Goal: Task Accomplishment & Management: Use online tool/utility

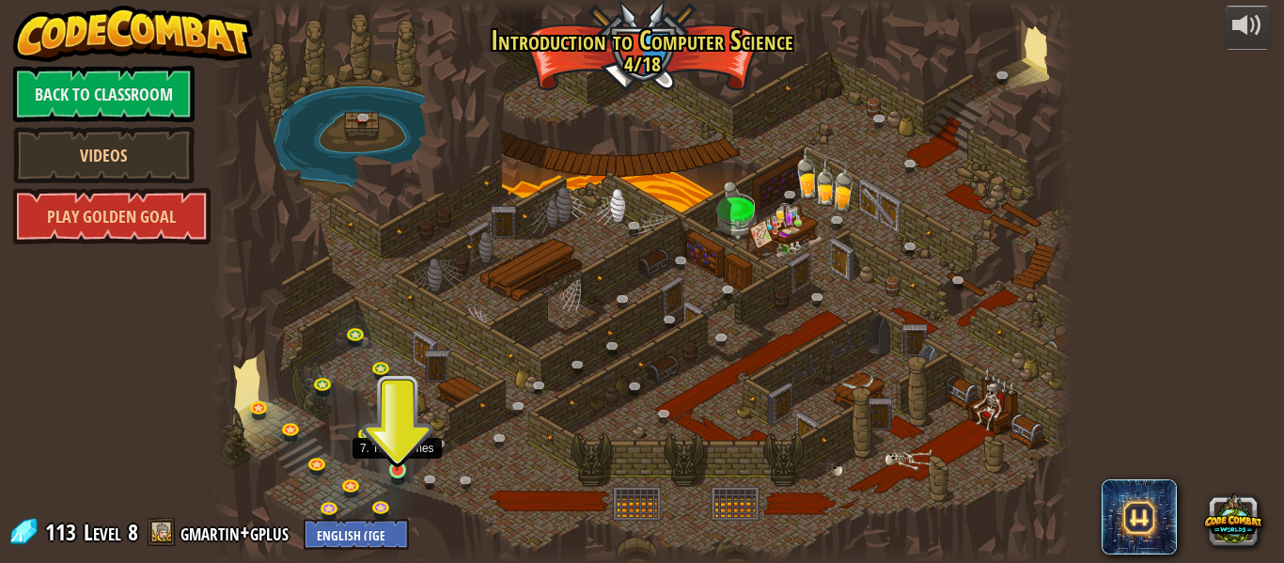
click at [397, 468] on img at bounding box center [397, 448] width 20 height 45
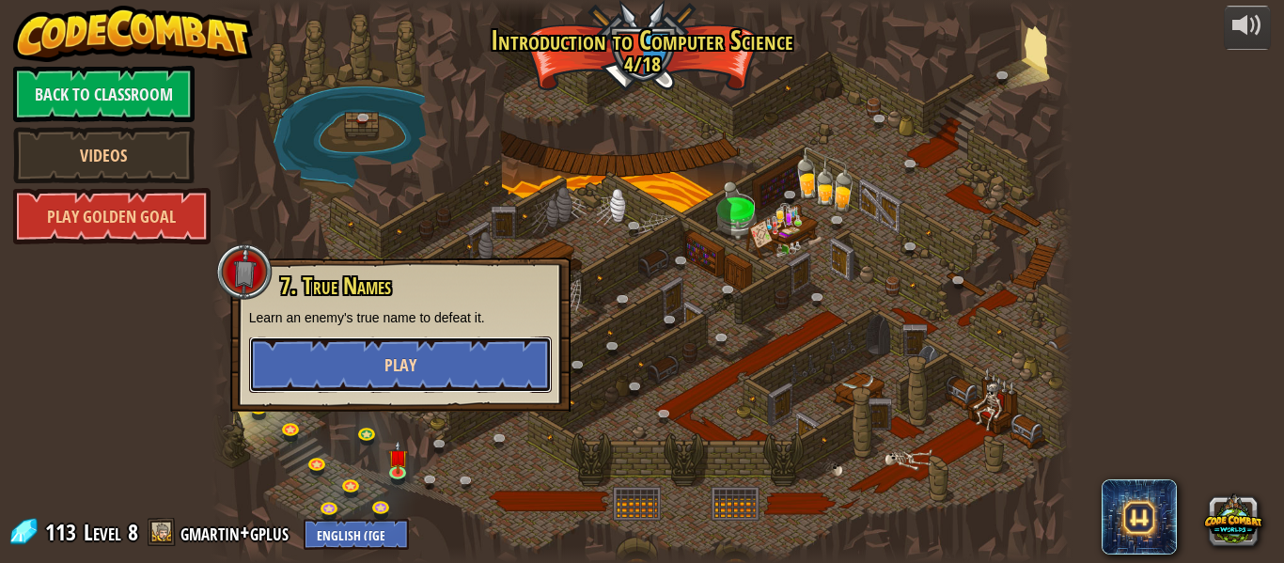
click at [430, 342] on button "Play" at bounding box center [400, 365] width 303 height 56
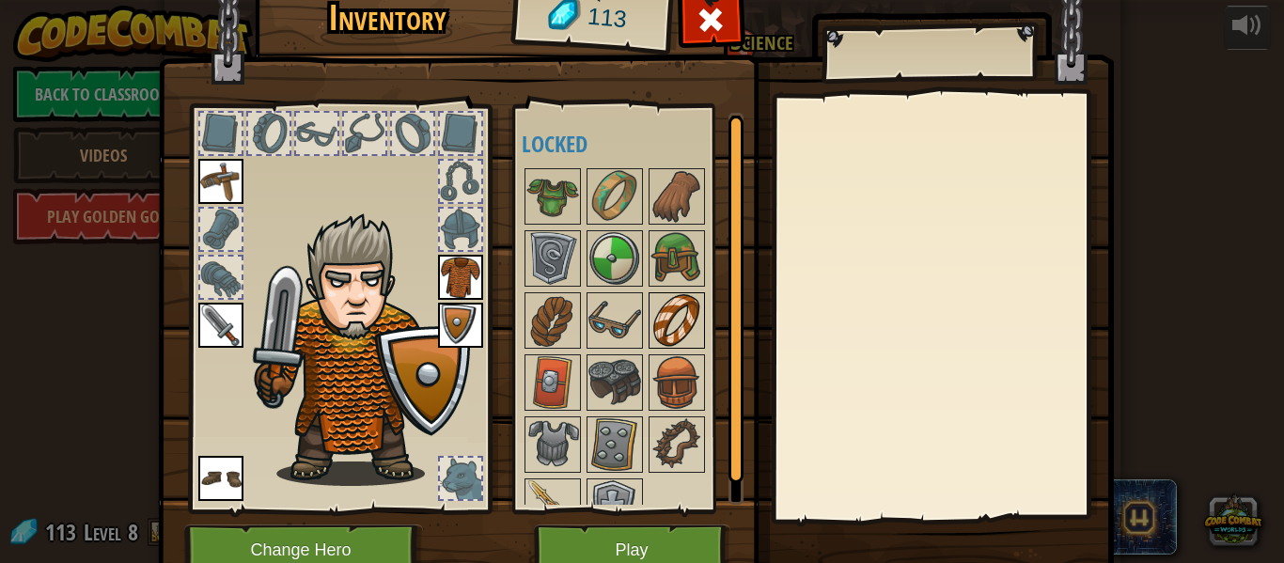
scroll to position [33, 0]
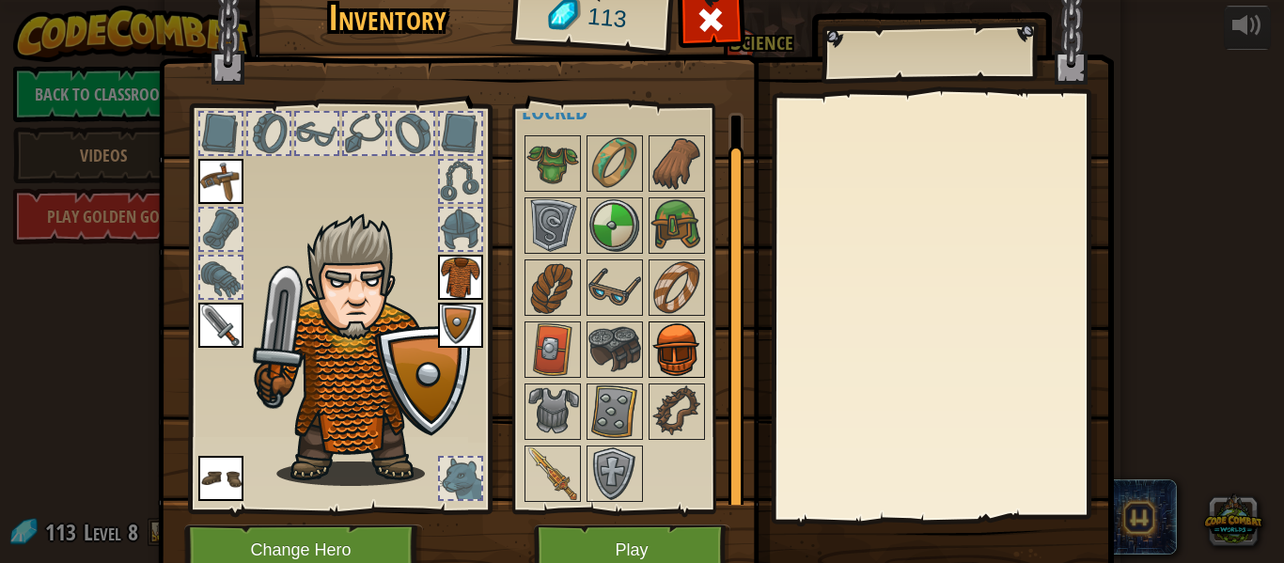
click at [666, 347] on img at bounding box center [677, 349] width 53 height 53
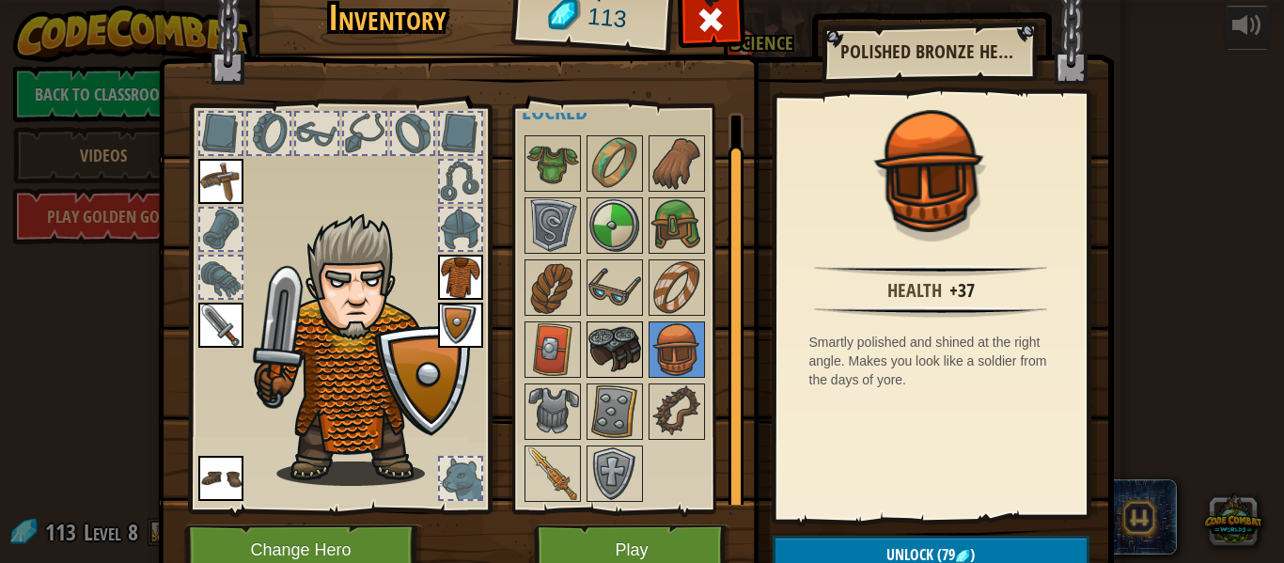
click at [610, 341] on img at bounding box center [614, 349] width 53 height 53
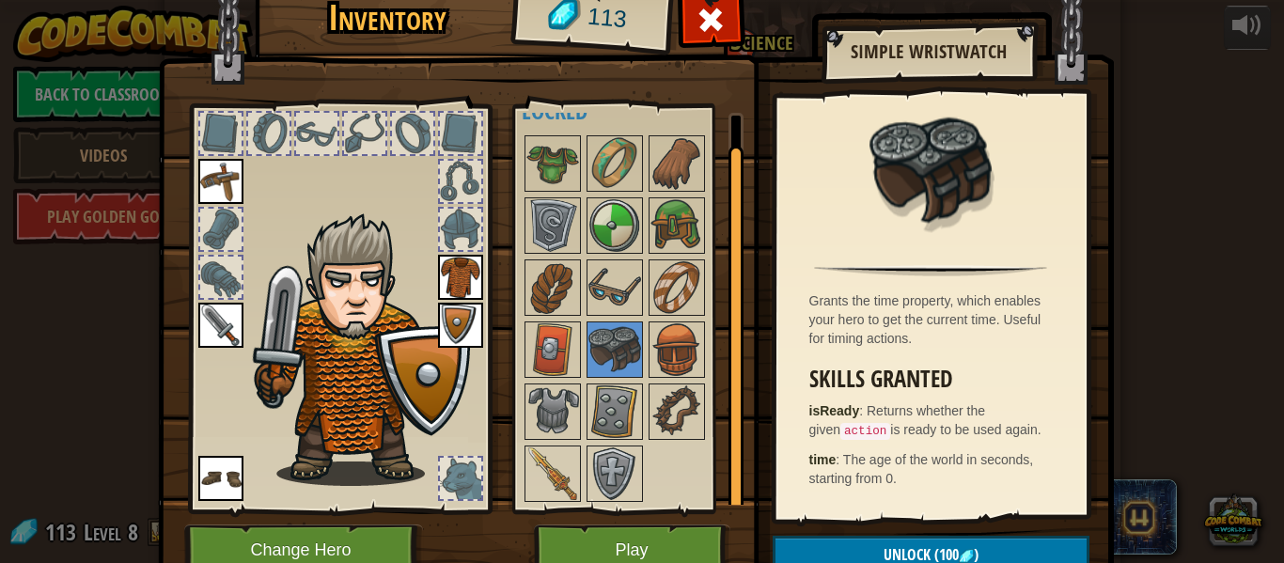
click at [718, 420] on div at bounding box center [633, 319] width 222 height 372
click at [688, 413] on img at bounding box center [677, 411] width 53 height 53
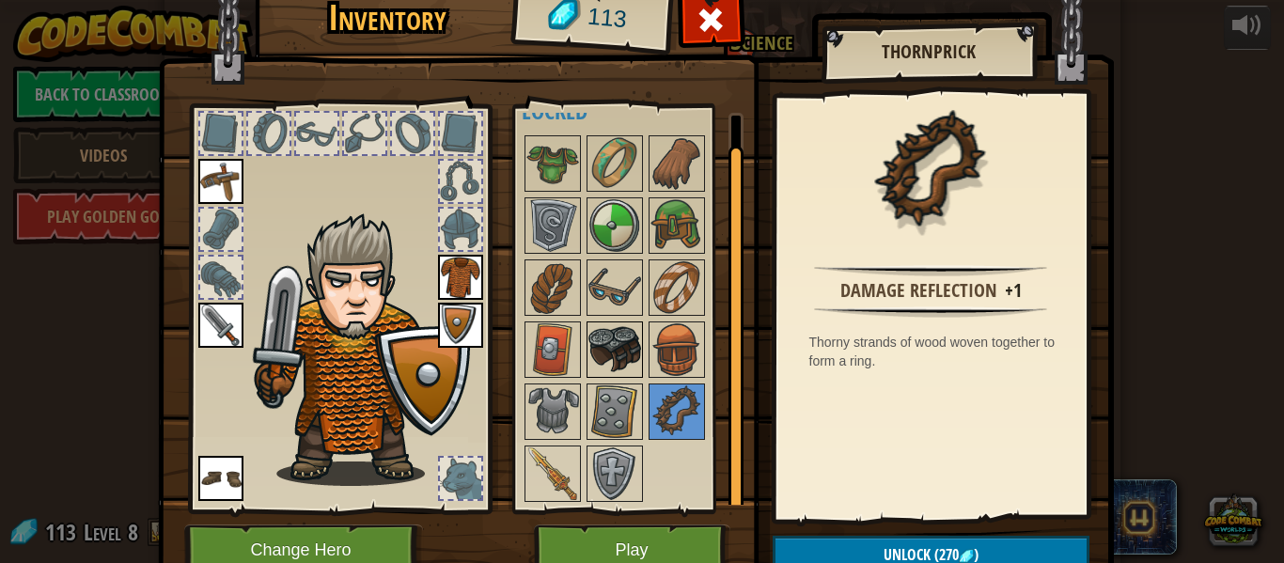
click at [623, 341] on img at bounding box center [614, 349] width 53 height 53
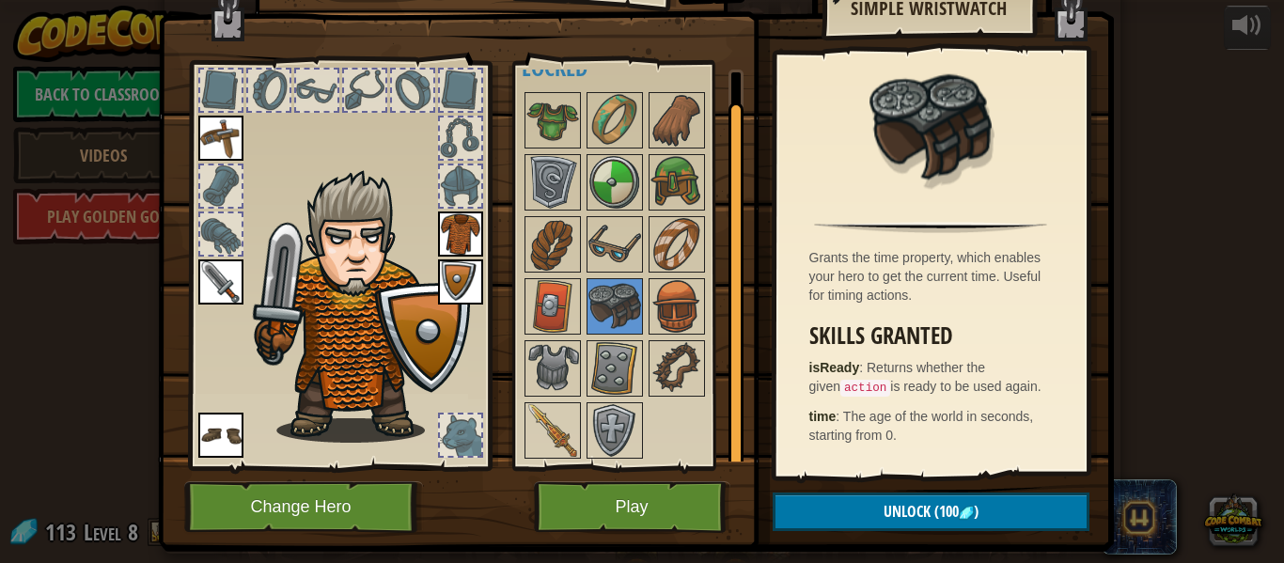
scroll to position [42, 0]
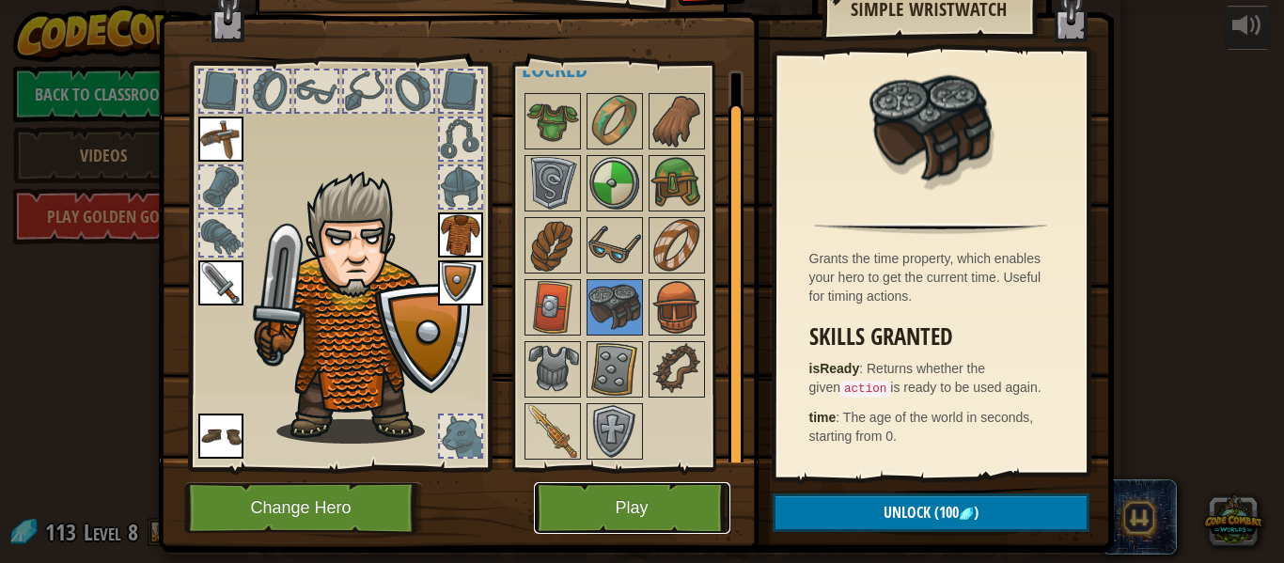
click at [633, 495] on button "Play" at bounding box center [632, 508] width 196 height 52
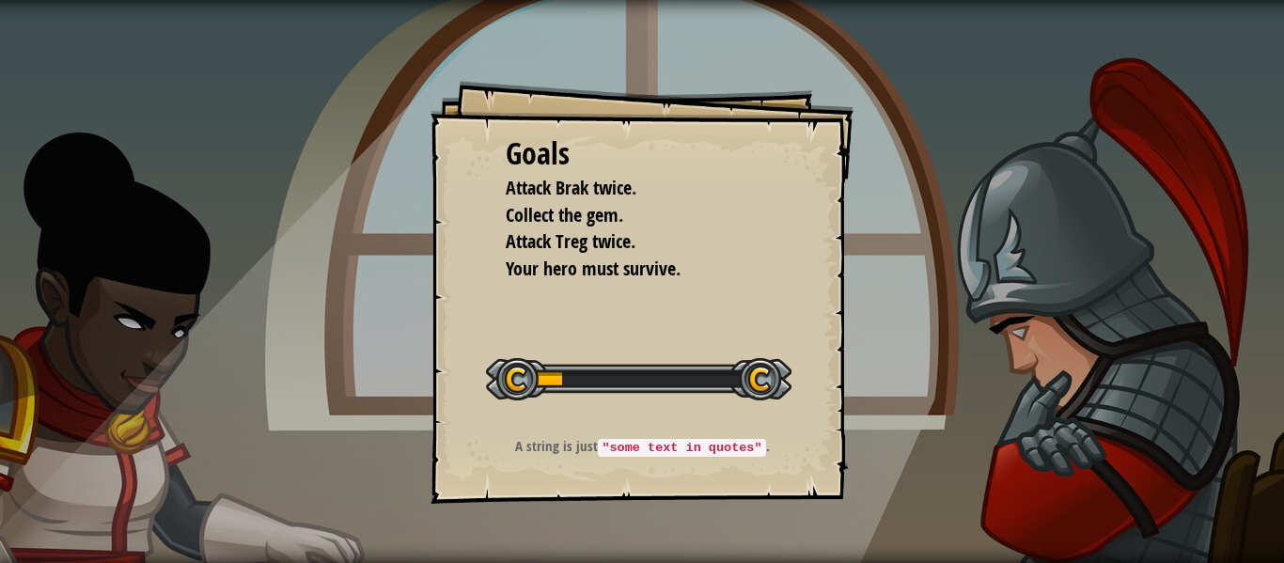
click at [681, 248] on li "Attack Treg twice." at bounding box center [627, 241] width 291 height 27
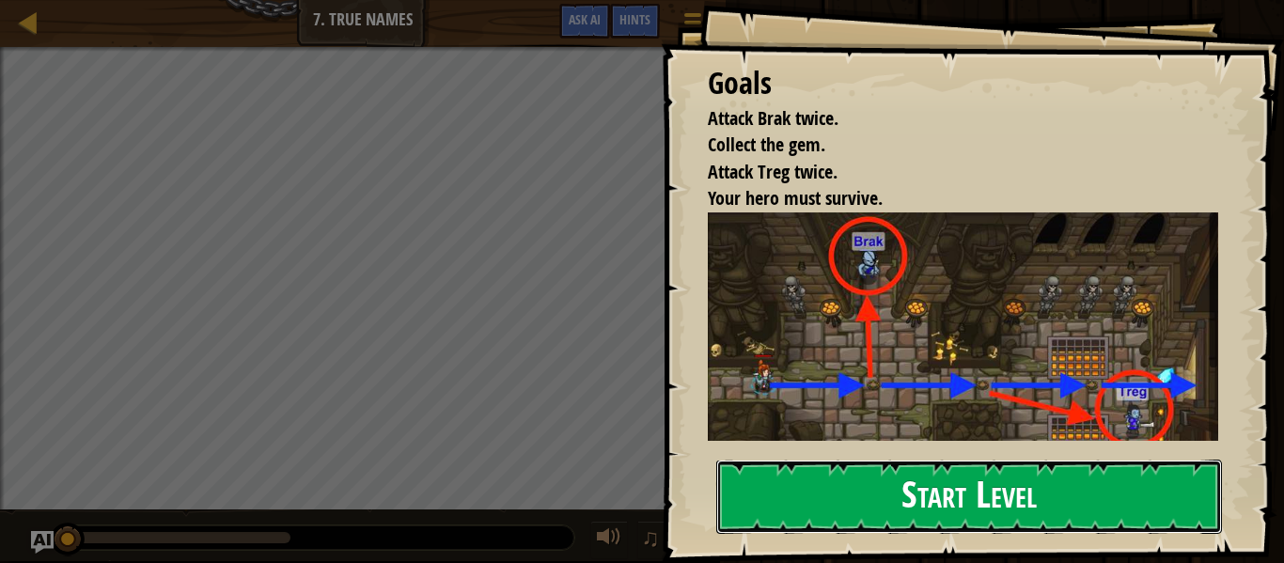
click at [802, 525] on button "Start Level" at bounding box center [969, 497] width 506 height 74
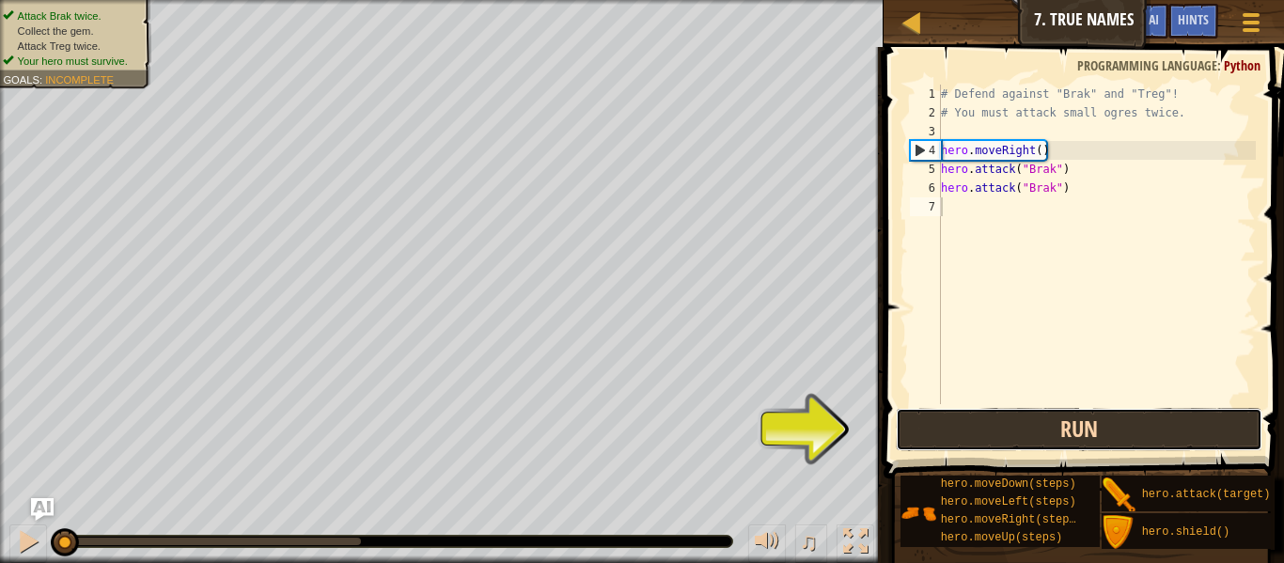
click at [969, 448] on button "Run" at bounding box center [1079, 429] width 367 height 43
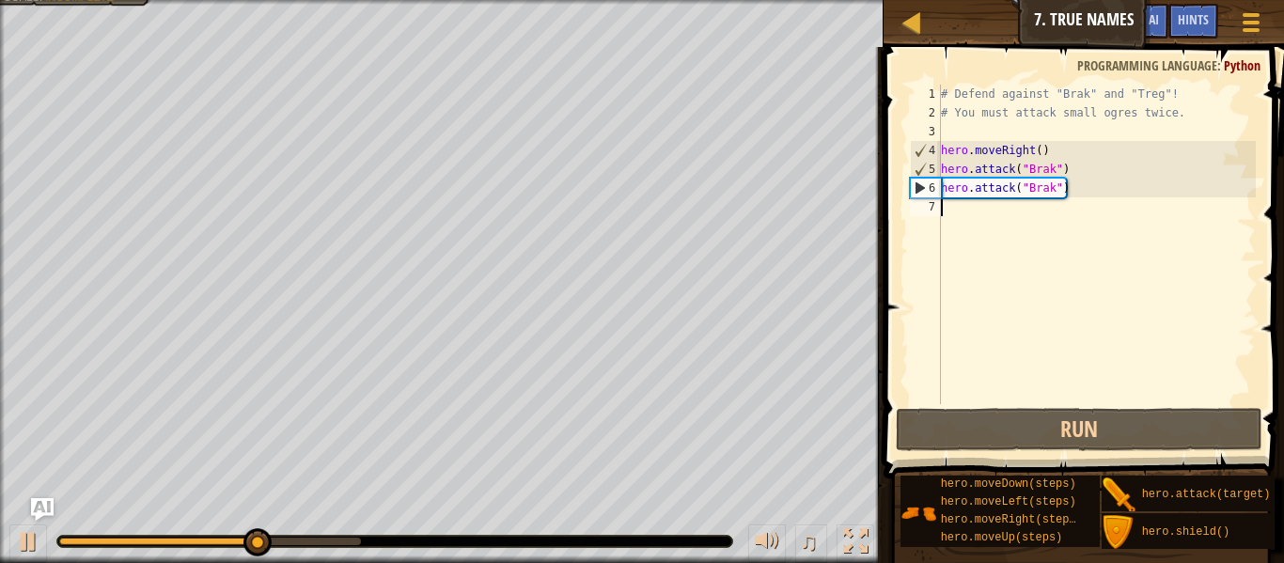
type textarea "r"
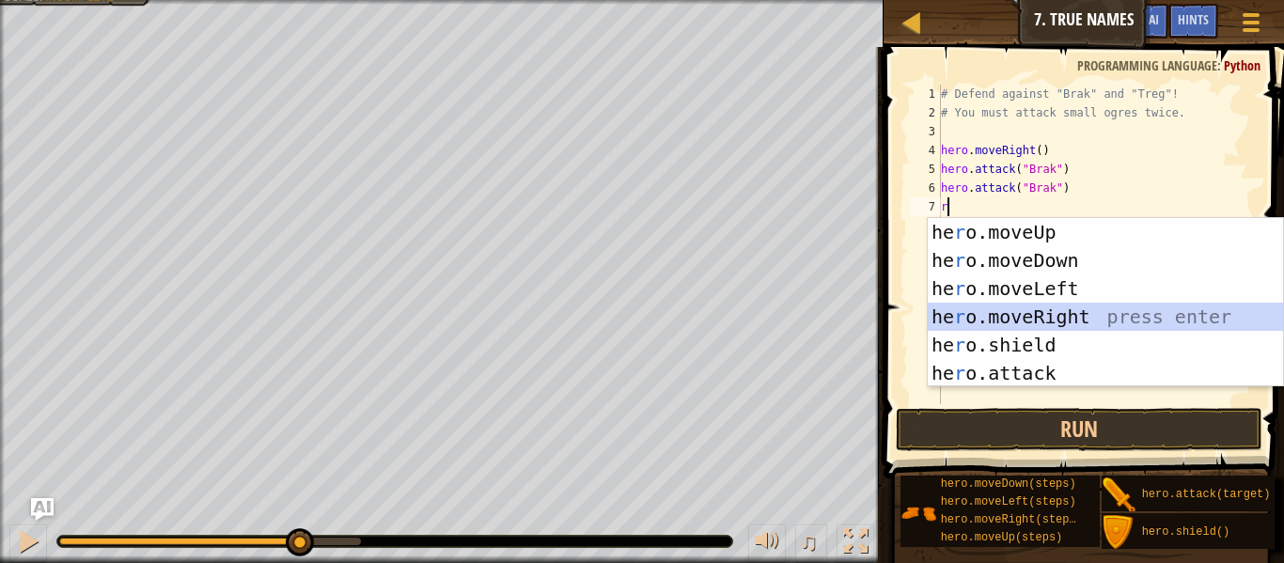
click at [997, 310] on div "he r o.moveUp press enter he r o.moveDown press enter he r o.moveLeft press ent…" at bounding box center [1105, 331] width 355 height 226
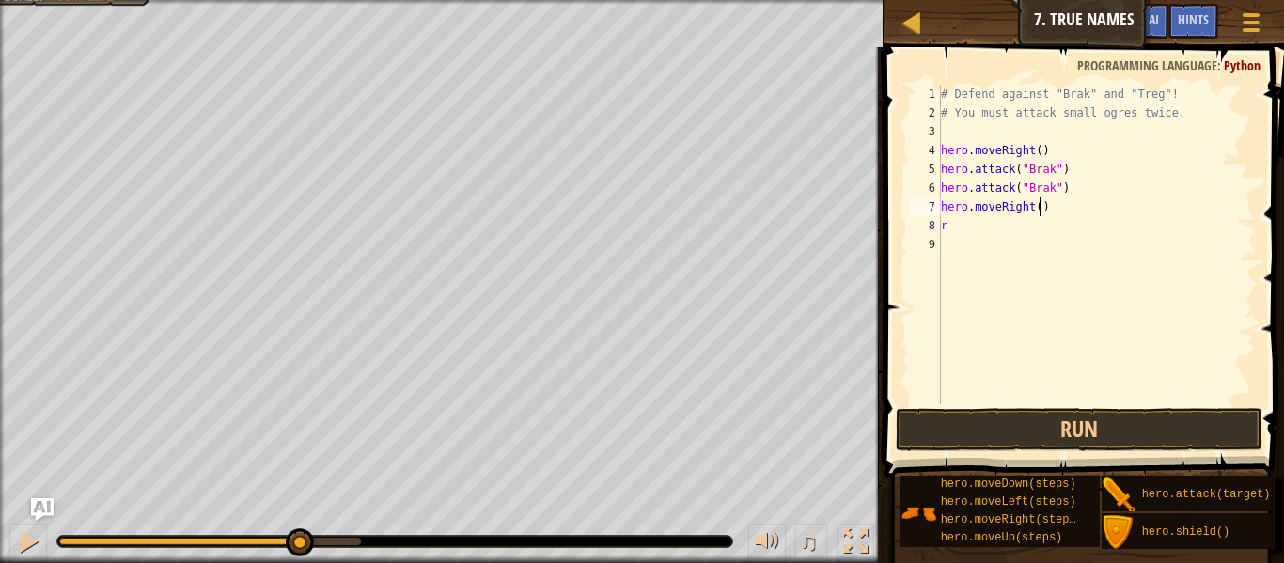
click at [1043, 211] on div "# Defend against "Brak" and "Treg"! # You must attack small ogres twice. hero .…" at bounding box center [1096, 263] width 319 height 357
type textarea "hero.moveRight(2)"
click at [989, 247] on div "# Defend against "Brak" and "Treg"! # You must attack small ogres twice. hero .…" at bounding box center [1096, 263] width 319 height 357
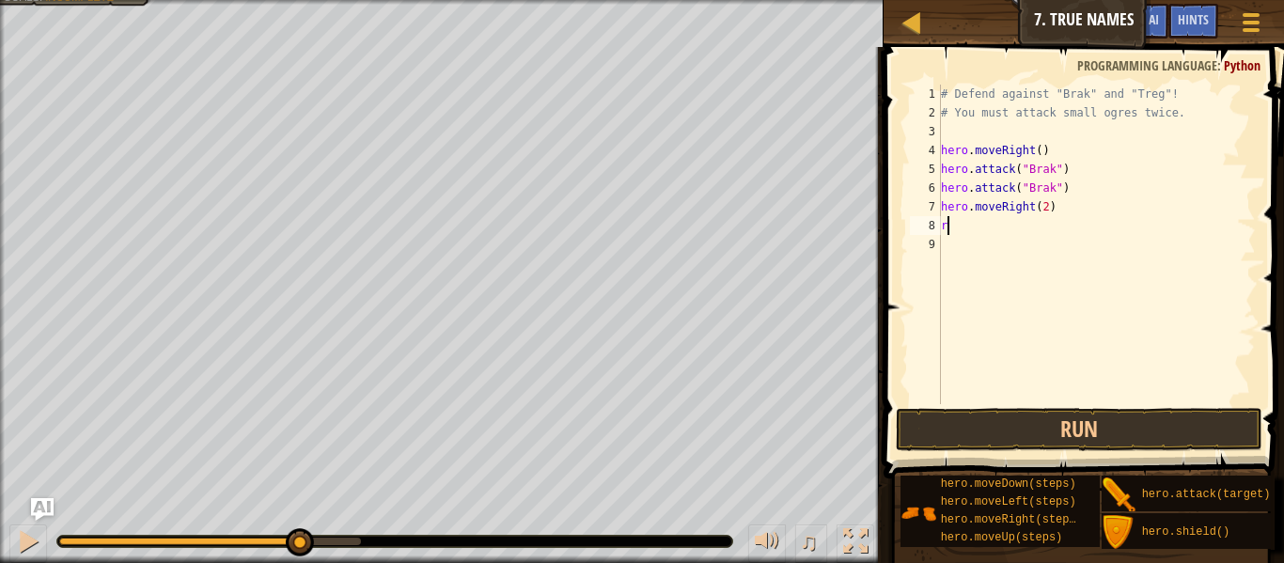
click at [984, 233] on div "# Defend against "Brak" and "Treg"! # You must attack small ogres twice. hero .…" at bounding box center [1096, 263] width 319 height 357
type textarea "r"
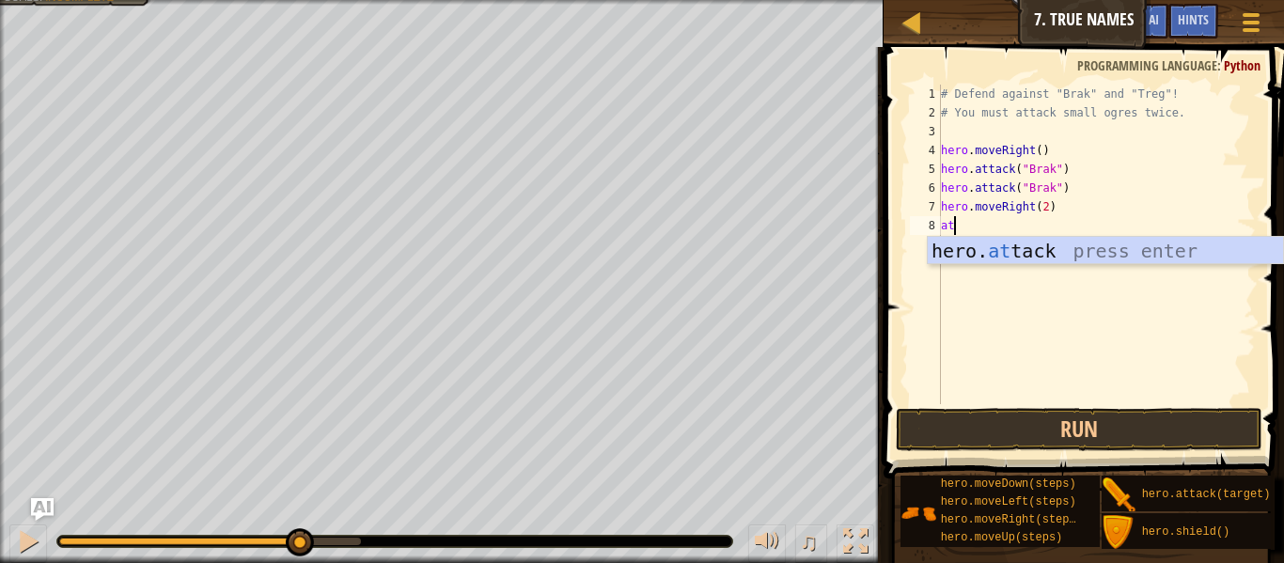
scroll to position [8, 2]
click at [983, 243] on div "hero. att ack press enter" at bounding box center [1105, 279] width 355 height 85
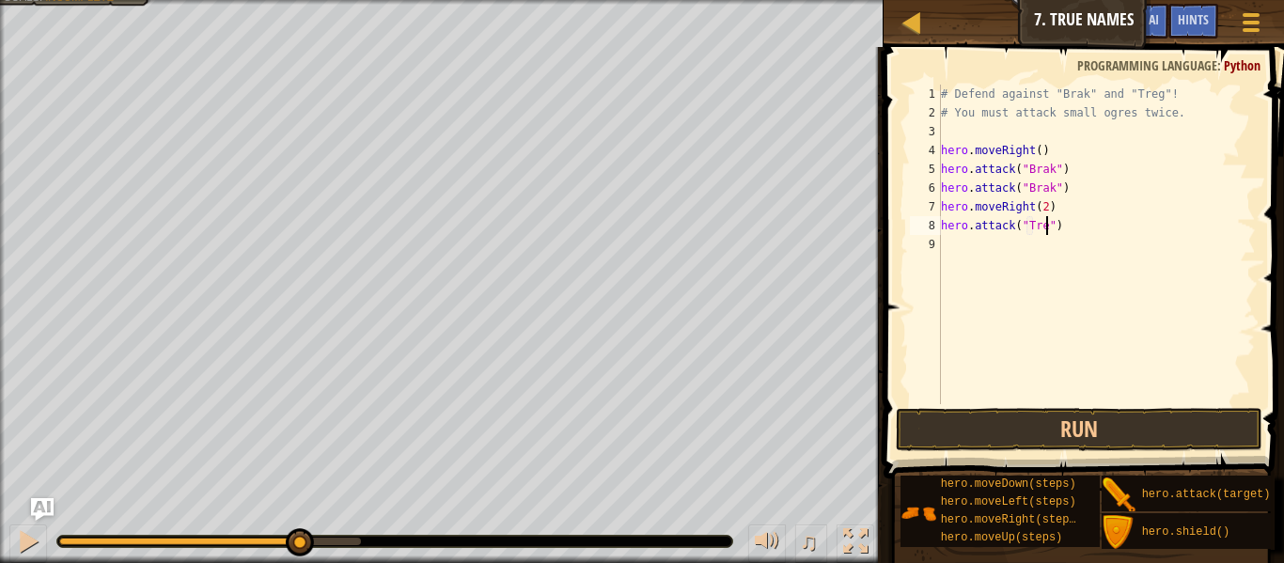
type textarea "hero.attack("Treg")"
drag, startPoint x: 1137, startPoint y: 222, endPoint x: 941, endPoint y: 231, distance: 195.8
click at [941, 231] on div "# Defend against "Brak" and "Treg"! # You must attack small ogres twice. hero .…" at bounding box center [1096, 263] width 319 height 357
click at [947, 244] on div "# Defend against "Brak" and "Treg"! # You must attack small ogres twice. hero .…" at bounding box center [1096, 263] width 319 height 357
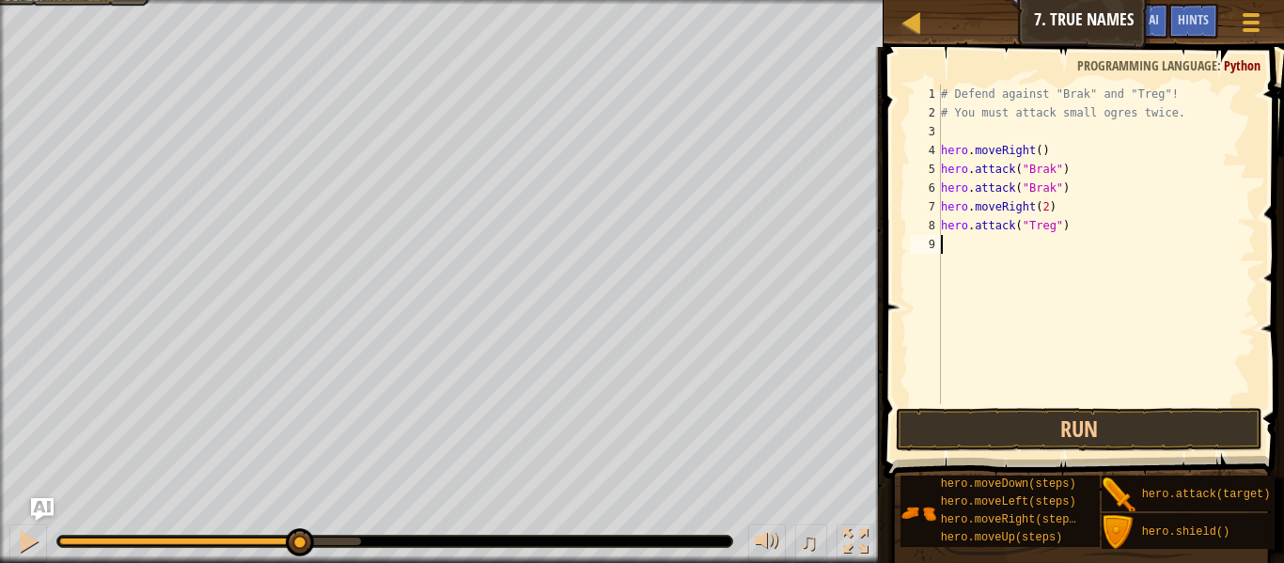
scroll to position [8, 0]
paste textarea "hero.attack("Treg")"
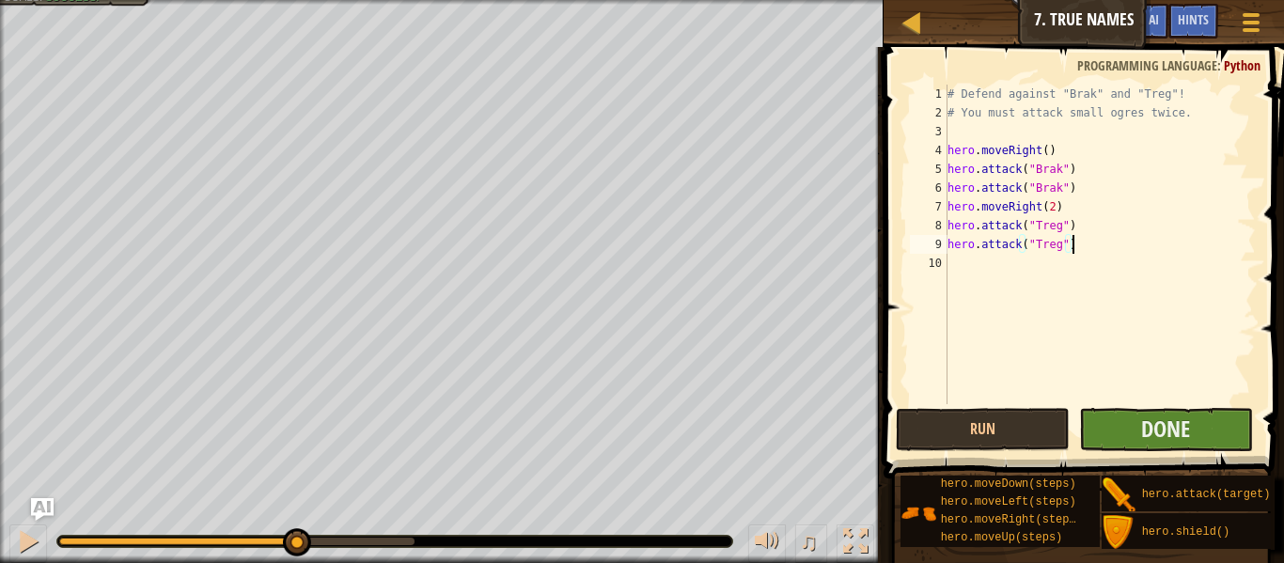
type textarea "hero.attack("Treg")"
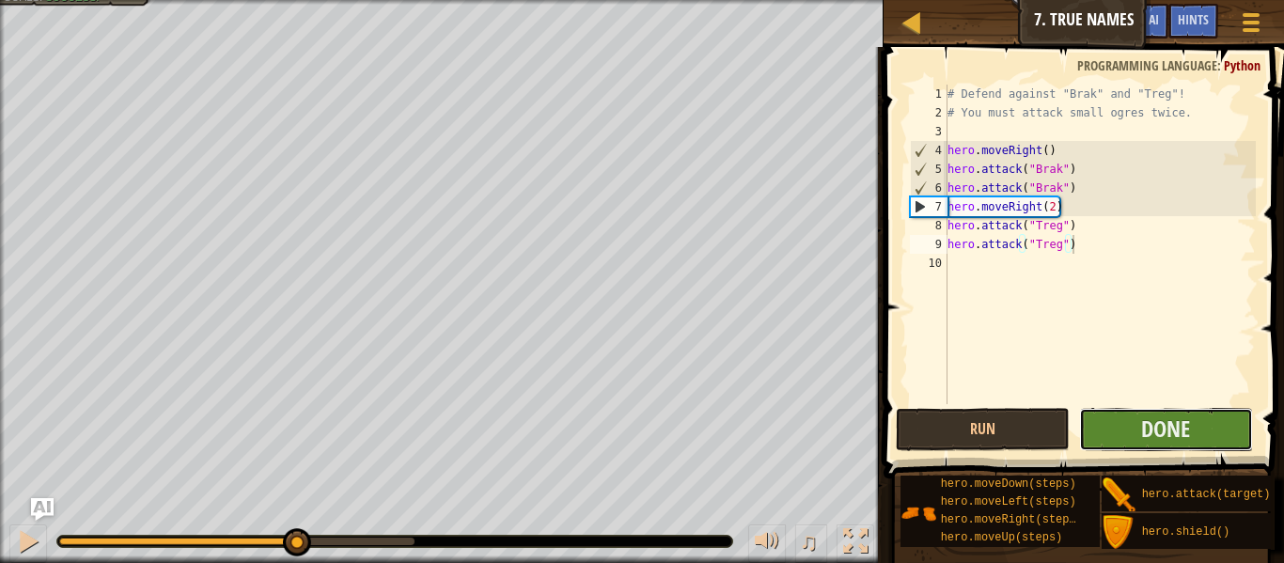
click at [1114, 428] on button "Done" at bounding box center [1166, 429] width 174 height 43
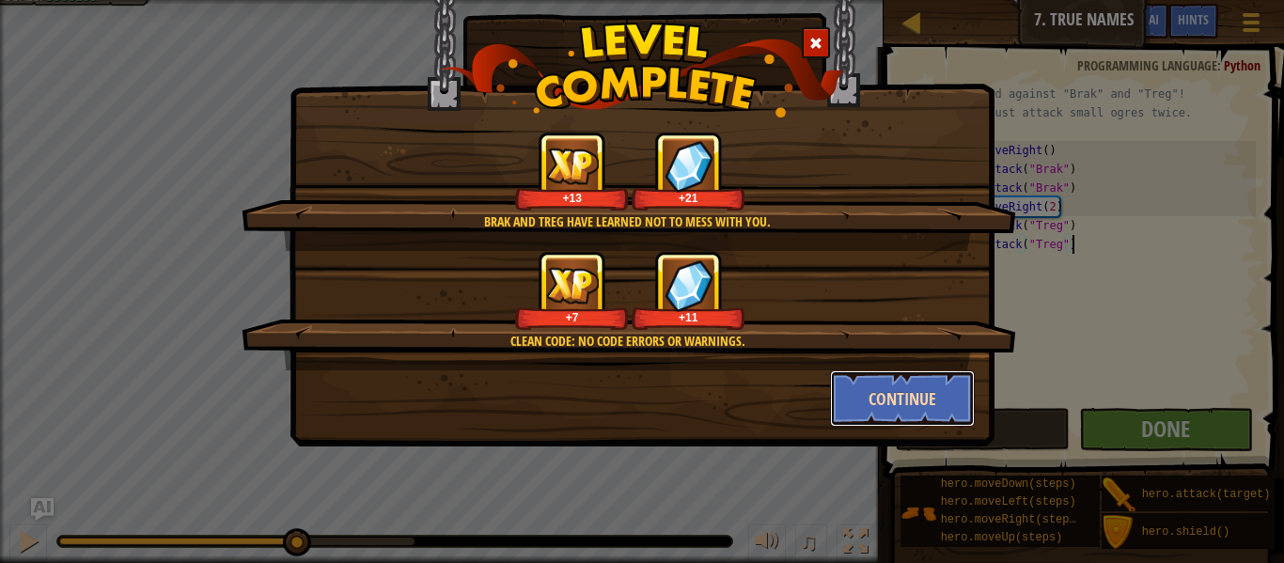
click at [879, 394] on button "Continue" at bounding box center [903, 398] width 146 height 56
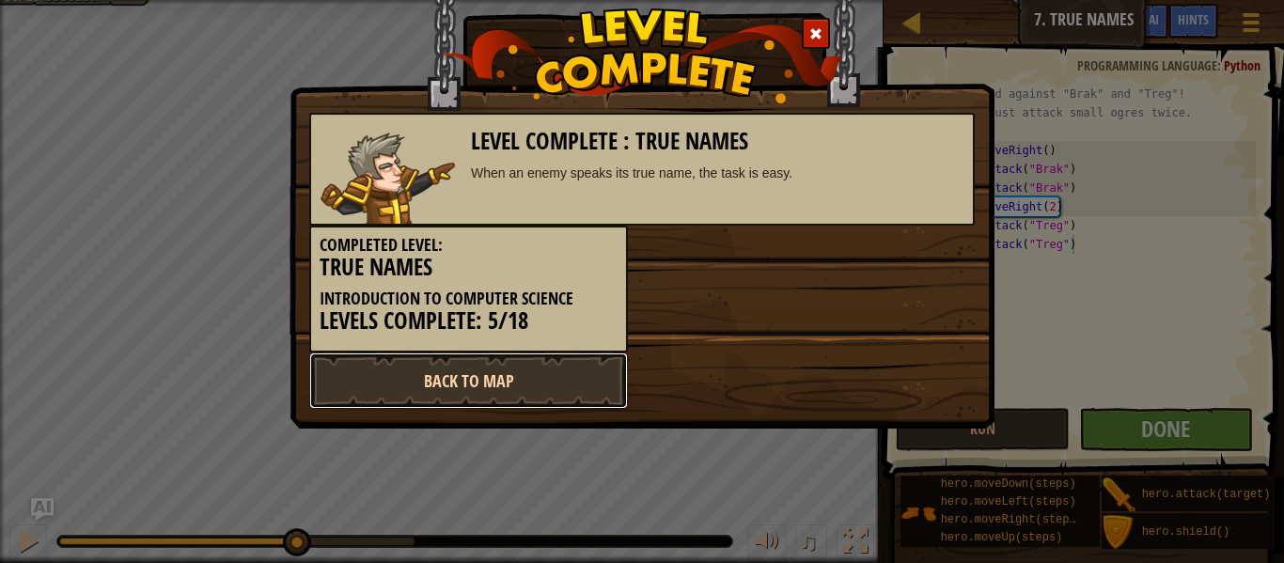
click at [537, 371] on link "Back to Map" at bounding box center [468, 381] width 319 height 56
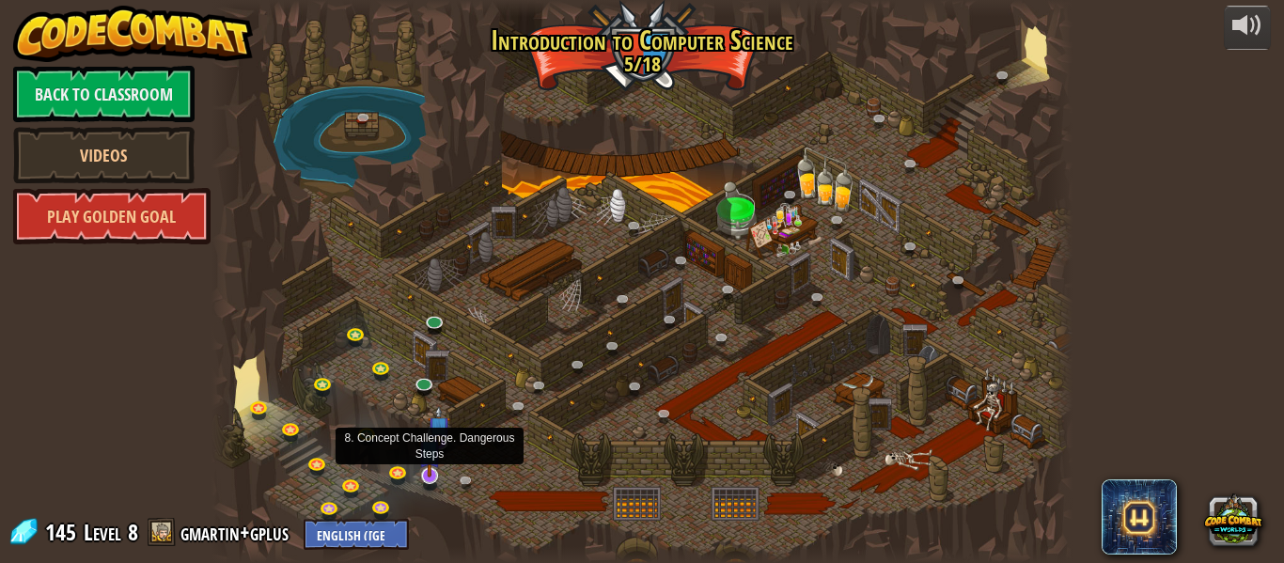
click at [432, 462] on img at bounding box center [429, 451] width 23 height 53
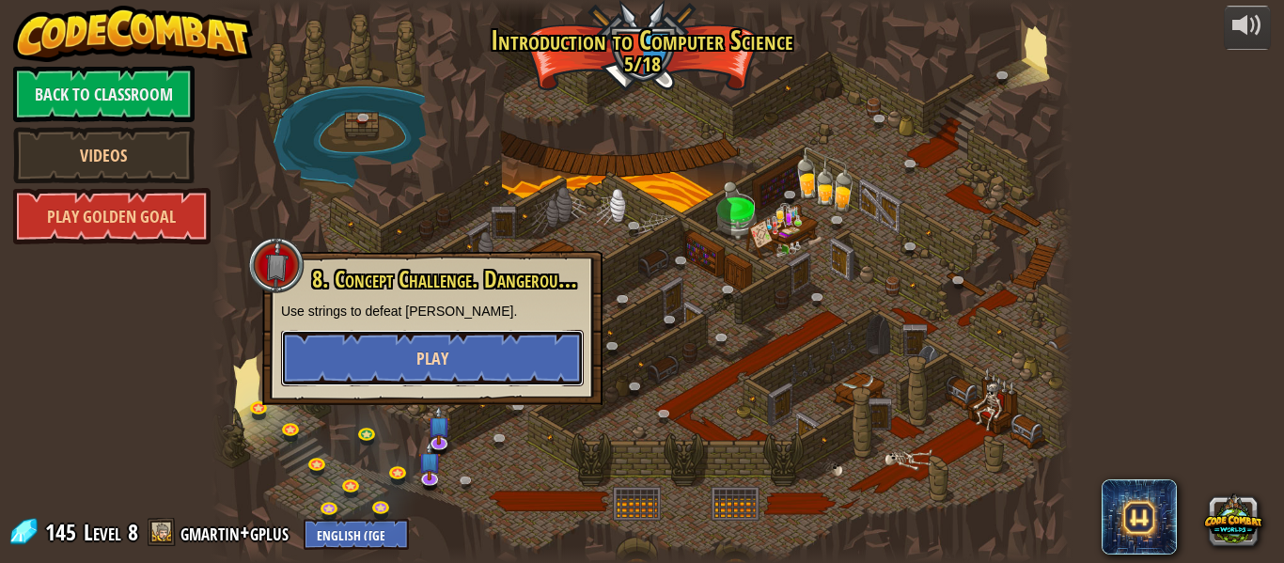
click at [446, 359] on span "Play" at bounding box center [432, 359] width 32 height 24
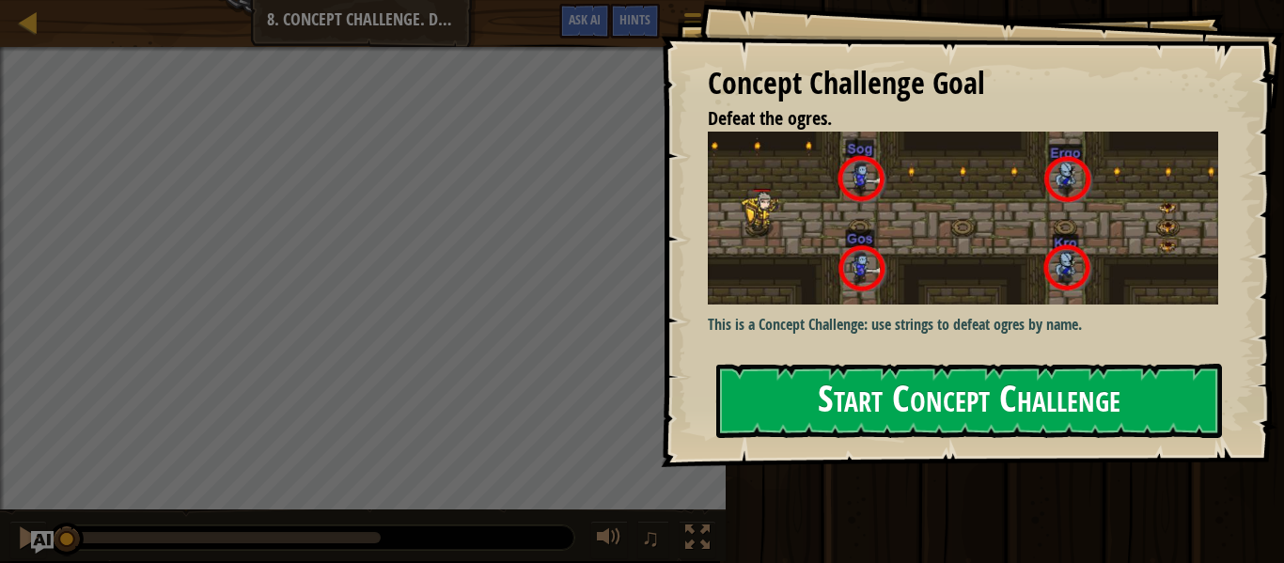
click at [893, 272] on img at bounding box center [963, 218] width 510 height 173
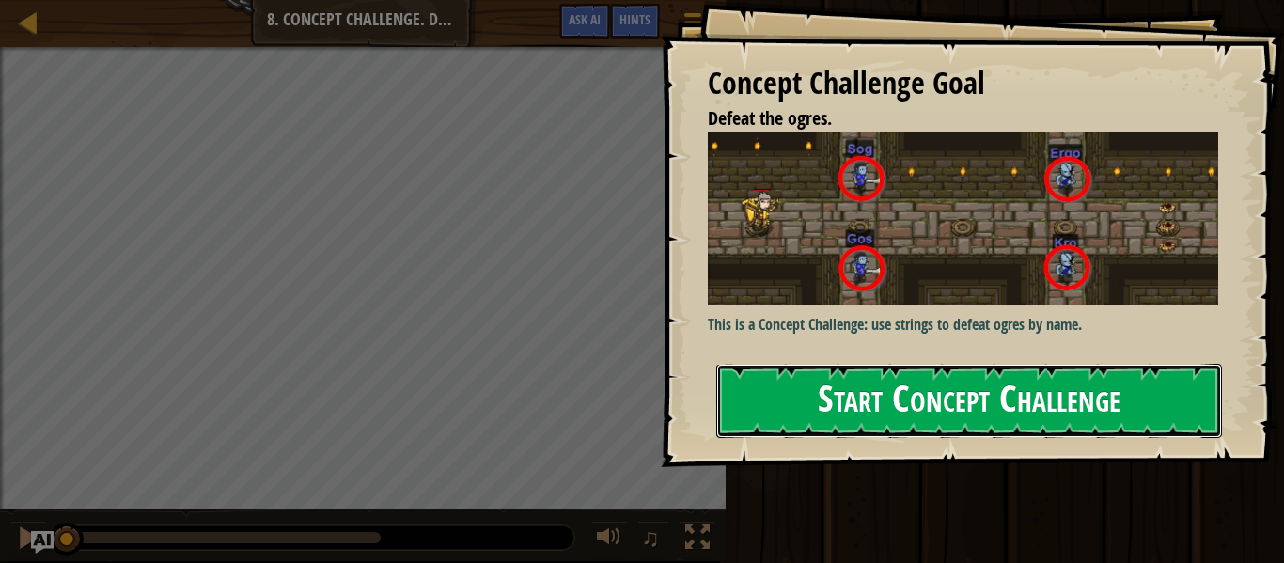
click at [813, 396] on button "Start Concept Challenge" at bounding box center [969, 401] width 506 height 74
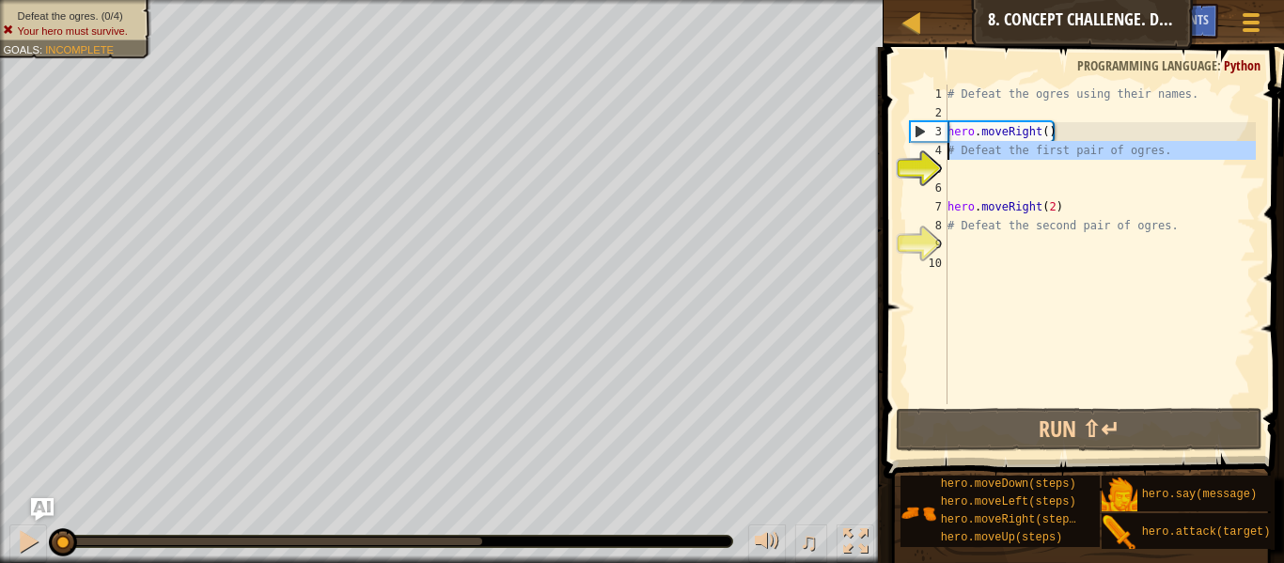
drag, startPoint x: 1169, startPoint y: 161, endPoint x: 947, endPoint y: 153, distance: 222.9
click at [947, 153] on div "1 2 3 4 5 6 7 8 9 10 # Defeat the ogres using their names. hero . moveRight ( )…" at bounding box center [1081, 245] width 350 height 320
type textarea "# Defeat the first pair of ogres."
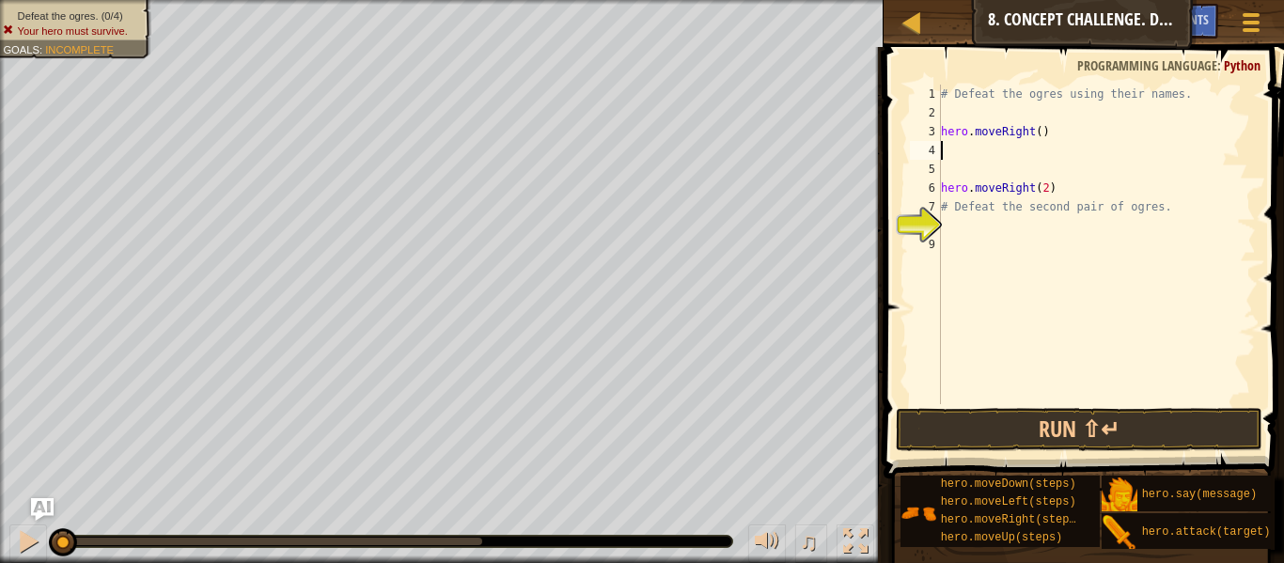
scroll to position [8, 0]
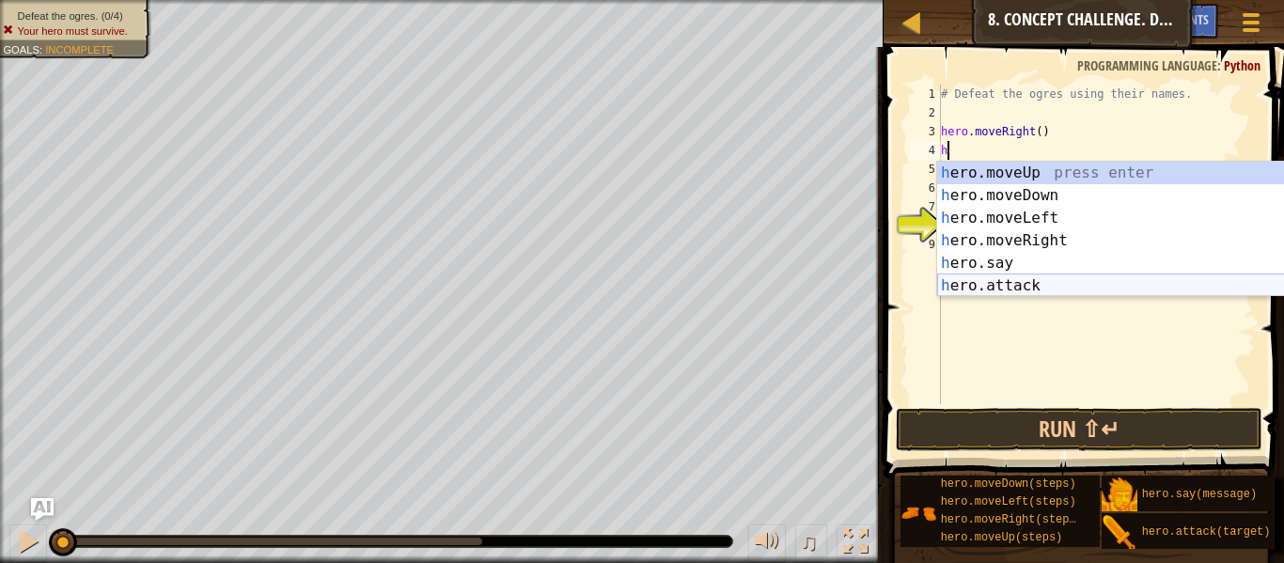
click at [1007, 286] on div "h ero.moveUp press enter h ero.moveDown press enter h ero.moveLeft press enter …" at bounding box center [1114, 252] width 355 height 180
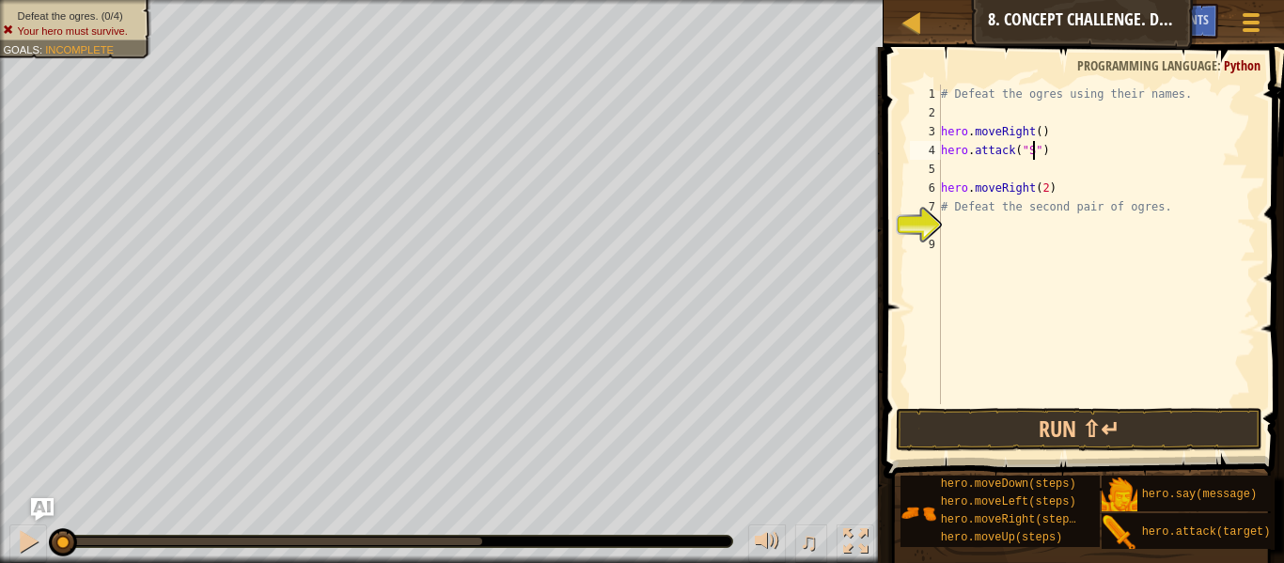
type textarea "hero.attack("Sog")"
drag, startPoint x: 1088, startPoint y: 146, endPoint x: 935, endPoint y: 154, distance: 152.5
click at [935, 154] on div "hero.attack("Sog") 1 2 3 4 5 6 7 8 9 # Defeat the ogres using their names. hero…" at bounding box center [1081, 245] width 350 height 320
click at [964, 169] on div "# Defeat the ogres using their names. hero . moveRight ( ) hero . attack ( "Sog…" at bounding box center [1096, 263] width 319 height 357
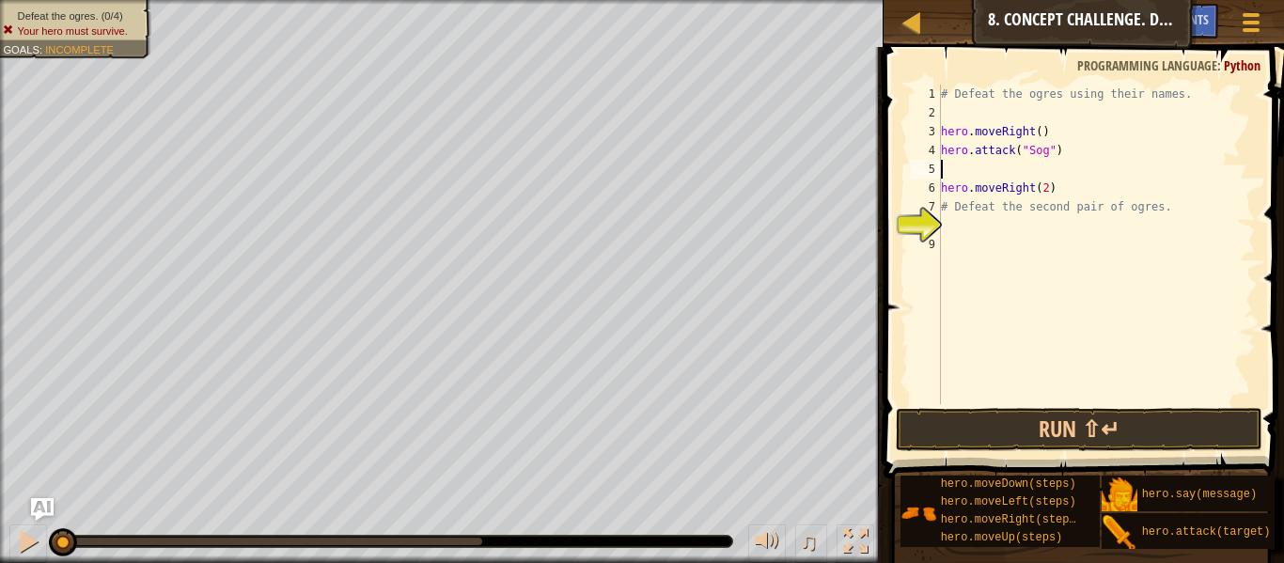
scroll to position [8, 0]
type textarea "hero.attack("Sog")"
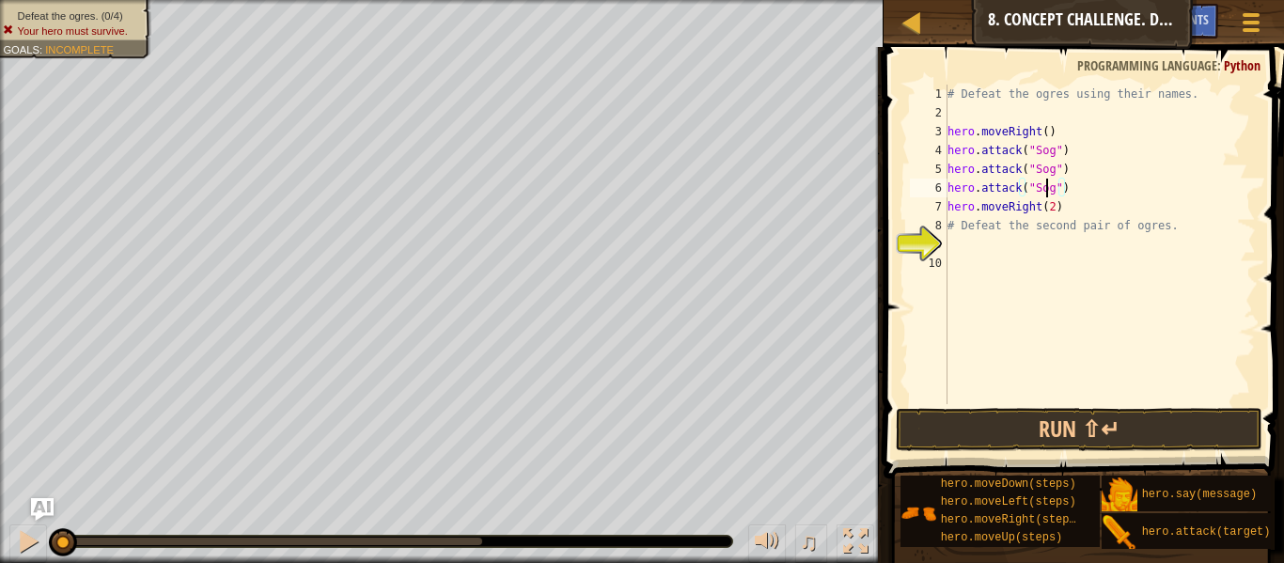
click at [1043, 187] on div "# Defeat the ogres using their names. hero . moveRight ( ) hero . attack ( "Sog…" at bounding box center [1100, 263] width 312 height 357
type textarea "hero.attack("Gos")"
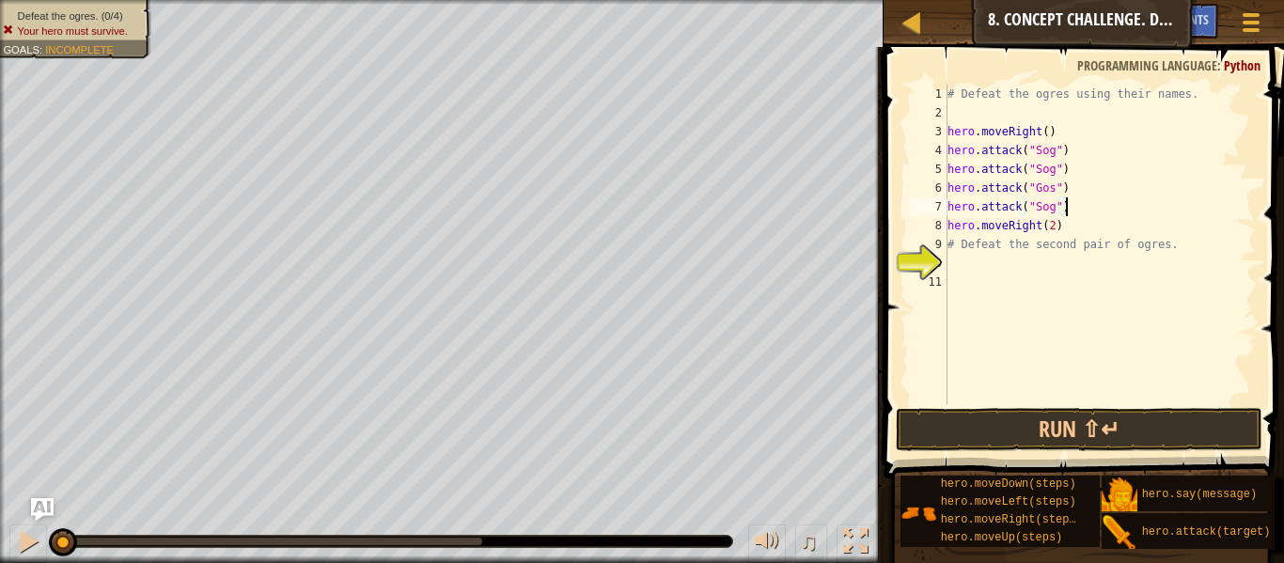
click at [1048, 212] on div "# Defeat the ogres using their names. hero . moveRight ( ) hero . attack ( "Sog…" at bounding box center [1100, 263] width 312 height 357
click at [1068, 225] on div "# Defeat the ogres using their names. hero . moveRight ( ) hero . attack ( "Sog…" at bounding box center [1100, 263] width 312 height 357
drag, startPoint x: 1158, startPoint y: 243, endPoint x: 1122, endPoint y: 246, distance: 35.9
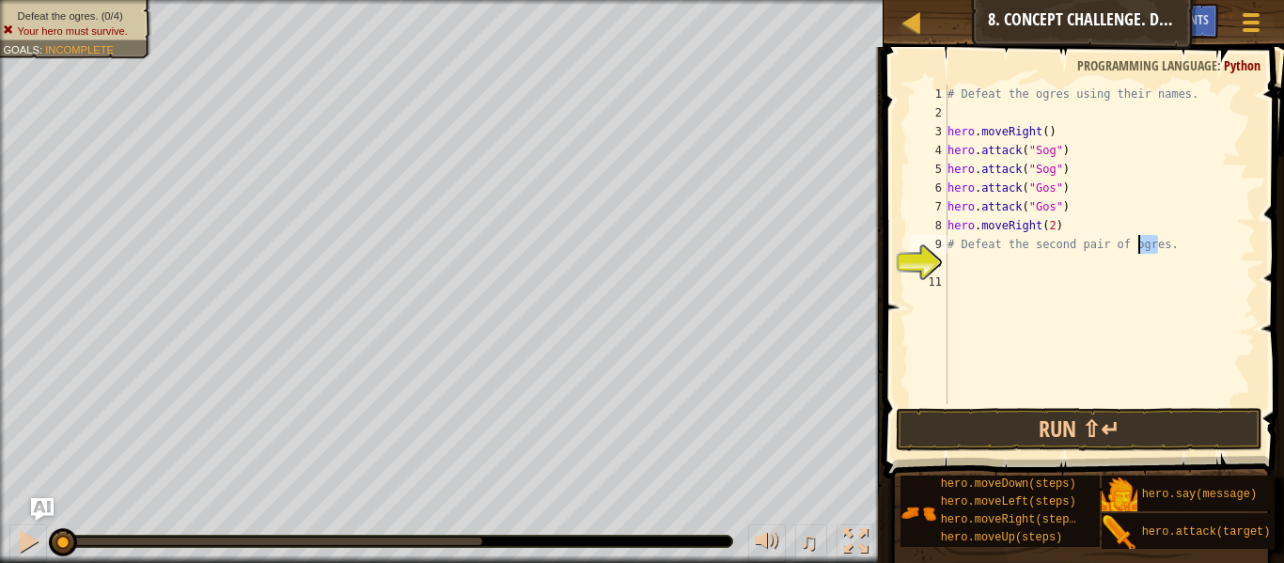
click at [1122, 246] on div "# Defeat the ogres using their names. hero . moveRight ( ) hero . attack ( "Sog…" at bounding box center [1100, 263] width 312 height 357
type textarea "# Defeat the second pair of ogres."
drag, startPoint x: 1174, startPoint y: 243, endPoint x: 948, endPoint y: 246, distance: 226.6
click at [948, 246] on div "# Defeat the ogres using their names. hero . moveRight ( ) hero . attack ( "Sog…" at bounding box center [1100, 263] width 312 height 357
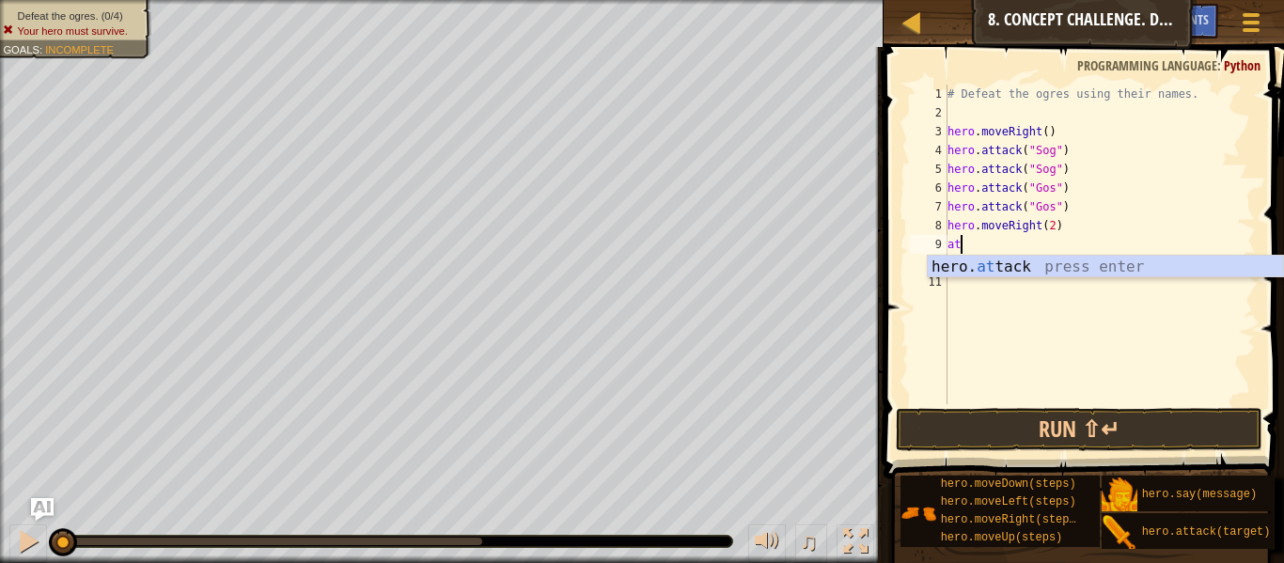
scroll to position [8, 1]
type textarea "a"
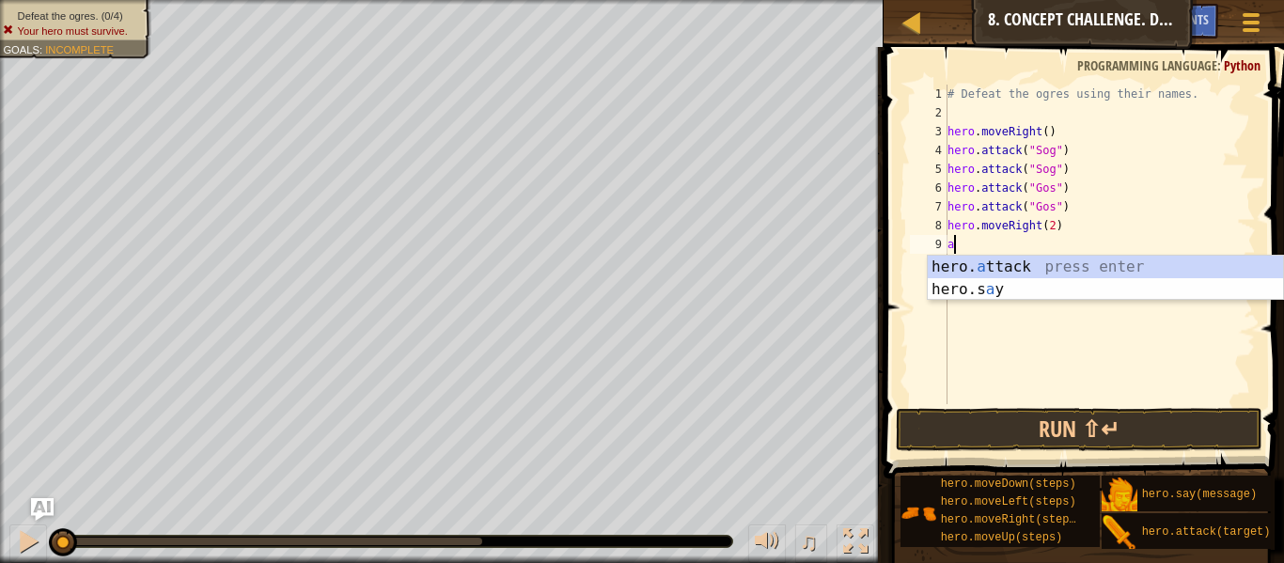
scroll to position [8, 0]
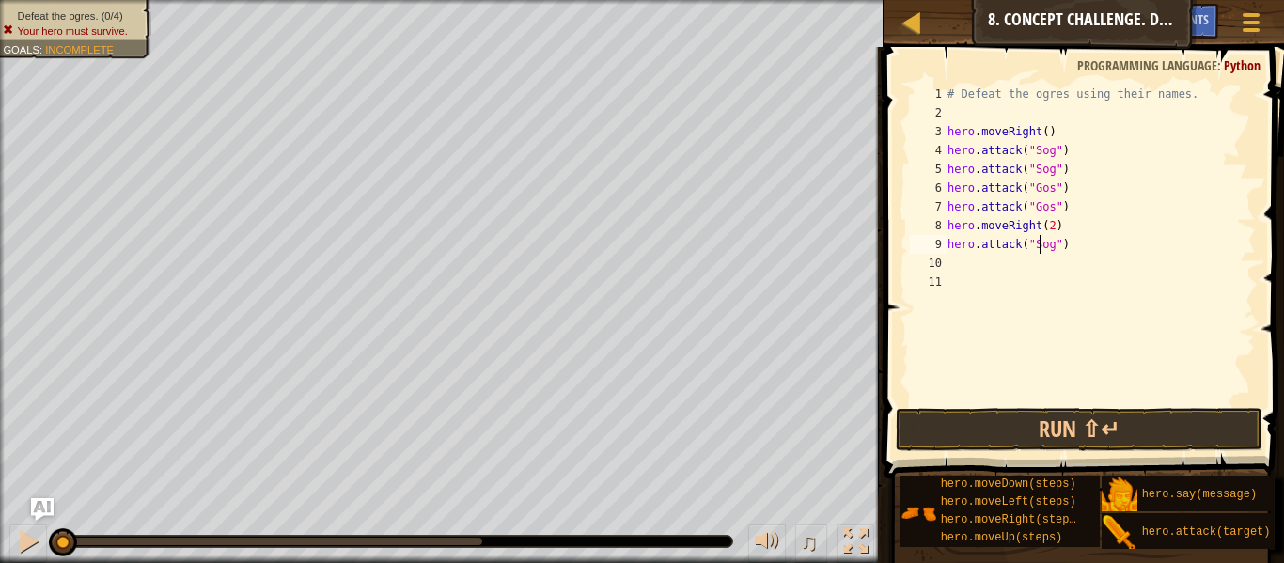
click at [1043, 243] on div "# Defeat the ogres using their names. hero . moveRight ( ) hero . attack ( "Sog…" at bounding box center [1100, 263] width 312 height 357
type textarea "hero.attack("Ergo")"
click at [1047, 264] on div "# Defeat the ogres using their names. hero . moveRight ( ) hero . attack ( "Sog…" at bounding box center [1100, 263] width 312 height 357
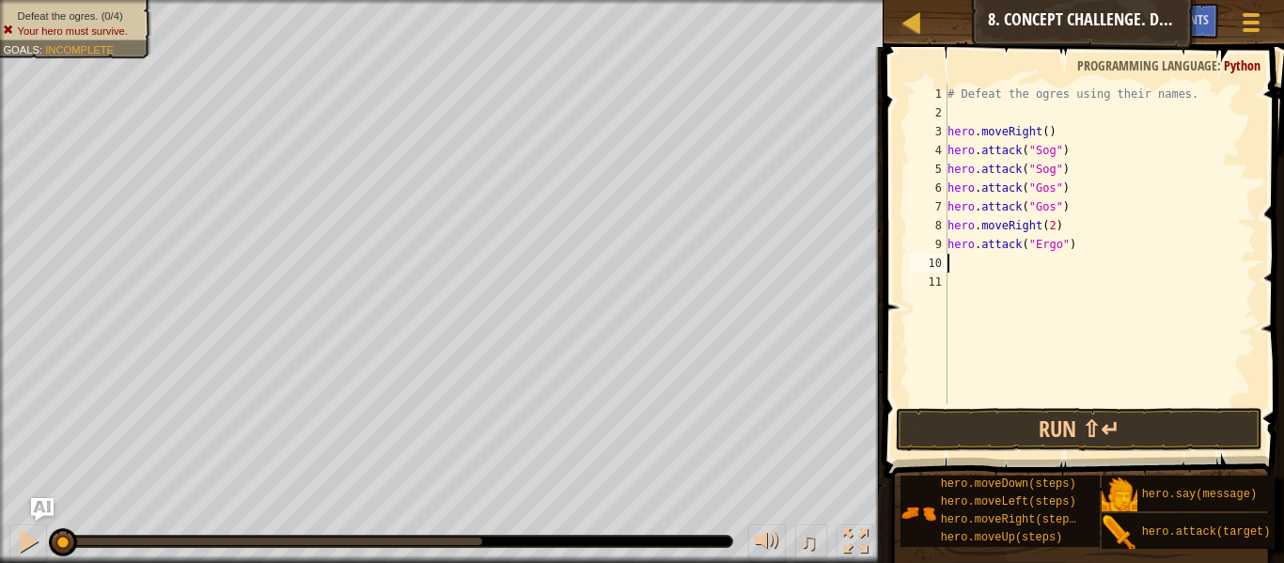
scroll to position [8, 0]
click at [1050, 266] on div "# Defeat the ogres using their names. hero . moveRight ( ) hero . attack ( "Sog…" at bounding box center [1100, 263] width 312 height 357
type textarea "hero.attack("Ergo")"
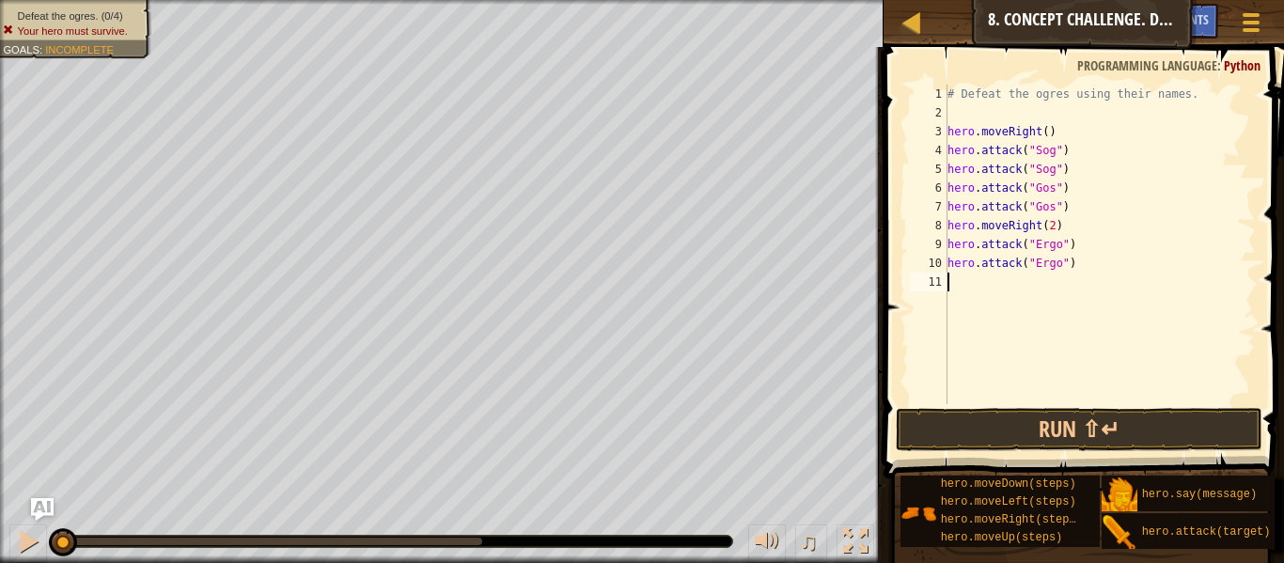
click at [1051, 294] on div "# Defeat the ogres using their names. hero . moveRight ( ) hero . attack ( "Sog…" at bounding box center [1100, 263] width 312 height 357
type textarea "hero.attack("Sog")"
click at [1043, 284] on div "# Defeat the ogres using their names. hero . moveRight ( ) hero . attack ( "Sog…" at bounding box center [1100, 263] width 312 height 357
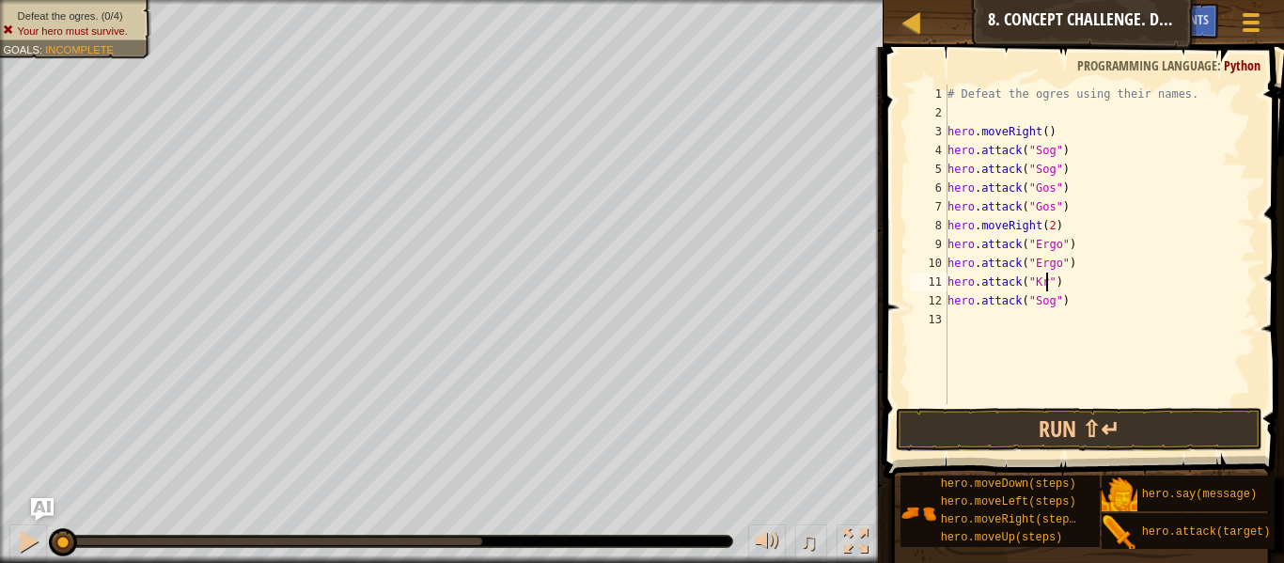
scroll to position [8, 15]
click at [1042, 298] on div "# Defeat the ogres using their names. hero . moveRight ( ) hero . attack ( "Sog…" at bounding box center [1100, 263] width 312 height 357
click at [1073, 212] on div "# Defeat the ogres using their names. hero . moveRight ( ) hero . attack ( "Sog…" at bounding box center [1100, 263] width 312 height 357
type textarea "hero.attack("Gos")"
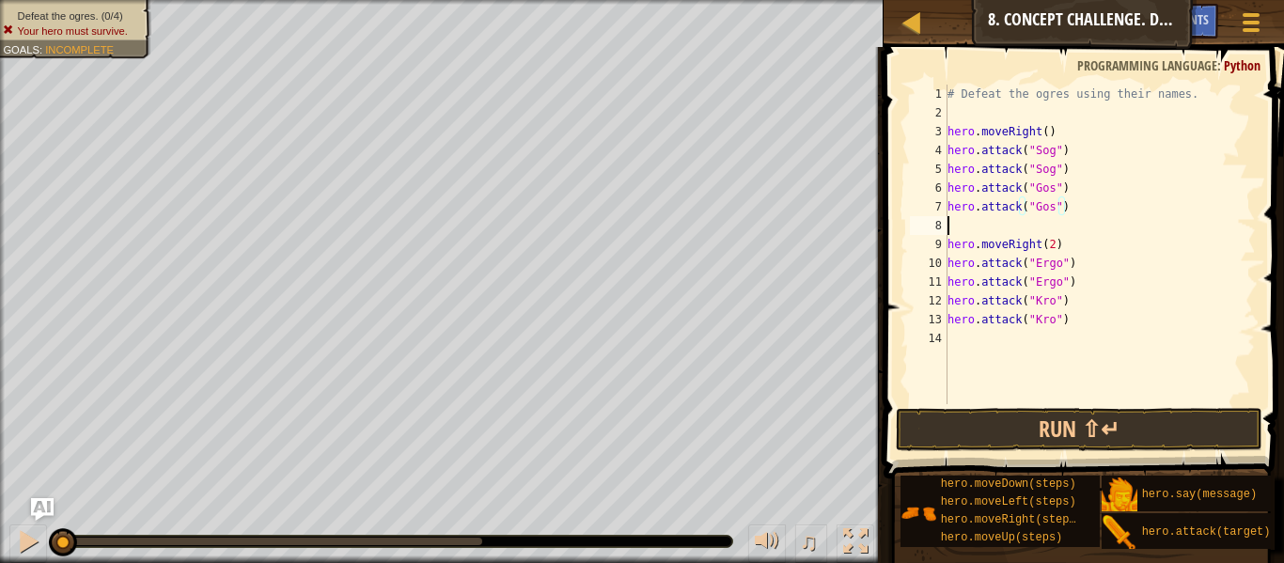
scroll to position [8, 0]
type textarea "d"
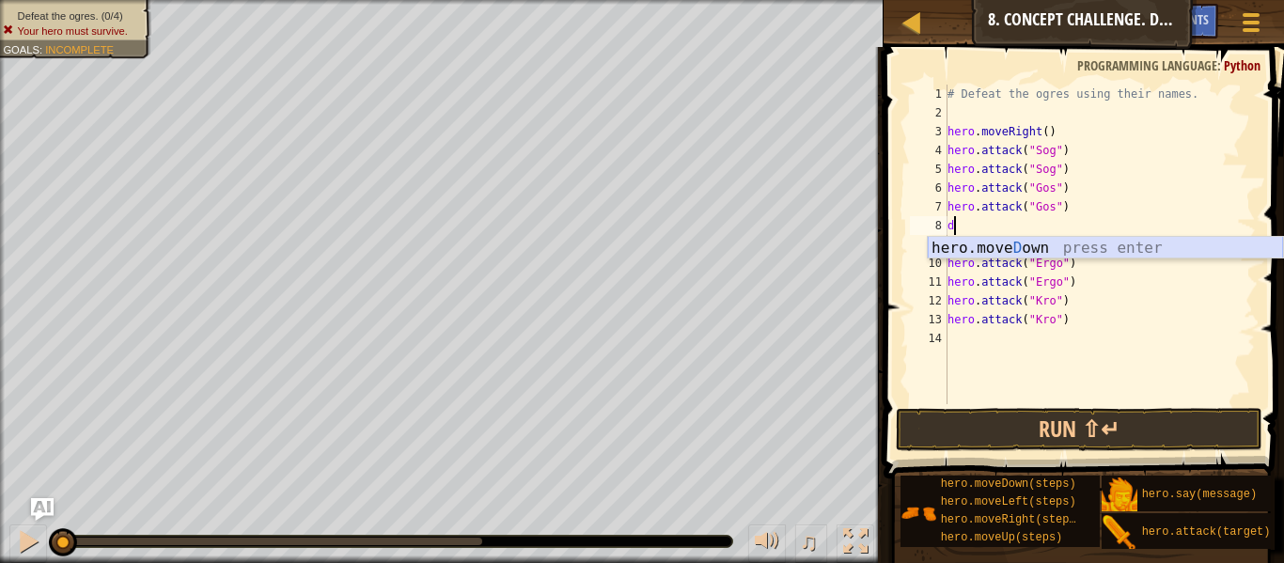
click at [1045, 250] on div "hero.[PERSON_NAME] own press enter" at bounding box center [1105, 271] width 355 height 68
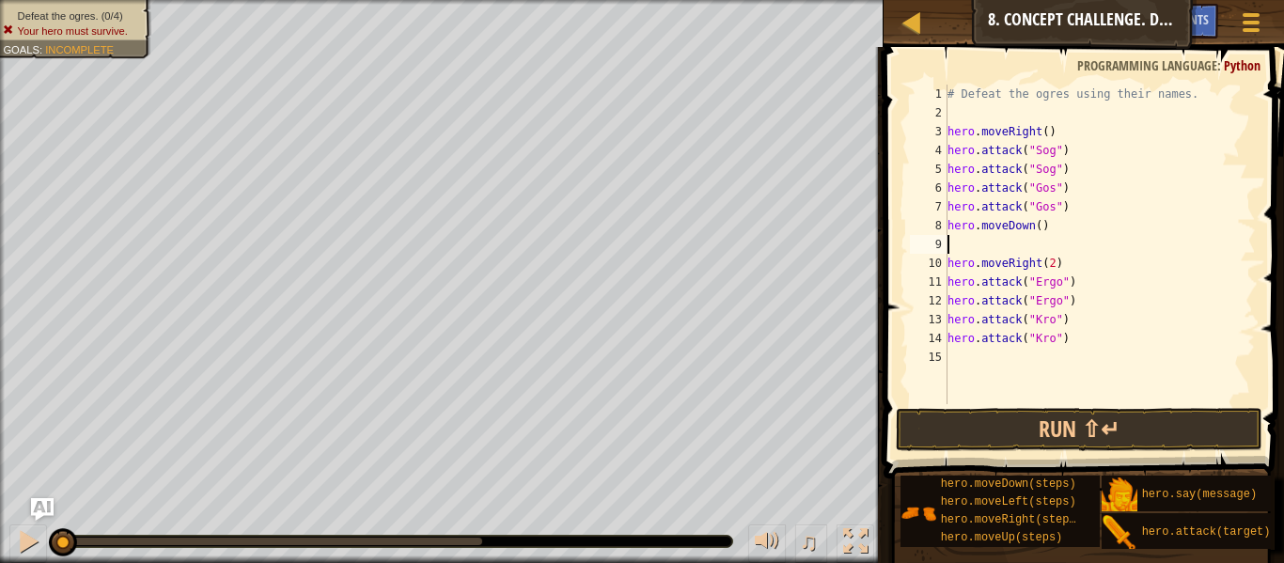
type textarea "u"
click at [1030, 268] on div "hero.move U p press enter" at bounding box center [1105, 290] width 355 height 68
click at [1081, 358] on div "# Defeat the ogres using their names. hero . moveRight ( ) hero . attack ( "Sog…" at bounding box center [1100, 263] width 312 height 357
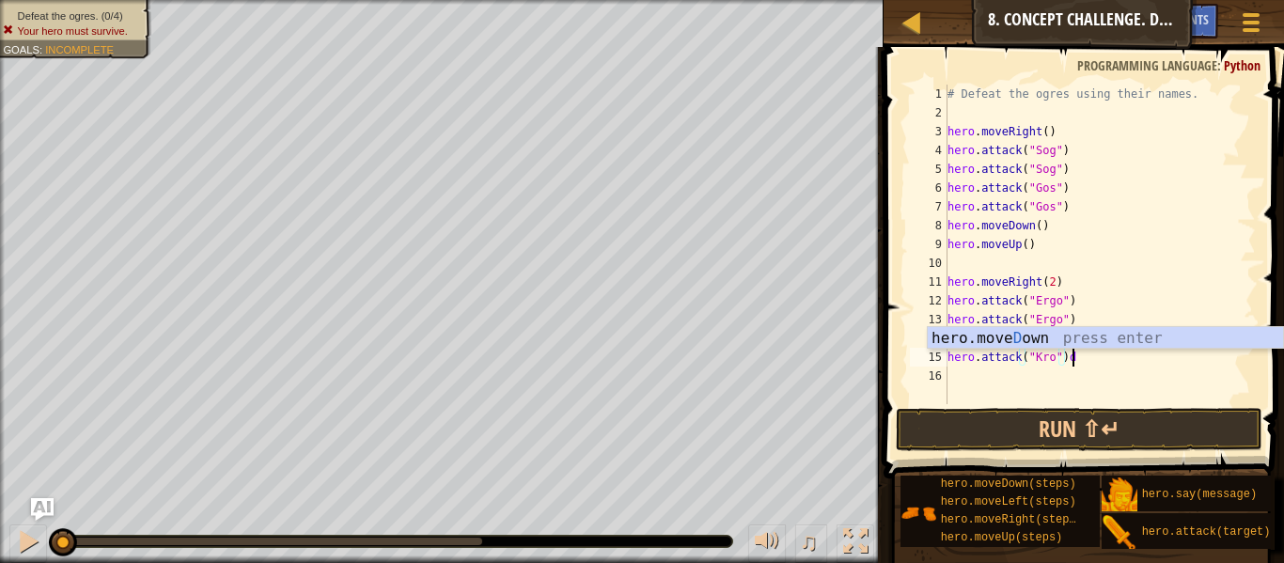
scroll to position [8, 17]
click at [1071, 340] on div "hero.[PERSON_NAME] own press enter" at bounding box center [1105, 361] width 355 height 68
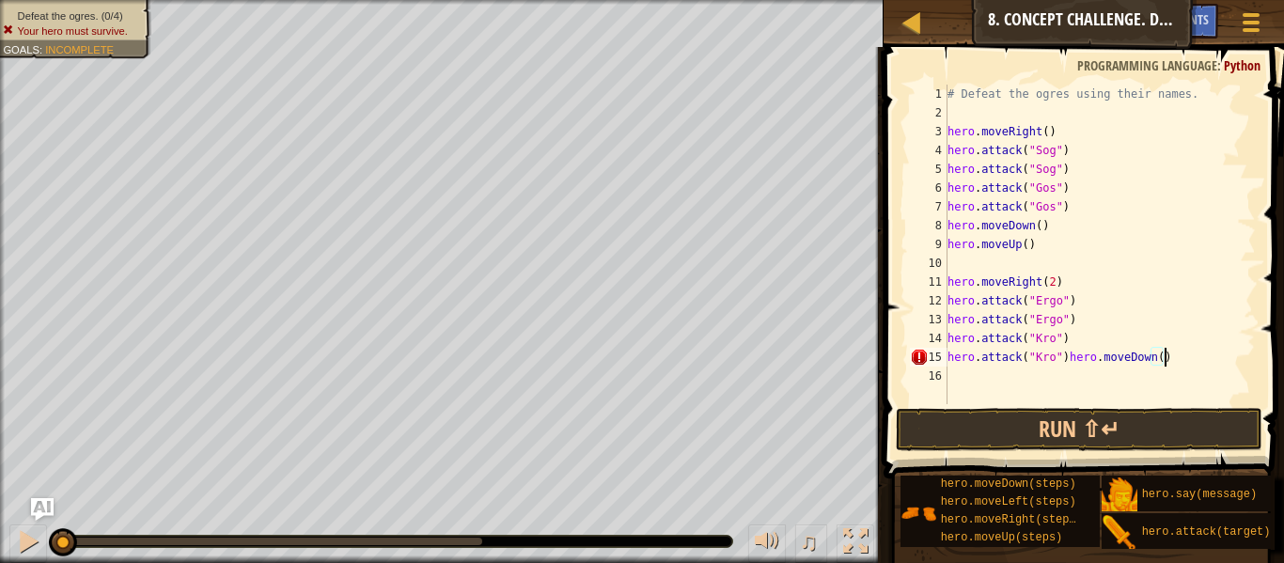
click at [1067, 363] on div "# Defeat the ogres using their names. hero . moveRight ( ) hero . attack ( "Sog…" at bounding box center [1100, 263] width 312 height 357
type textarea "hero.moveDown()"
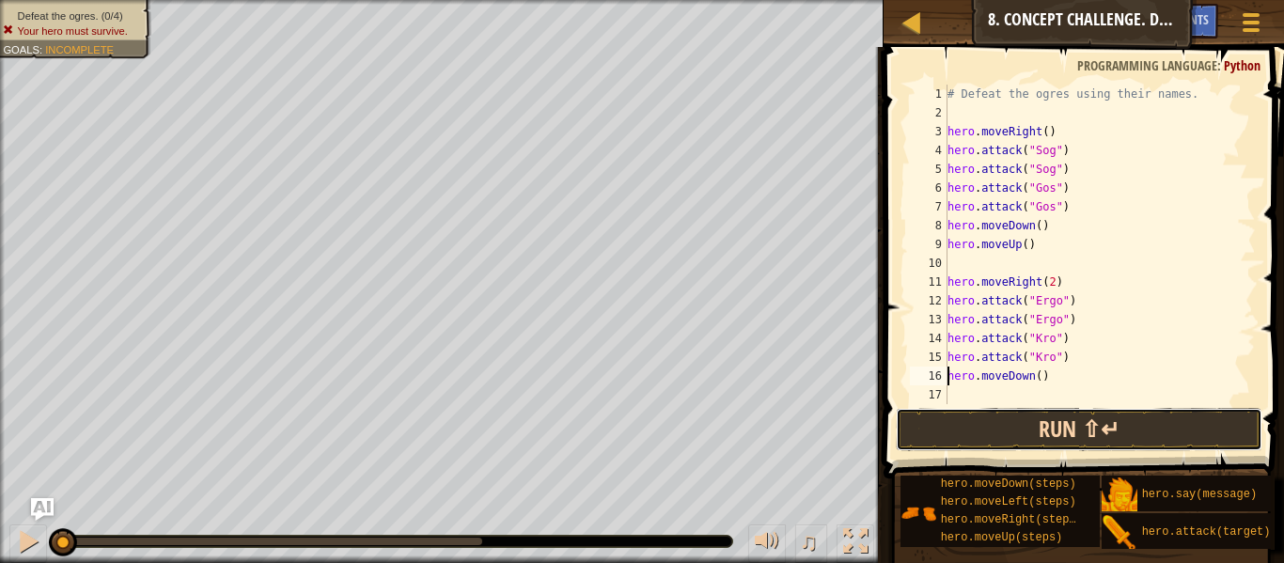
click at [1031, 436] on button "Run ⇧↵" at bounding box center [1079, 429] width 367 height 43
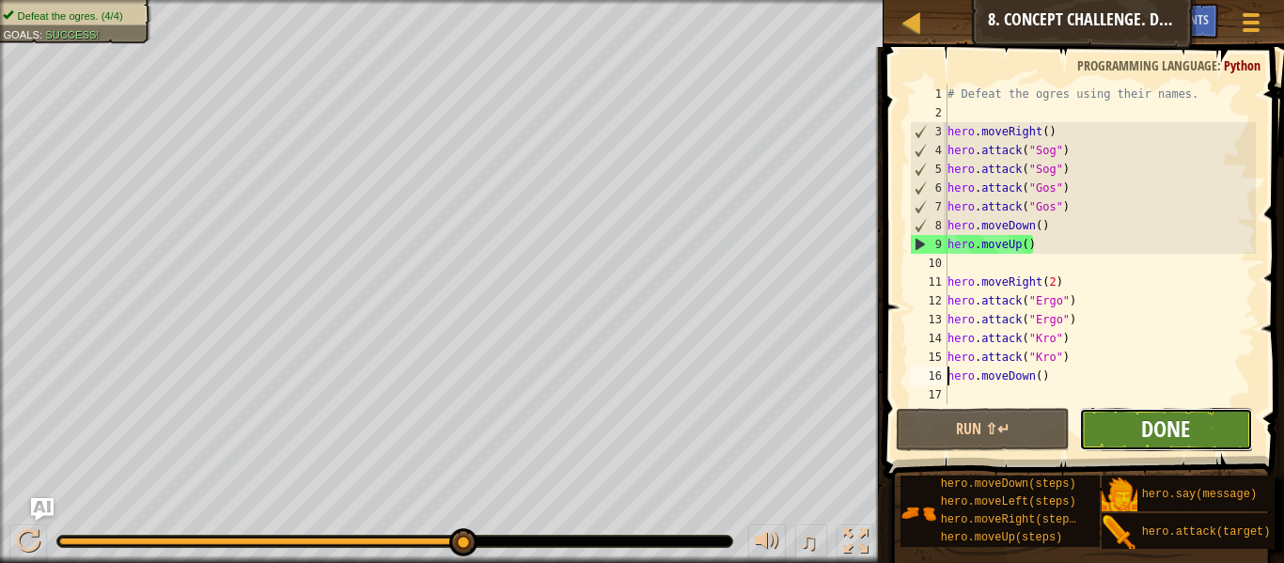
click at [1153, 428] on span "Done" at bounding box center [1165, 429] width 49 height 30
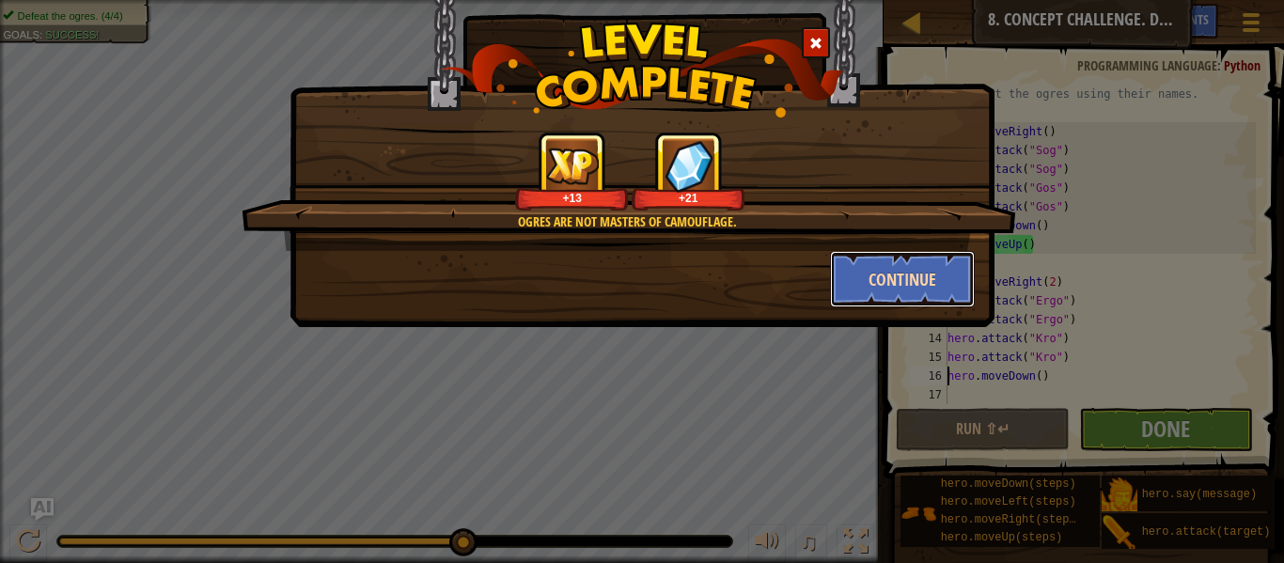
click at [917, 260] on button "Continue" at bounding box center [903, 279] width 146 height 56
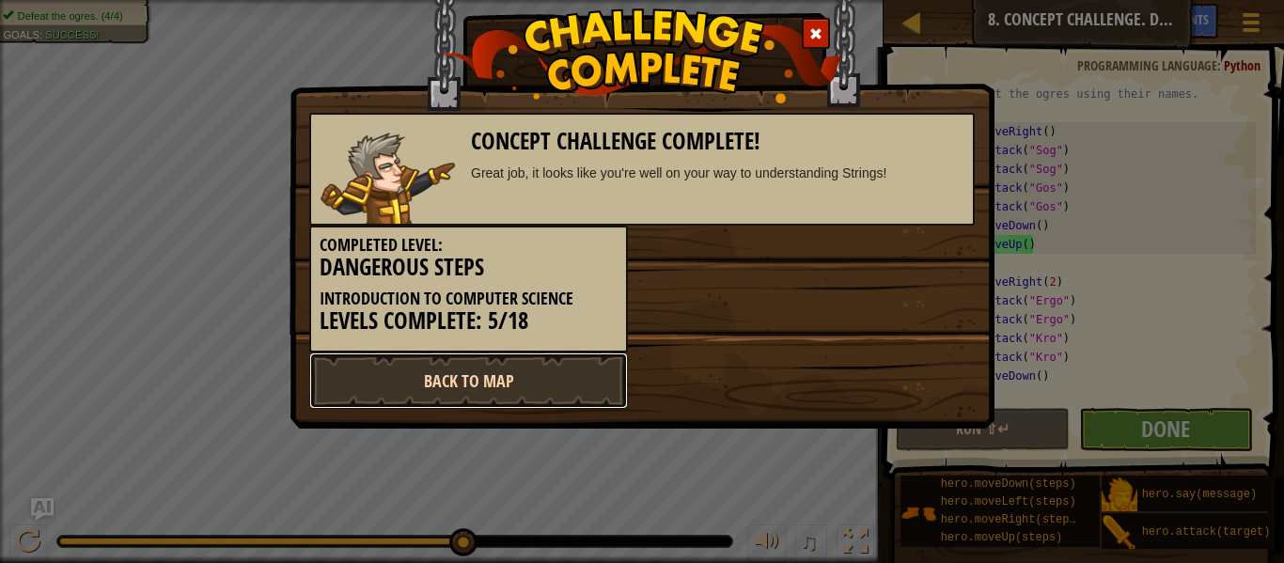
click at [472, 373] on link "Back to Map" at bounding box center [468, 381] width 319 height 56
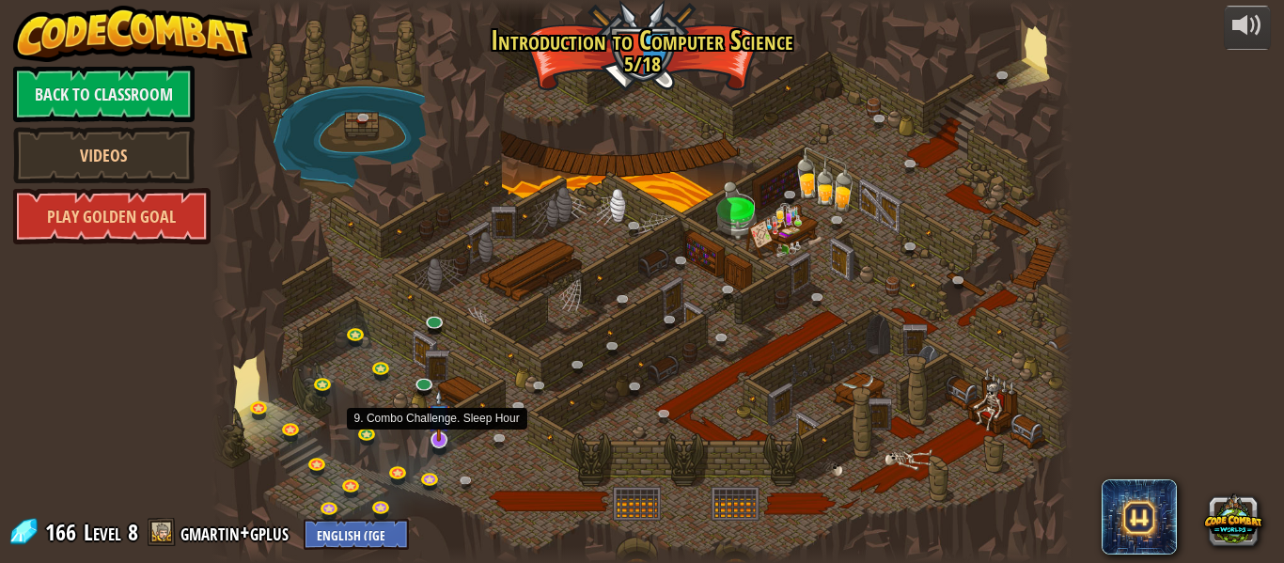
click at [445, 437] on img at bounding box center [439, 415] width 23 height 53
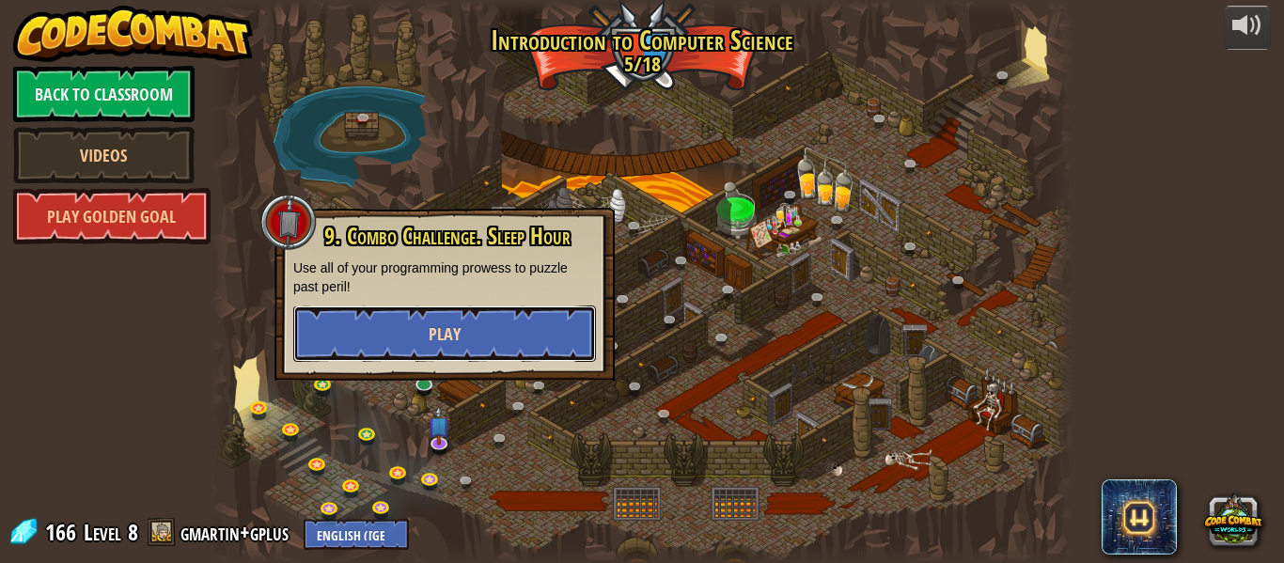
click at [429, 343] on span "Play" at bounding box center [445, 334] width 32 height 24
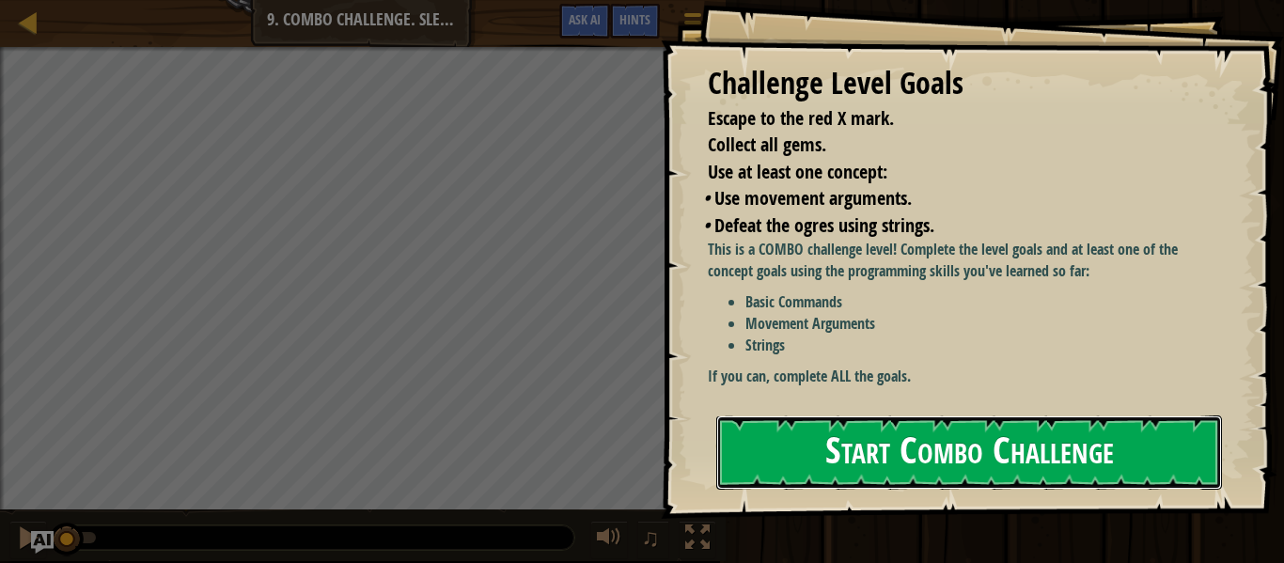
click at [764, 442] on button "Start Combo Challenge" at bounding box center [969, 453] width 506 height 74
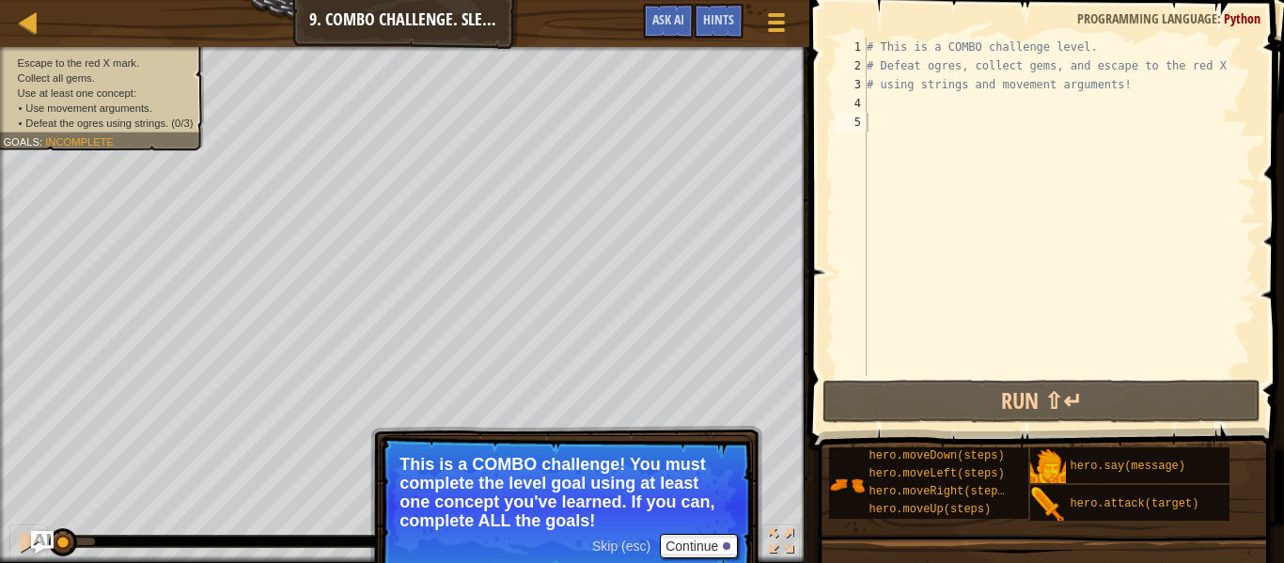
click at [594, 528] on p "This is a COMBO challenge! You must complete the level goal using at least one …" at bounding box center [567, 492] width 334 height 75
click at [699, 540] on button "Continue" at bounding box center [699, 546] width 78 height 24
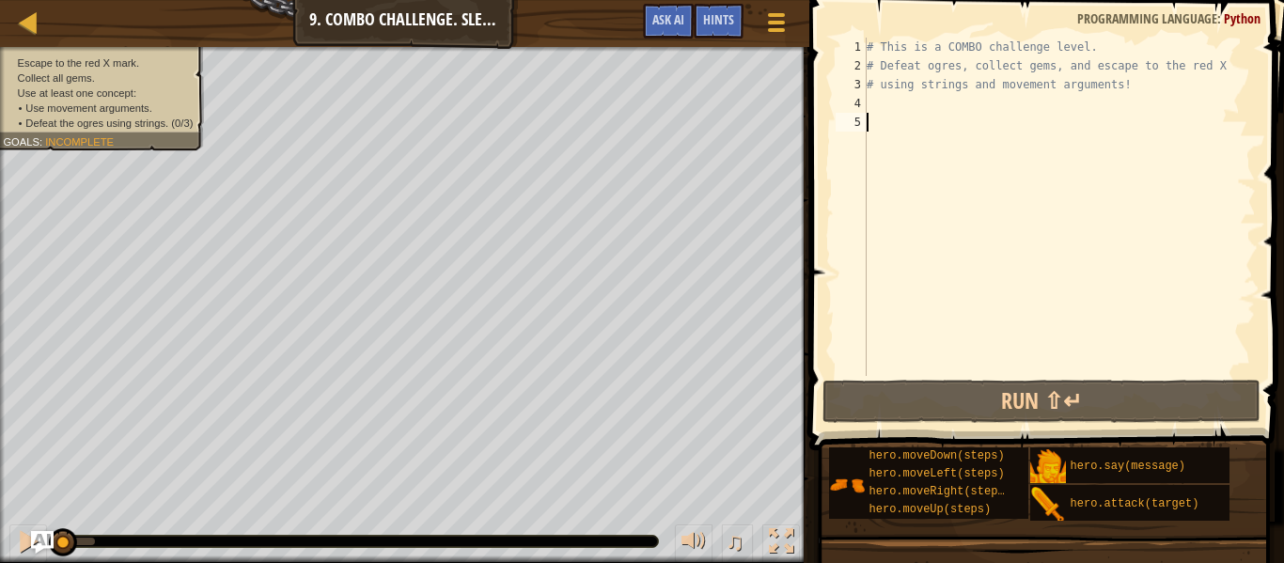
type textarea "u"
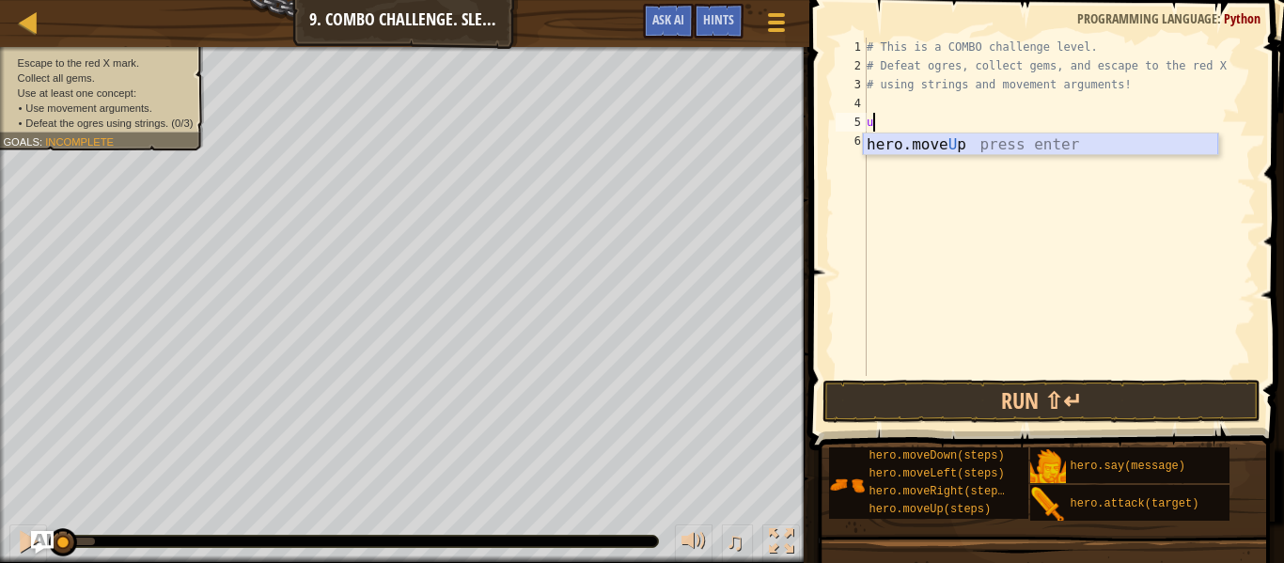
click at [932, 150] on div "hero.move U p press enter" at bounding box center [1040, 167] width 355 height 68
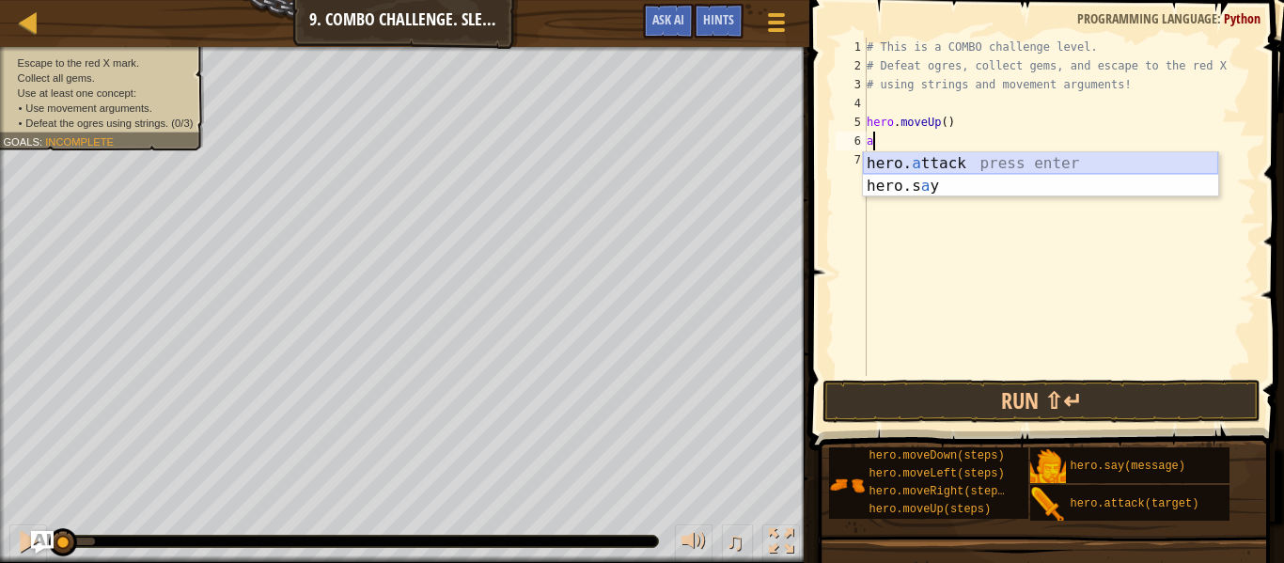
click at [932, 164] on div "hero. a ttack press enter hero.s a y press enter" at bounding box center [1040, 197] width 355 height 90
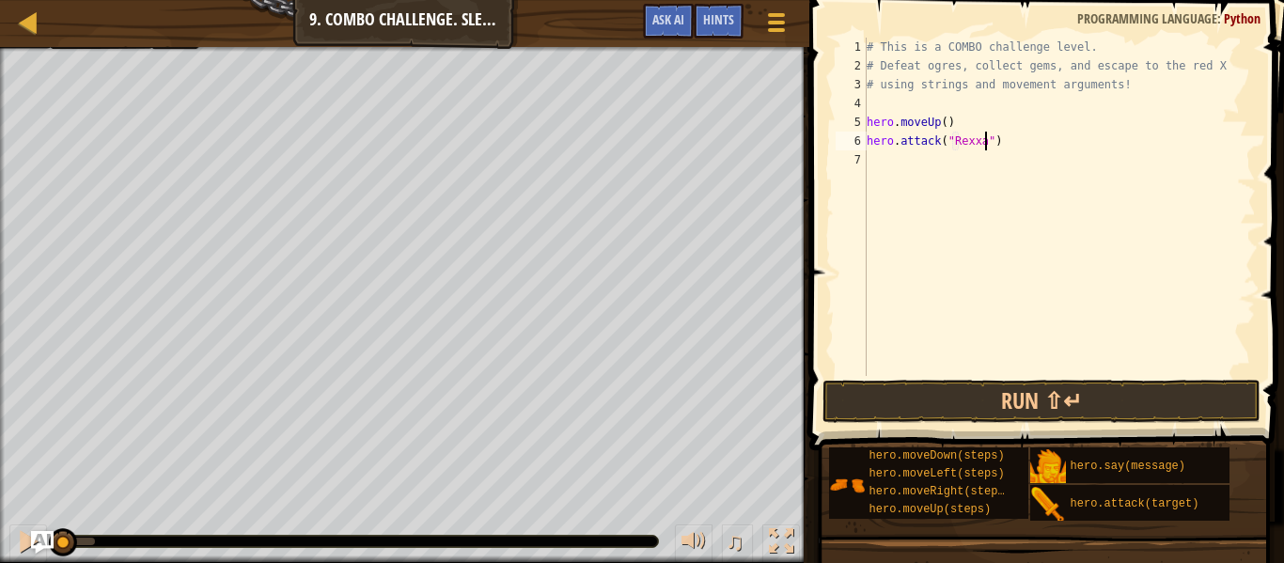
type textarea "hero.attack("Rexxar")"
click at [894, 165] on div "# This is a COMBO challenge level. # Defeat [PERSON_NAME], collect gems, and es…" at bounding box center [1059, 226] width 393 height 376
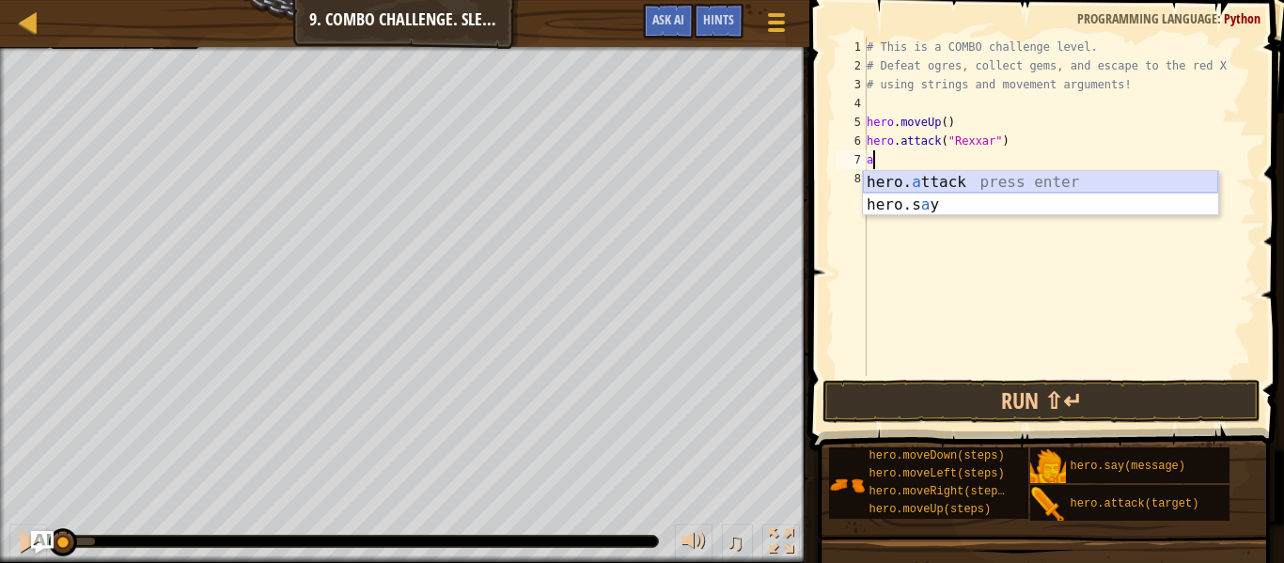
click at [916, 190] on div "hero. a ttack press enter hero.s a y press enter" at bounding box center [1040, 216] width 355 height 90
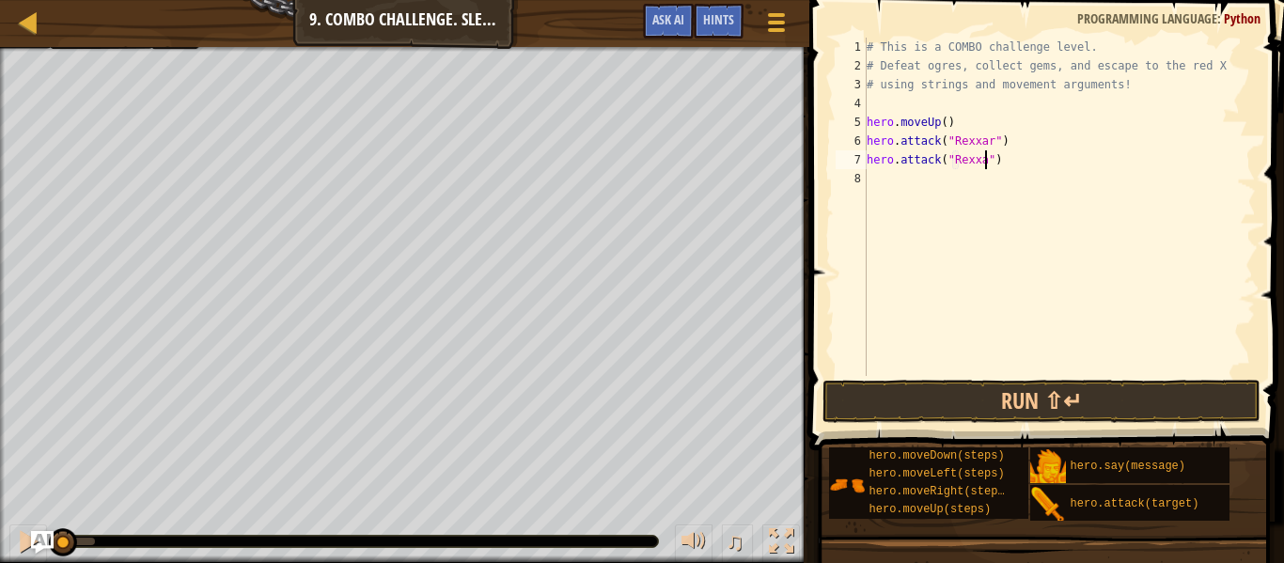
type textarea "hero.attack("Rexxar")"
click at [979, 168] on div "# This is a COMBO challenge level. # Defeat [PERSON_NAME], collect gems, and es…" at bounding box center [1059, 226] width 393 height 376
click at [973, 179] on div "# This is a COMBO challenge level. # Defeat [PERSON_NAME], collect gems, and es…" at bounding box center [1059, 226] width 393 height 376
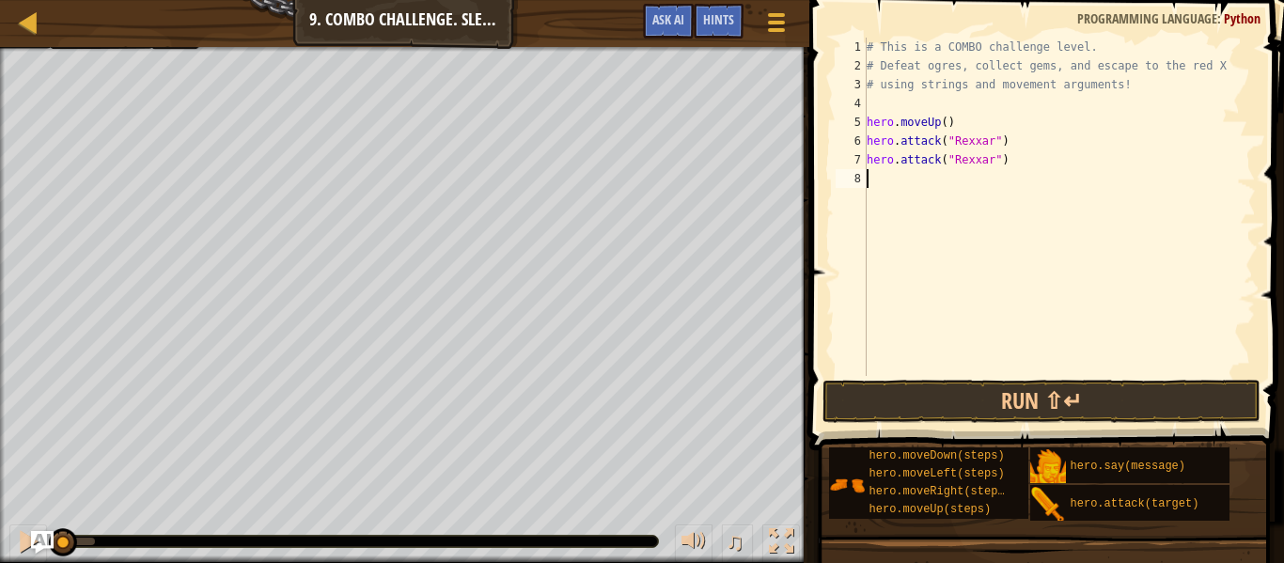
type textarea "r"
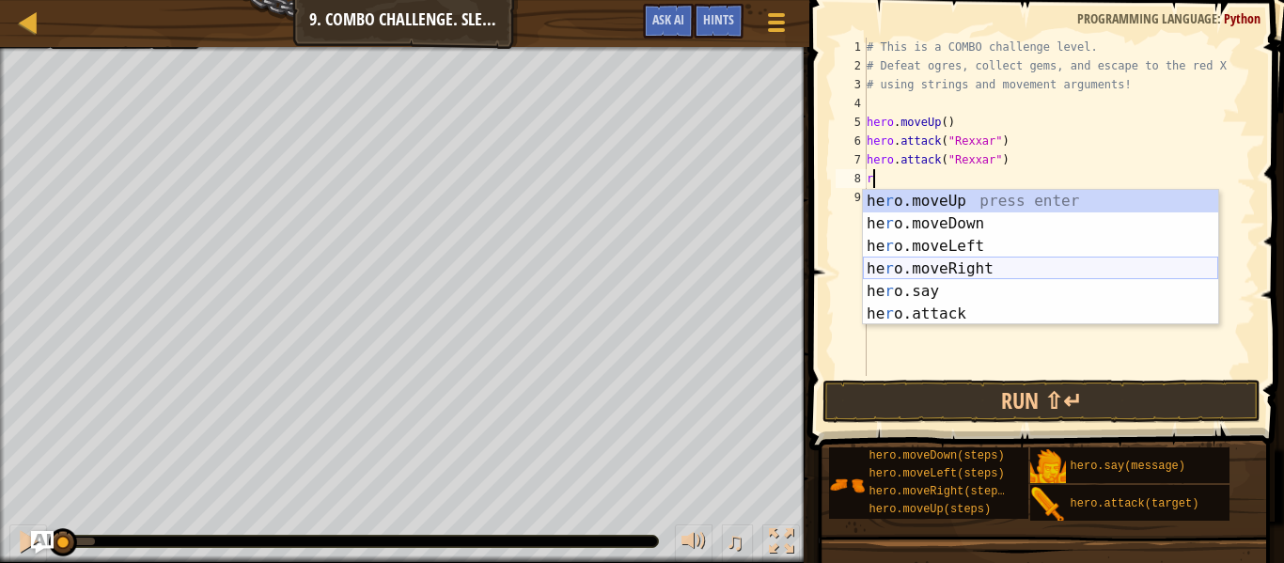
click at [948, 270] on div "he r o.moveUp press enter he r o.moveDown press enter he r o.moveLeft press ent…" at bounding box center [1040, 280] width 355 height 180
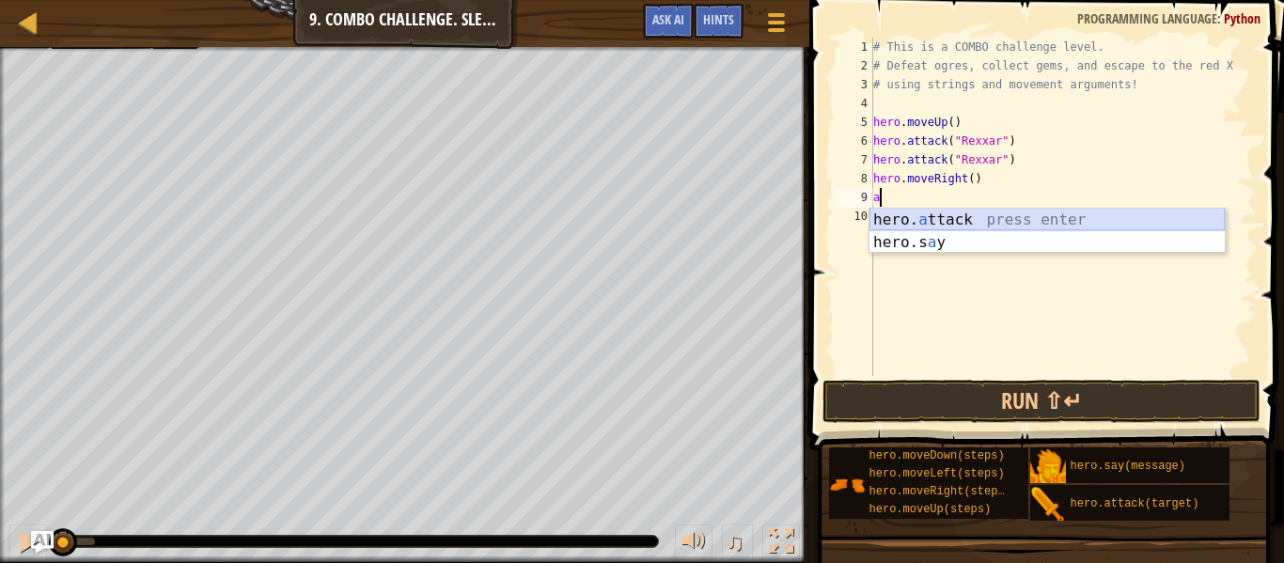
click at [968, 220] on div "hero. a ttack press enter hero.s a y press enter" at bounding box center [1047, 254] width 355 height 90
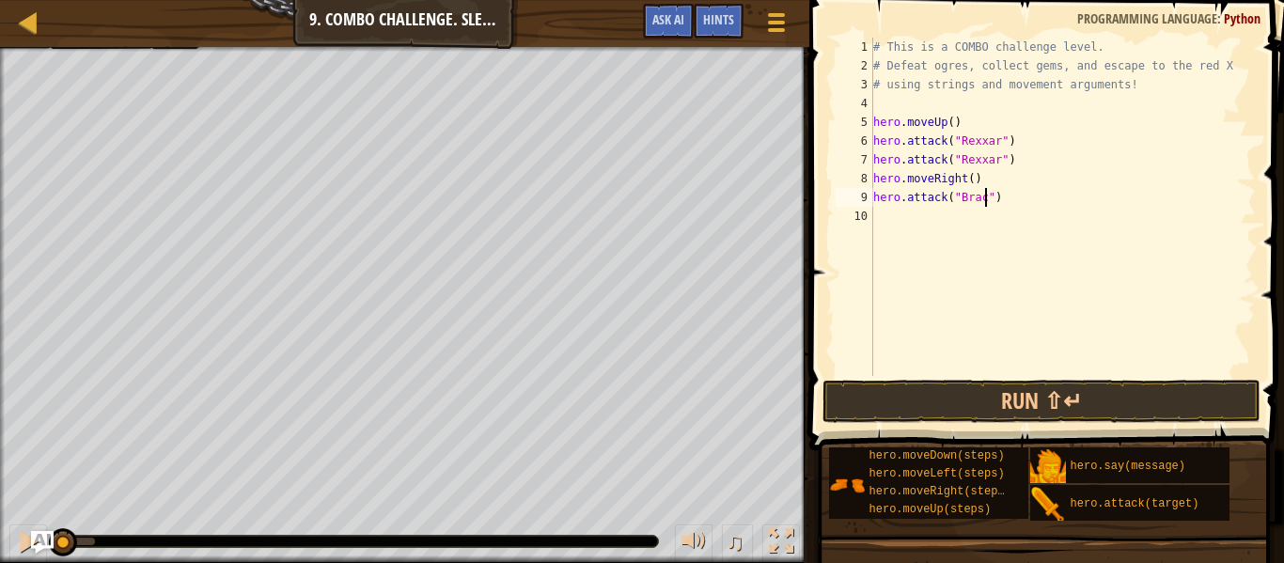
type textarea "hero.attack("Brack")"
click at [968, 223] on div "# This is a COMBO challenge level. # Defeat [PERSON_NAME], collect gems, and es…" at bounding box center [1063, 226] width 386 height 376
type textarea "B"
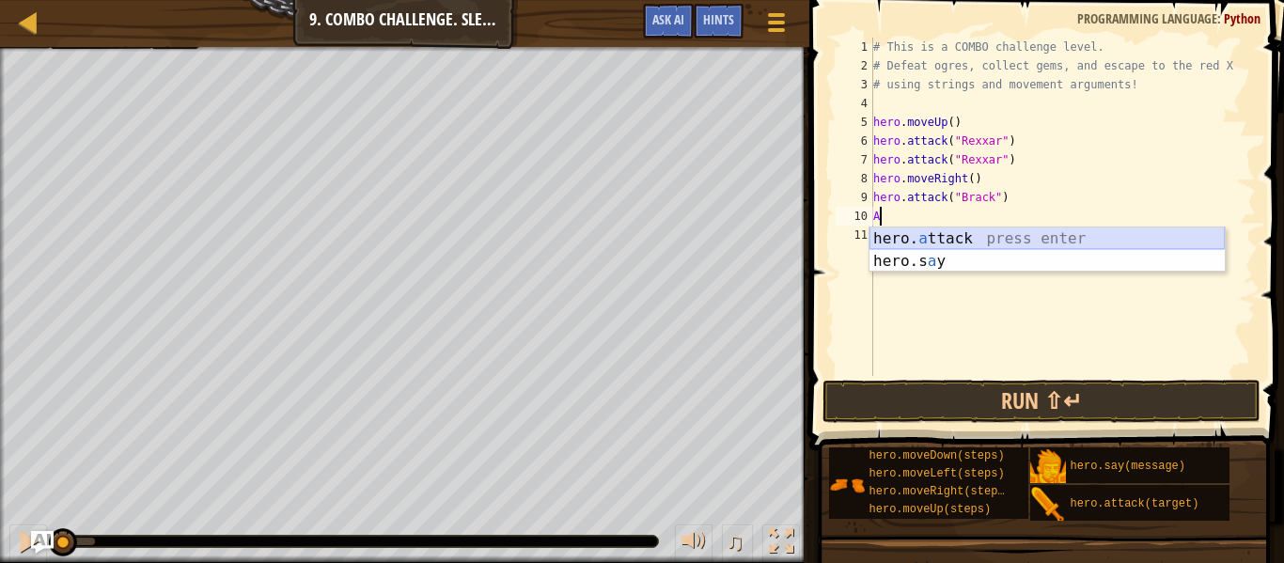
click at [967, 234] on div "hero. a ttack press enter hero.s a y press enter" at bounding box center [1047, 272] width 355 height 90
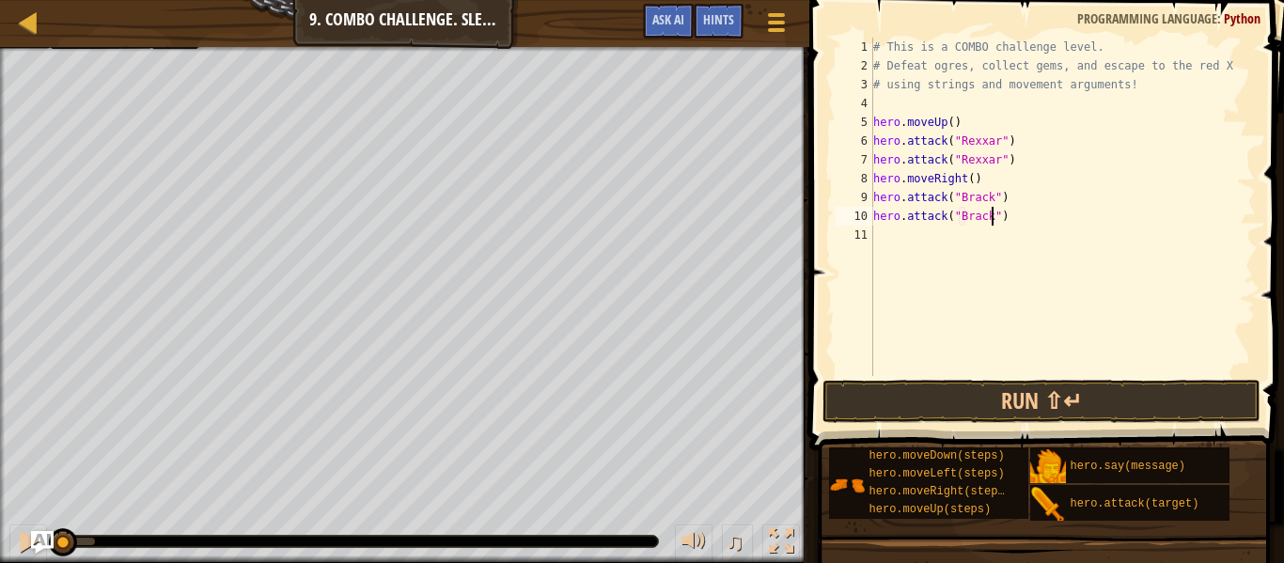
type textarea "hero.attack("Brack")"
click at [979, 240] on div "# This is a COMBO challenge level. # Defeat [PERSON_NAME], collect gems, and es…" at bounding box center [1063, 226] width 386 height 376
type textarea "d"
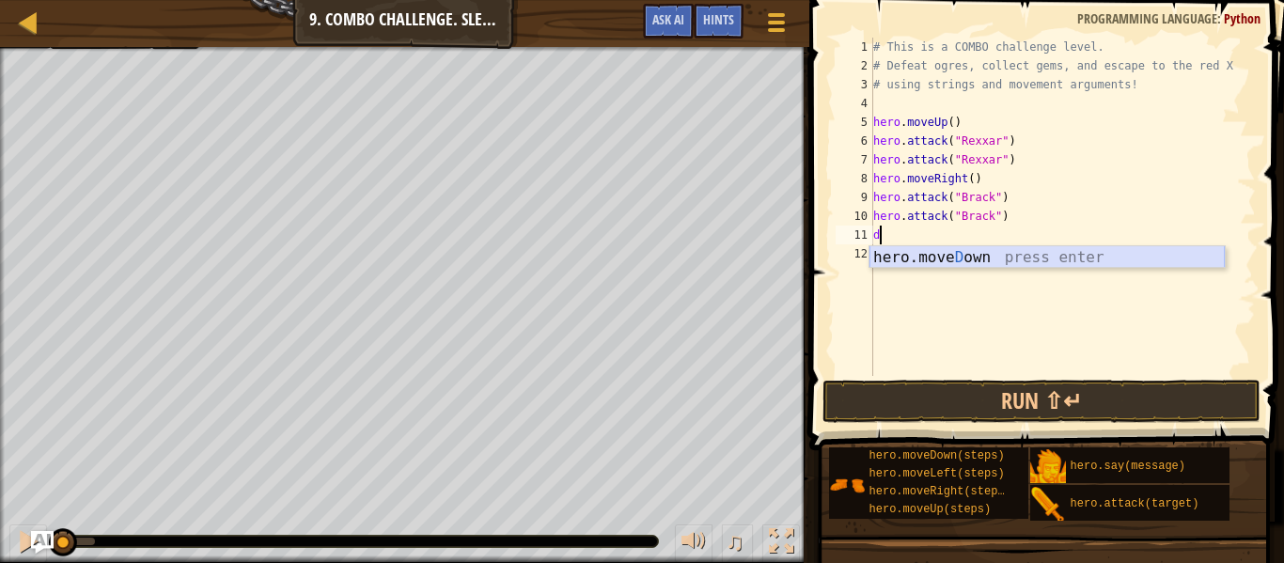
click at [978, 256] on div "hero.[PERSON_NAME] own press enter" at bounding box center [1047, 280] width 355 height 68
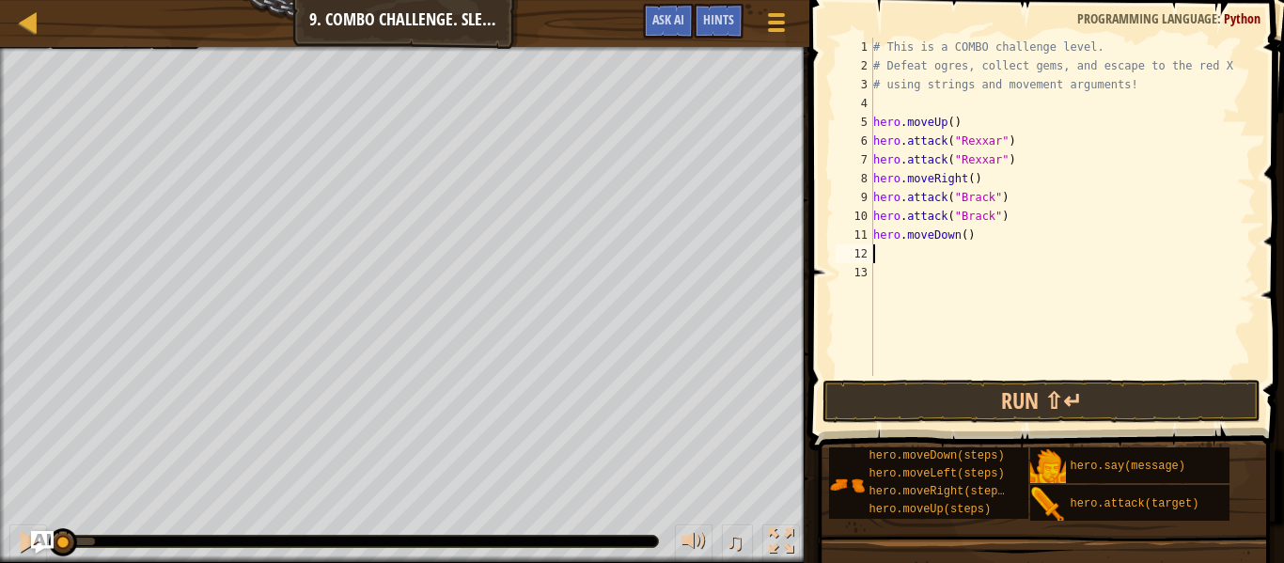
type textarea "d"
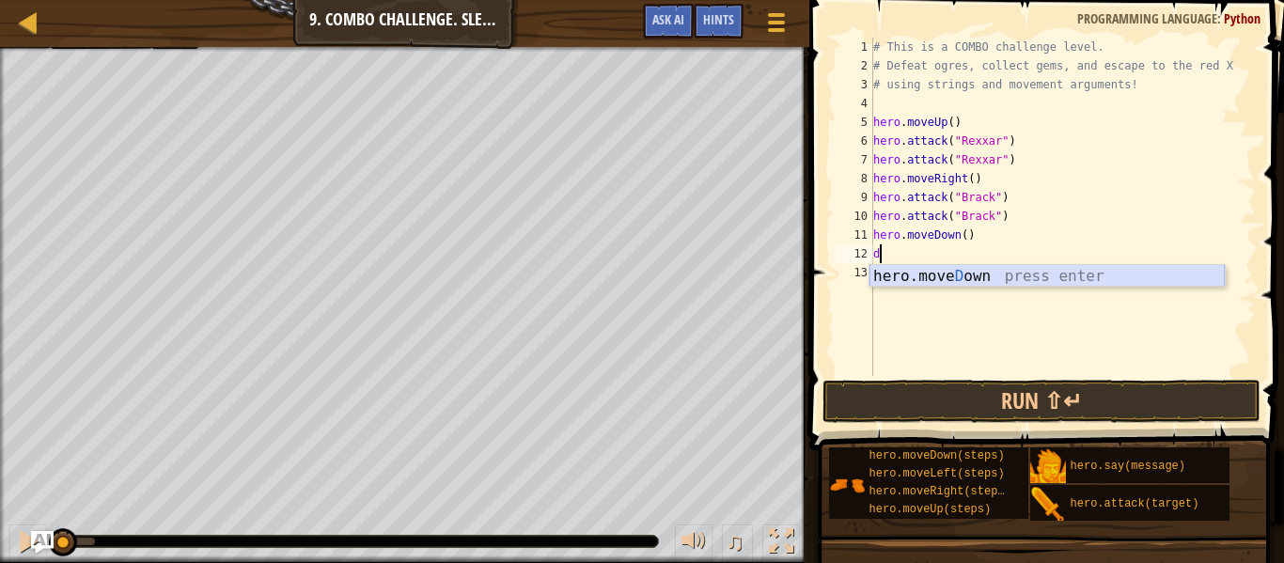
click at [973, 274] on div "hero.[PERSON_NAME] own press enter" at bounding box center [1047, 299] width 355 height 68
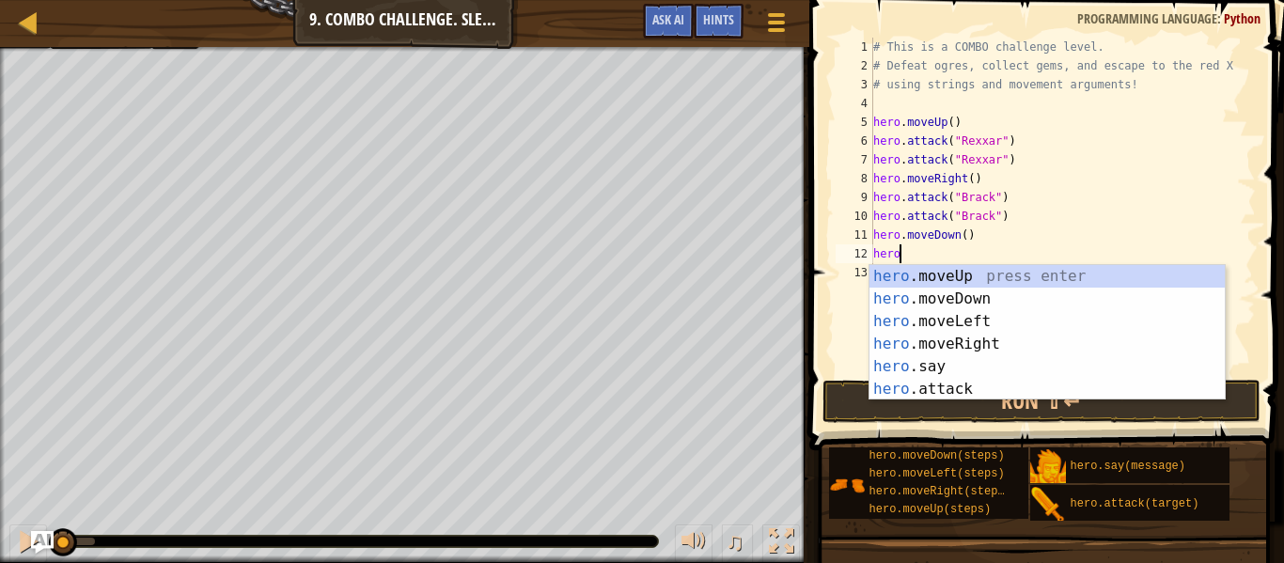
type textarea "h"
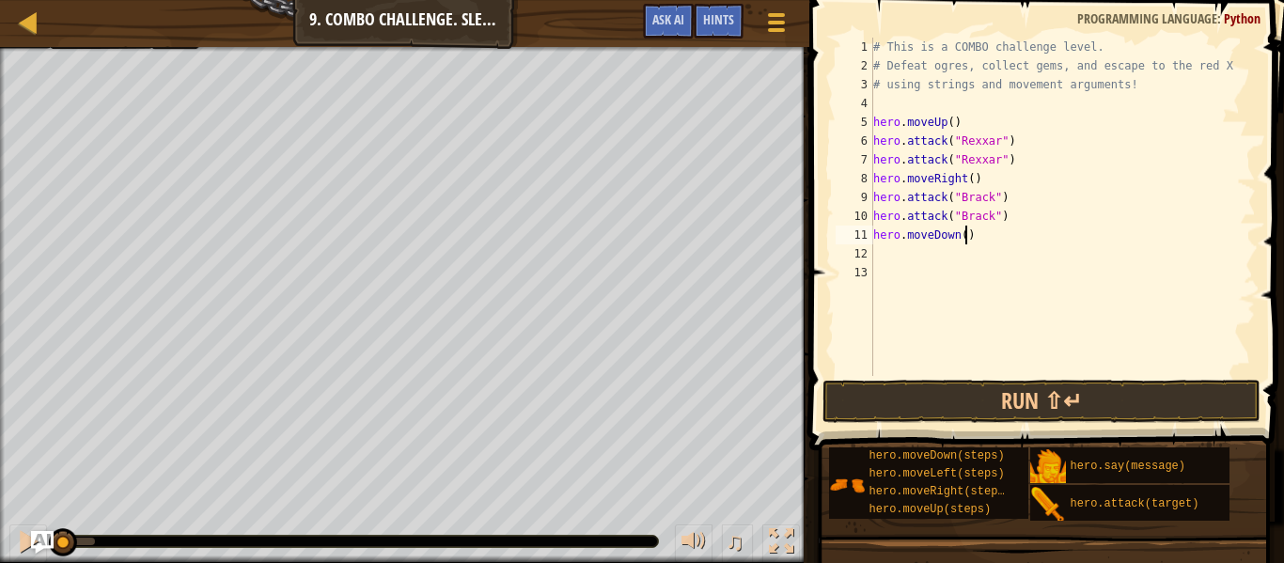
click at [968, 239] on div "# This is a COMBO challenge level. # Defeat [PERSON_NAME], collect gems, and es…" at bounding box center [1063, 226] width 386 height 376
type textarea "hero.moveDown(2)"
click at [961, 251] on div "# This is a COMBO challenge level. # Defeat [PERSON_NAME], collect gems, and es…" at bounding box center [1063, 226] width 386 height 376
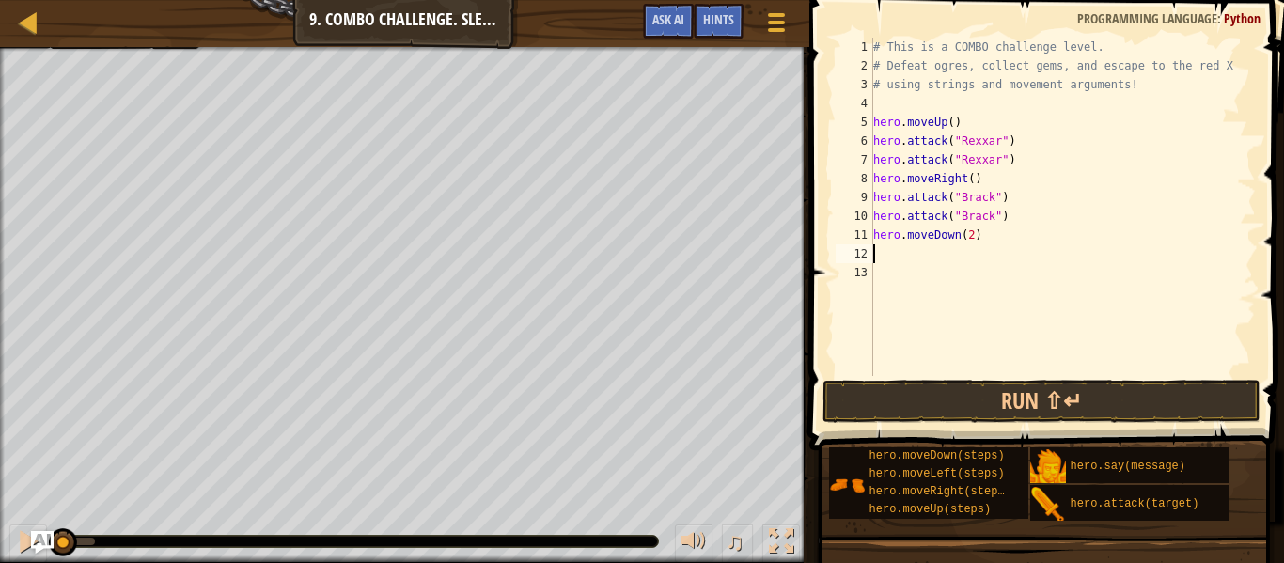
type textarea "r"
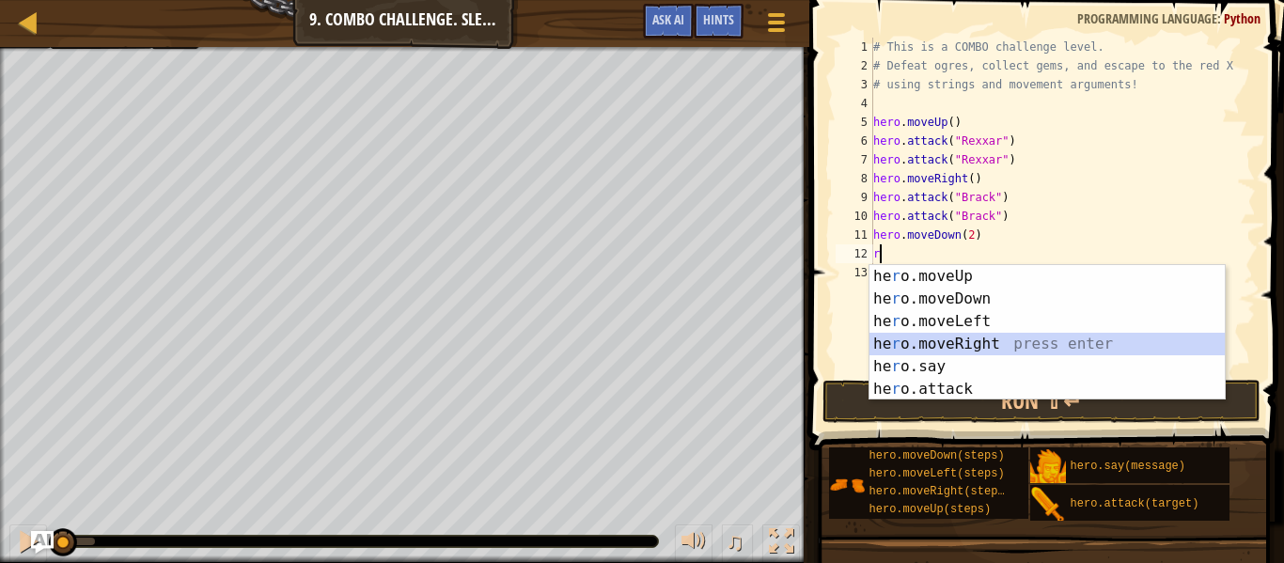
click at [969, 341] on div "he r o.moveUp press enter he r o.moveDown press enter he r o.moveLeft press ent…" at bounding box center [1047, 355] width 355 height 180
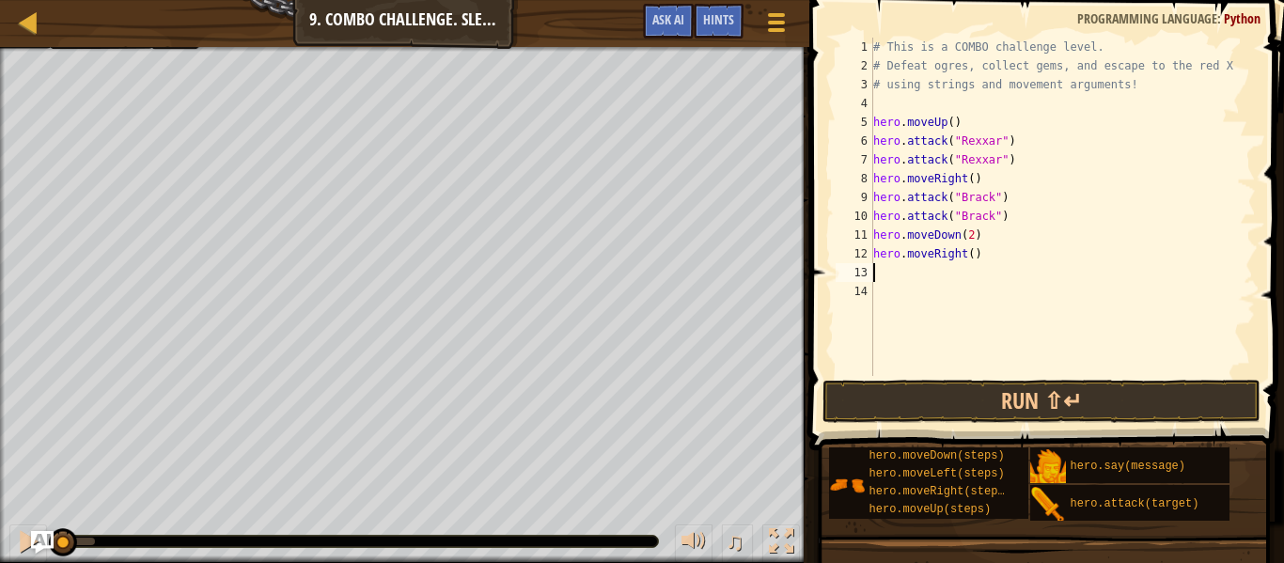
type textarea "l"
click at [941, 306] on div "# This is a COMBO challenge level. # Defeat [PERSON_NAME], collect gems, and es…" at bounding box center [1063, 226] width 386 height 376
click at [952, 270] on div "# This is a COMBO challenge level. # Defeat [PERSON_NAME], collect gems, and es…" at bounding box center [1063, 226] width 386 height 376
type textarea "l"
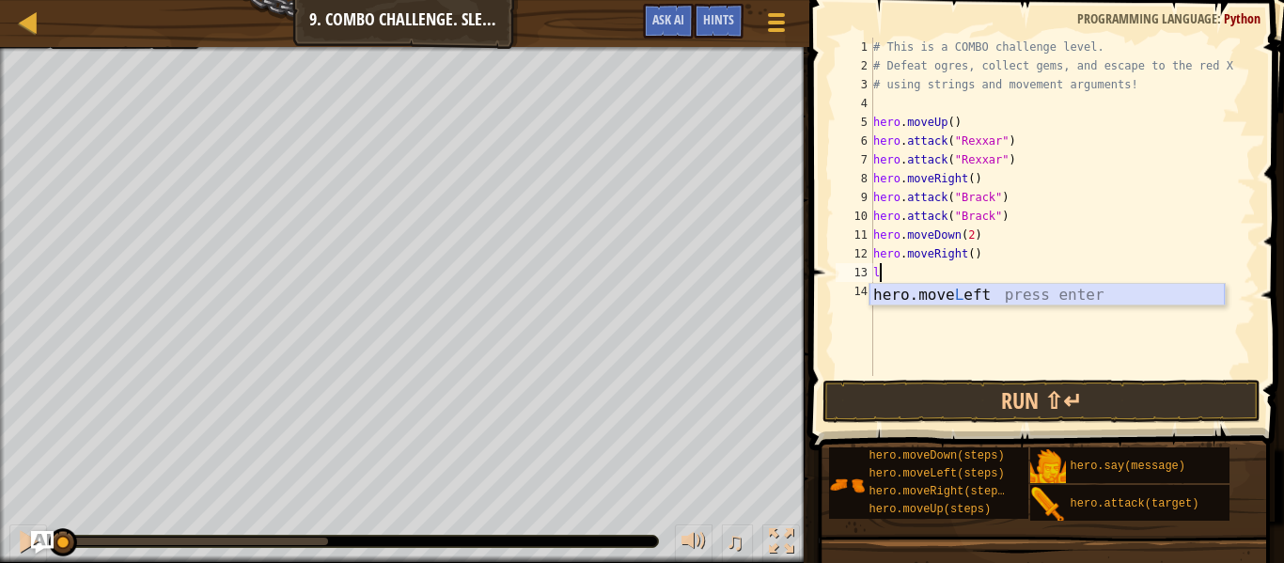
click at [959, 290] on div "hero.move L eft press enter" at bounding box center [1047, 318] width 355 height 68
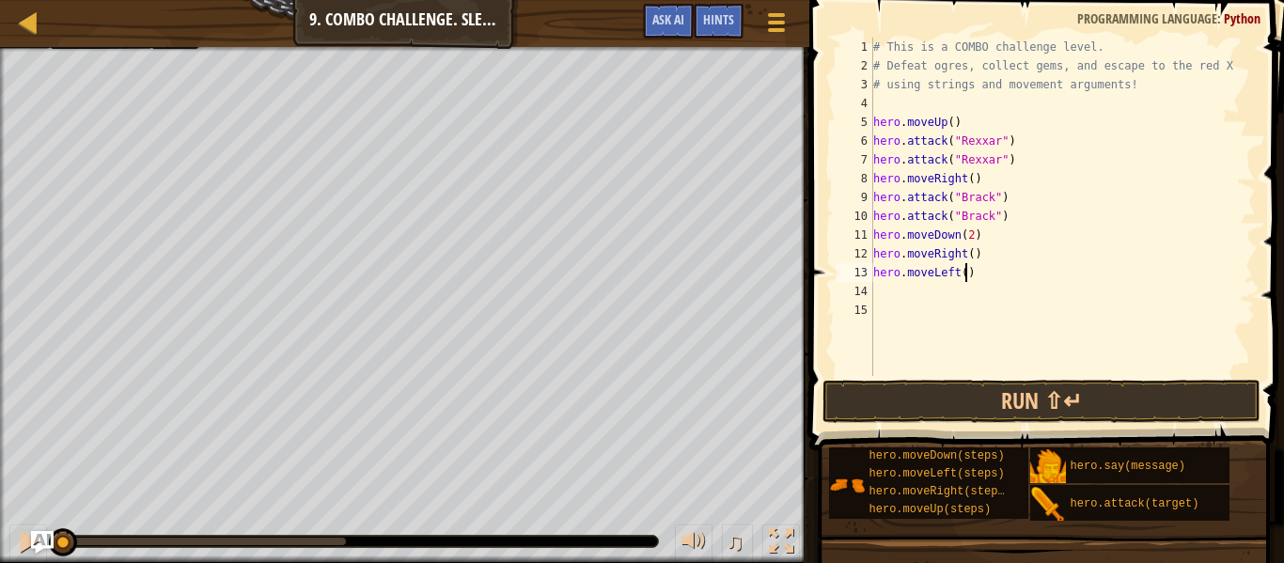
click at [965, 274] on div "# This is a COMBO challenge level. # Defeat [PERSON_NAME], collect gems, and es…" at bounding box center [1063, 226] width 386 height 376
type textarea "hero.moveLeft(2)"
click at [969, 294] on div "# This is a COMBO challenge level. # Defeat [PERSON_NAME], collect gems, and es…" at bounding box center [1063, 226] width 386 height 376
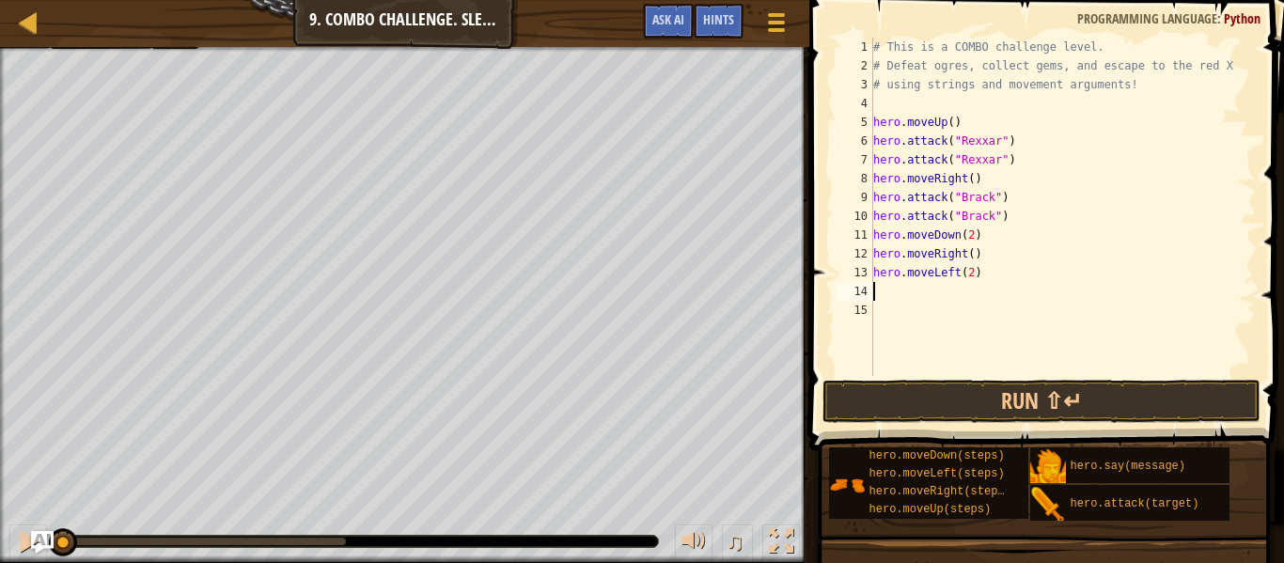
type textarea "r"
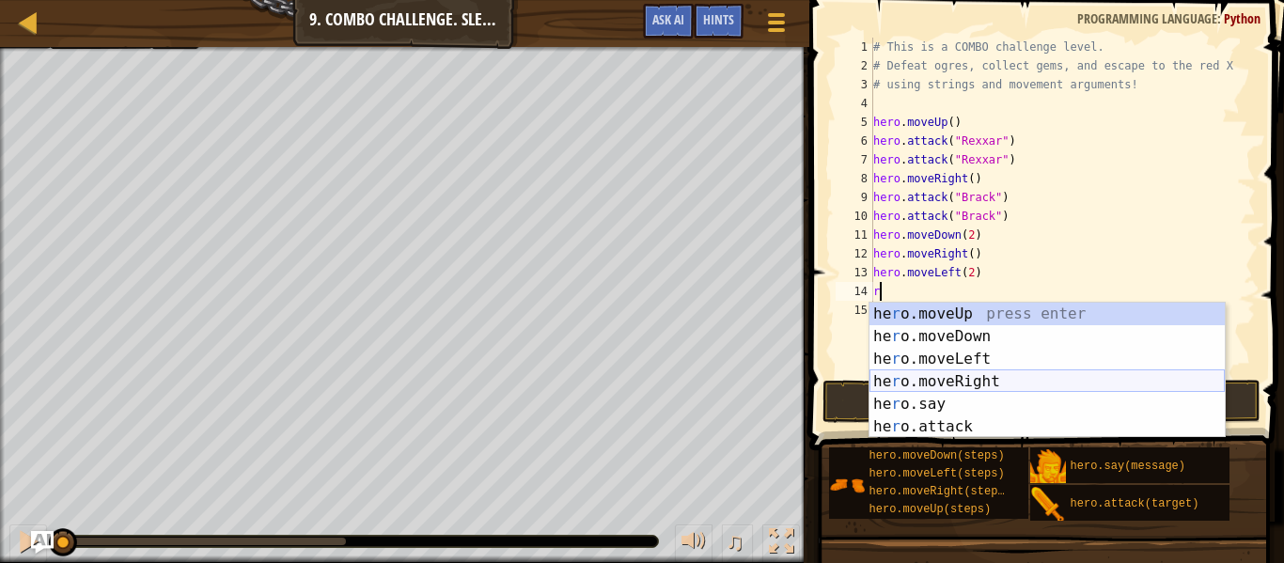
click at [916, 386] on div "he r o.moveUp press enter he r o.moveDown press enter he r o.moveLeft press ent…" at bounding box center [1047, 393] width 355 height 180
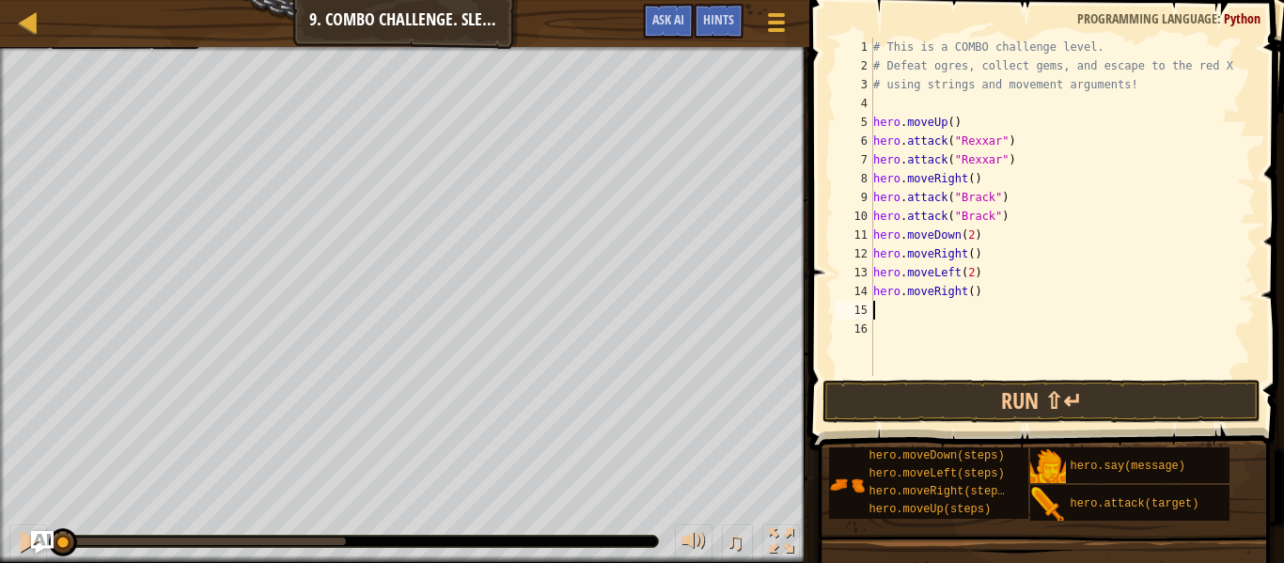
type textarea "u"
click at [963, 332] on div "hero.move U p press enter" at bounding box center [1047, 355] width 355 height 68
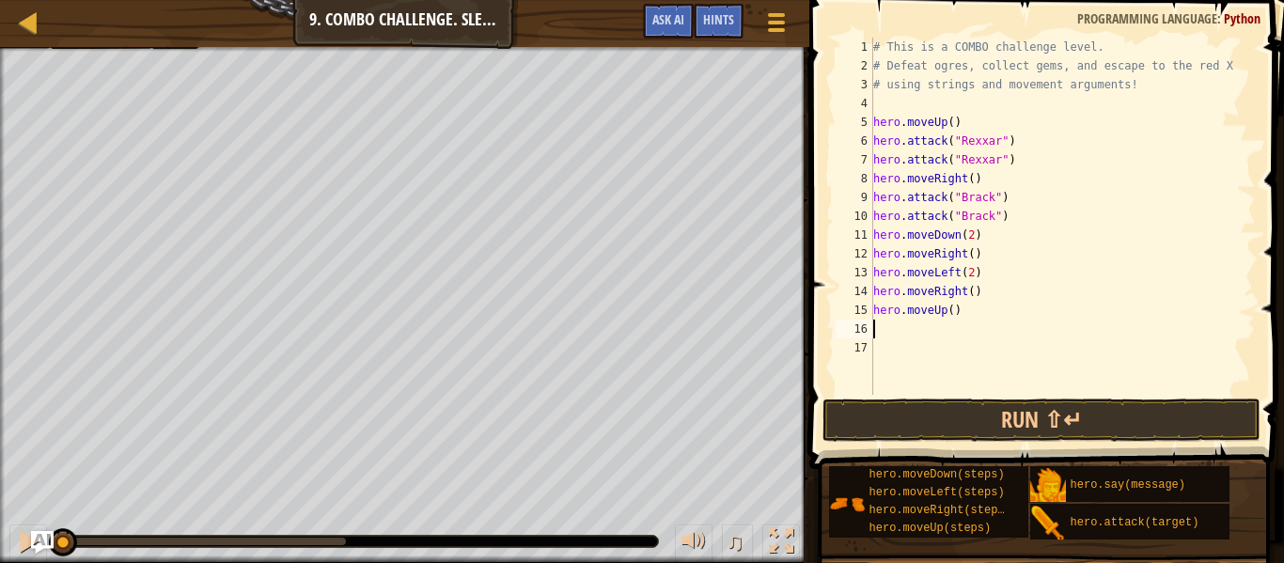
type textarea "r"
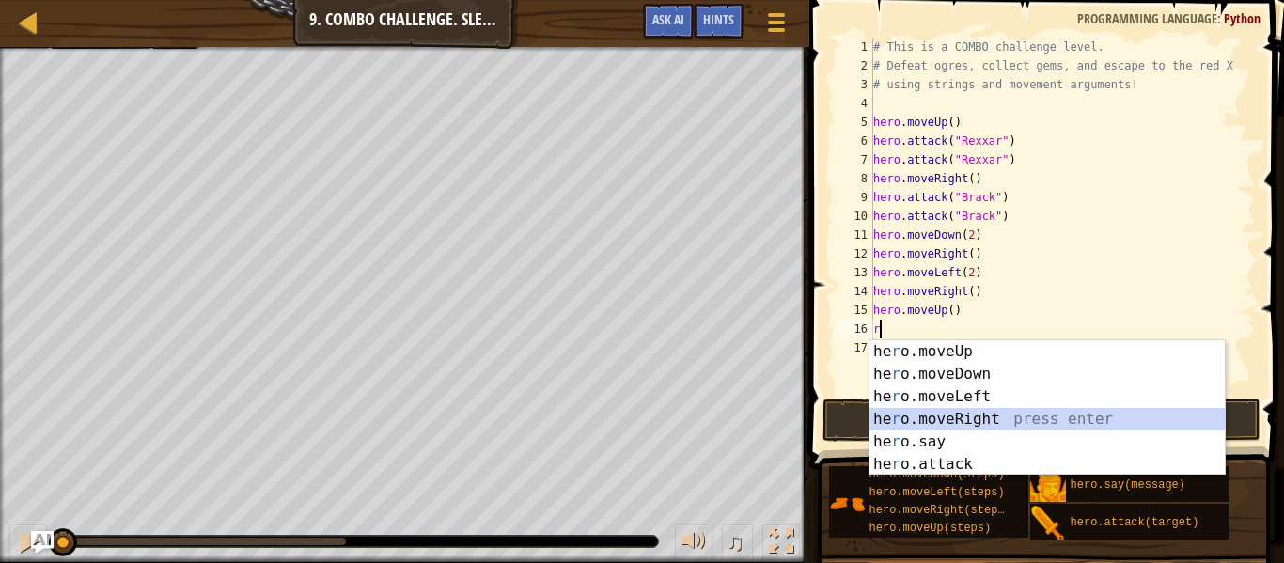
click at [956, 417] on div "he r o.moveUp press enter he r o.moveDown press enter he r o.moveLeft press ent…" at bounding box center [1047, 430] width 355 height 180
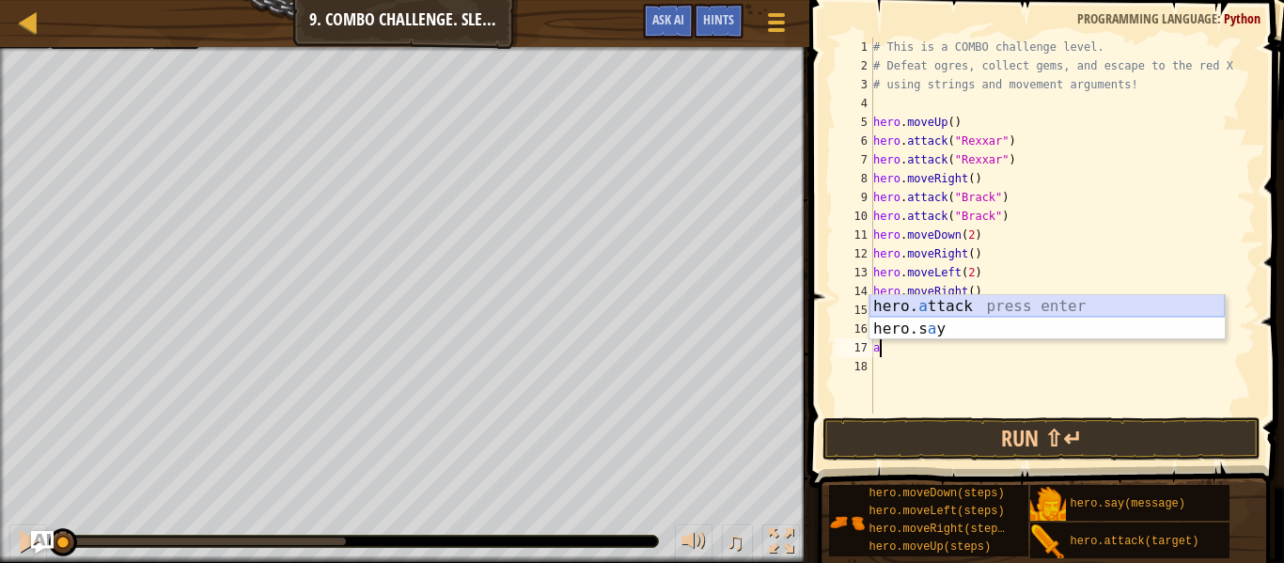
click at [974, 309] on div "hero. a ttack press enter hero.s a y press enter" at bounding box center [1047, 340] width 355 height 90
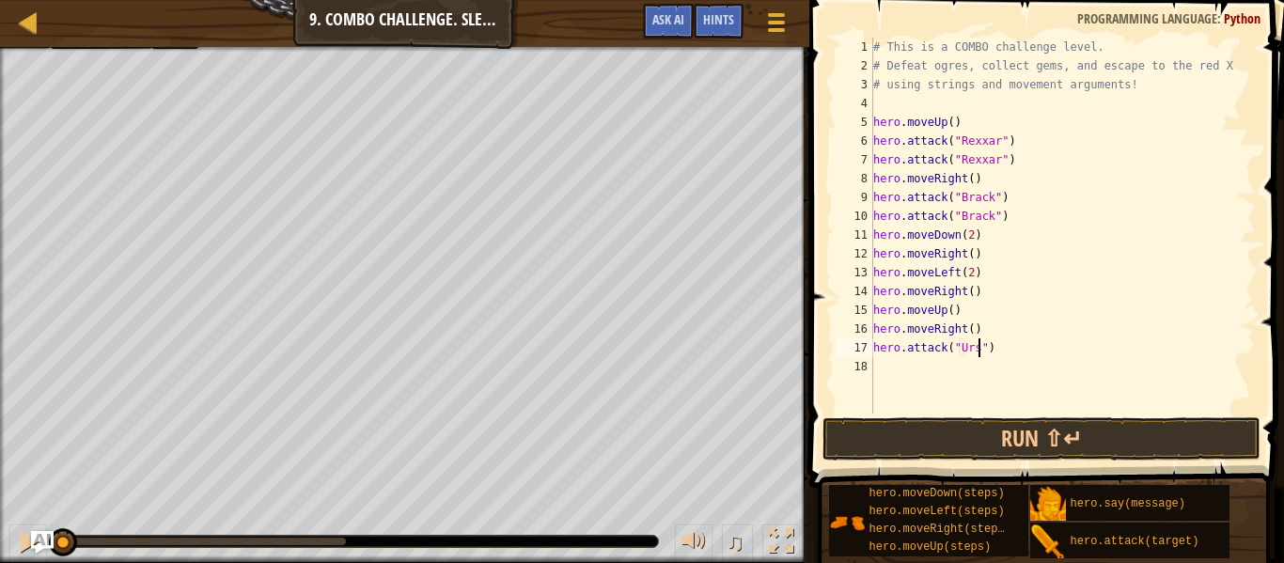
type textarea "hero.attack("Ursa")"
click at [1015, 348] on div "# This is a COMBO challenge level. # Defeat [PERSON_NAME], collect gems, and es…" at bounding box center [1063, 245] width 386 height 414
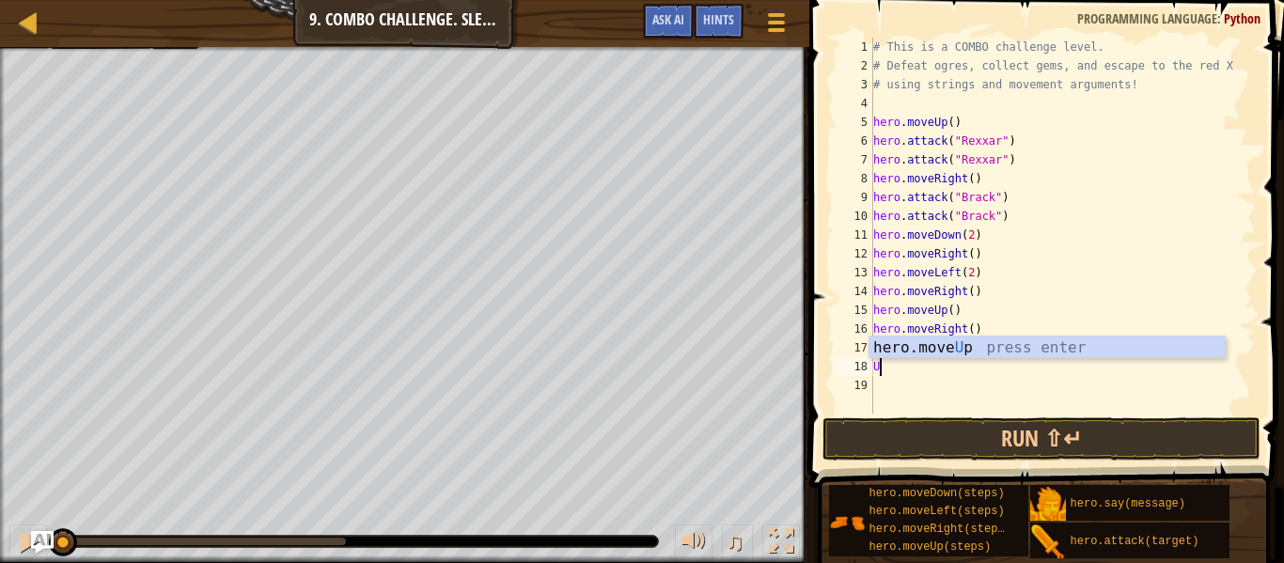
scroll to position [8, 1]
type textarea "U"
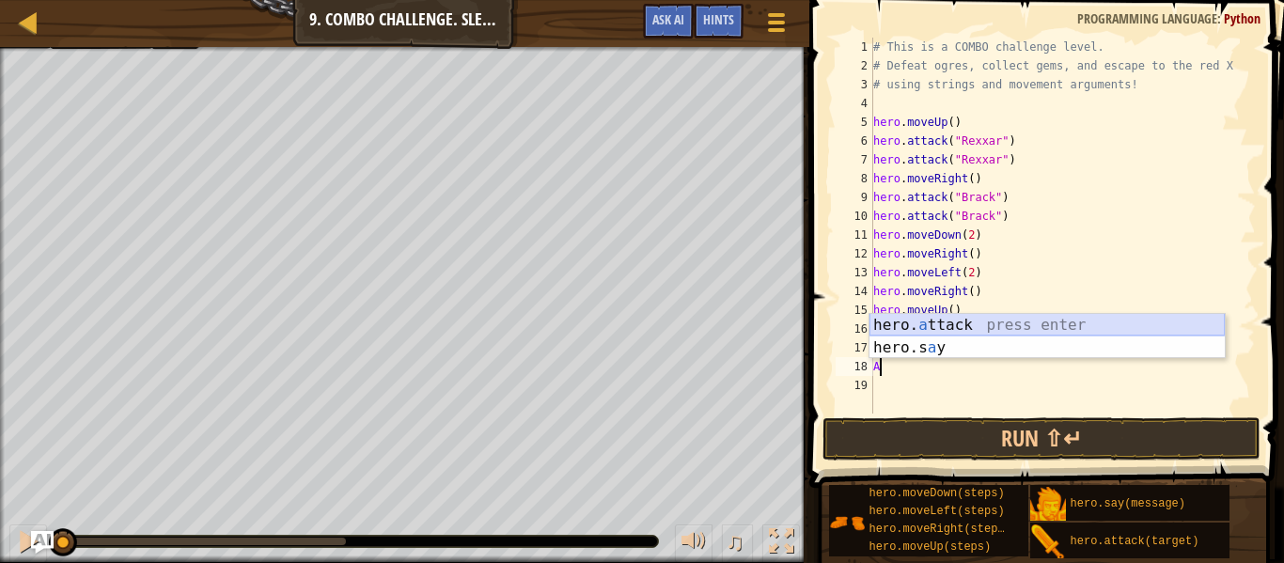
click at [1019, 322] on div "hero. a ttack press enter hero.s a y press enter" at bounding box center [1047, 359] width 355 height 90
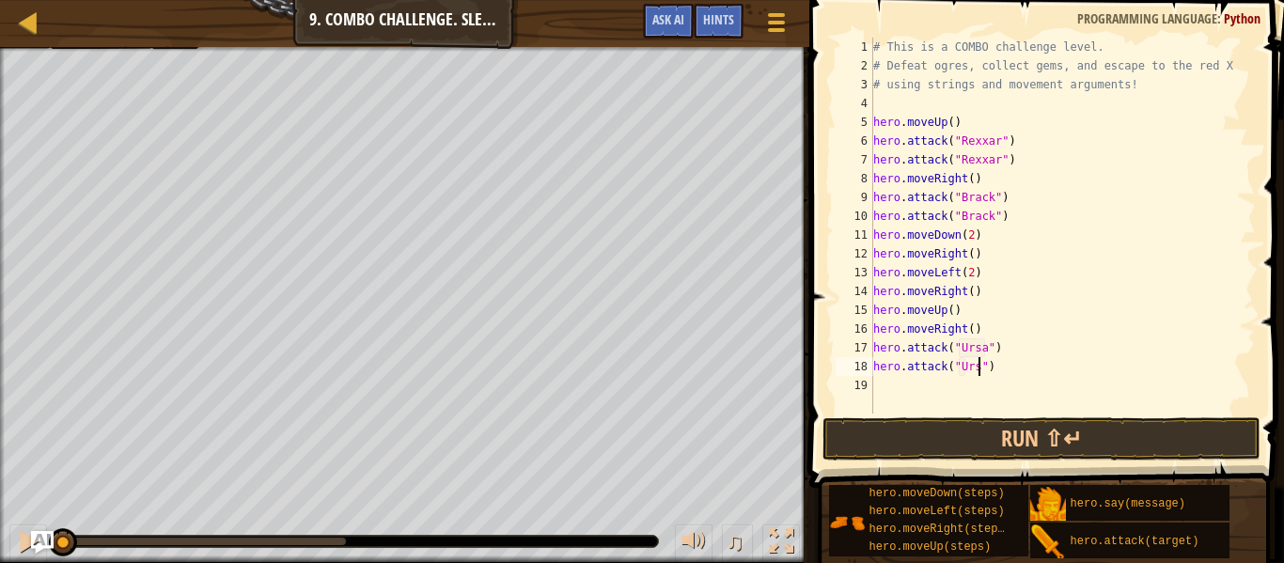
type textarea "hero.attack("Ursa")"
click at [1031, 375] on div "# This is a COMBO challenge level. # Defeat [PERSON_NAME], collect gems, and es…" at bounding box center [1063, 245] width 386 height 414
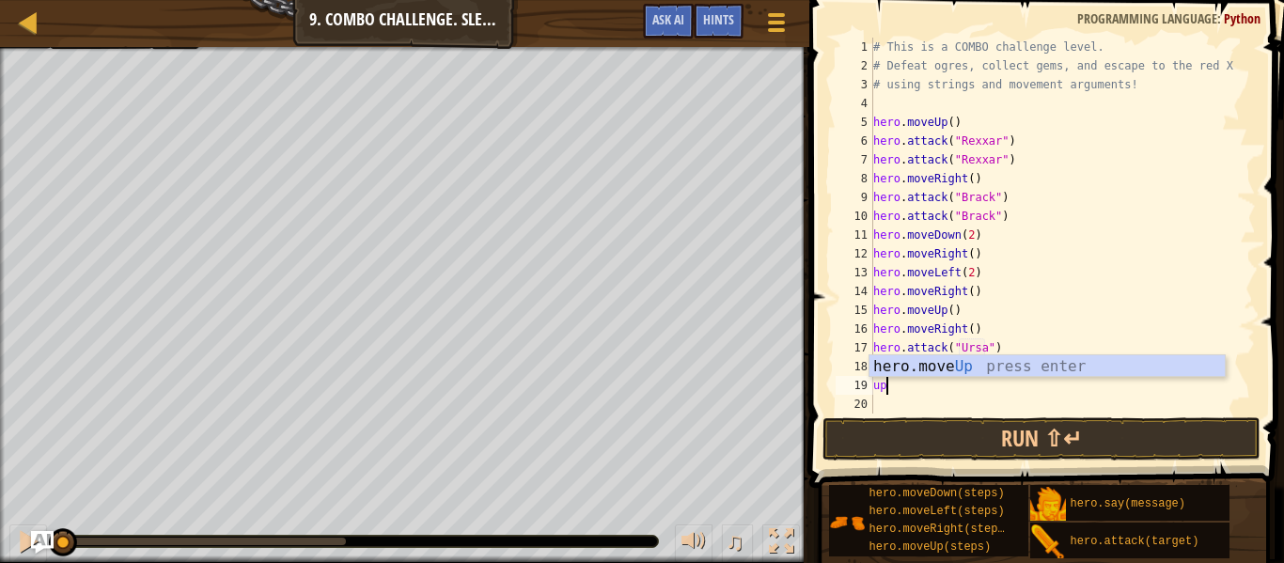
type textarea "up"
click at [980, 372] on div "hero.move Up press enter" at bounding box center [1047, 389] width 355 height 68
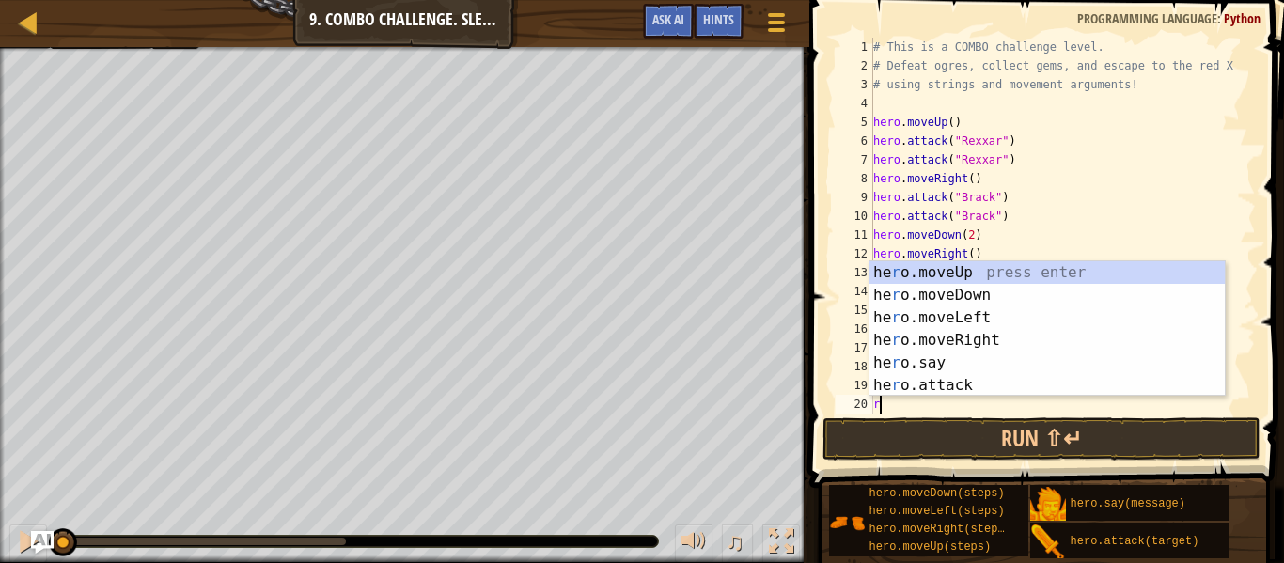
type textarea "r"
click at [944, 347] on div "he r o.moveUp press enter he r o.moveDown press enter he r o.moveLeft press ent…" at bounding box center [1047, 351] width 355 height 180
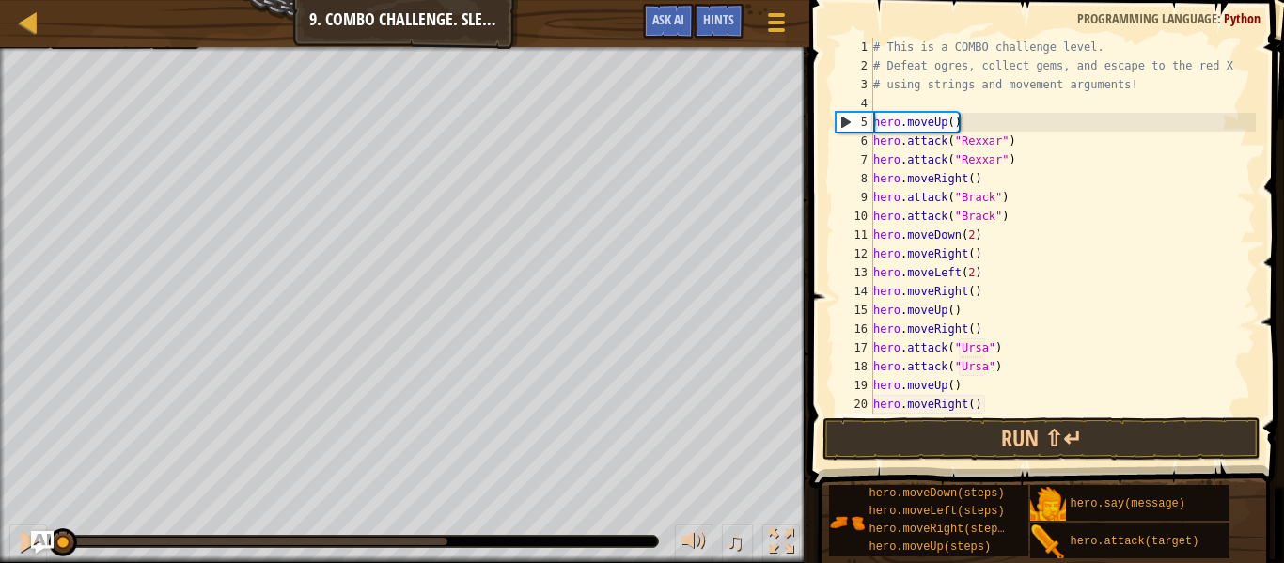
scroll to position [38, 0]
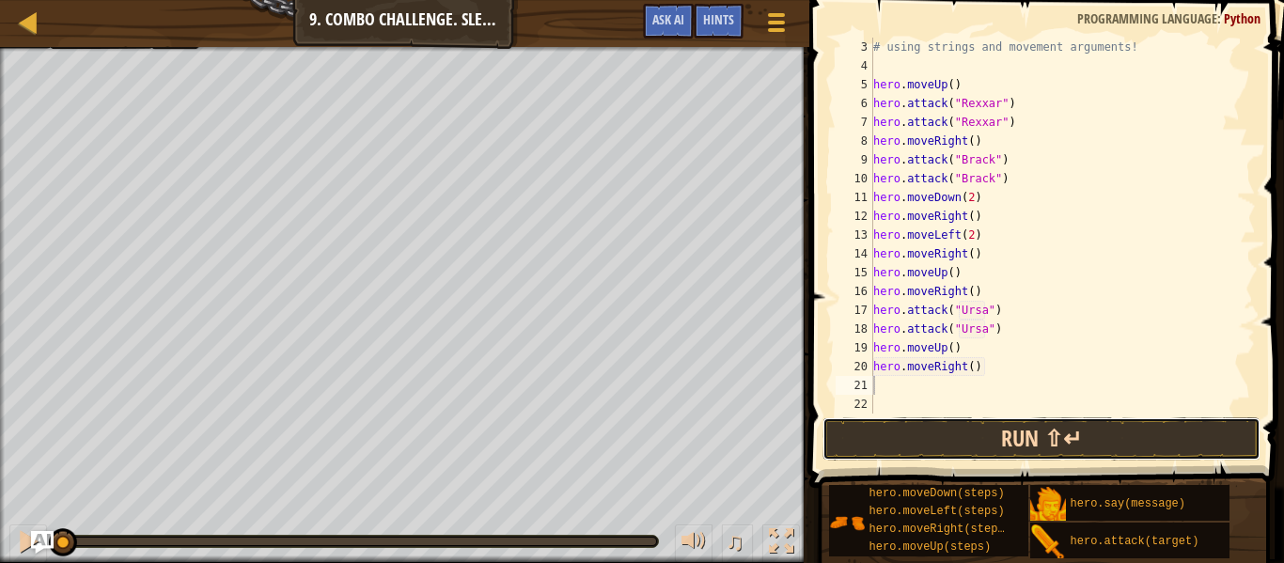
click at [1028, 449] on button "Run ⇧↵" at bounding box center [1042, 438] width 438 height 43
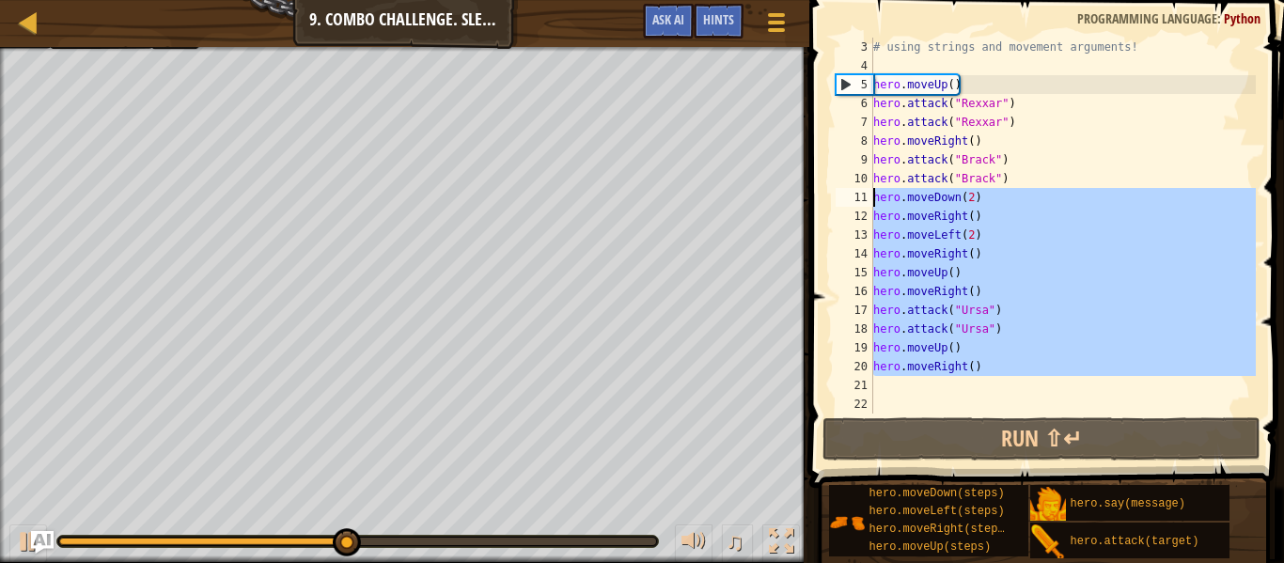
drag, startPoint x: 1027, startPoint y: 377, endPoint x: 841, endPoint y: 199, distance: 256.6
click at [841, 199] on div "3 4 5 6 7 8 9 10 11 12 13 14 15 16 17 18 19 20 21 22 # using strings and moveme…" at bounding box center [1044, 226] width 424 height 376
type textarea "hero.moveDown(2) hero.moveRight()"
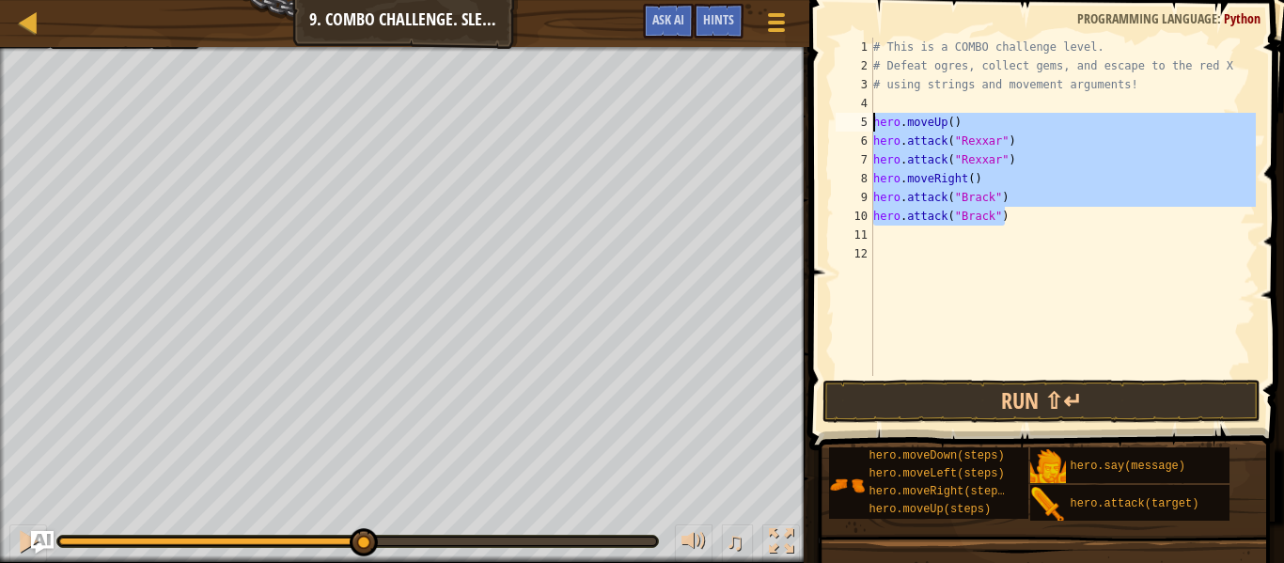
click at [794, 117] on div "Map Introduction to Computer Science 9. Combo Challenge. Sleep Hour Game Menu D…" at bounding box center [642, 281] width 1284 height 563
type textarea "hero.moveUp() hero.attack("Rexxar")"
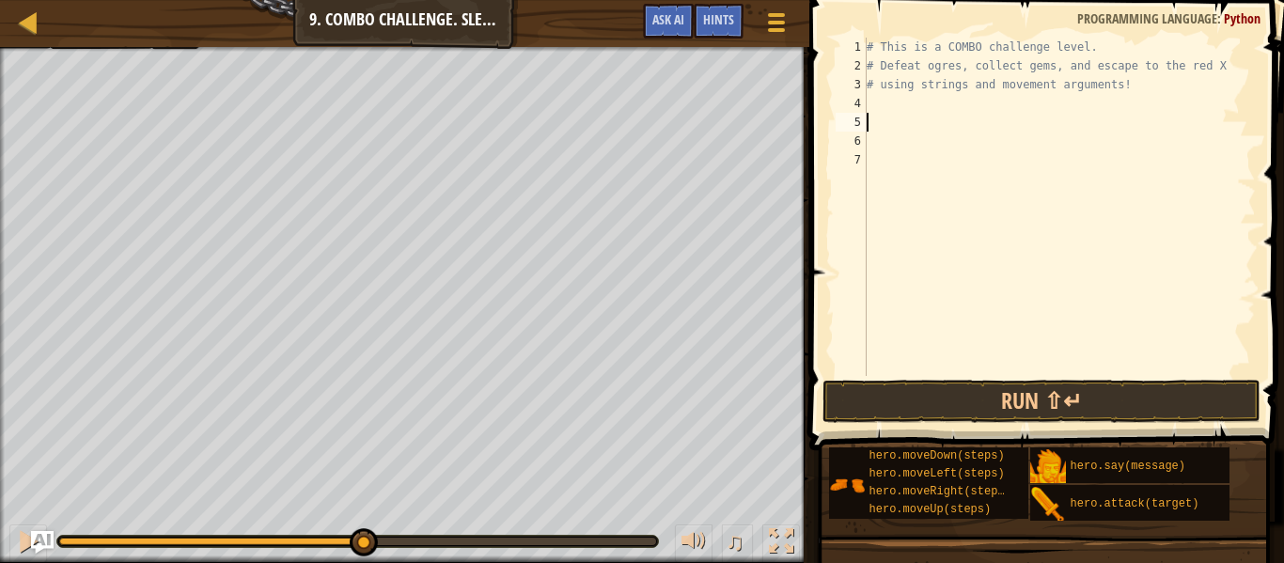
type textarea "d"
click at [899, 145] on div "hero.[PERSON_NAME] own press enter" at bounding box center [1040, 167] width 355 height 68
type textarea "r"
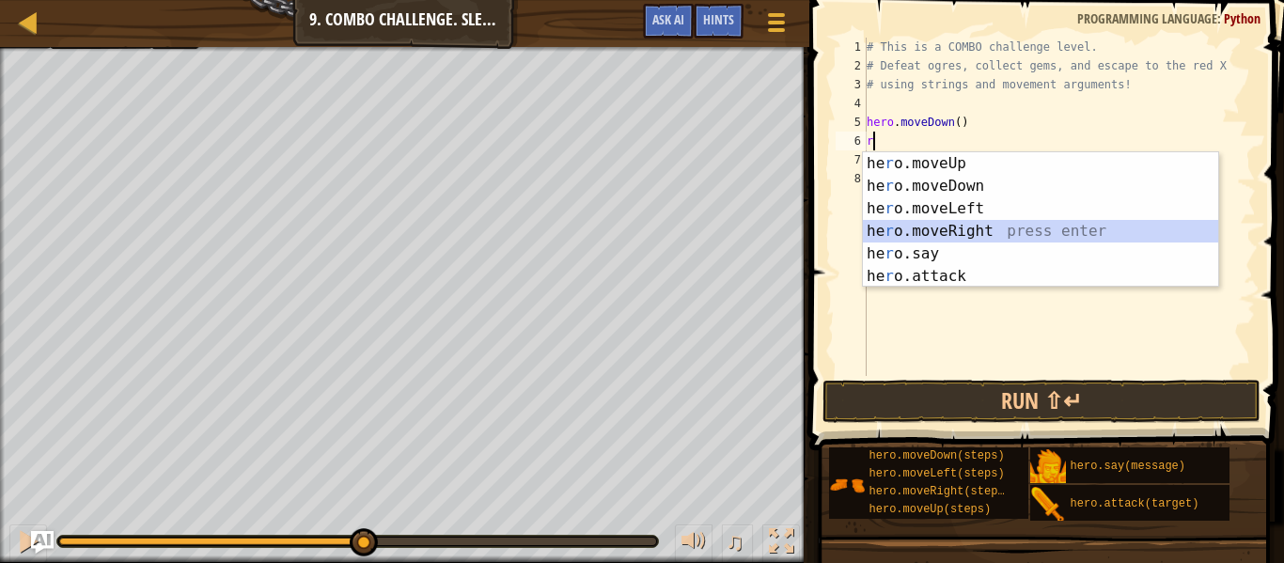
click at [920, 234] on div "he r o.moveUp press enter he r o.moveDown press enter he r o.moveLeft press ent…" at bounding box center [1040, 242] width 355 height 180
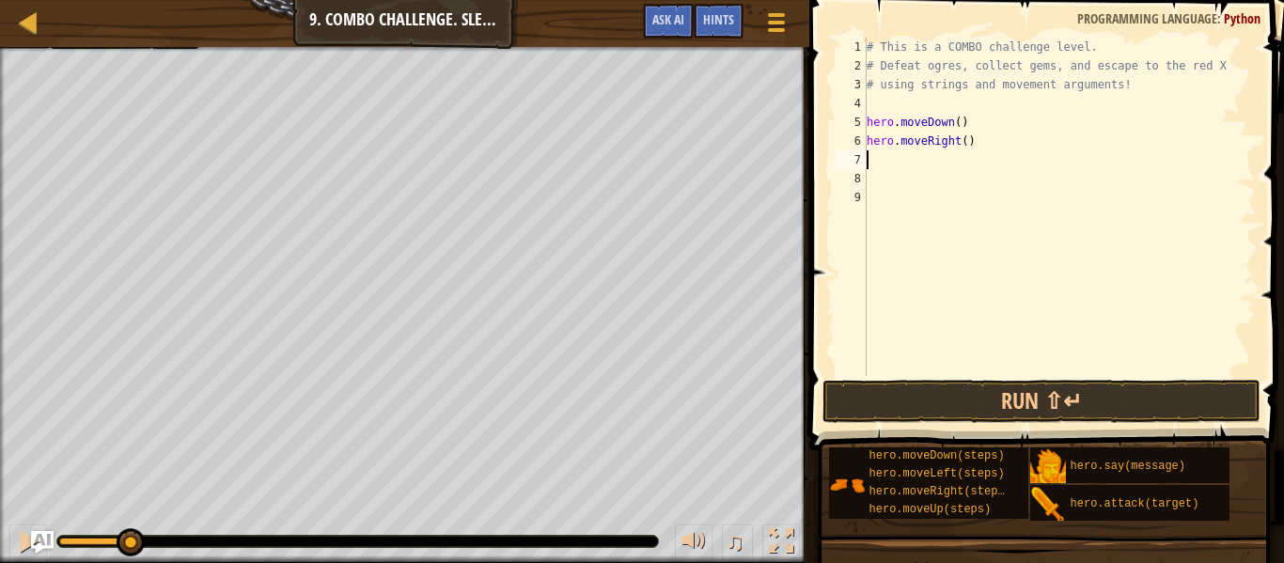
click at [962, 144] on div "# This is a COMBO challenge level. # Defeat [PERSON_NAME], collect gems, and es…" at bounding box center [1059, 226] width 393 height 376
click at [967, 145] on div "# This is a COMBO challenge level. # Defeat [PERSON_NAME], collect gems, and es…" at bounding box center [1059, 226] width 393 height 376
type textarea "hero.moveRight(2)"
click at [954, 165] on div "# This is a COMBO challenge level. # Defeat [PERSON_NAME], collect gems, and es…" at bounding box center [1059, 226] width 393 height 376
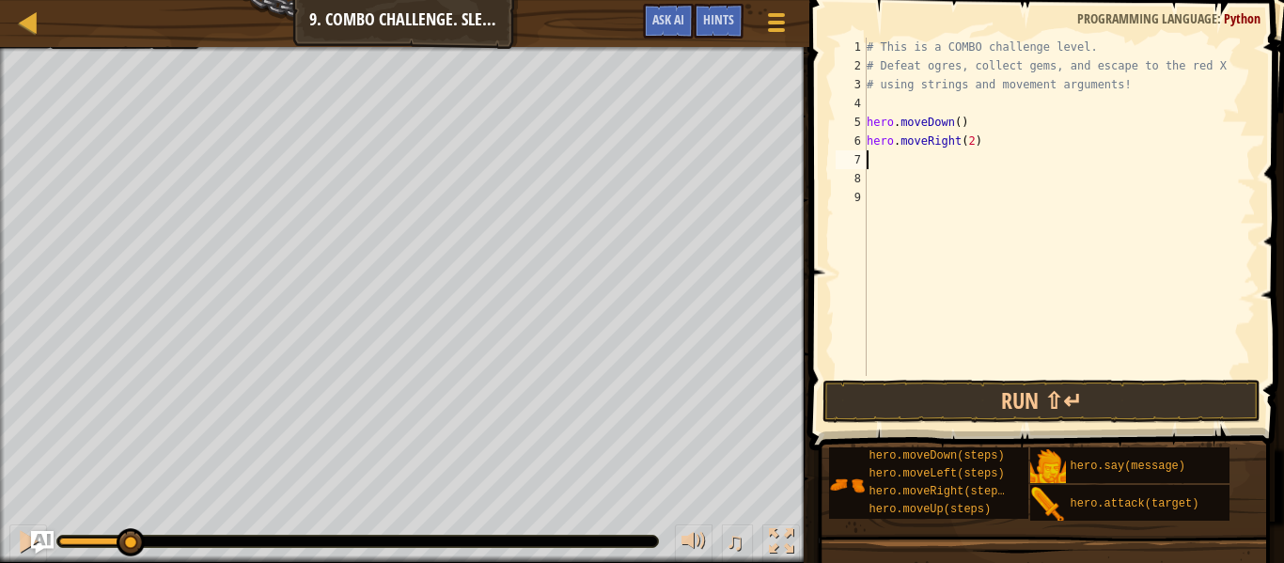
scroll to position [8, 0]
type textarea "u"
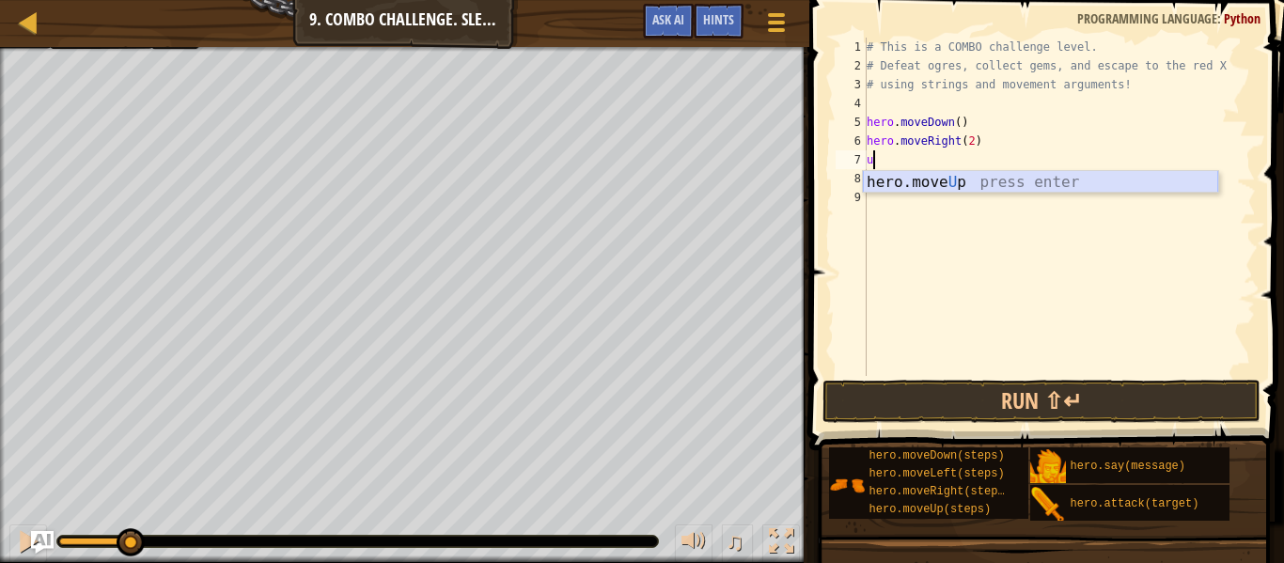
click at [949, 185] on div "hero.move U p press enter" at bounding box center [1040, 205] width 355 height 68
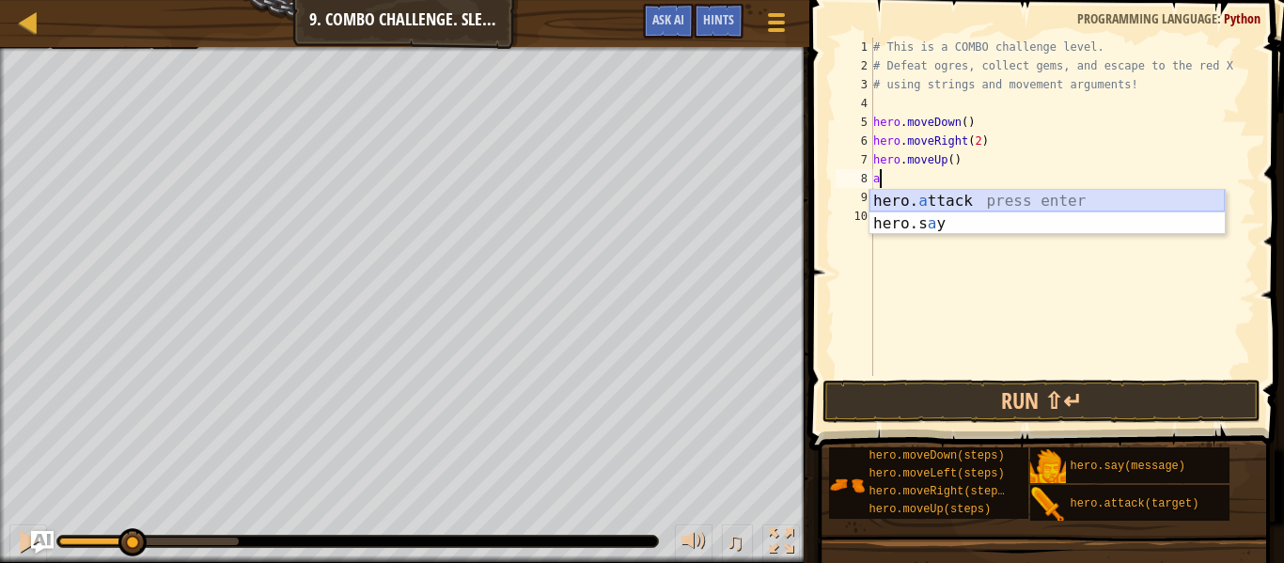
click at [944, 196] on div "hero. a ttack press enter hero.s a y press enter" at bounding box center [1047, 235] width 355 height 90
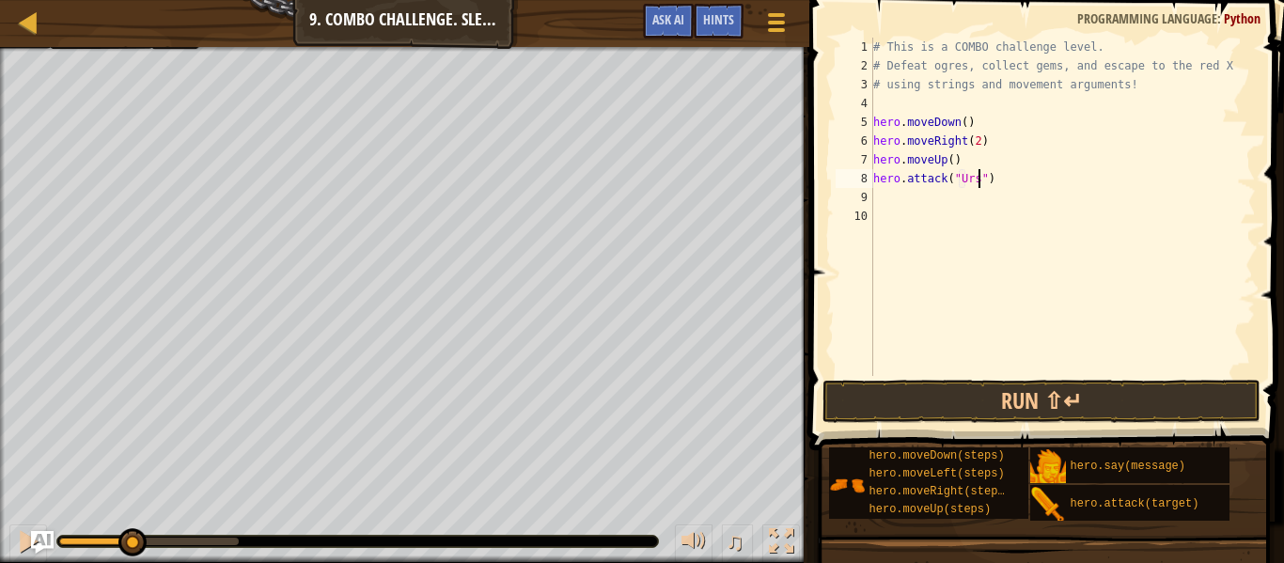
scroll to position [8, 17]
type textarea "hero.attack("Ursa")"
click at [949, 197] on div "# This is a COMBO challenge level. # Defeat [PERSON_NAME], collect gems, and es…" at bounding box center [1063, 226] width 386 height 376
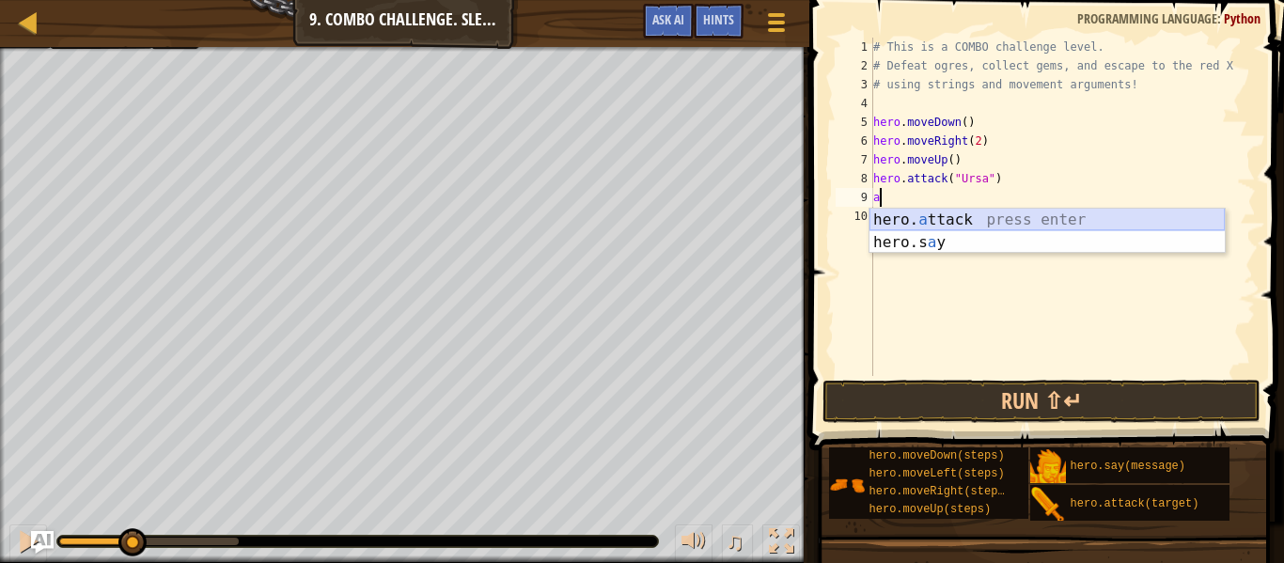
click at [964, 217] on div "hero. a ttack press enter hero.s a y press enter" at bounding box center [1047, 254] width 355 height 90
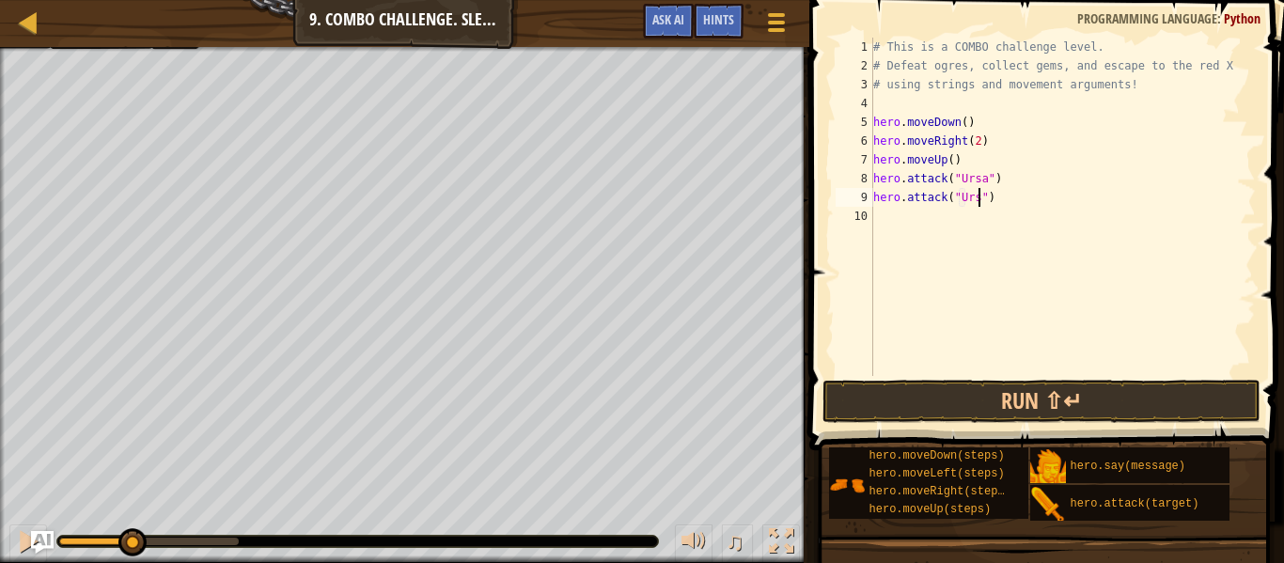
type textarea "hero.attack("Ursa")"
click at [972, 219] on div "# This is a COMBO challenge level. # Defeat [PERSON_NAME], collect gems, and es…" at bounding box center [1063, 226] width 386 height 376
type textarea "l"
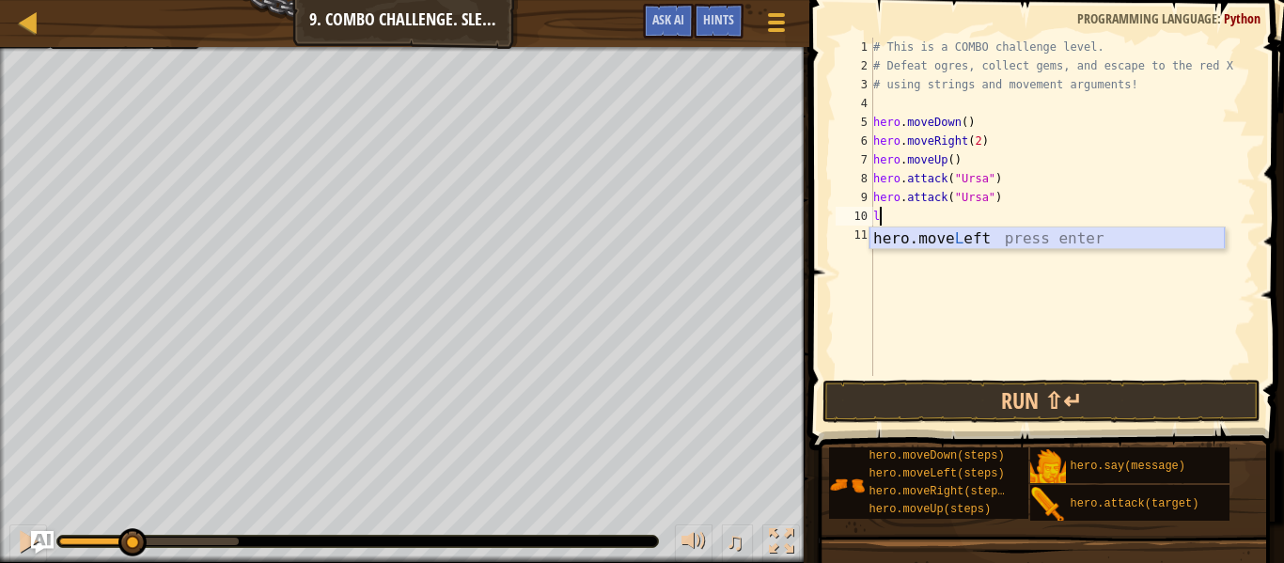
click at [958, 233] on div "hero.move L eft press enter" at bounding box center [1047, 261] width 355 height 68
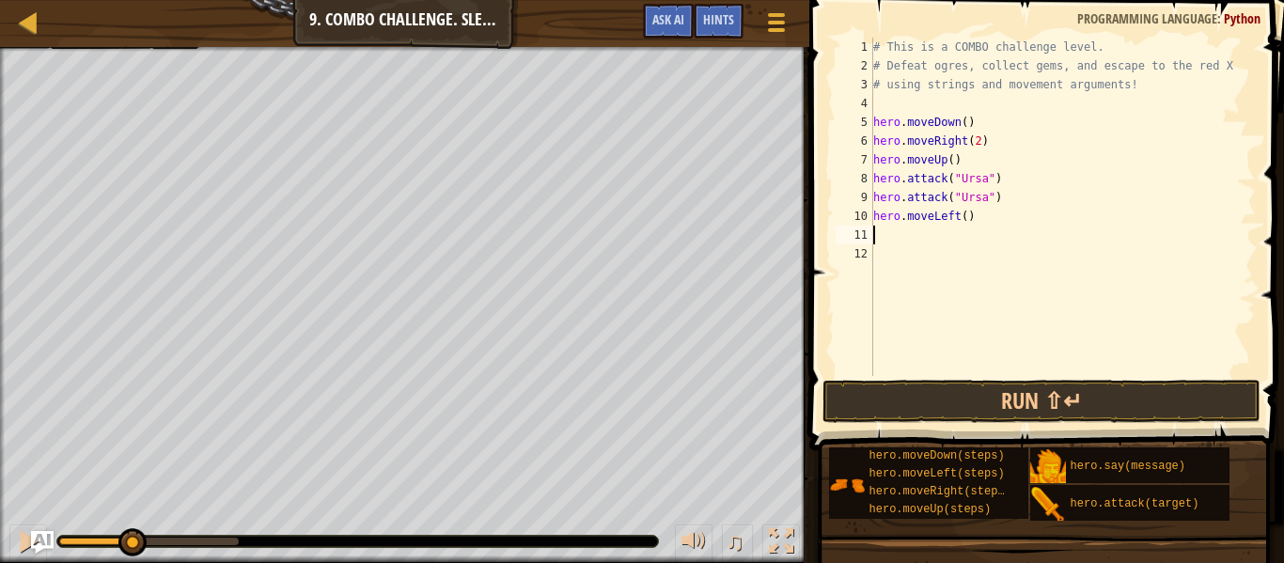
click at [970, 214] on div "# This is a COMBO challenge level. # Defeat [PERSON_NAME], collect gems, and es…" at bounding box center [1063, 226] width 386 height 376
click at [966, 221] on div "# This is a COMBO challenge level. # Defeat [PERSON_NAME], collect gems, and es…" at bounding box center [1063, 226] width 386 height 376
type textarea "hero.moveLeft(2)"
click at [962, 231] on div "# This is a COMBO challenge level. # Defeat [PERSON_NAME], collect gems, and es…" at bounding box center [1063, 226] width 386 height 376
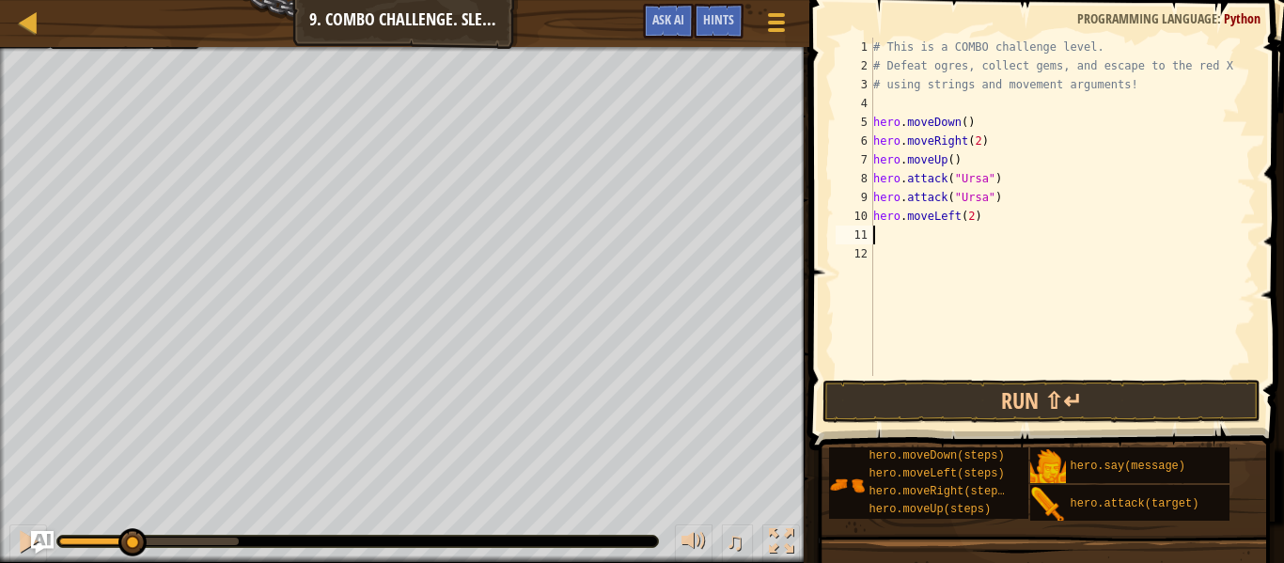
scroll to position [8, 0]
type textarea "u"
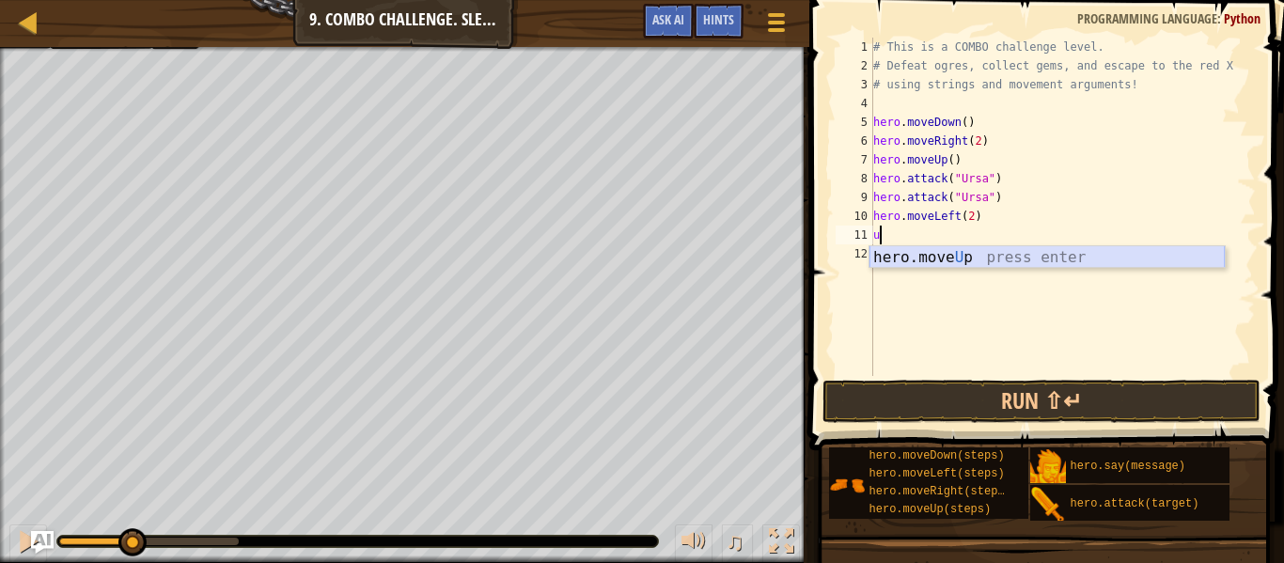
click at [960, 250] on div "hero.move U p press enter" at bounding box center [1047, 280] width 355 height 68
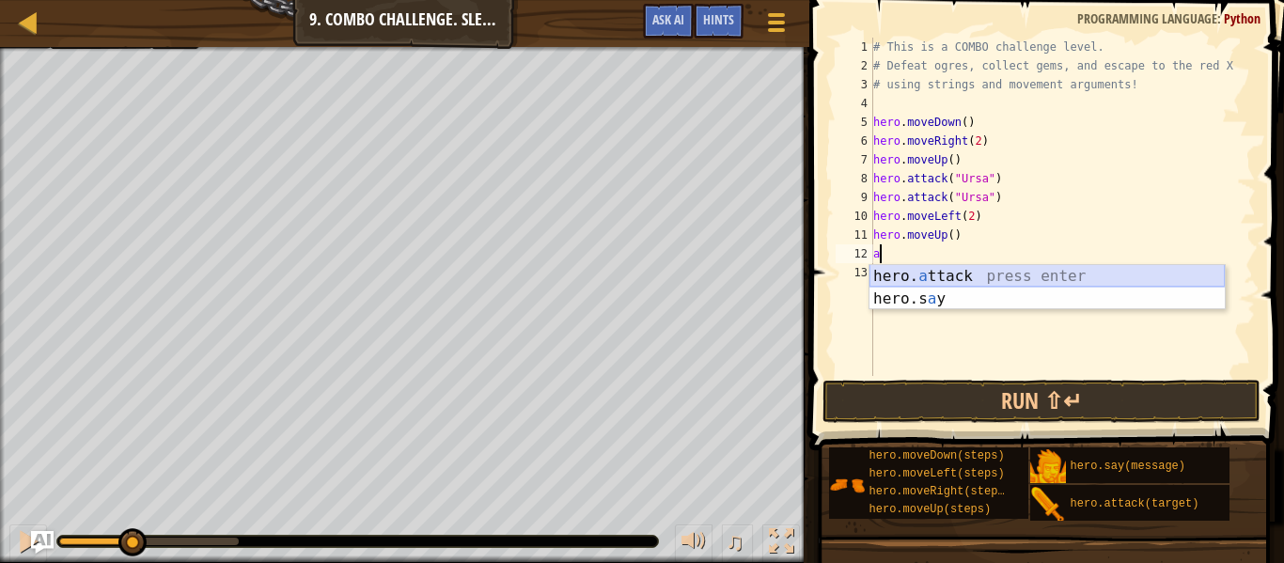
click at [962, 275] on div "hero. a ttack press enter hero.s a y press enter" at bounding box center [1047, 310] width 355 height 90
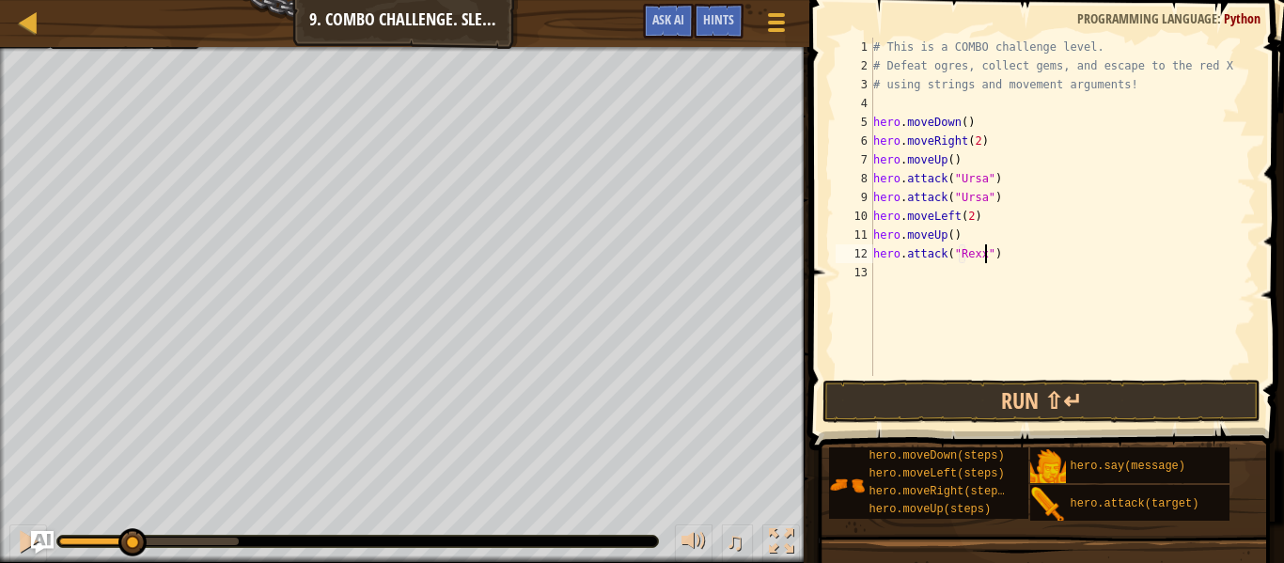
type textarea "hero.attack("Rexxar")"
click at [964, 273] on div "# This is a COMBO challenge level. # Defeat [PERSON_NAME], collect gems, and es…" at bounding box center [1063, 226] width 386 height 376
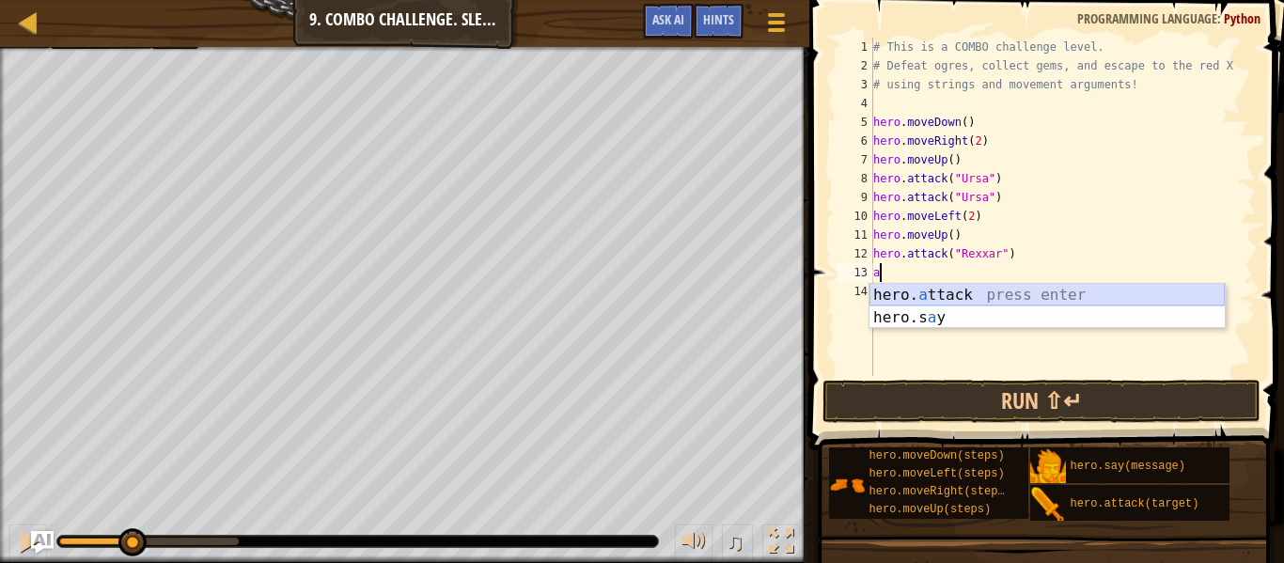
click at [970, 292] on div "hero. a ttack press enter hero.s a y press enter" at bounding box center [1047, 329] width 355 height 90
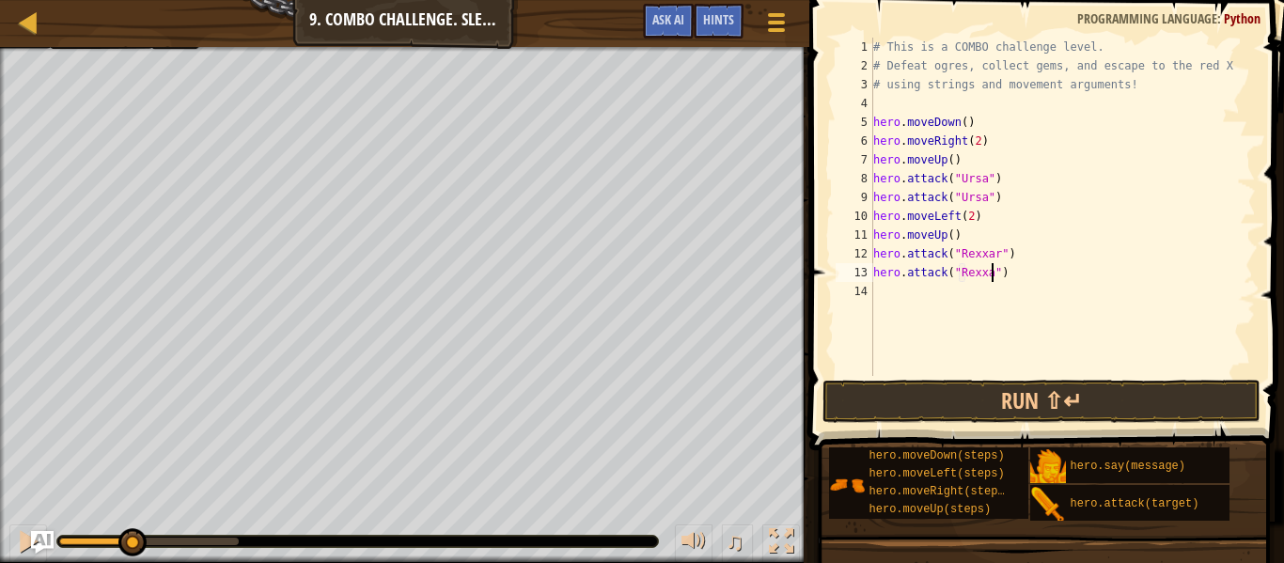
type textarea "hero.attack("Rexxar")"
click at [1027, 286] on div "# This is a COMBO challenge level. # Defeat [PERSON_NAME], collect gems, and es…" at bounding box center [1063, 226] width 386 height 376
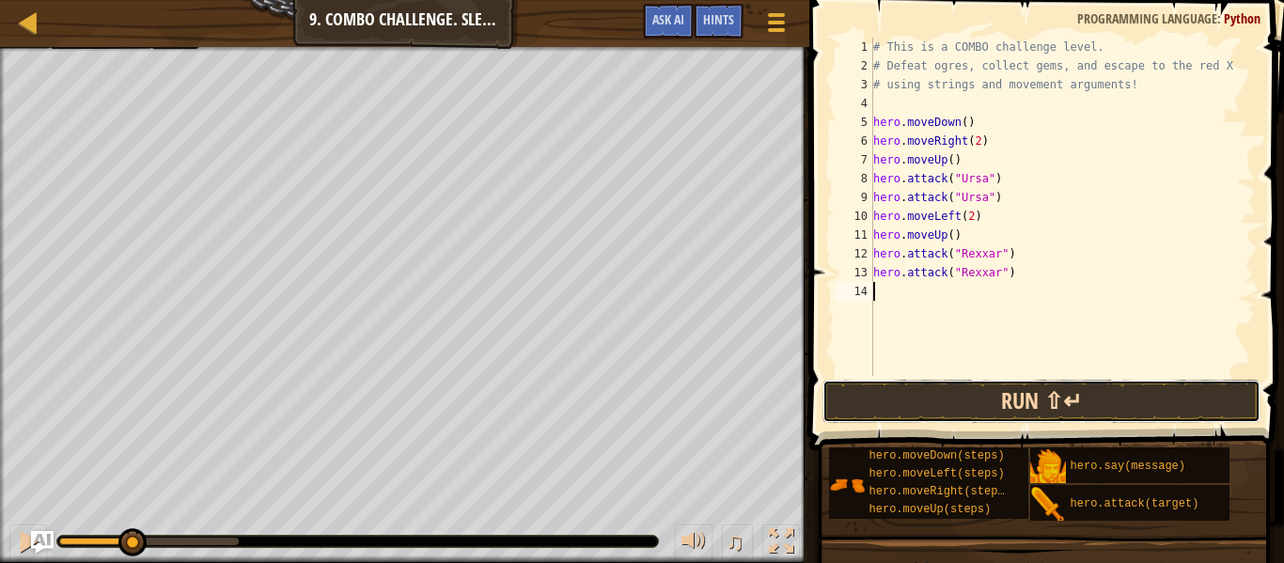
click at [942, 402] on button "Run ⇧↵" at bounding box center [1042, 401] width 438 height 43
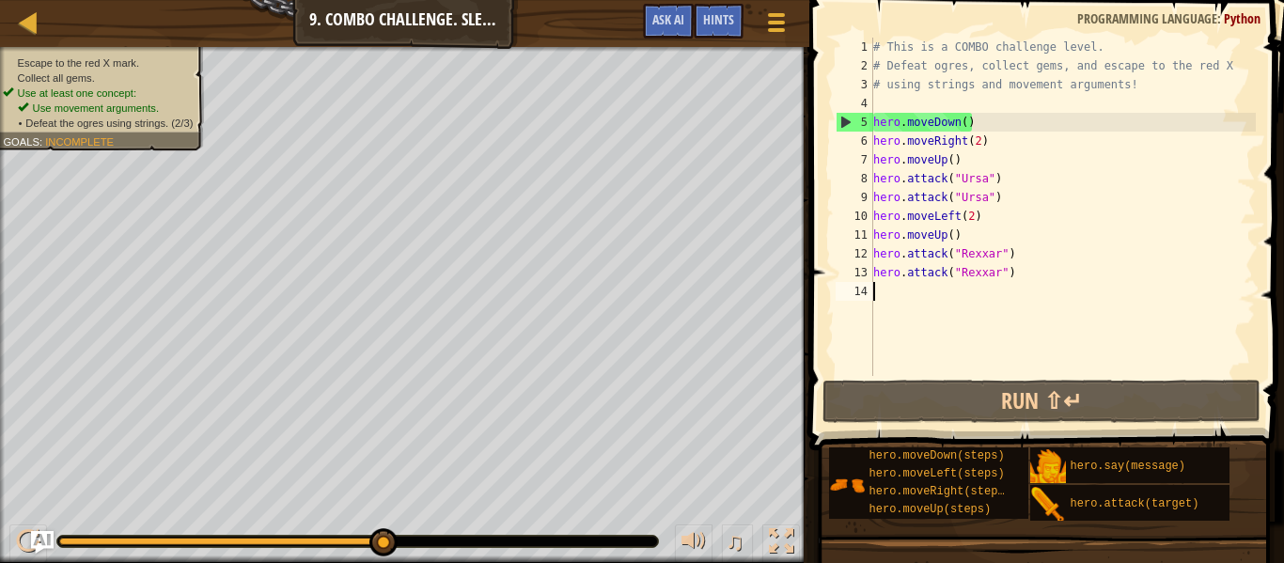
type textarea "r"
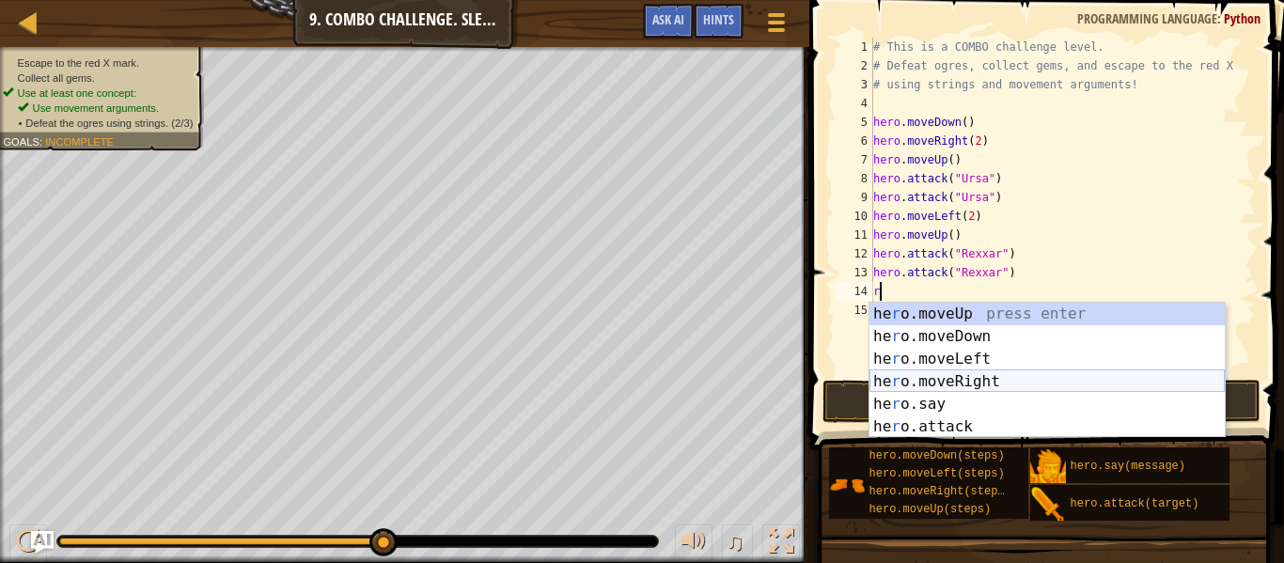
click at [966, 379] on div "he r o.moveUp press enter he r o.moveDown press enter he r o.moveLeft press ent…" at bounding box center [1047, 393] width 355 height 180
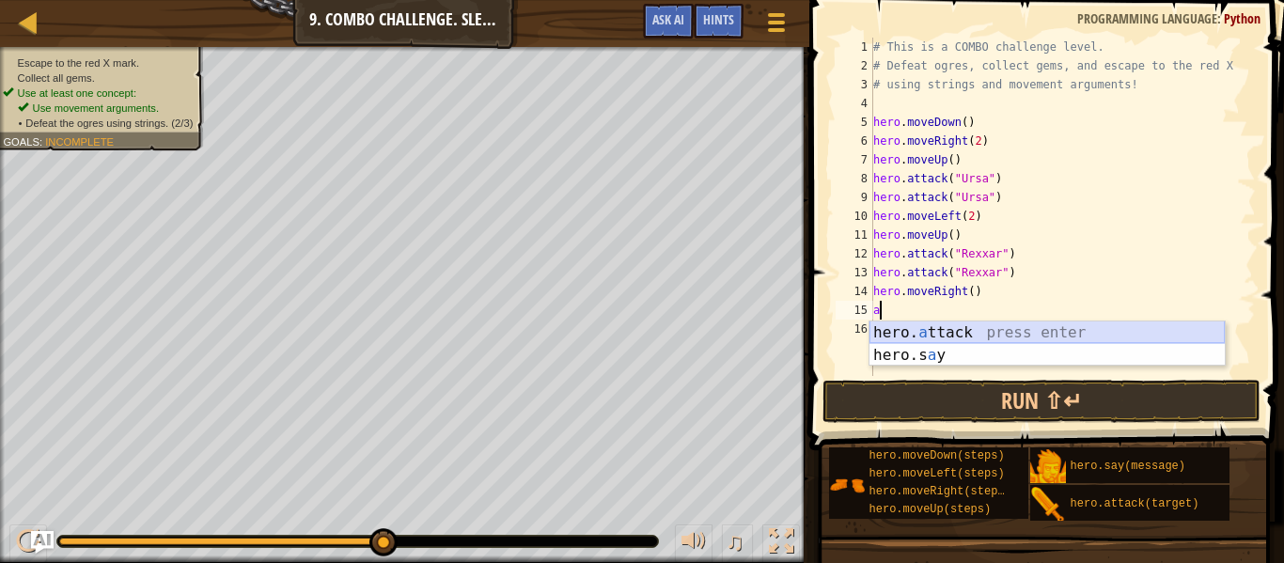
click at [986, 328] on div "hero. a ttack press enter hero.s a y press enter" at bounding box center [1047, 366] width 355 height 90
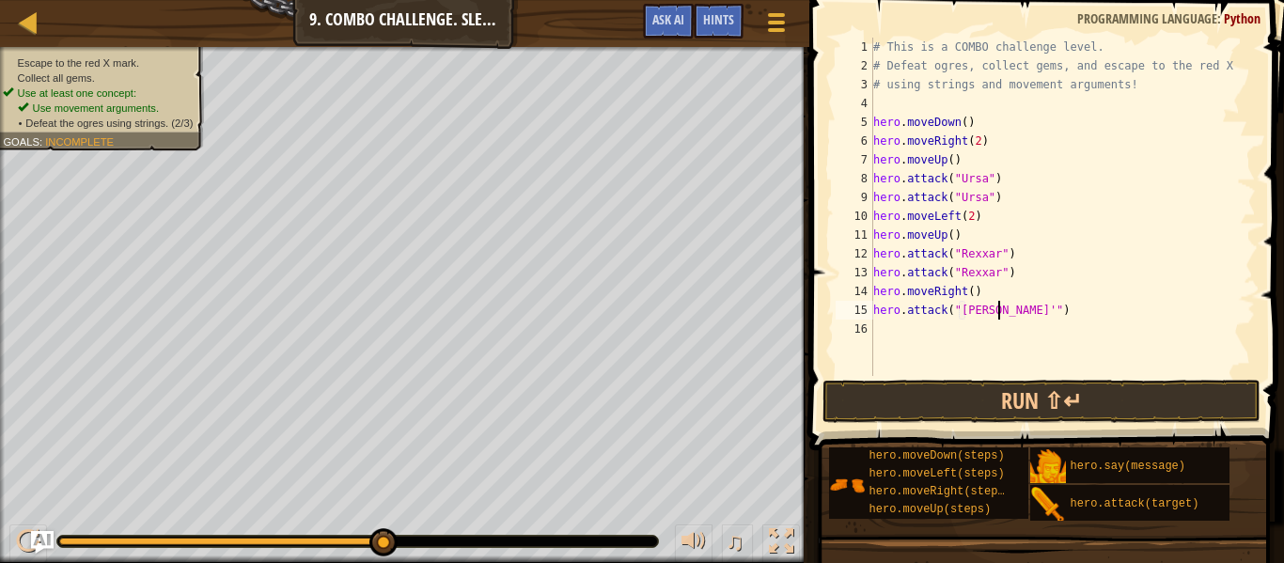
type textarea "hero.attack("Brack")"
click at [1018, 321] on div "# This is a COMBO challenge level. # Defeat [PERSON_NAME], collect gems, and es…" at bounding box center [1063, 226] width 386 height 376
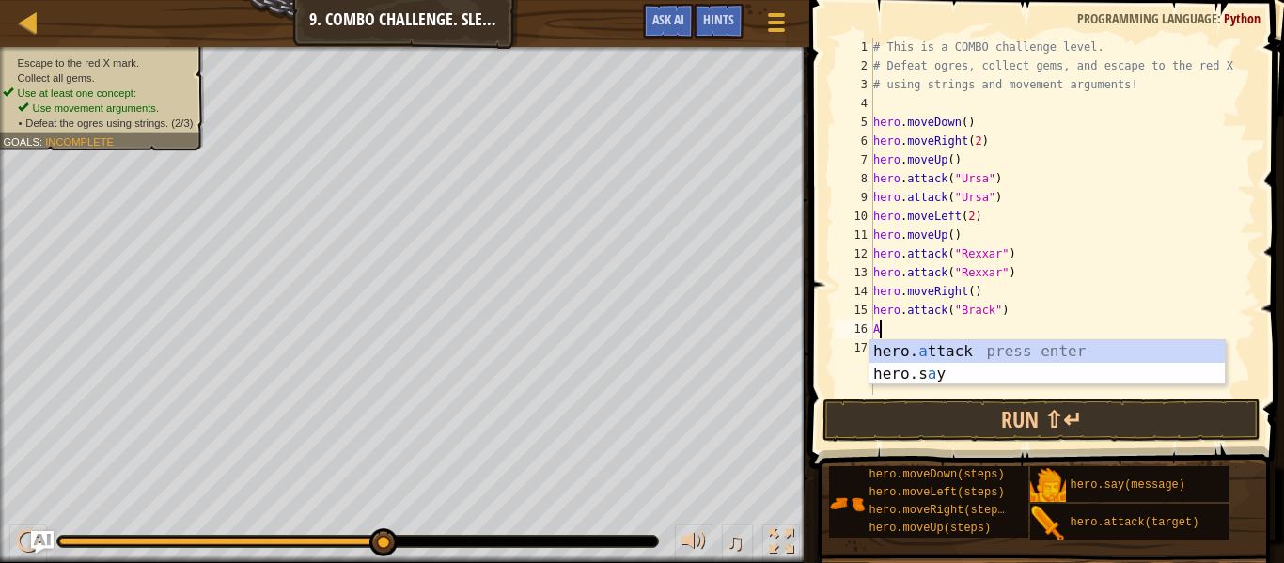
scroll to position [8, 1]
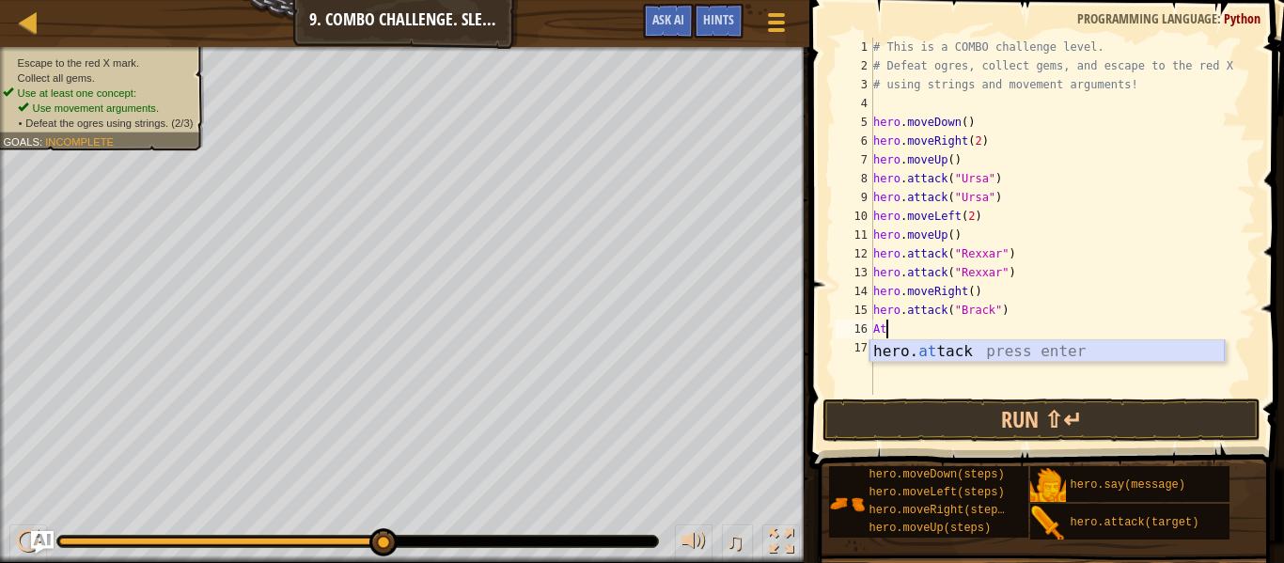
click at [995, 343] on div "hero. at tack press enter" at bounding box center [1047, 374] width 355 height 68
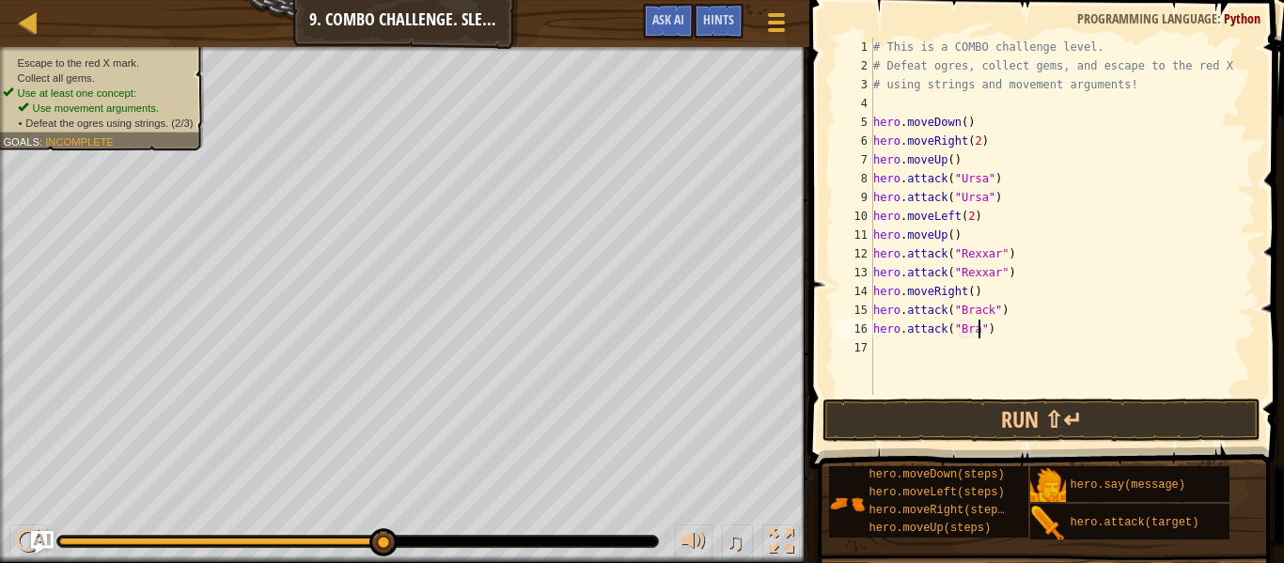
type textarea "hero.attack("Brack")"
click at [994, 358] on div "# This is a COMBO challenge level. # Defeat [PERSON_NAME], collect gems, and es…" at bounding box center [1063, 235] width 386 height 395
type textarea "r"
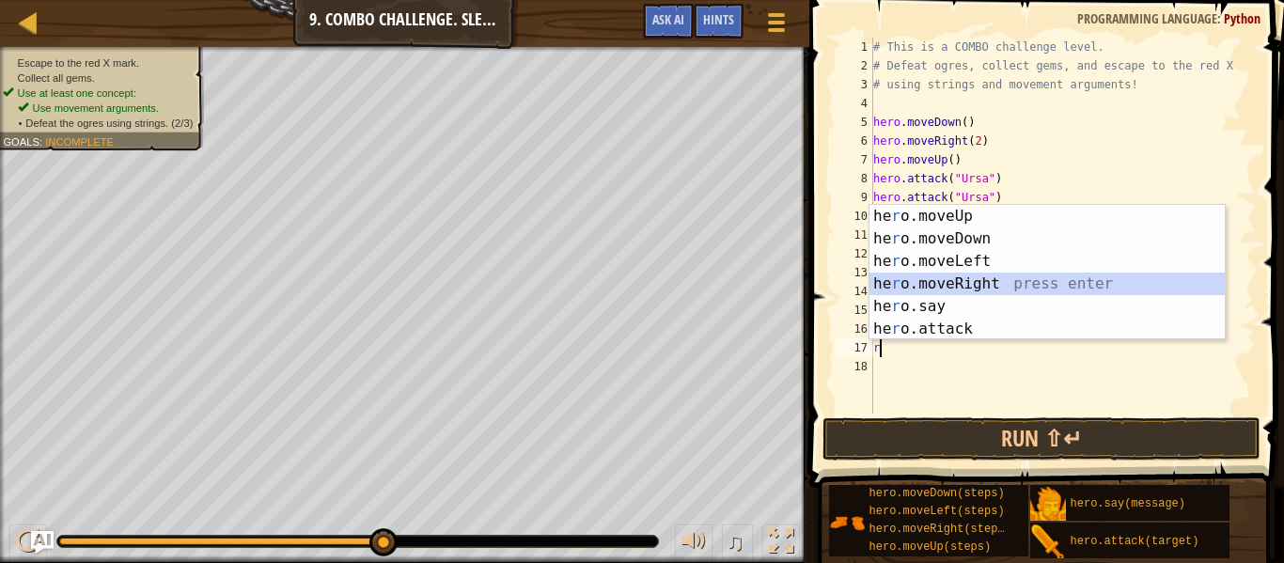
click at [992, 284] on div "he r o.moveUp press enter he r o.moveDown press enter he r o.moveLeft press ent…" at bounding box center [1047, 295] width 355 height 180
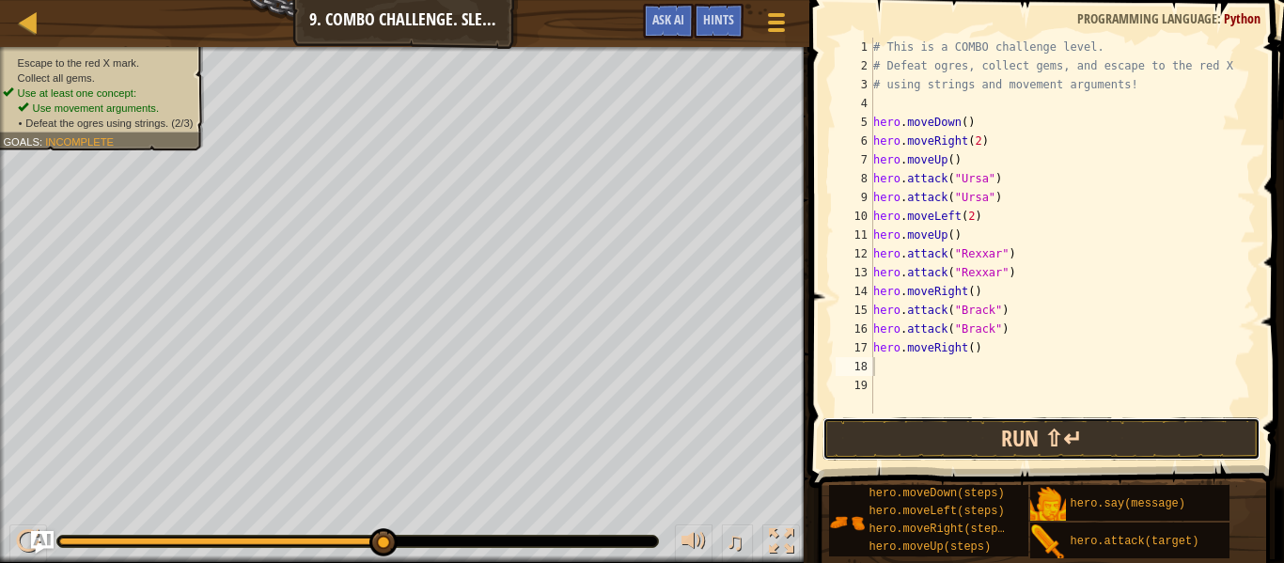
click at [1000, 438] on button "Run ⇧↵" at bounding box center [1042, 438] width 438 height 43
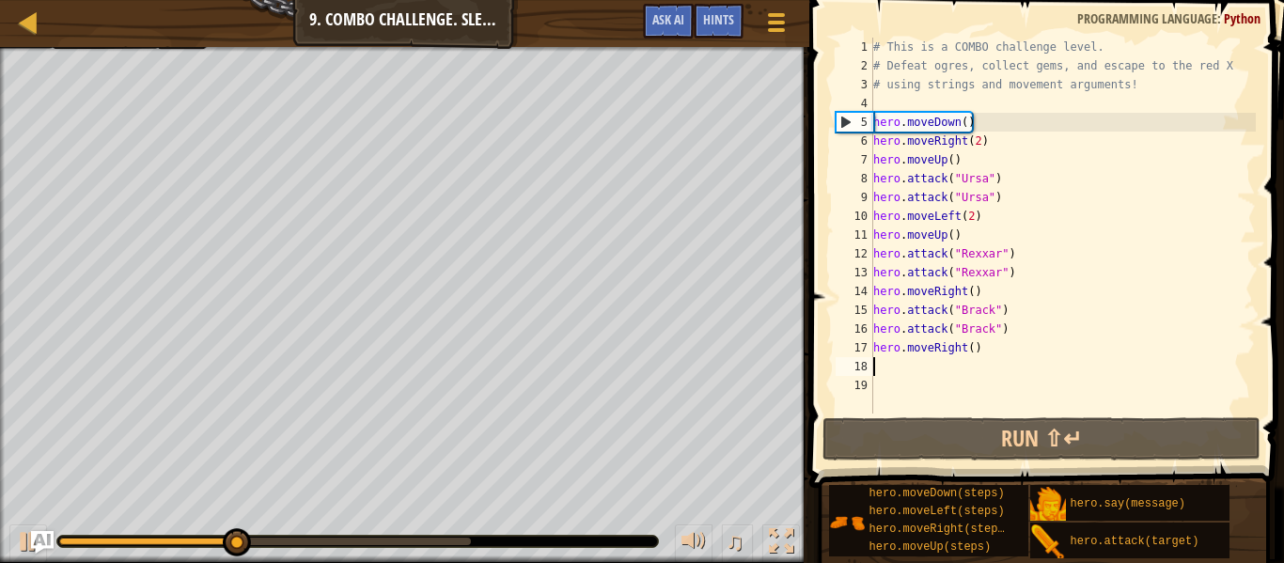
click at [975, 355] on div "# This is a COMBO challenge level. # Defeat [PERSON_NAME], collect gems, and es…" at bounding box center [1063, 245] width 386 height 414
type textarea "hero.moveRight(2)"
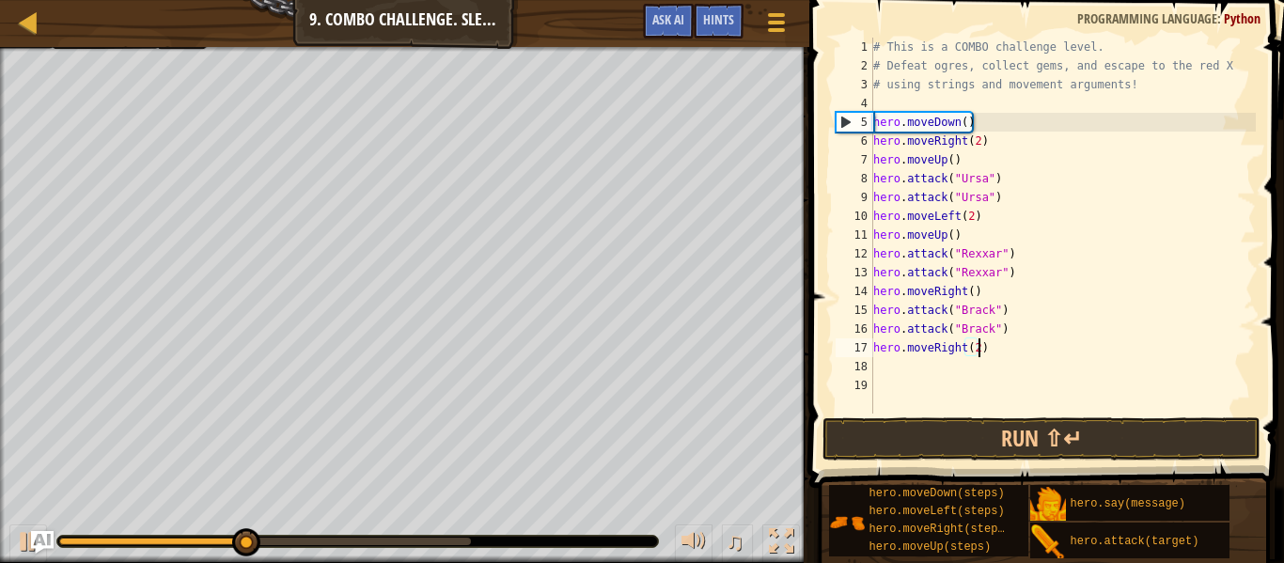
scroll to position [8, 15]
click at [1014, 384] on div "# This is a COMBO challenge level. # Defeat [PERSON_NAME], collect gems, and es…" at bounding box center [1063, 245] width 386 height 414
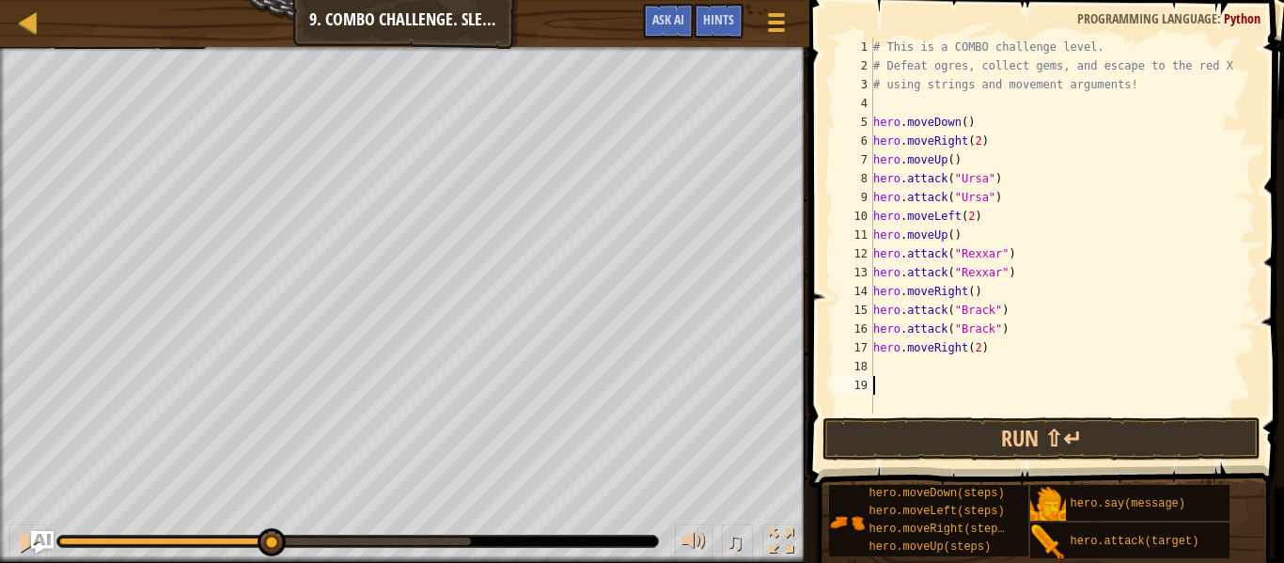
scroll to position [8, 0]
click at [1018, 444] on button "Run ⇧↵" at bounding box center [1042, 438] width 438 height 43
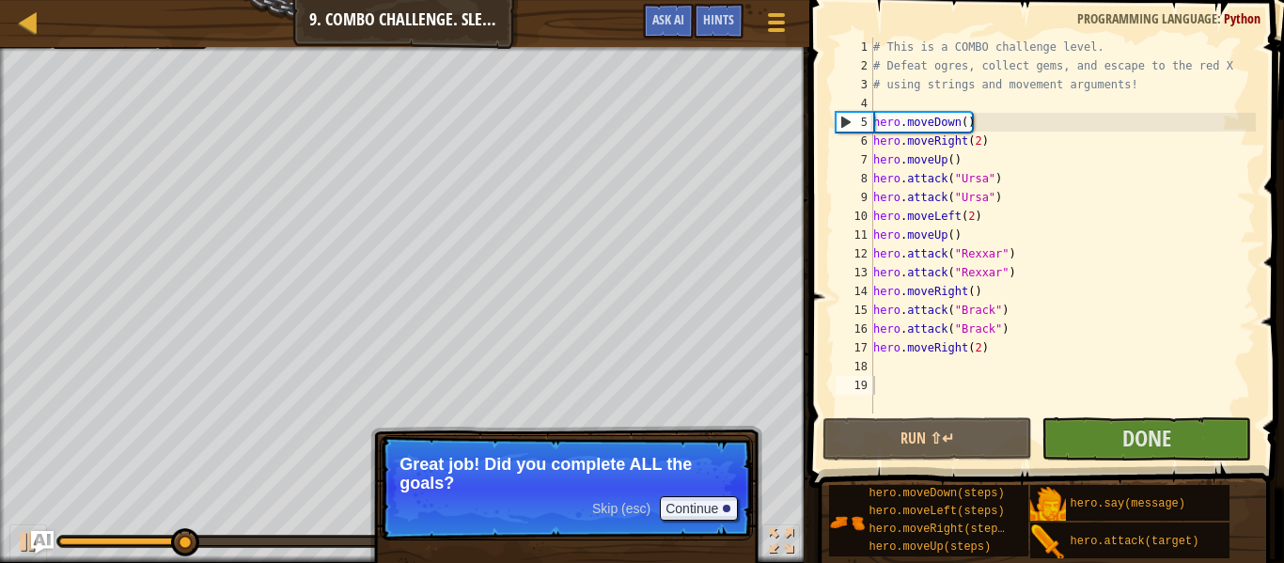
click at [592, 509] on span "Skip (esc)" at bounding box center [621, 508] width 58 height 15
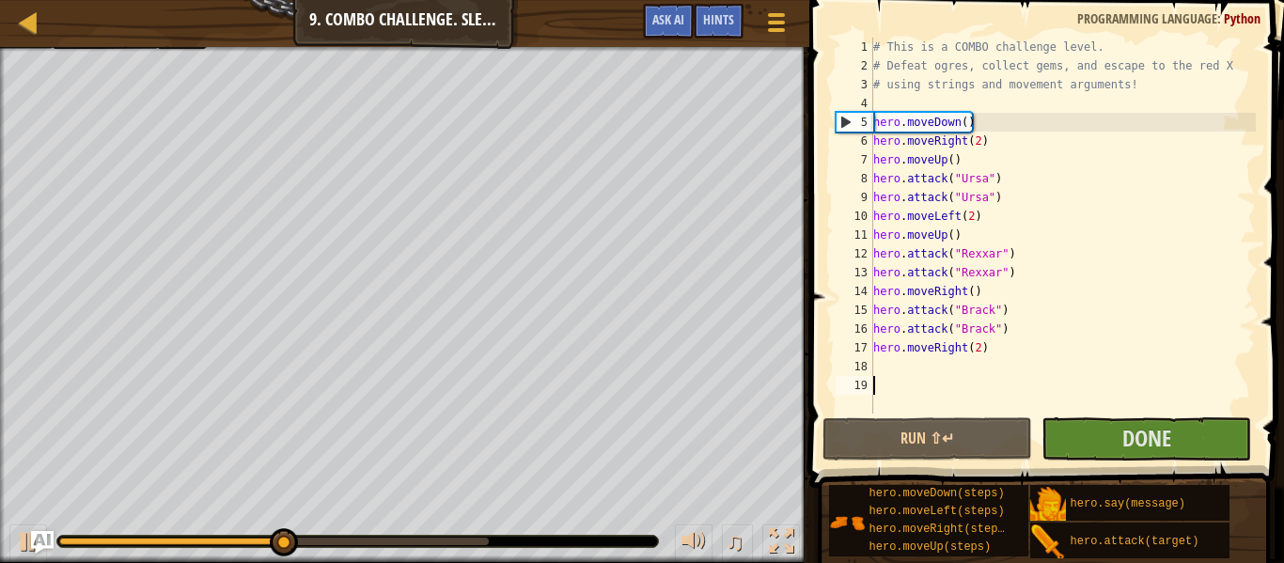
click at [10, 51] on div at bounding box center [404, 49] width 809 height 5
click at [361, 8] on div "Map Introduction to Computer Science 9. Combo Challenge. Sleep Hour Game Menu D…" at bounding box center [404, 23] width 809 height 47
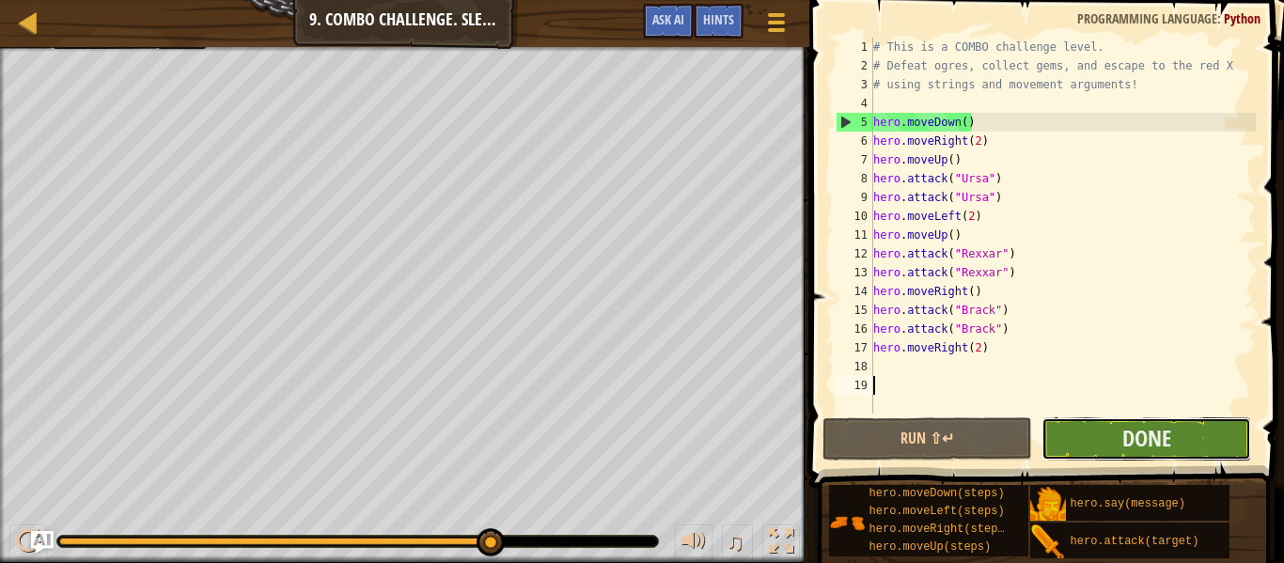
click at [1095, 435] on button "Done" at bounding box center [1147, 438] width 210 height 43
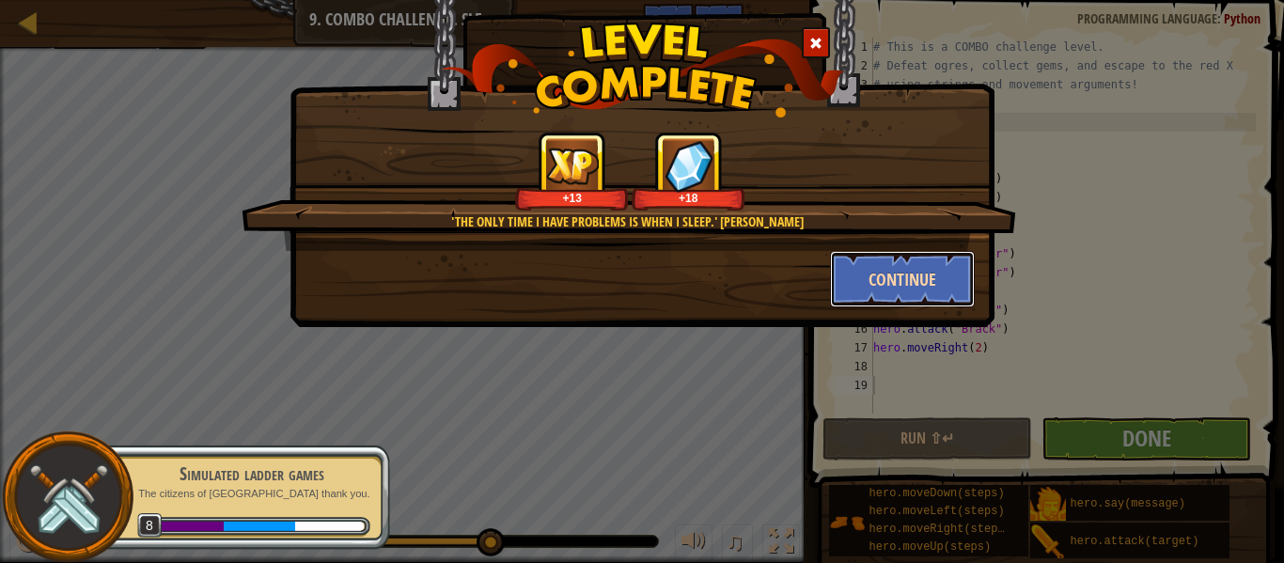
click at [900, 285] on button "Continue" at bounding box center [903, 279] width 146 height 56
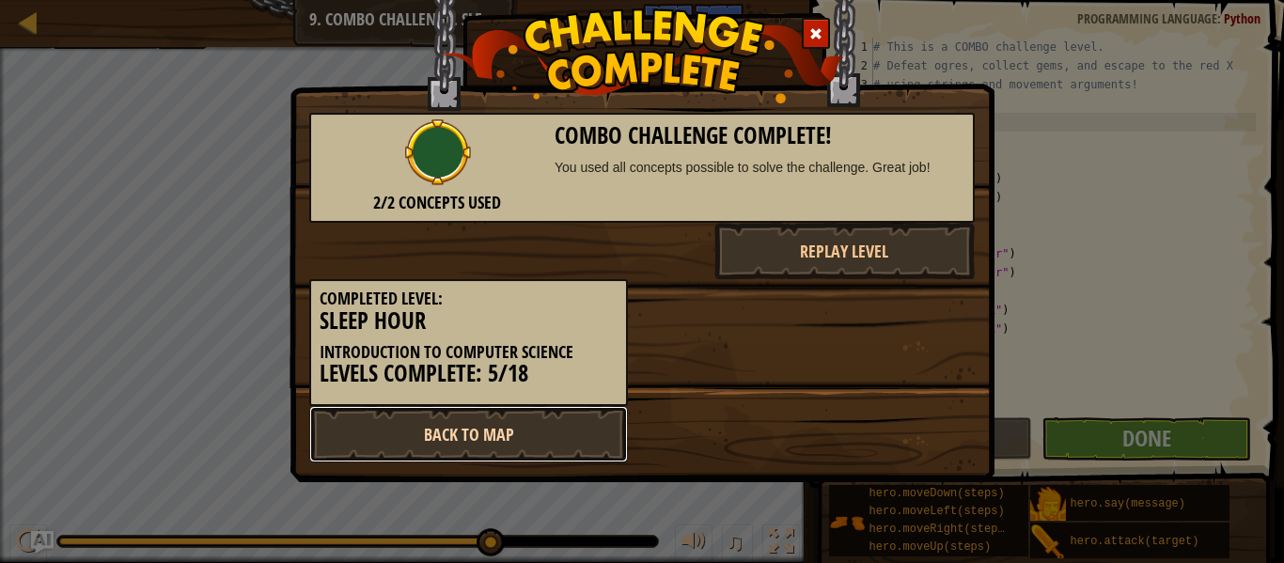
click at [538, 416] on link "Back to Map" at bounding box center [468, 434] width 319 height 56
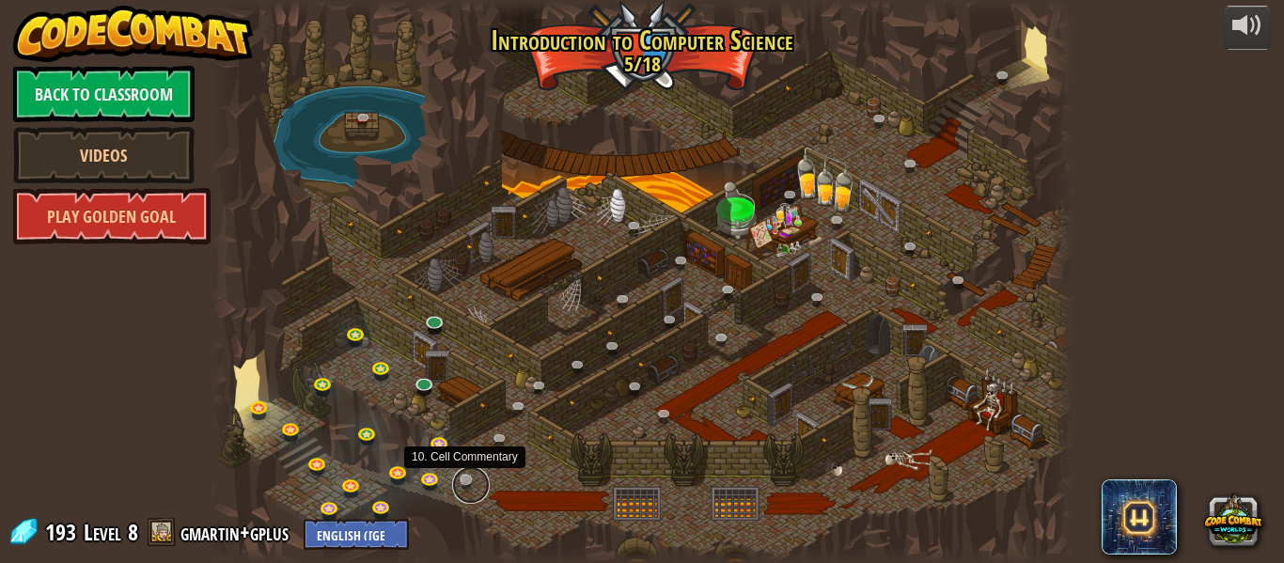
click at [464, 476] on link at bounding box center [471, 485] width 38 height 38
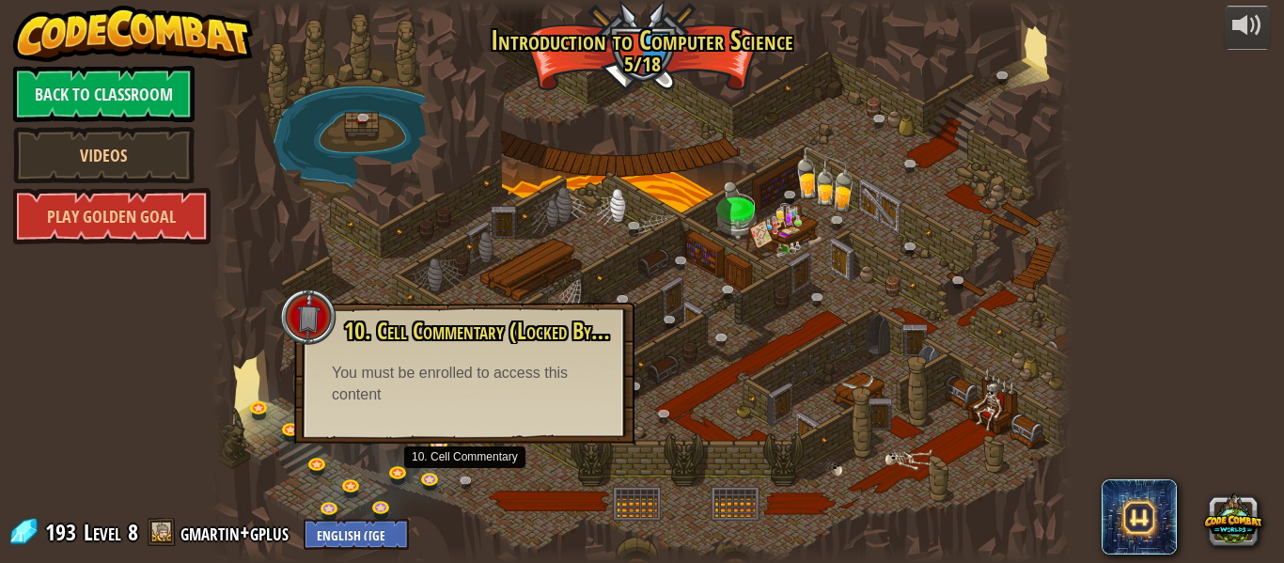
click at [500, 473] on div at bounding box center [642, 281] width 861 height 563
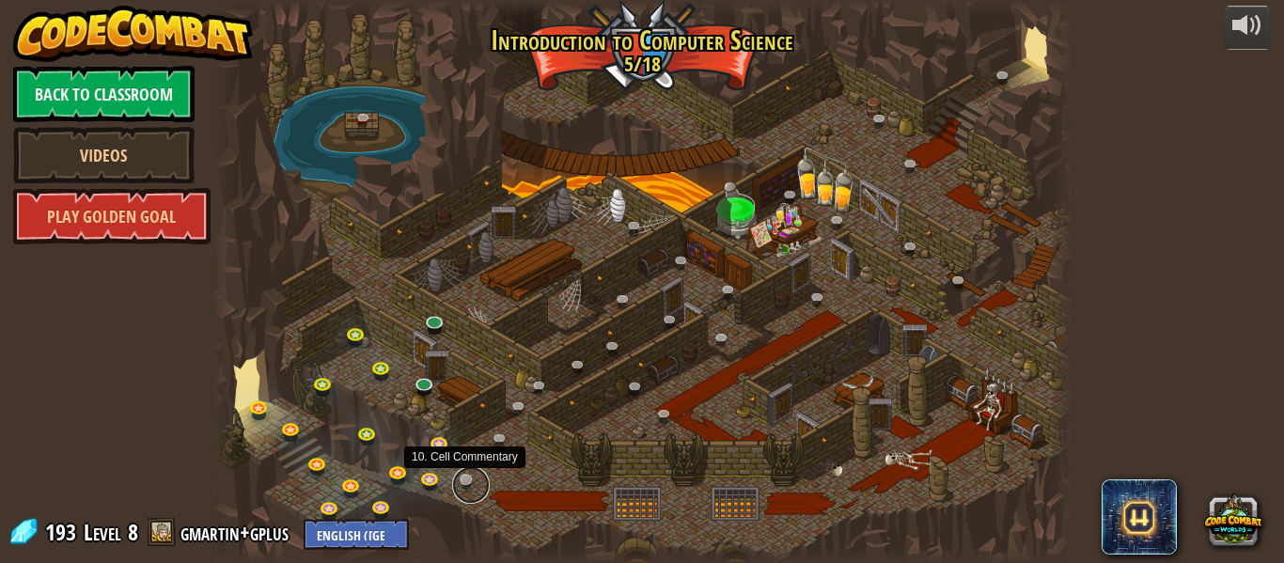
click at [459, 480] on link at bounding box center [471, 485] width 38 height 38
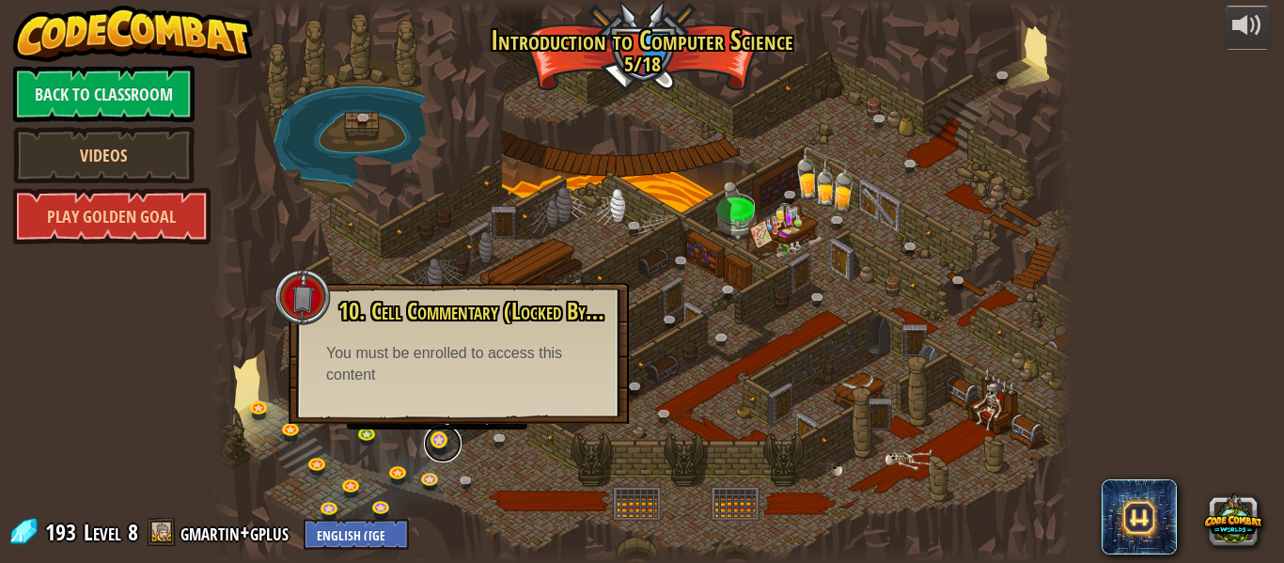
click at [453, 454] on link at bounding box center [443, 444] width 38 height 38
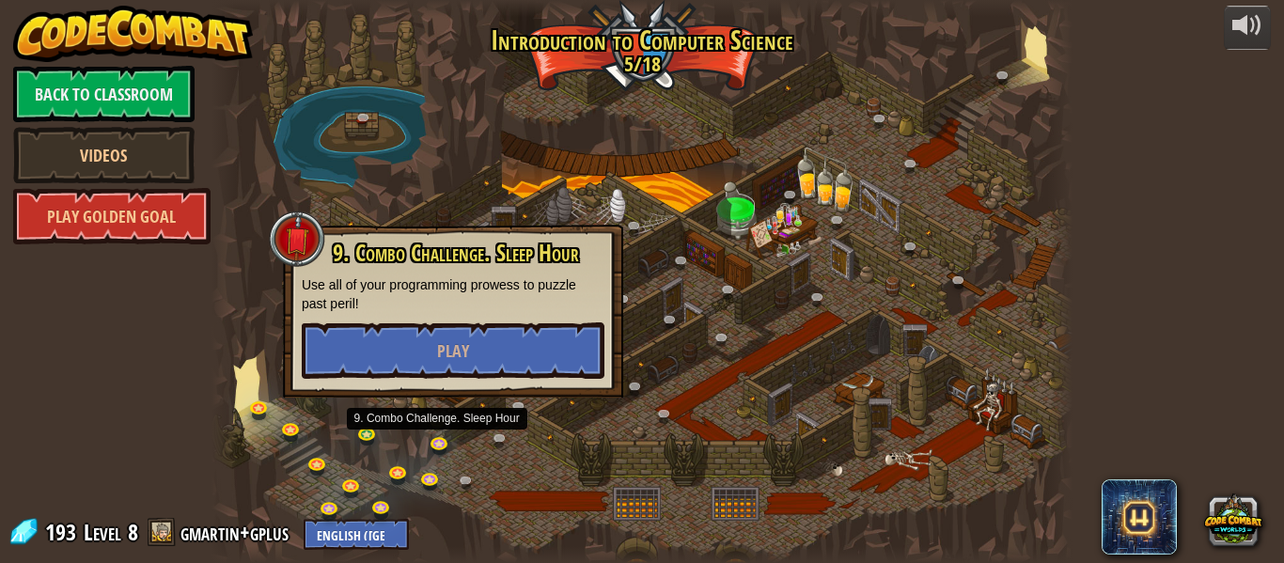
click at [488, 450] on div "25. [PERSON_NAME] (Locked By Teacher) Escape the Kithgard dungeons, and don't l…" at bounding box center [642, 281] width 861 height 563
click at [619, 467] on div at bounding box center [642, 281] width 861 height 563
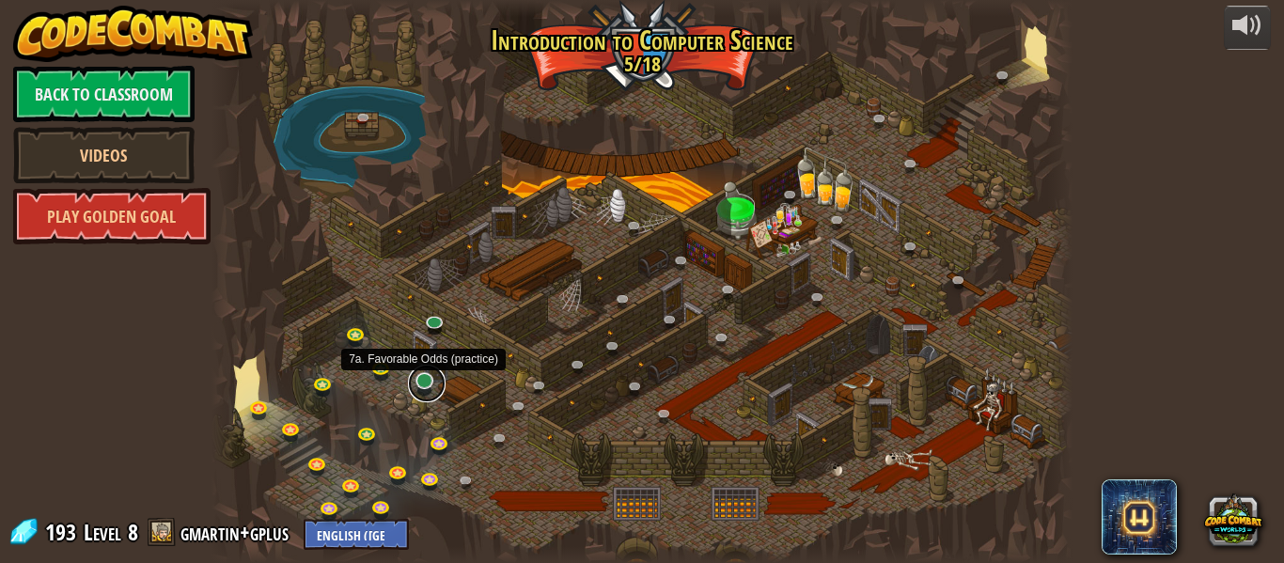
click at [432, 376] on link at bounding box center [427, 384] width 38 height 38
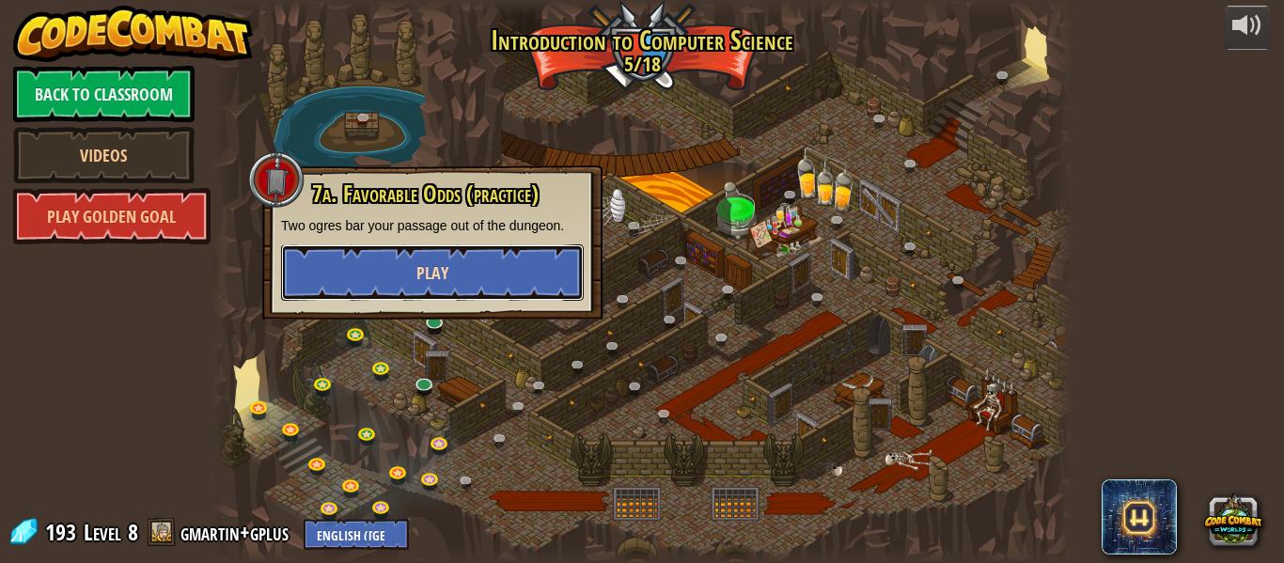
click at [455, 279] on button "Play" at bounding box center [432, 272] width 303 height 56
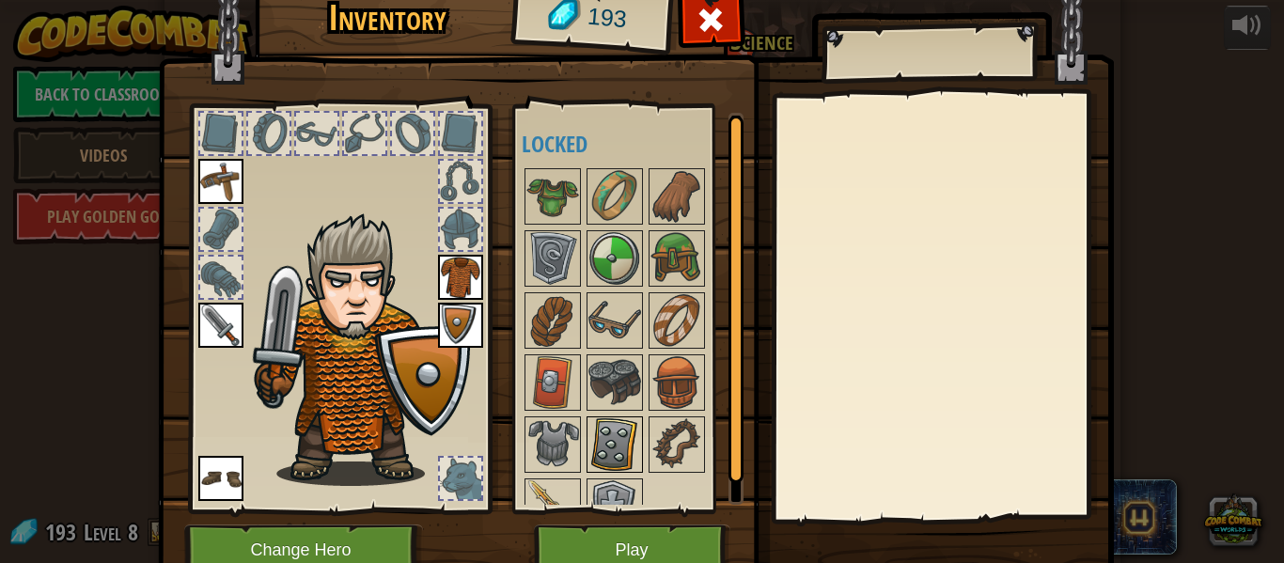
scroll to position [33, 0]
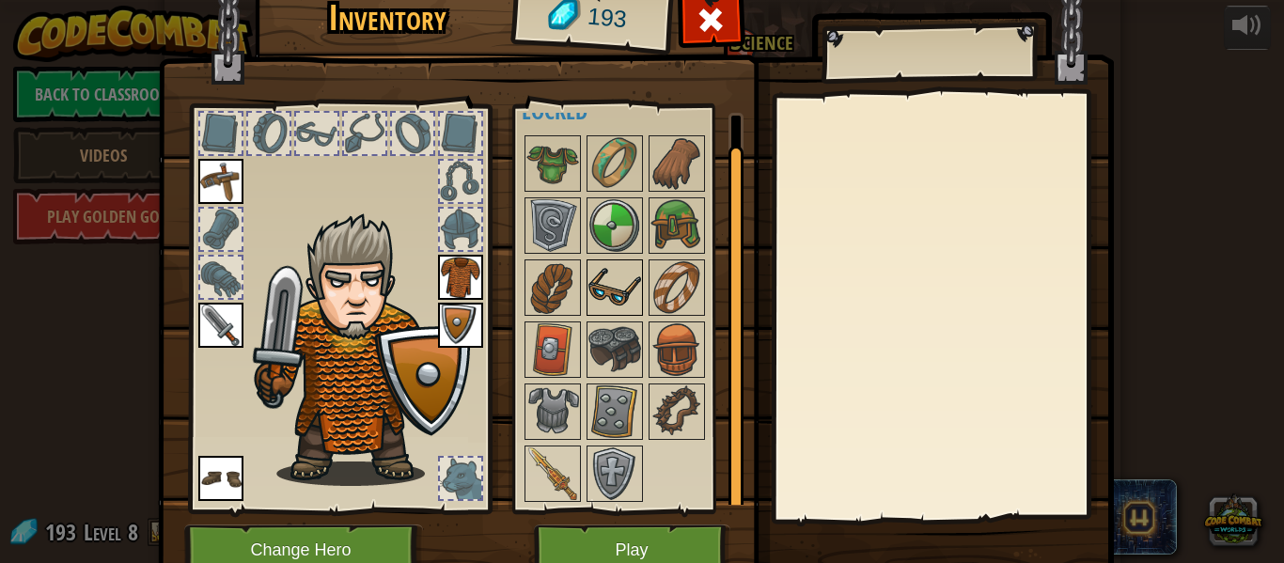
click at [633, 283] on img at bounding box center [614, 287] width 53 height 53
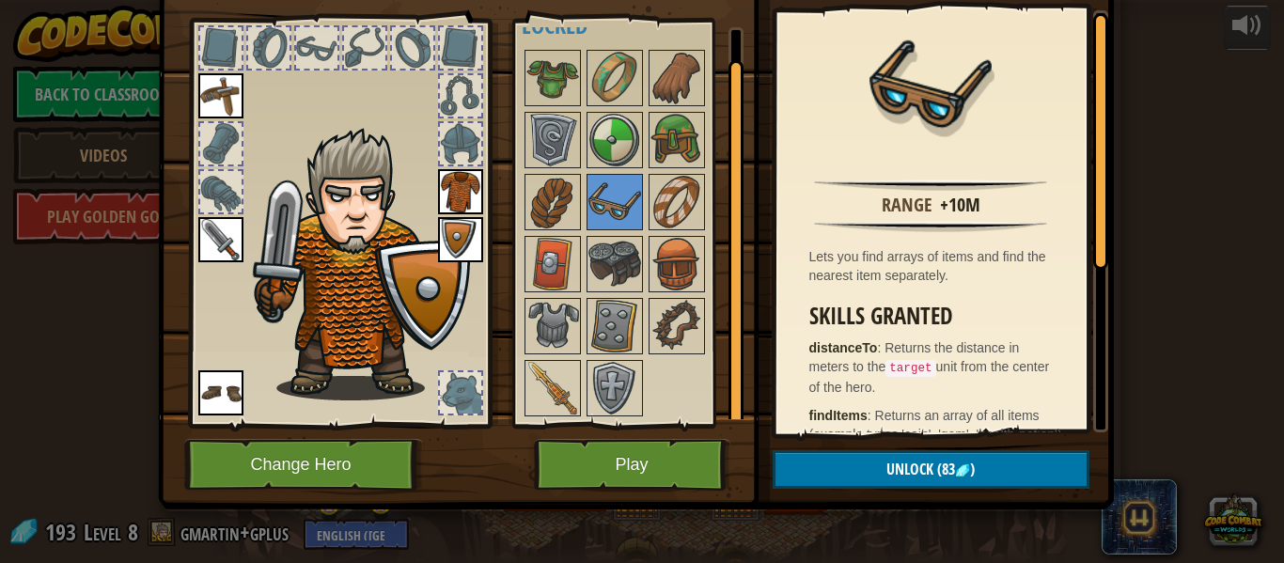
click at [721, 275] on div at bounding box center [633, 233] width 222 height 372
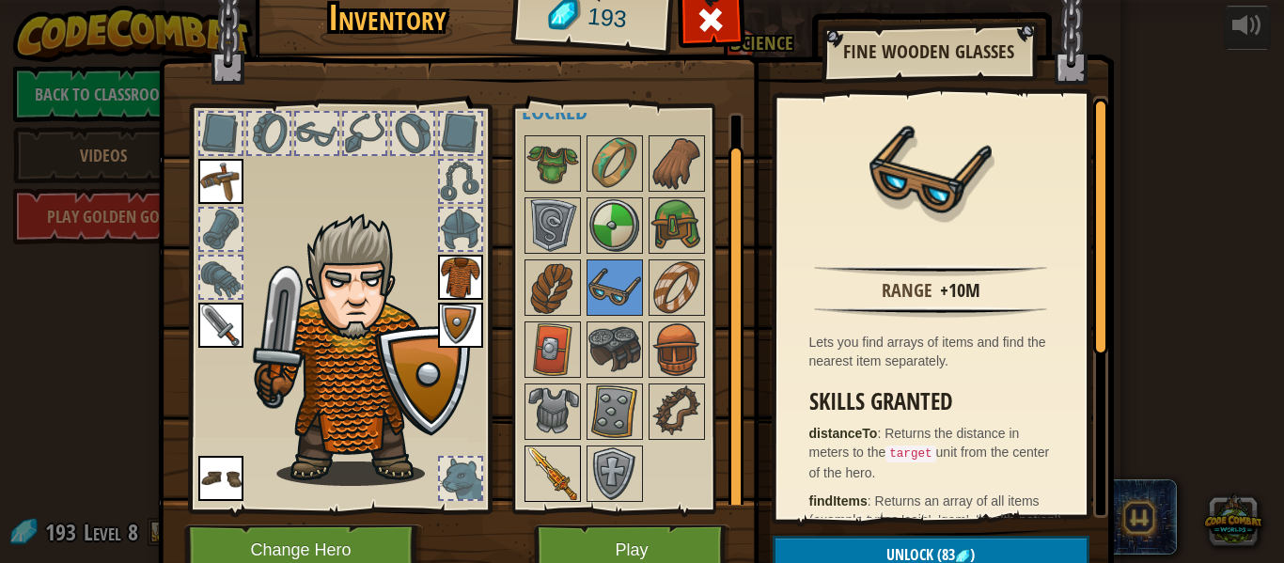
click at [534, 454] on img at bounding box center [552, 473] width 53 height 53
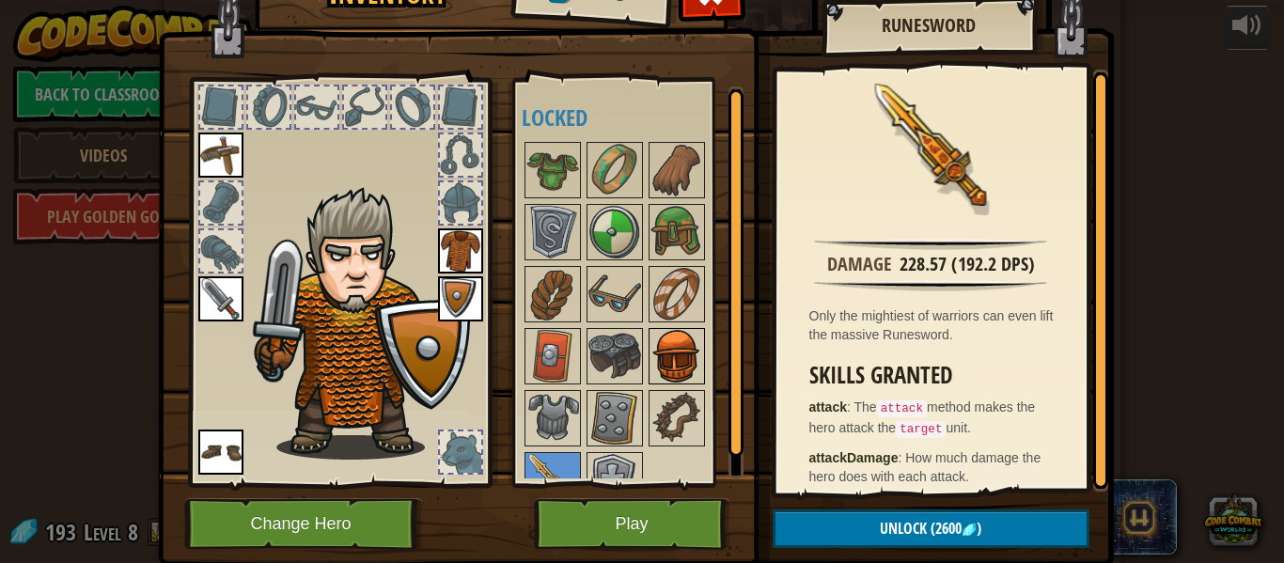
scroll to position [33, 0]
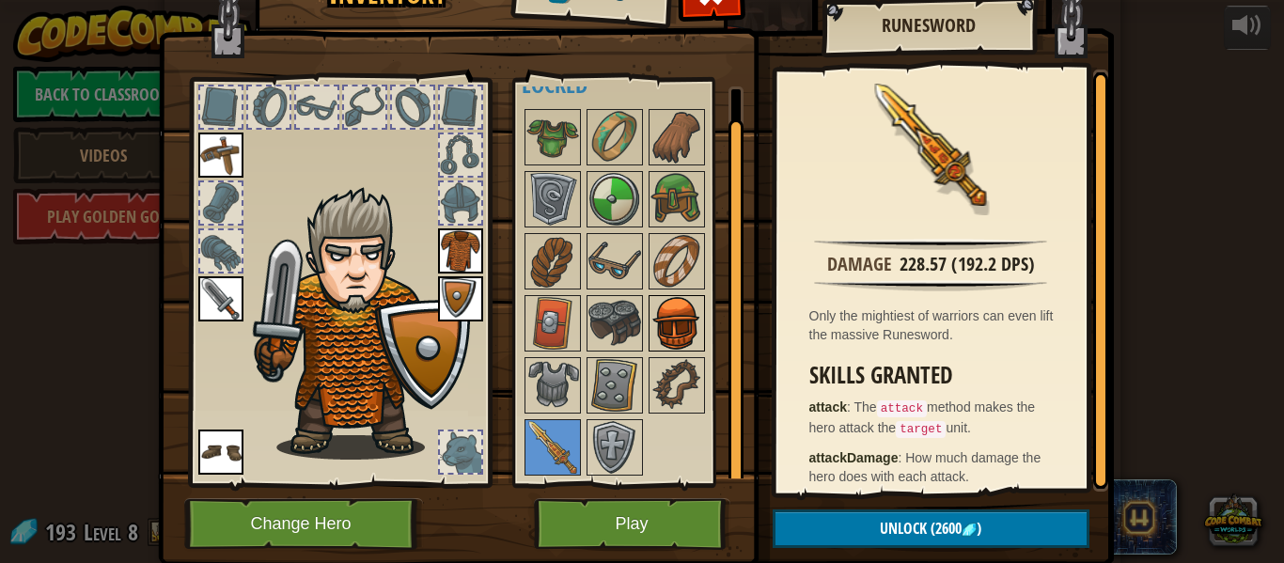
click at [688, 346] on img at bounding box center [677, 323] width 53 height 53
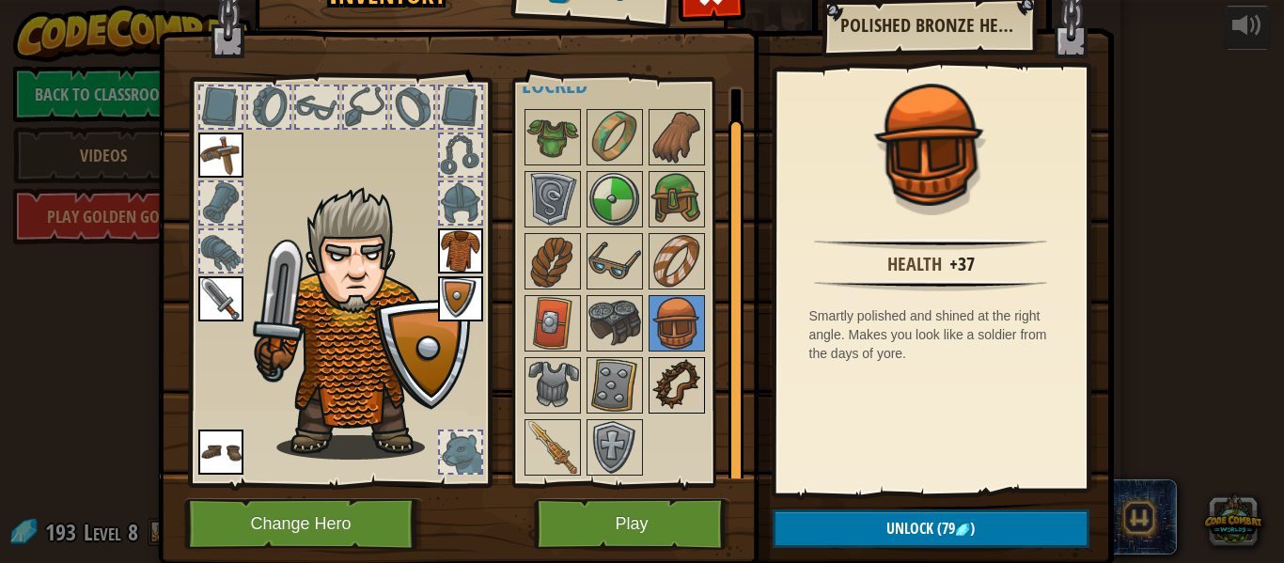
click at [688, 373] on img at bounding box center [677, 385] width 53 height 53
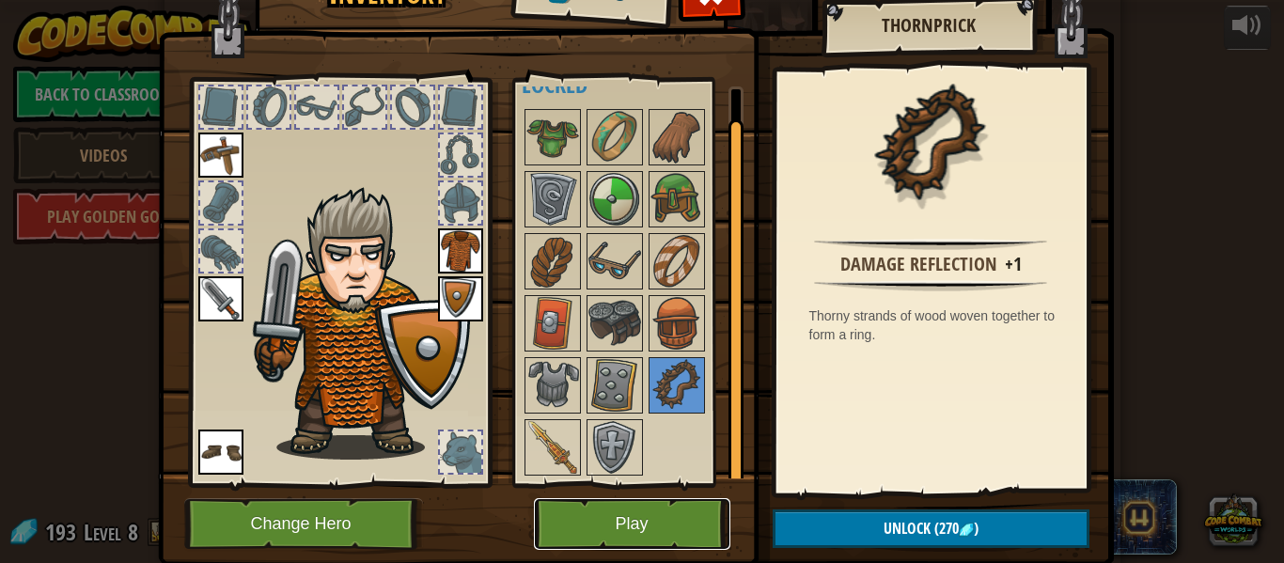
click at [604, 535] on button "Play" at bounding box center [632, 524] width 196 height 52
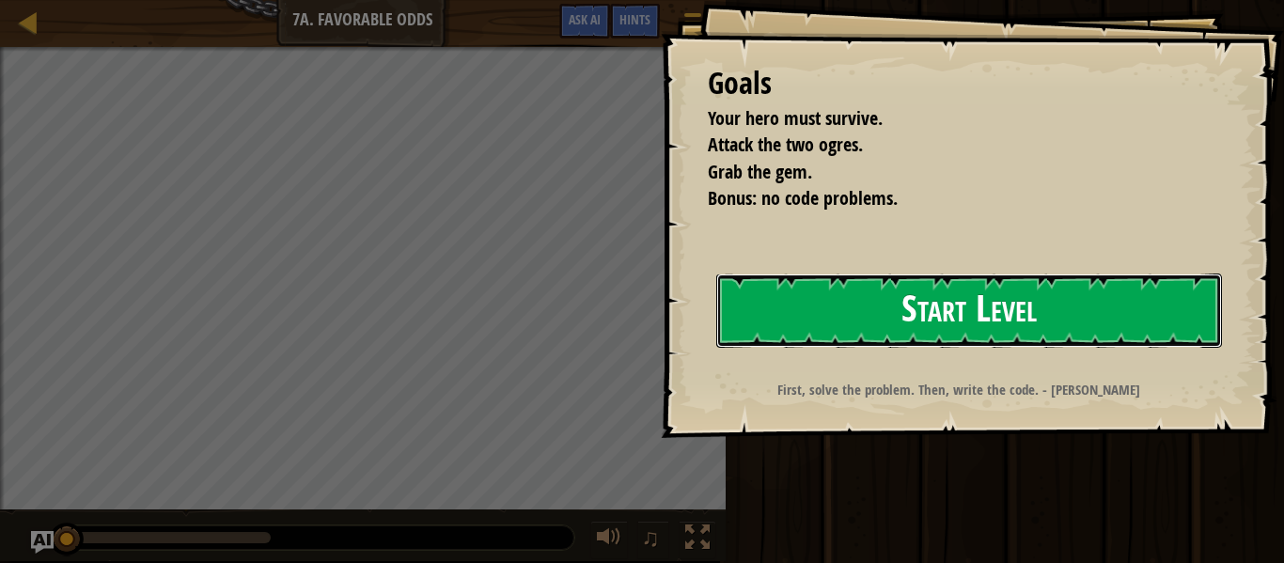
click at [774, 304] on button "Start Level" at bounding box center [969, 311] width 506 height 74
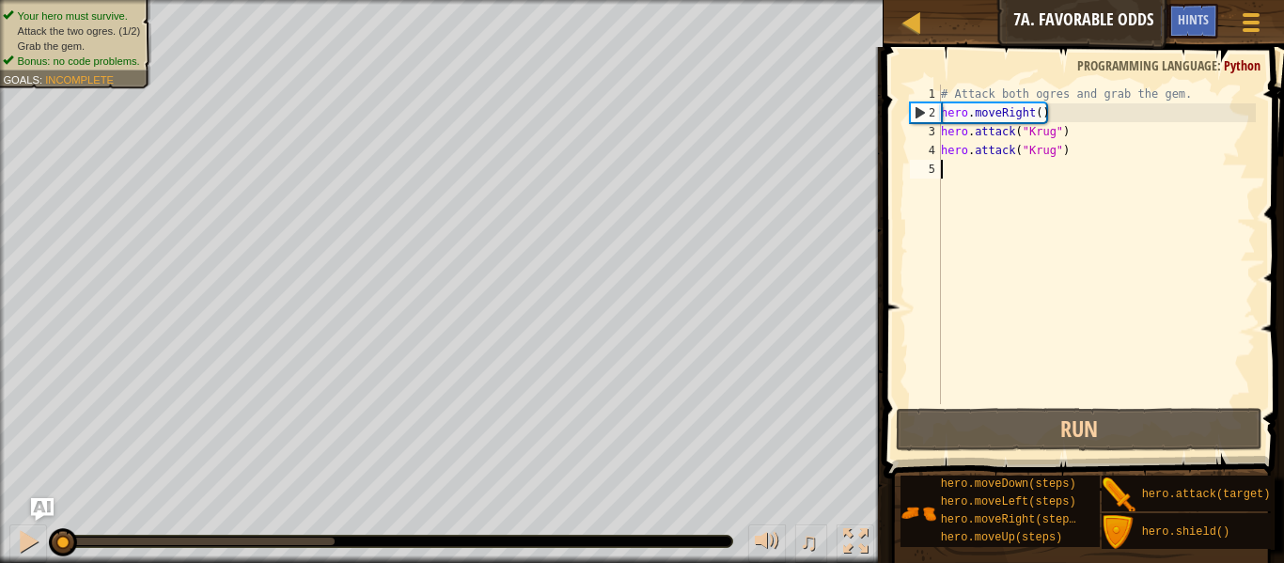
type textarea "r"
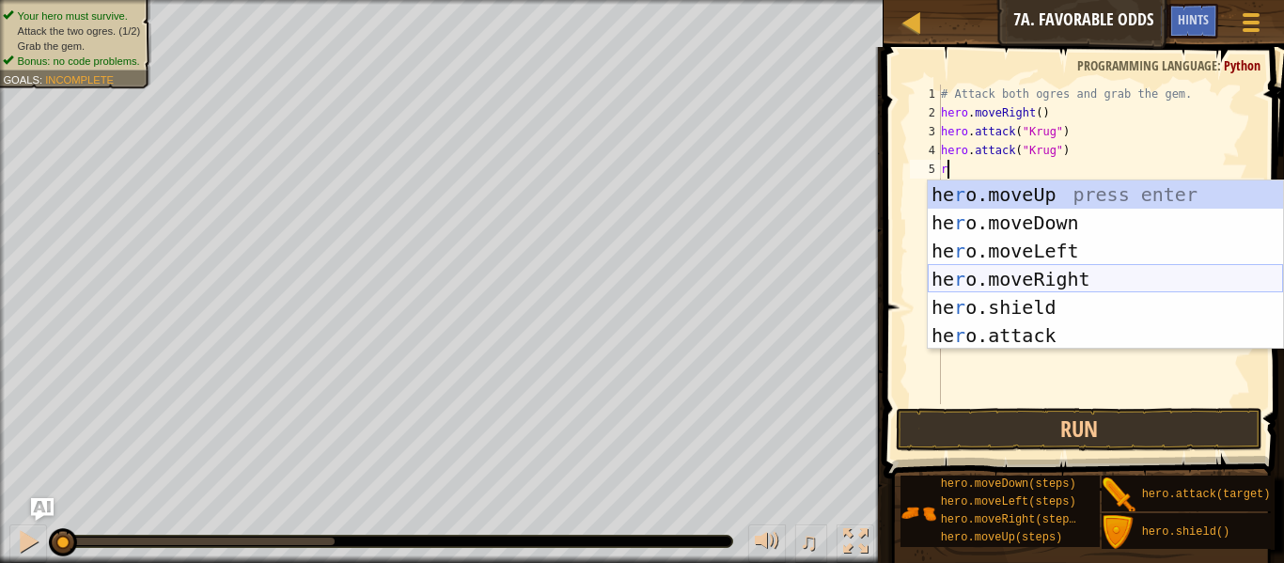
click at [1018, 282] on div "he r o.moveUp press enter he r o.moveDown press enter he r o.moveLeft press ent…" at bounding box center [1105, 293] width 355 height 226
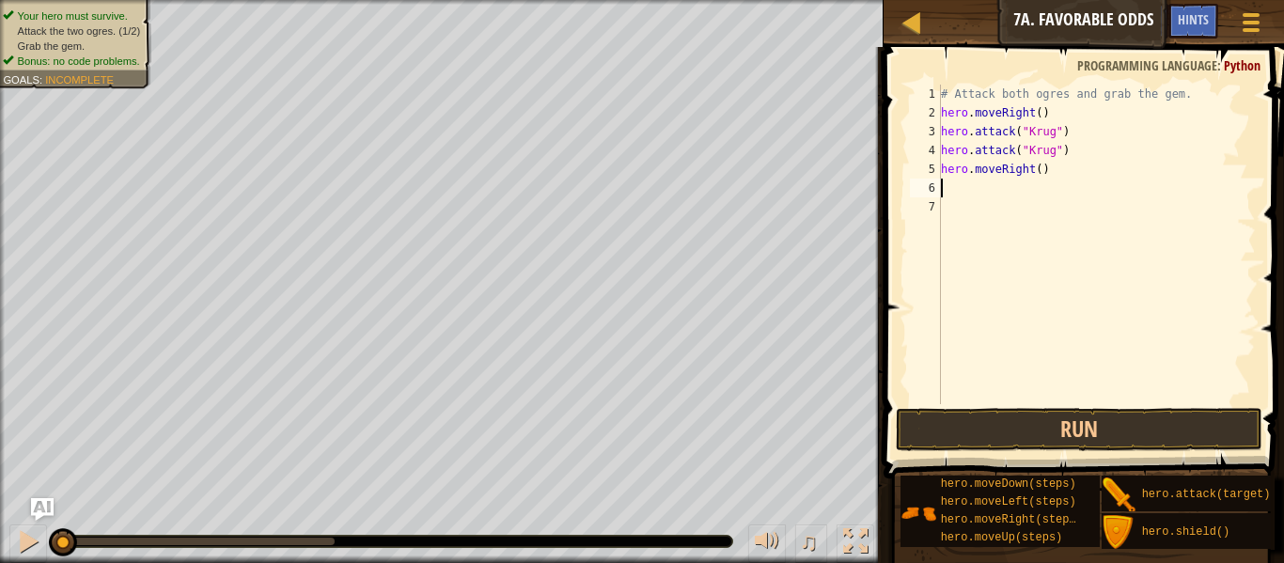
type textarea "u"
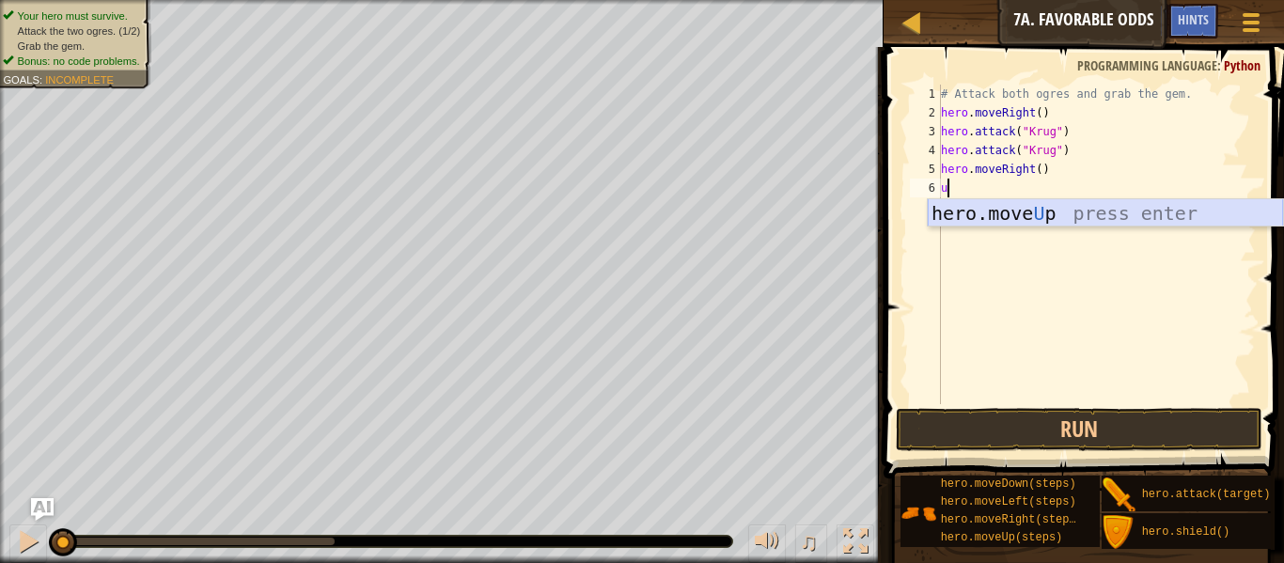
click at [993, 206] on div "hero.move U p press enter" at bounding box center [1105, 241] width 355 height 85
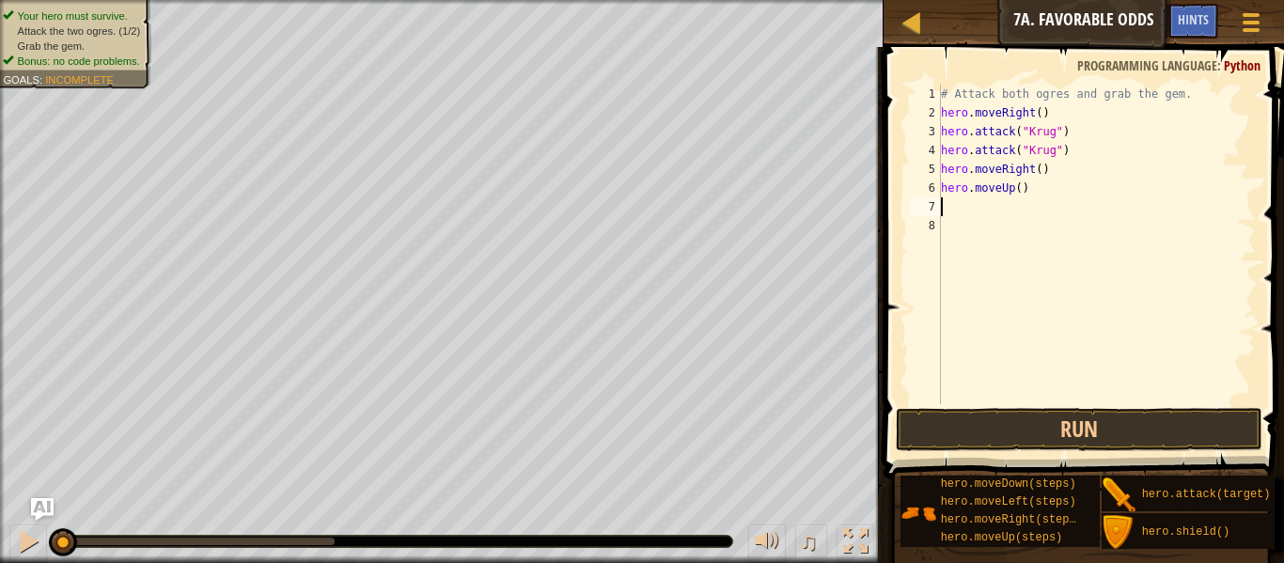
type textarea "l"
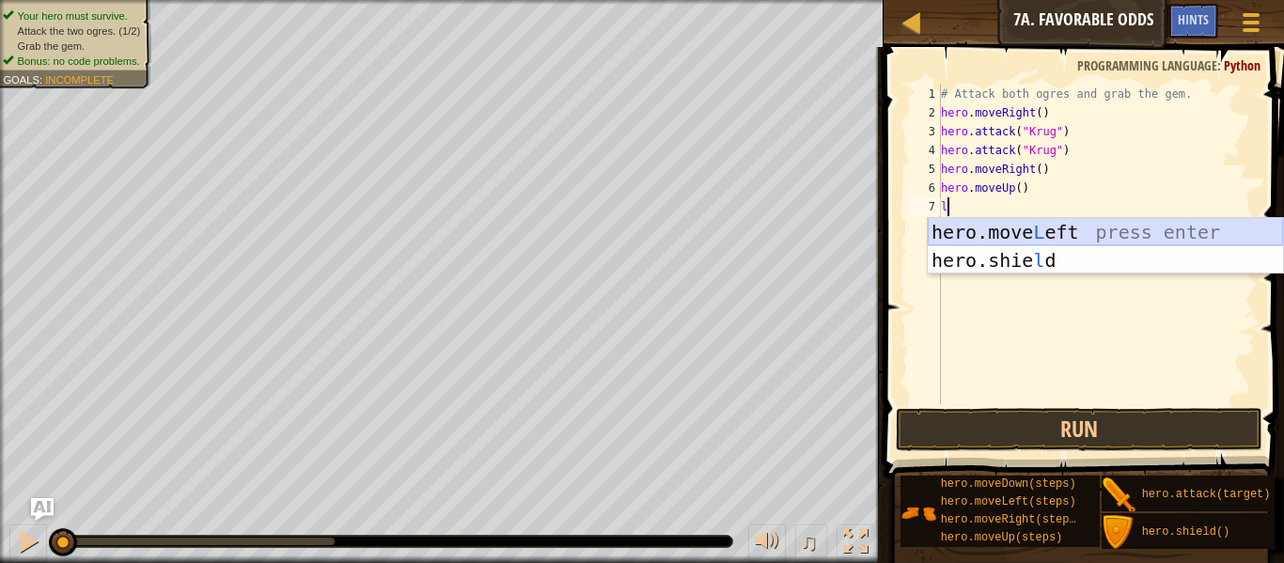
click at [995, 231] on div "hero.move L eft press enter hero.[PERSON_NAME] press enter" at bounding box center [1105, 274] width 355 height 113
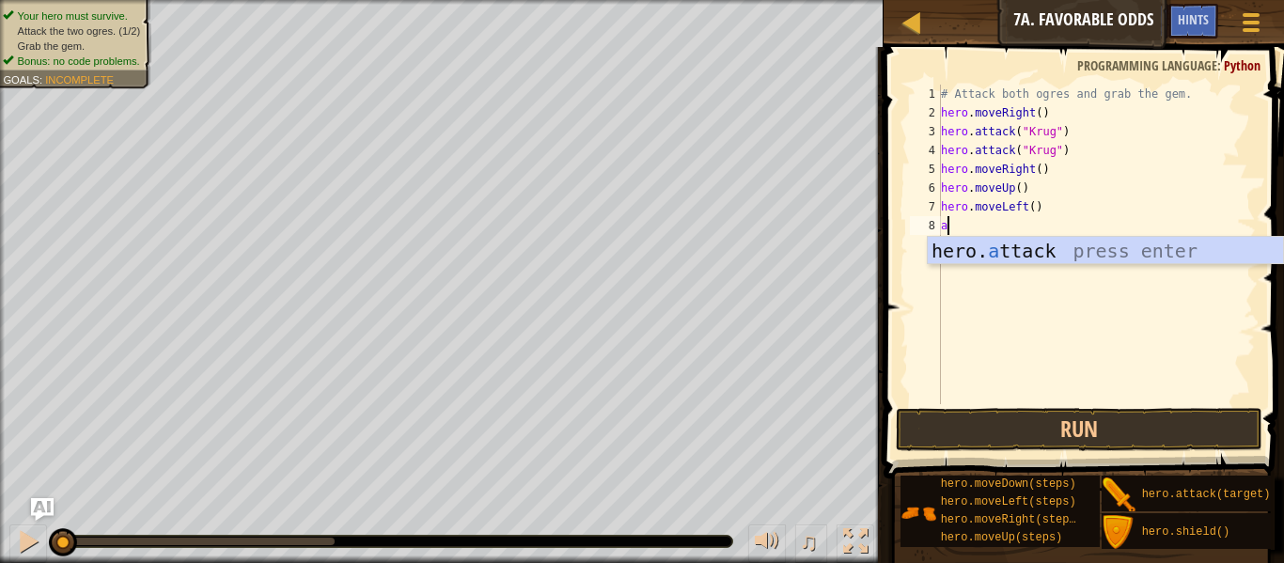
click at [994, 252] on div "hero. a ttack press enter" at bounding box center [1105, 279] width 355 height 85
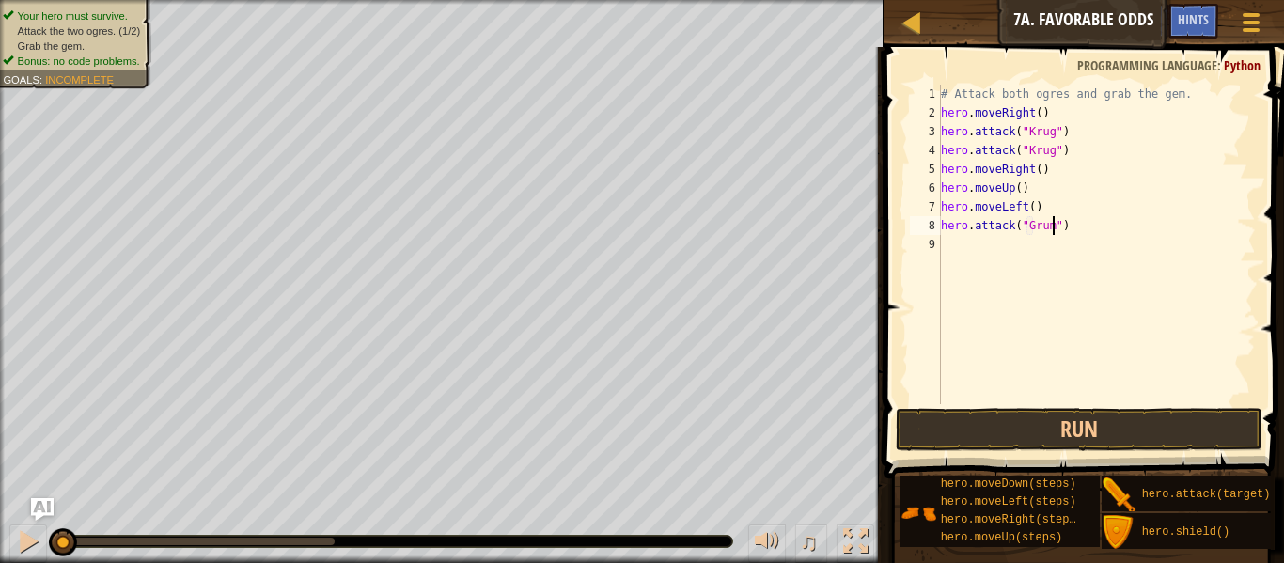
type textarea "hero.attack("Grump")"
click at [1053, 254] on div "# Attack both ogres and grab the gem. hero . moveRight ( ) hero . attack ( "Kru…" at bounding box center [1096, 263] width 319 height 357
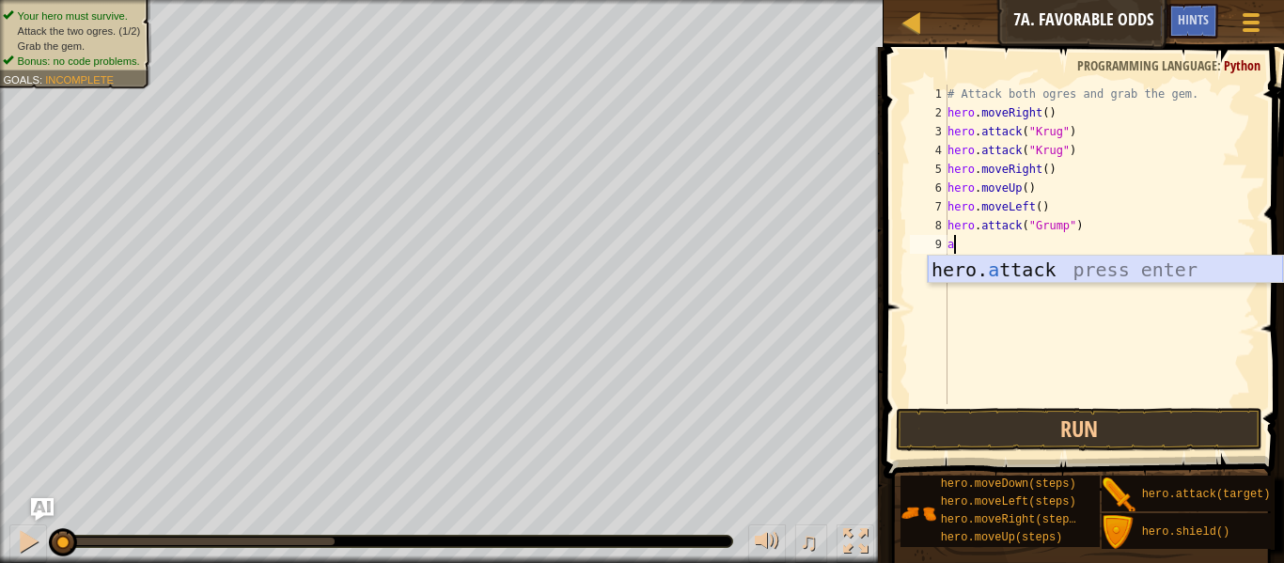
click at [1038, 274] on div "hero. a ttack press enter" at bounding box center [1105, 298] width 355 height 85
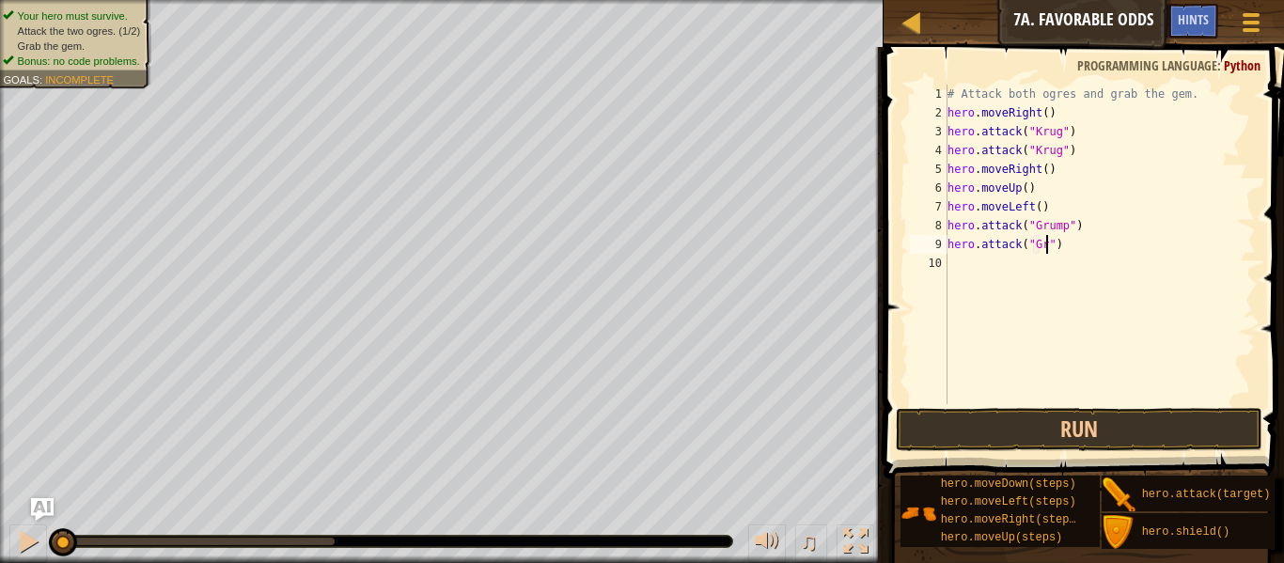
scroll to position [8, 15]
type textarea "hero.attack("Grump")"
click at [1027, 277] on div "# Attack both ogres and grab the gem. hero . moveRight ( ) hero . attack ( "Kru…" at bounding box center [1100, 263] width 312 height 357
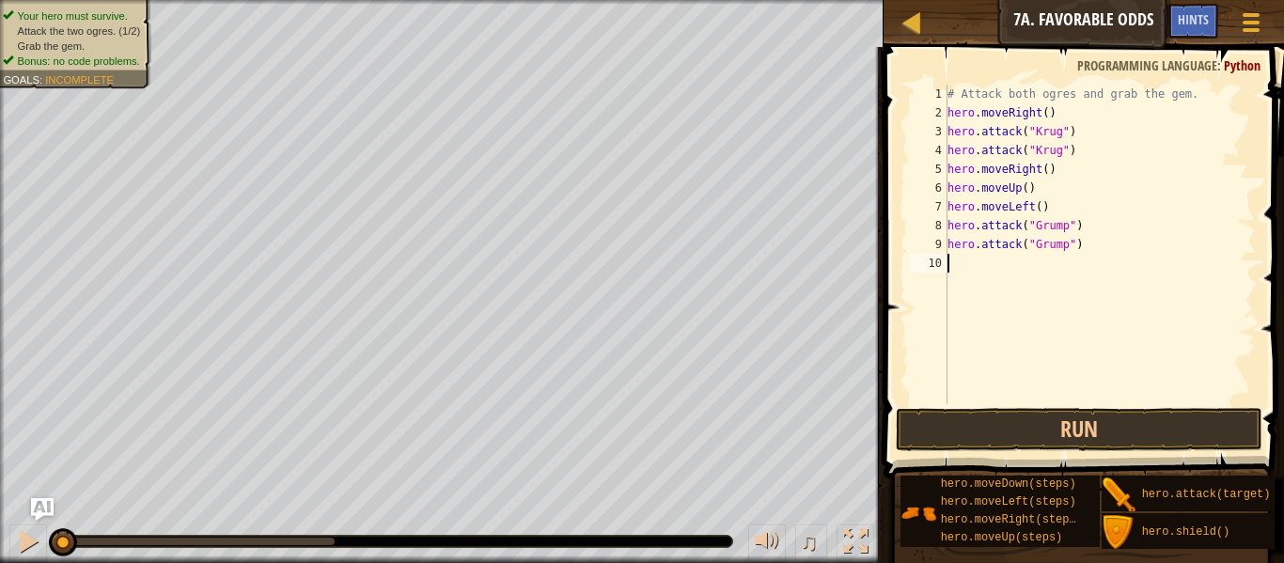
type textarea "l"
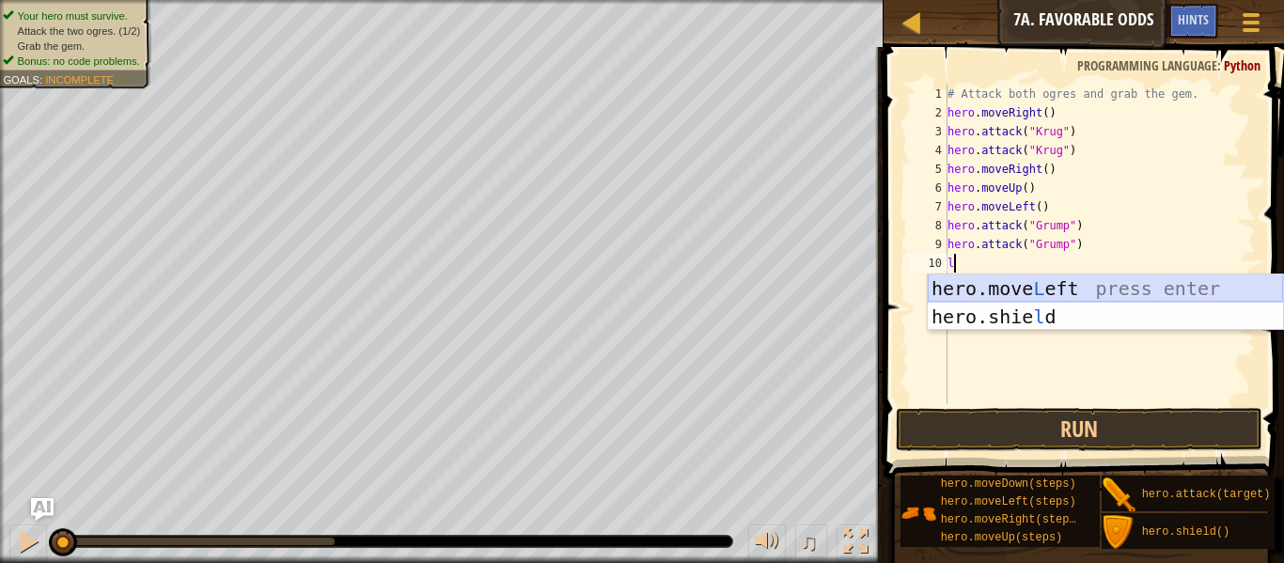
click at [1025, 287] on div "hero.move L eft press enter hero.[PERSON_NAME] press enter" at bounding box center [1105, 330] width 355 height 113
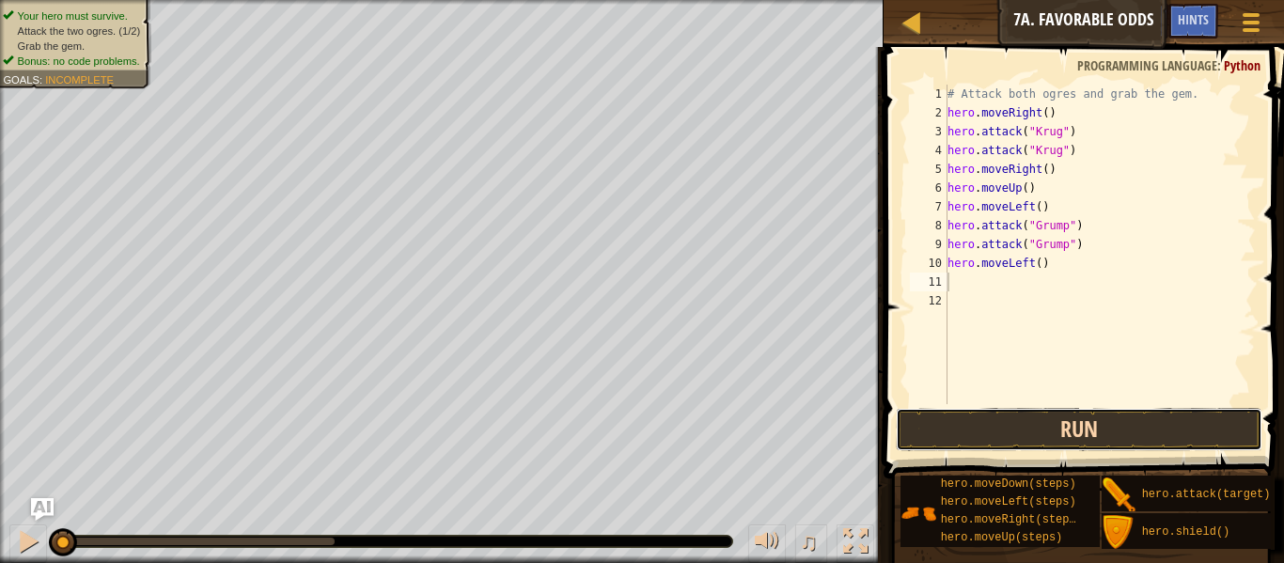
click at [1059, 422] on button "Run" at bounding box center [1079, 429] width 367 height 43
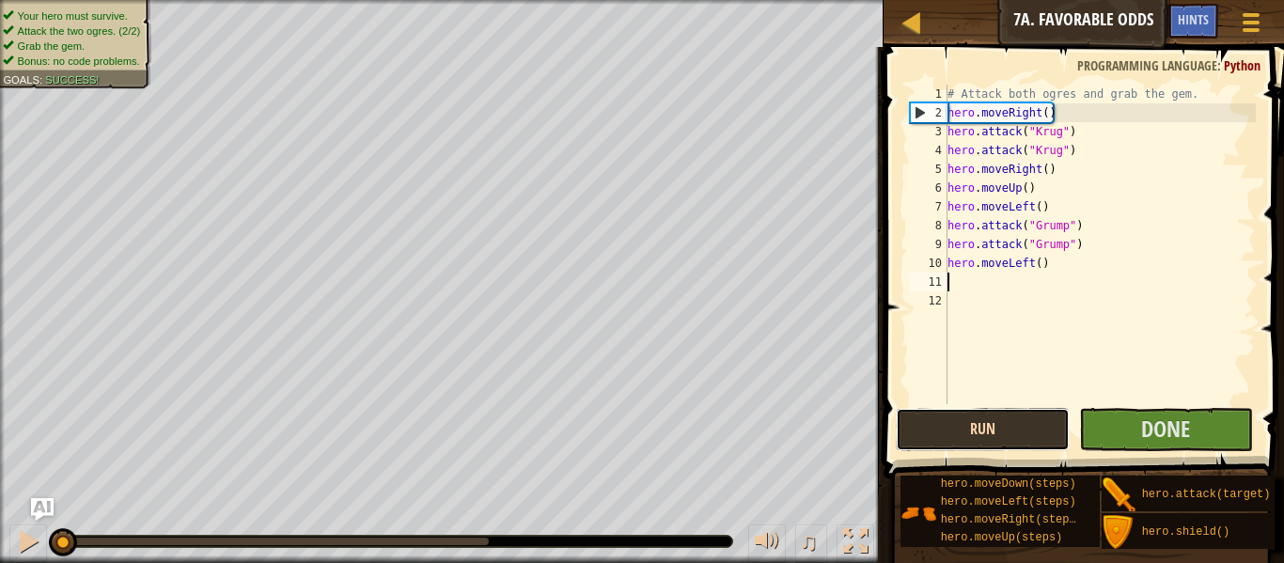
click at [1001, 437] on button "Run" at bounding box center [983, 429] width 174 height 43
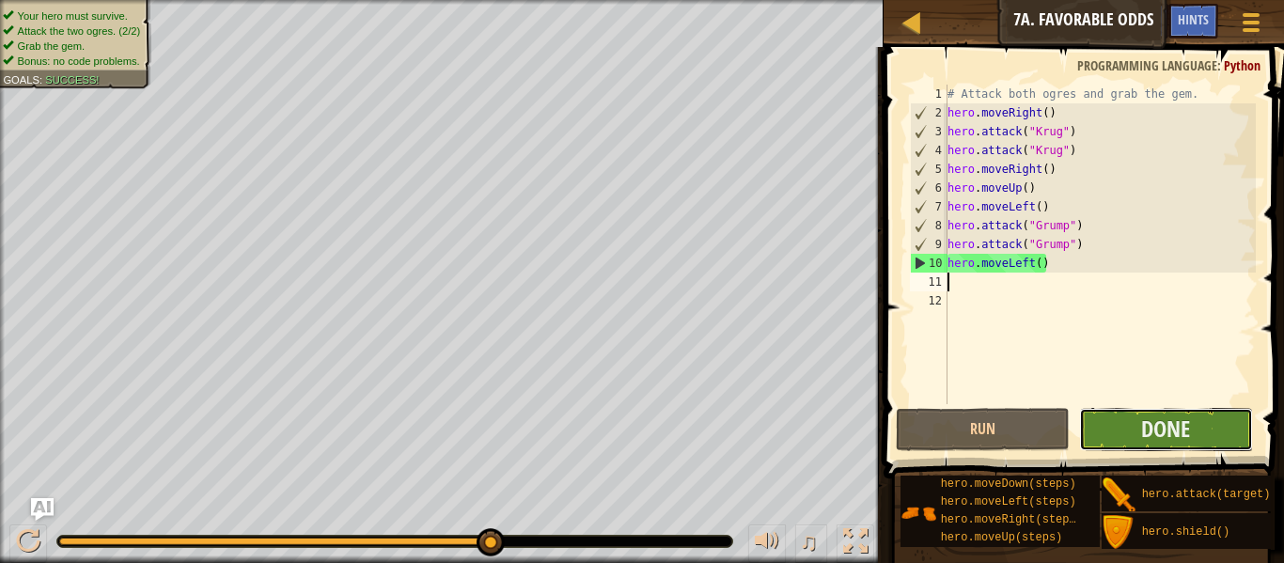
click at [1198, 446] on button "Done" at bounding box center [1166, 429] width 174 height 43
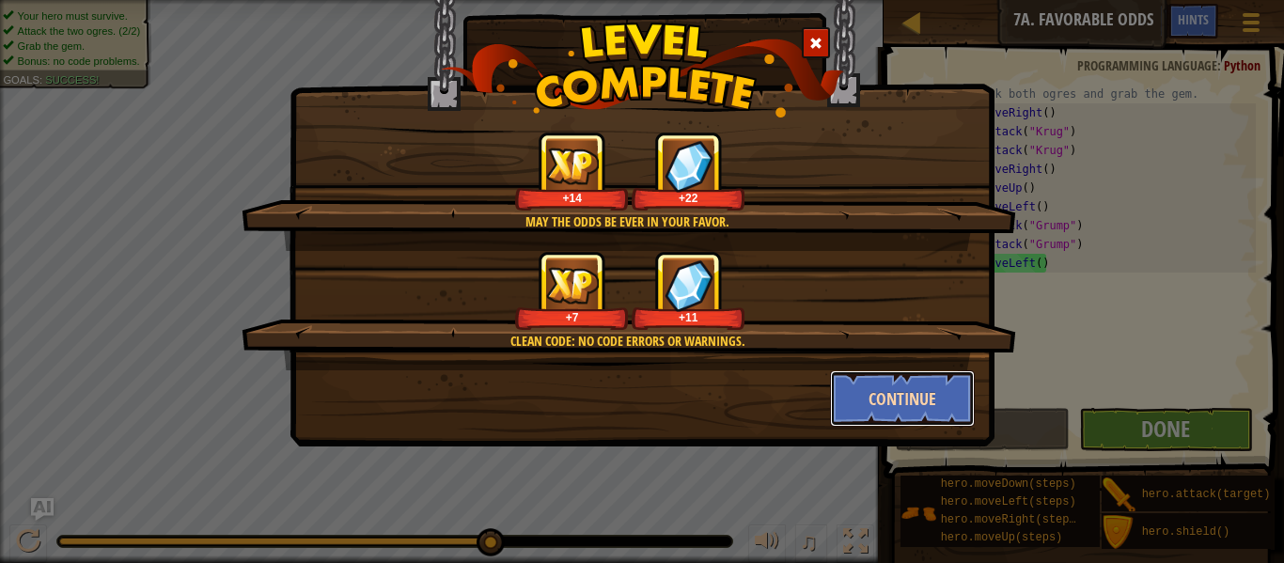
click at [961, 397] on button "Continue" at bounding box center [903, 398] width 146 height 56
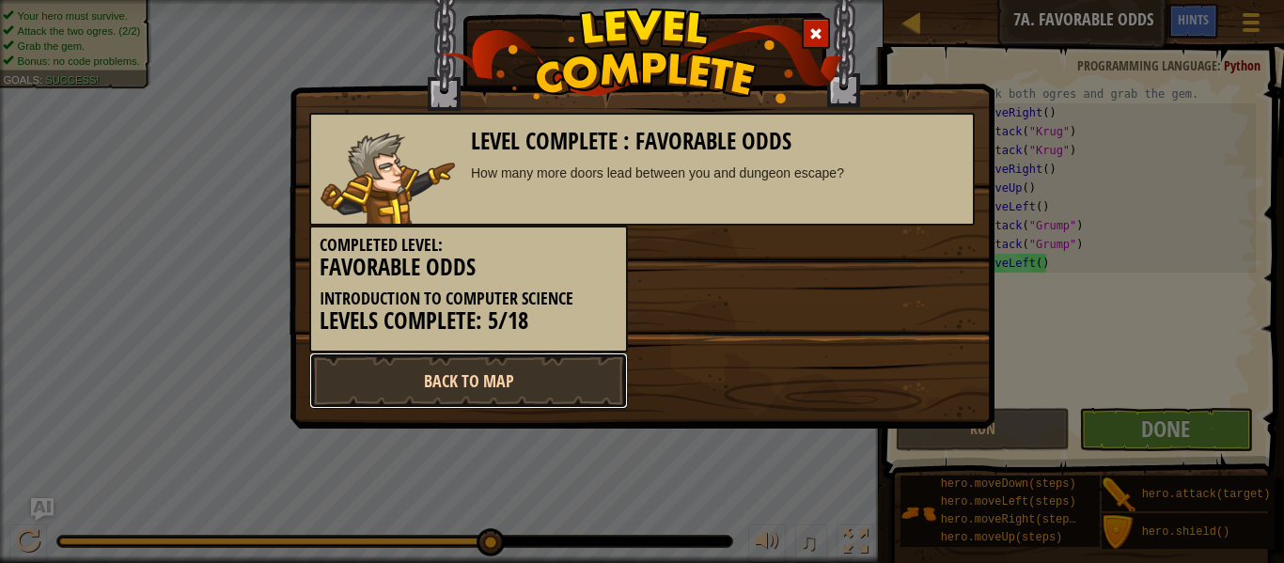
click at [582, 394] on link "Back to Map" at bounding box center [468, 381] width 319 height 56
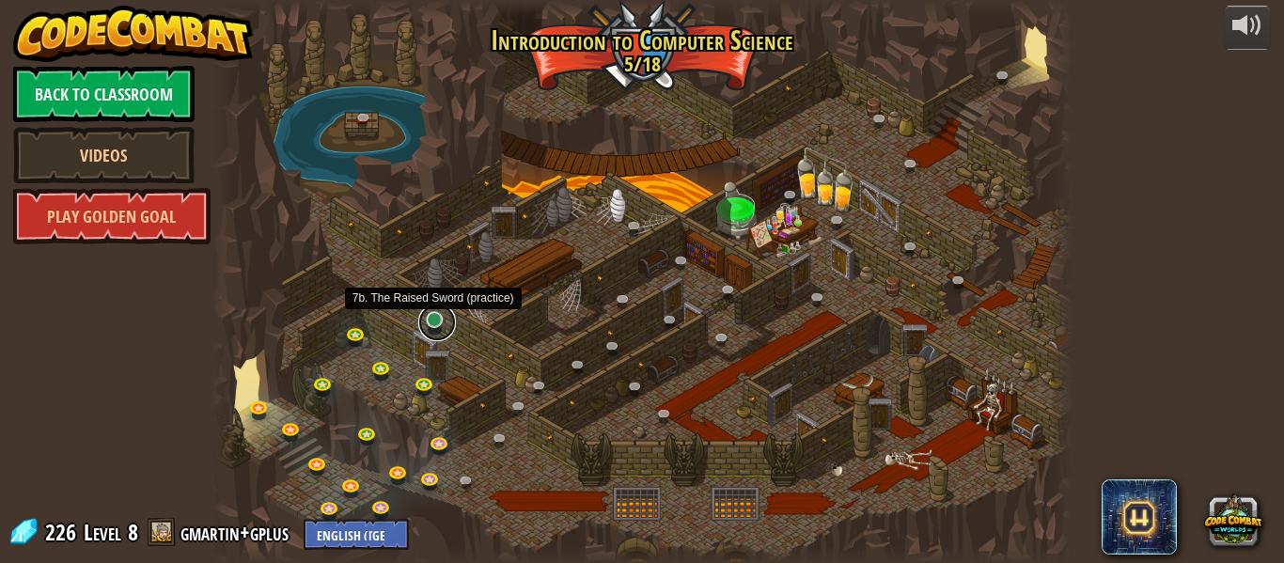
click at [437, 328] on link at bounding box center [437, 323] width 38 height 38
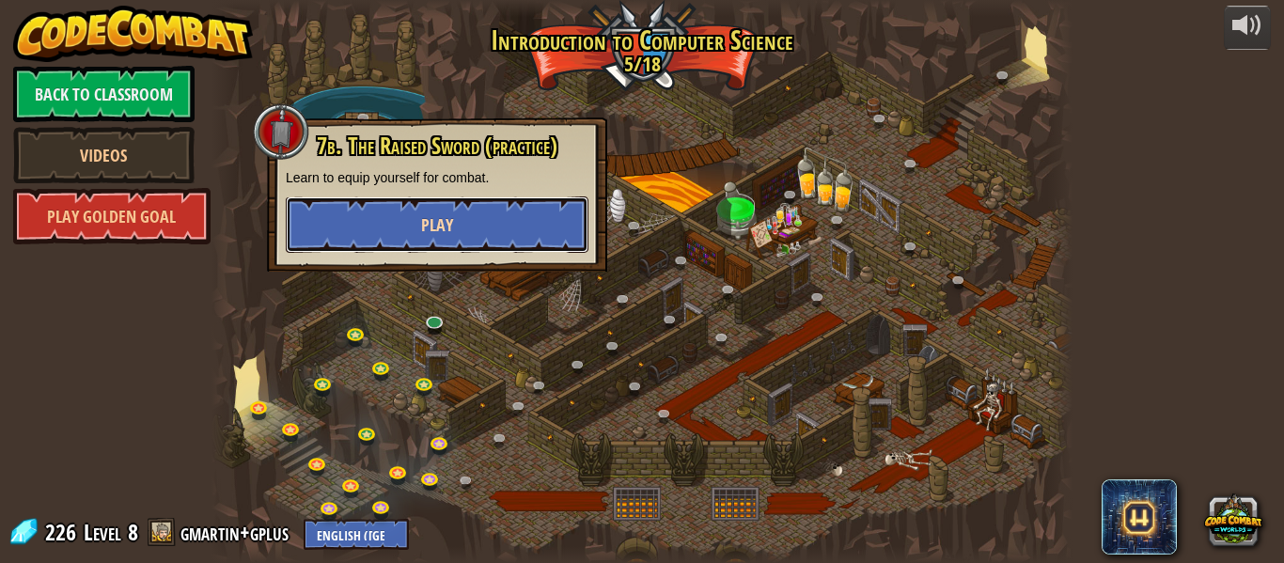
click at [481, 206] on button "Play" at bounding box center [437, 224] width 303 height 56
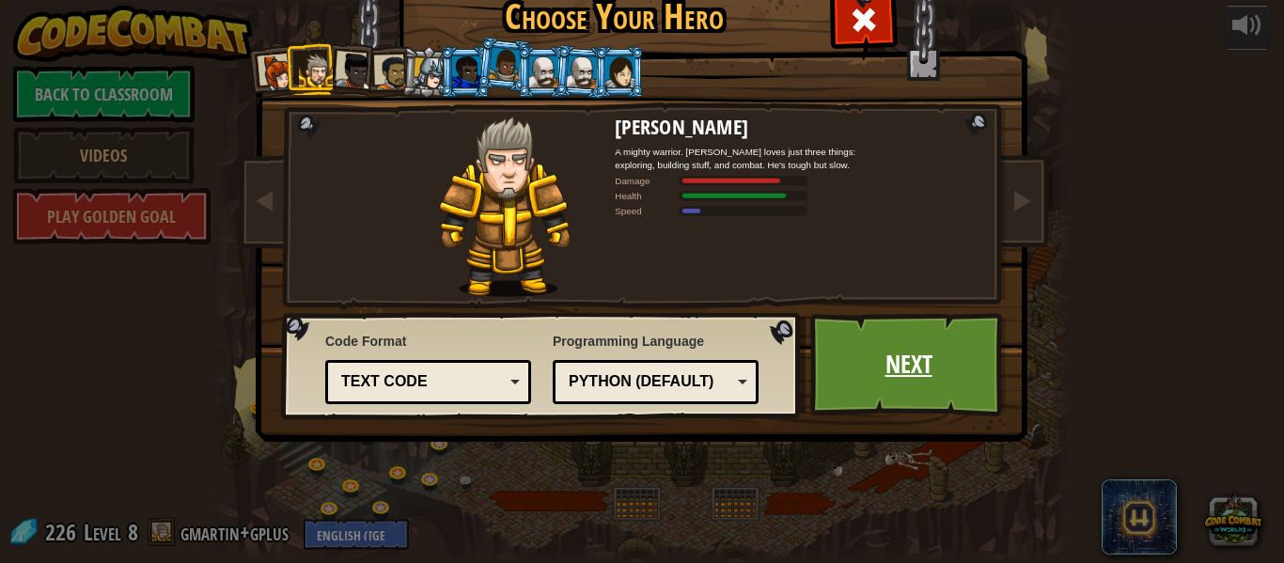
click at [886, 374] on link "Next" at bounding box center [908, 364] width 196 height 103
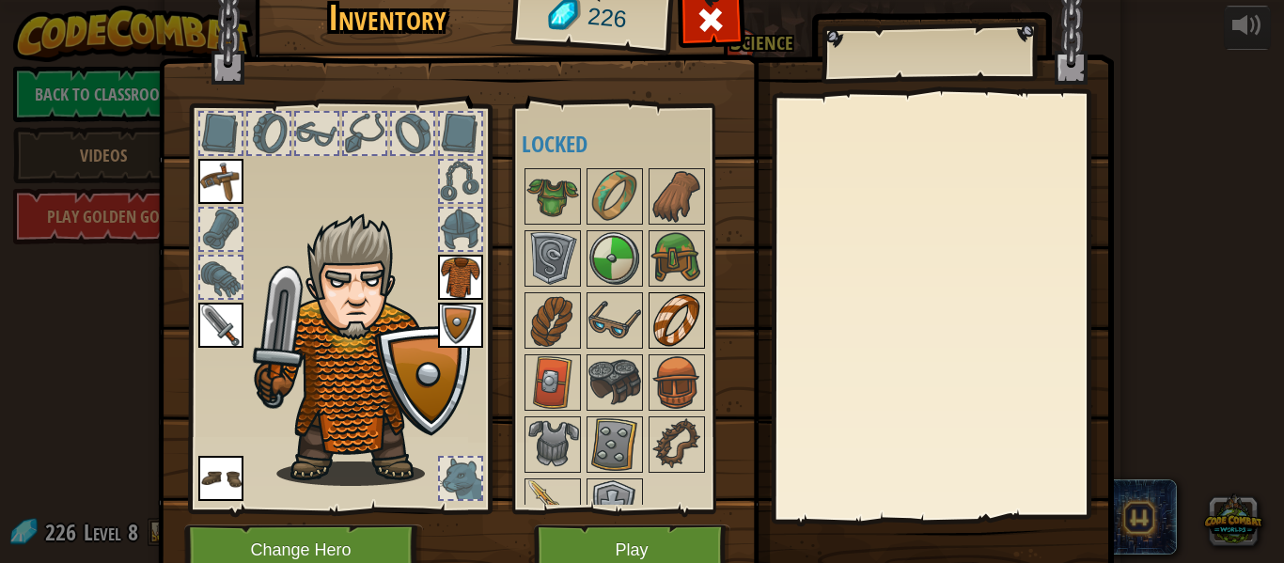
scroll to position [33, 0]
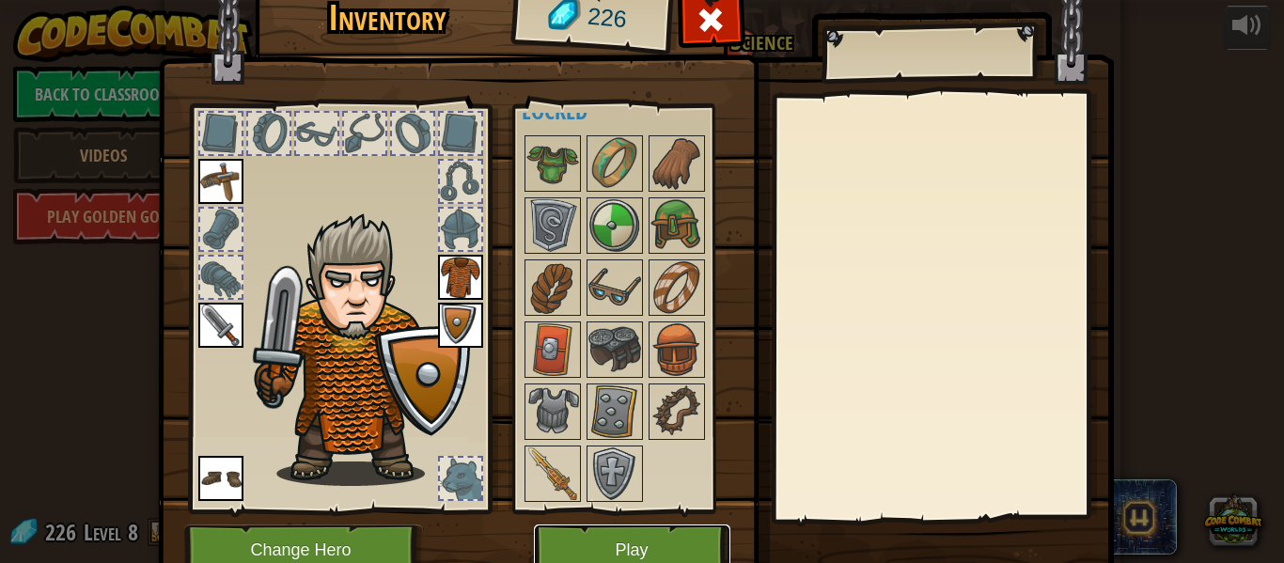
click at [614, 529] on button "Play" at bounding box center [632, 551] width 196 height 52
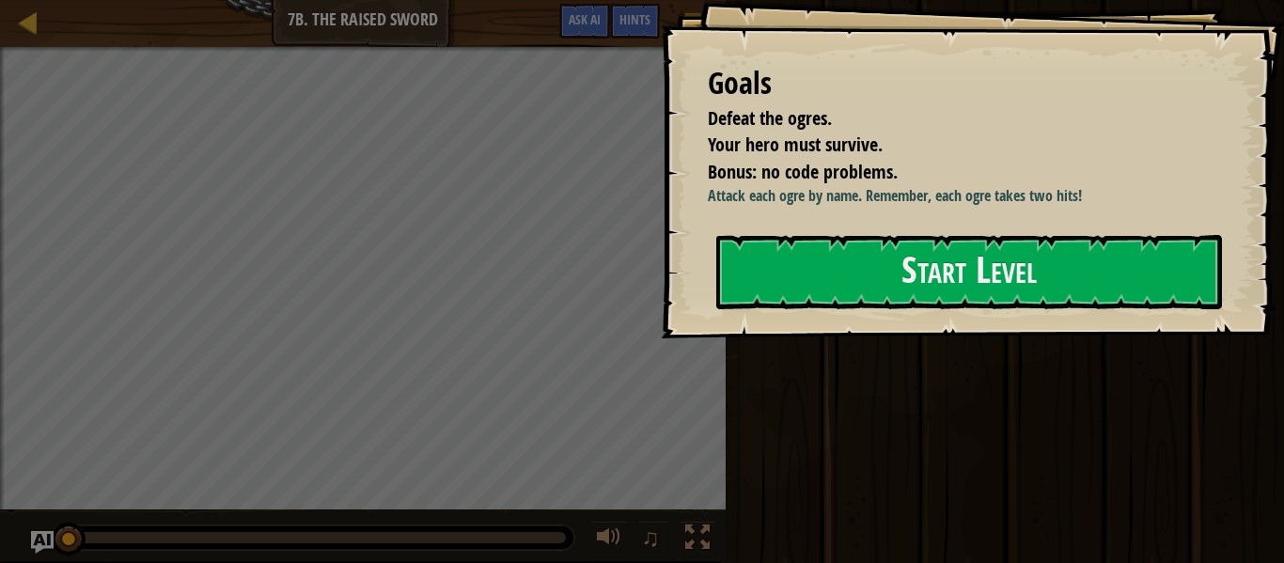
click at [787, 330] on div at bounding box center [969, 349] width 506 height 42
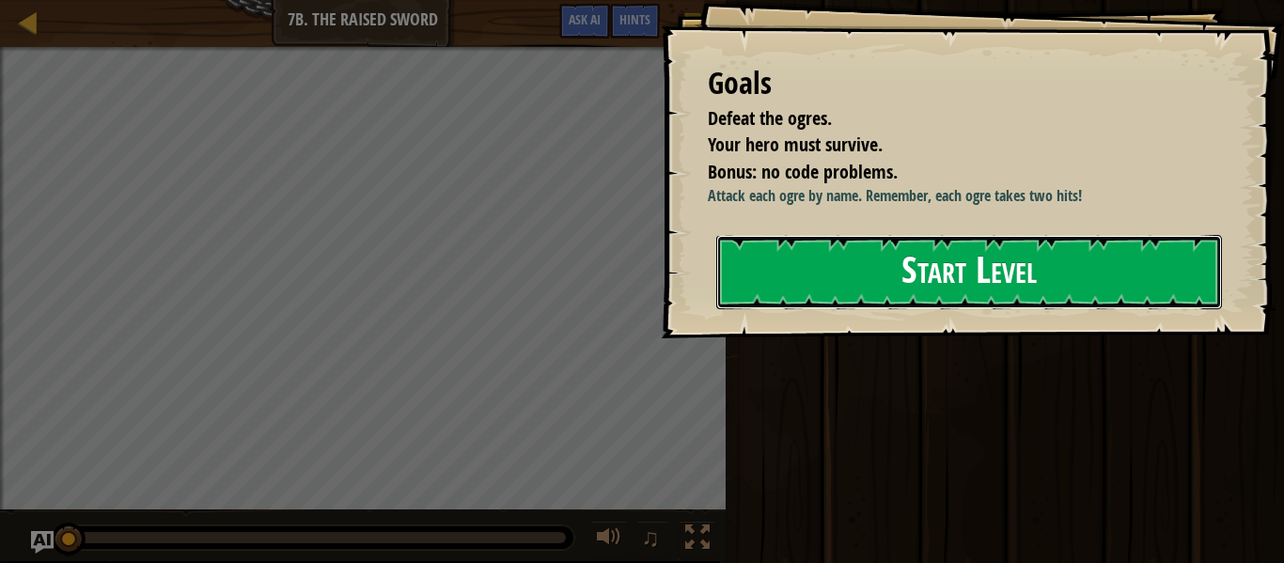
click at [751, 280] on button "Start Level" at bounding box center [969, 272] width 506 height 74
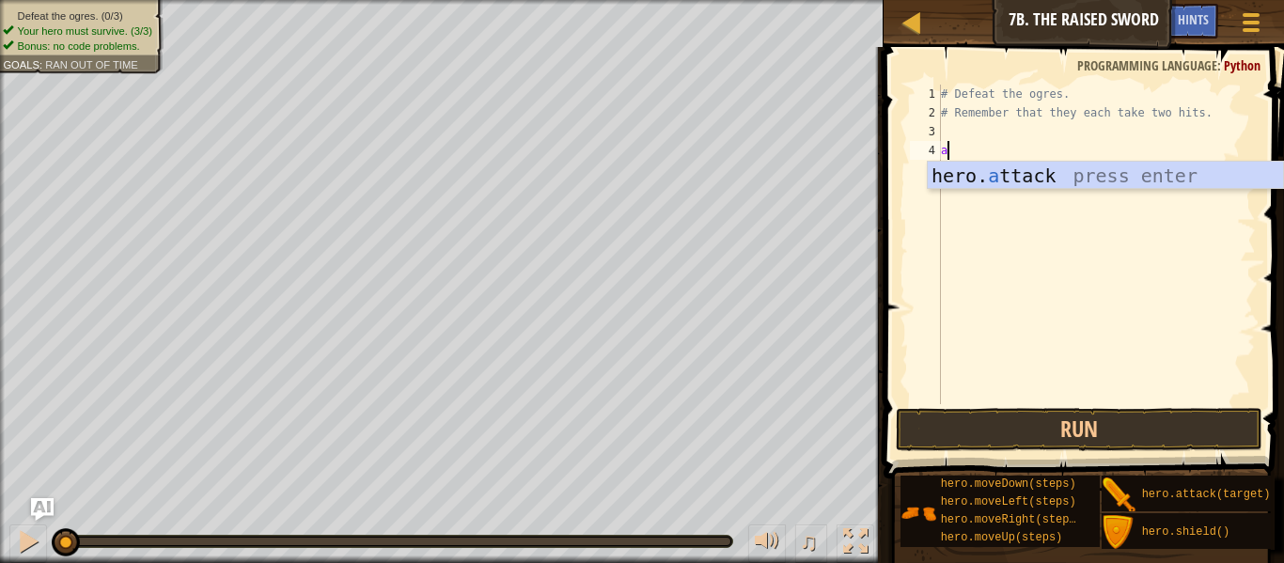
scroll to position [8, 0]
click at [1012, 177] on div "hero. a ttack press enter" at bounding box center [1105, 204] width 355 height 85
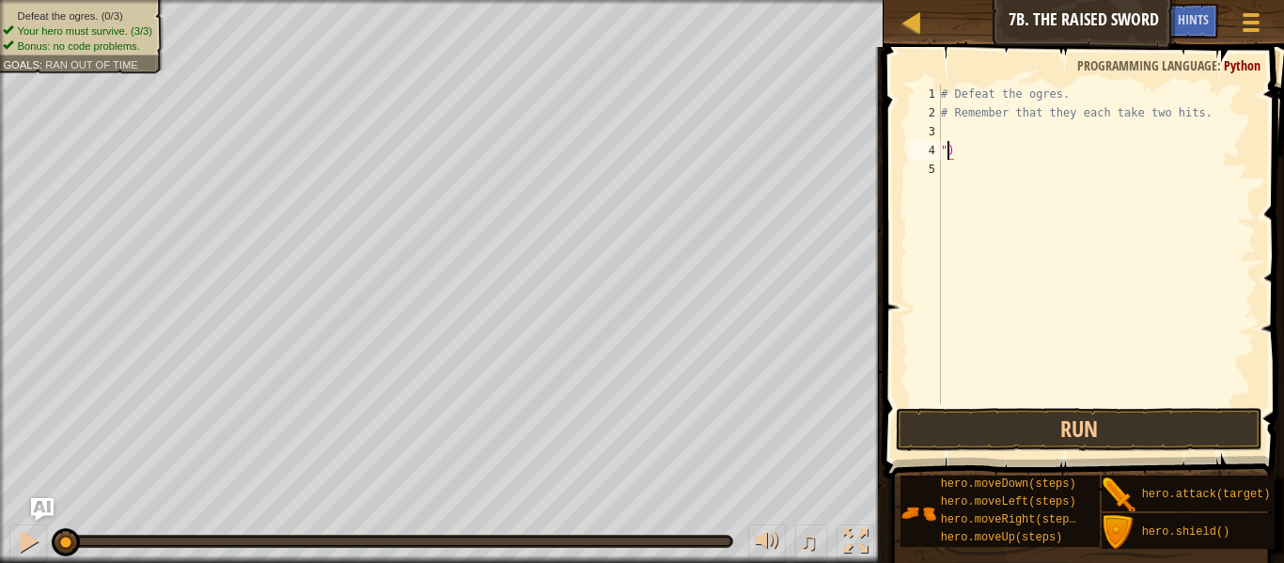
type textarea """
type textarea "f"
type textarea "a"
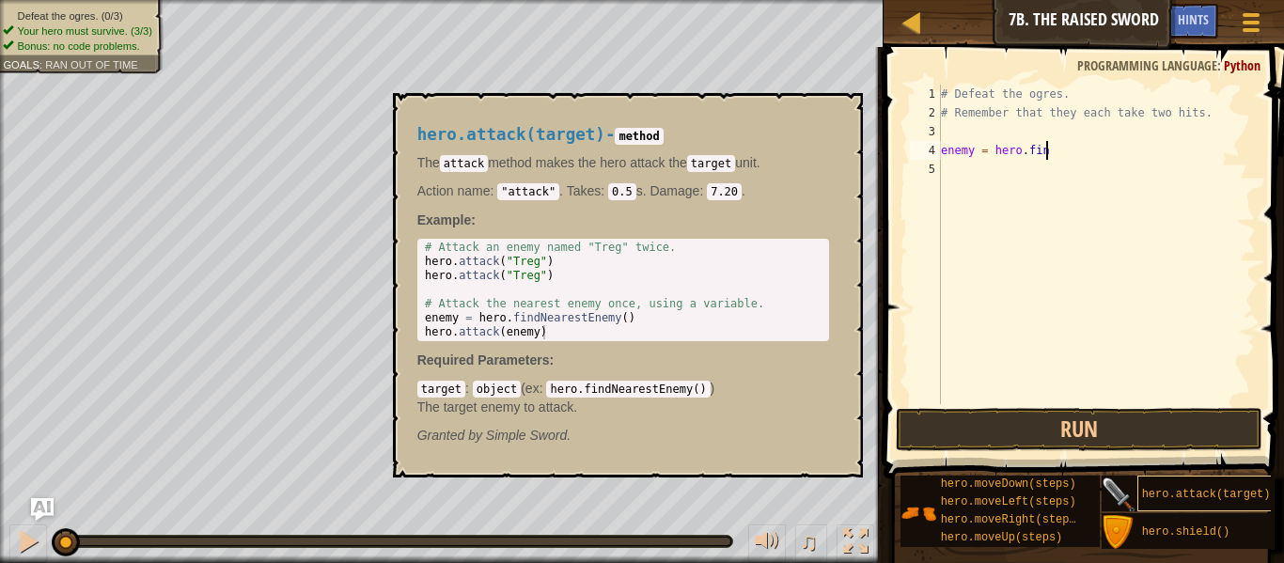
scroll to position [8, 15]
type textarea "enemy = hero.findNearestEnemy()"
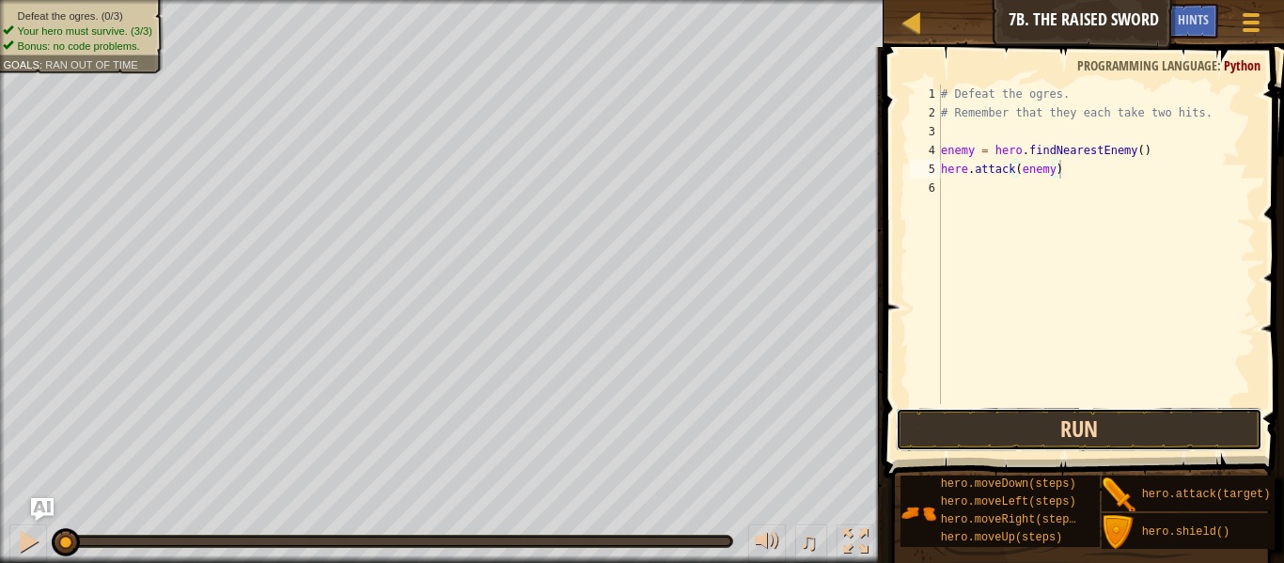
click at [997, 427] on button "Run" at bounding box center [1079, 429] width 367 height 43
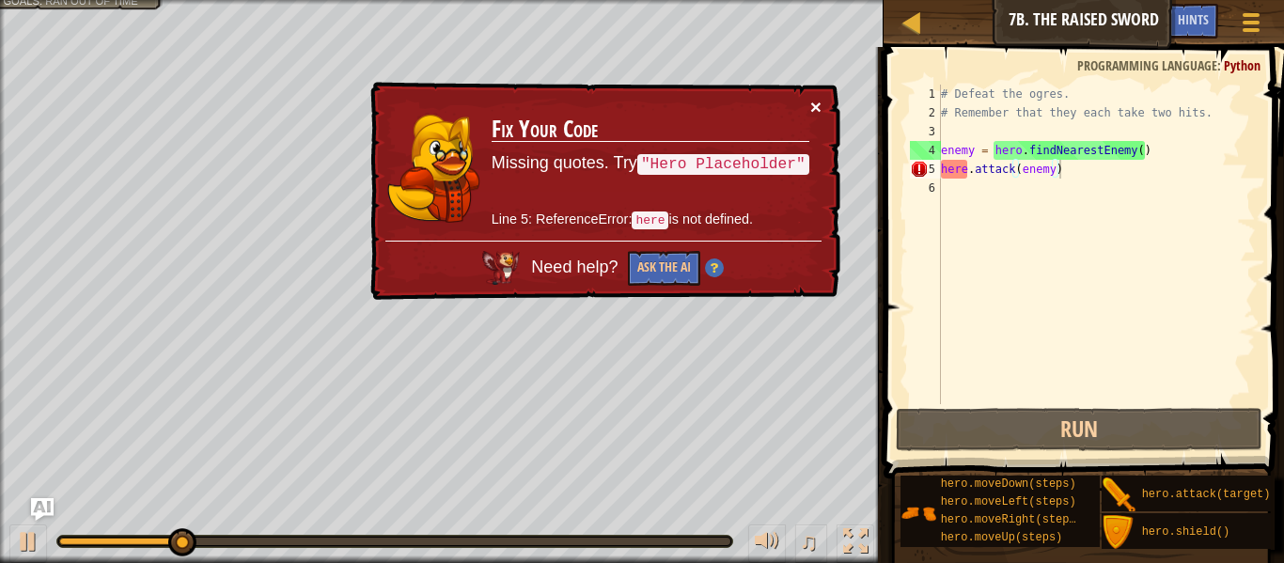
click at [816, 101] on button "×" at bounding box center [815, 107] width 11 height 20
click at [970, 169] on div "# Defeat the ogres. # Remember that they each take two hits. enemy = hero . fin…" at bounding box center [1096, 263] width 319 height 357
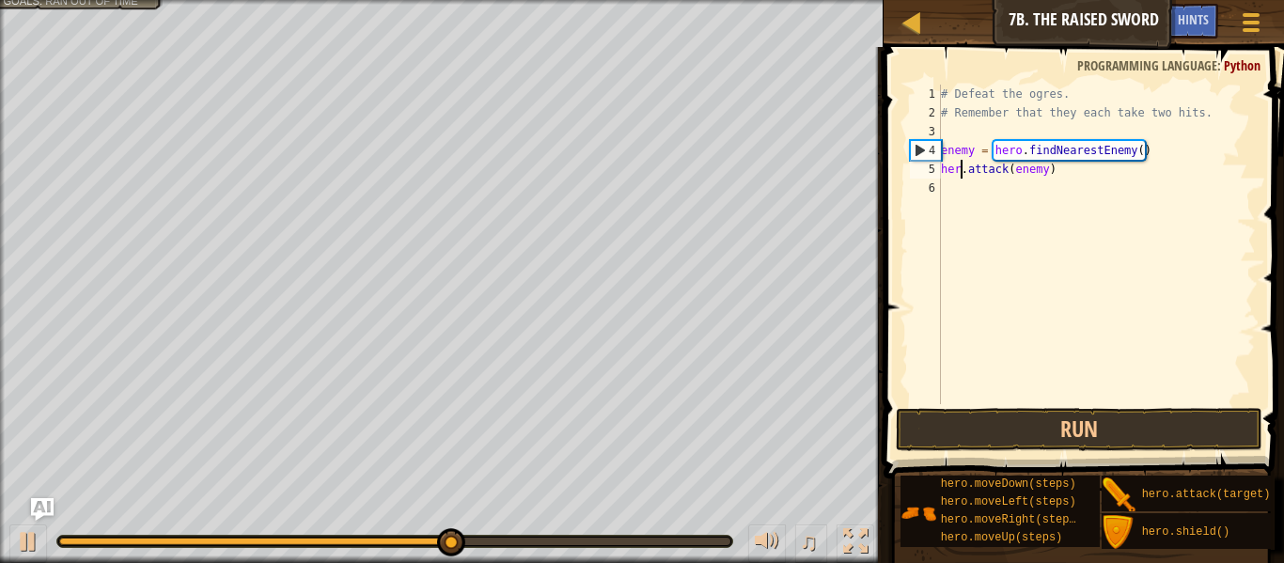
scroll to position [8, 4]
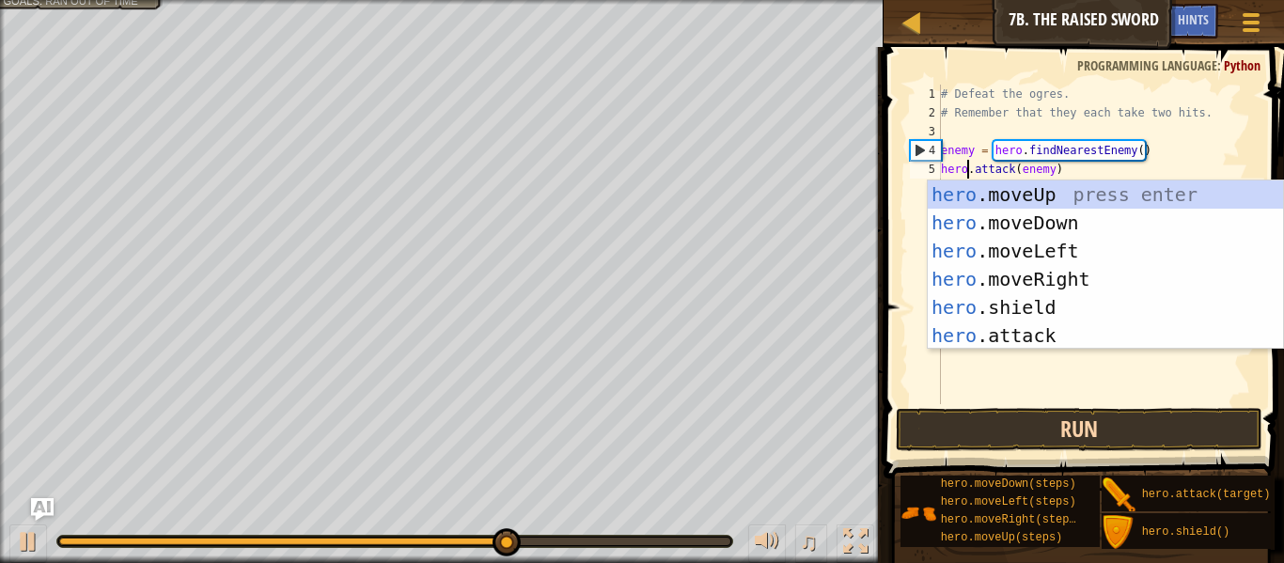
type textarea "hero.attack(enemy)"
click at [999, 435] on button "Run" at bounding box center [1079, 429] width 367 height 43
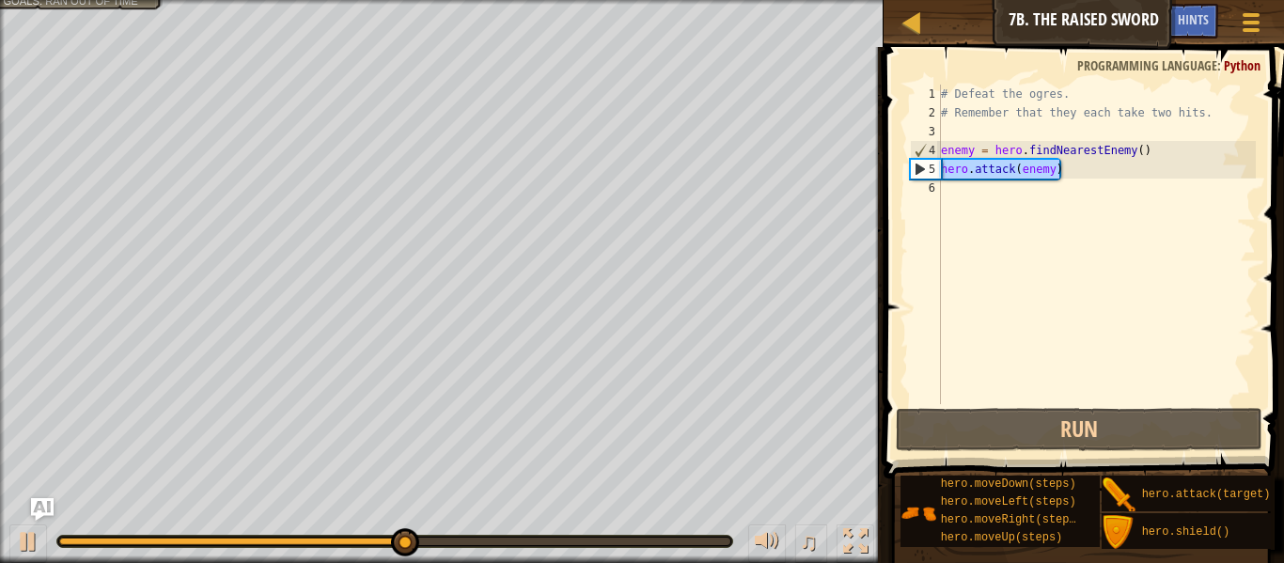
drag, startPoint x: 1083, startPoint y: 176, endPoint x: 930, endPoint y: 175, distance: 153.2
click at [930, 175] on div "hero.attack(enemy) 1 2 3 4 5 6 # Defeat the ogres. # Remember that they each ta…" at bounding box center [1081, 245] width 350 height 320
click at [953, 188] on div "# Defeat the ogres. # Remember that they each take two hits. enemy = hero . fin…" at bounding box center [1096, 263] width 319 height 357
paste textarea "hero.attack(enemy)"
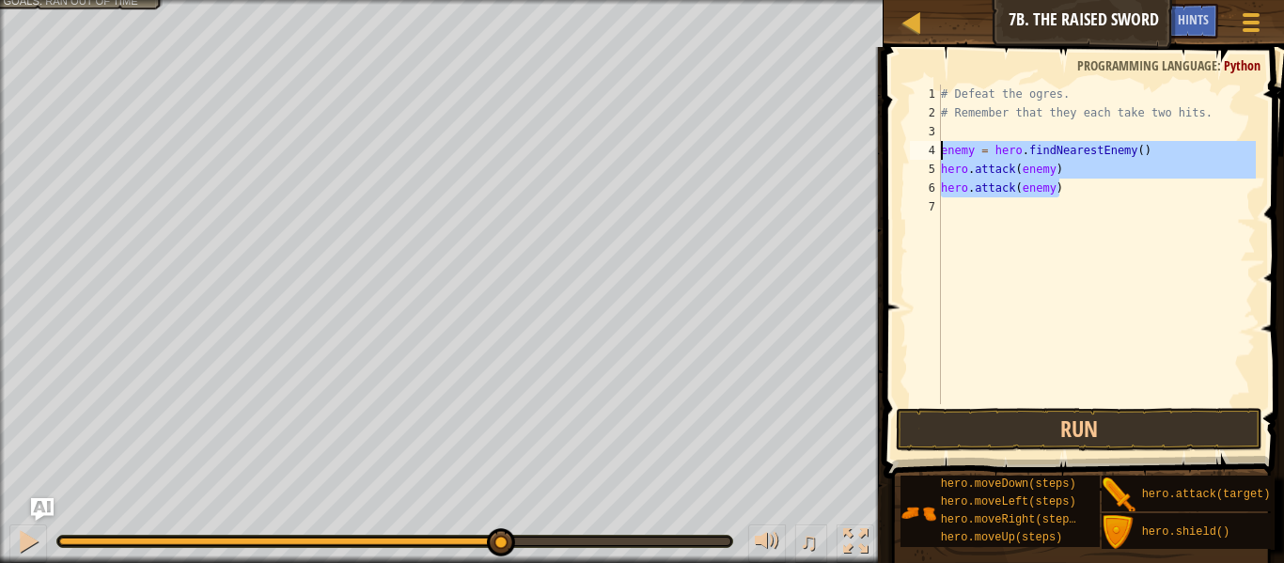
drag, startPoint x: 1064, startPoint y: 189, endPoint x: 936, endPoint y: 149, distance: 133.8
click at [936, 149] on div "hero.attack(enemy) 1 2 3 4 5 6 7 # Defeat the ogres. # Remember that they each …" at bounding box center [1081, 245] width 350 height 320
type textarea "enemy = hero.findNearestEnemy() hero.attack(enemy)"
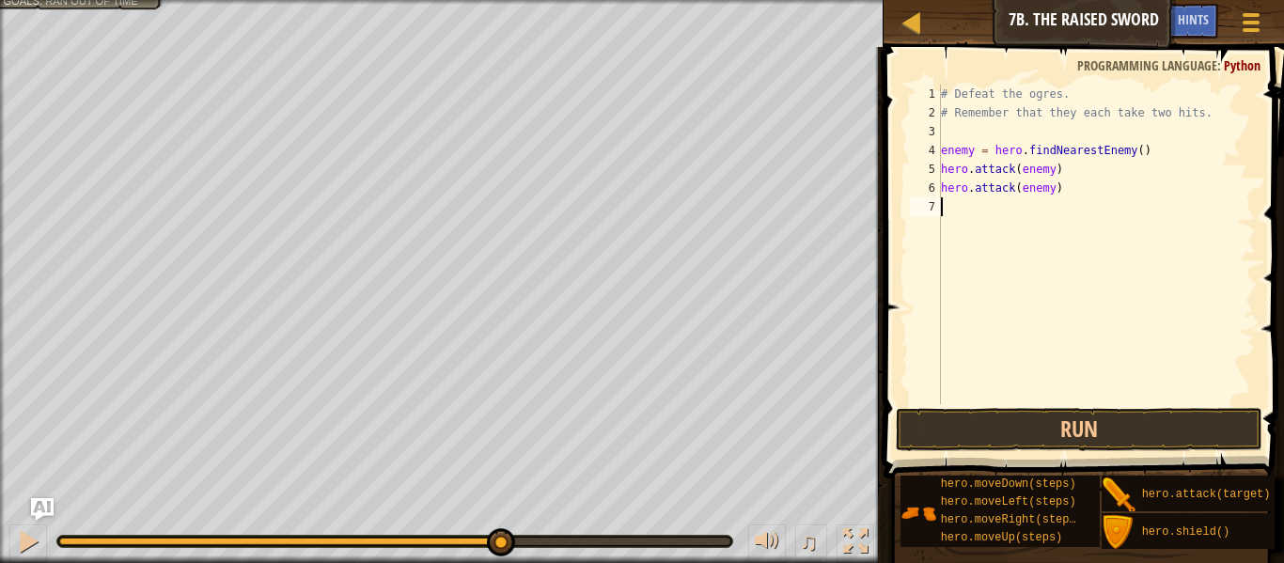
click at [963, 206] on div "# Defeat the ogres. # Remember that they each take two hits. enemy = hero . fin…" at bounding box center [1096, 263] width 319 height 357
paste textarea "hero.attack(enemy)"
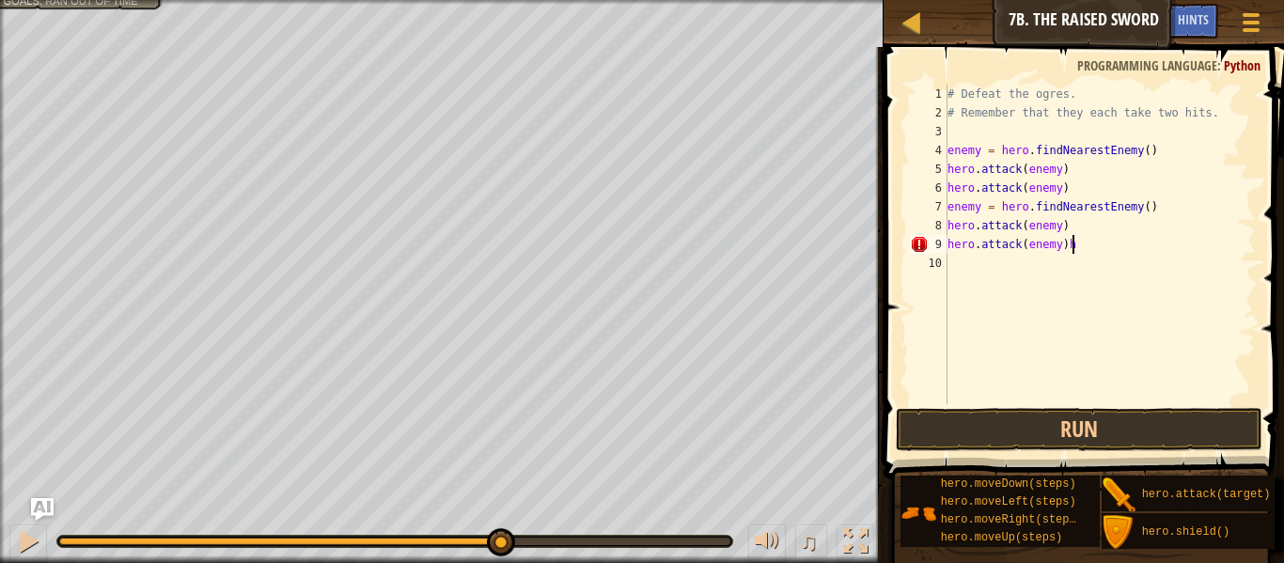
type textarea "hero.attack(enemy)"
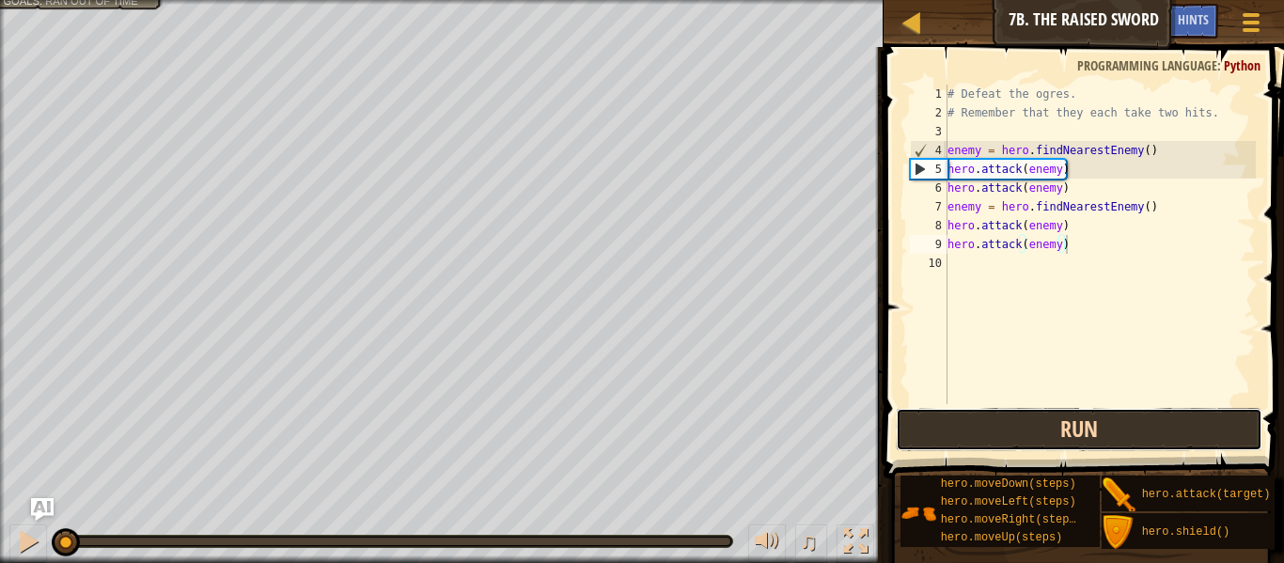
click at [978, 419] on button "Run" at bounding box center [1079, 429] width 367 height 43
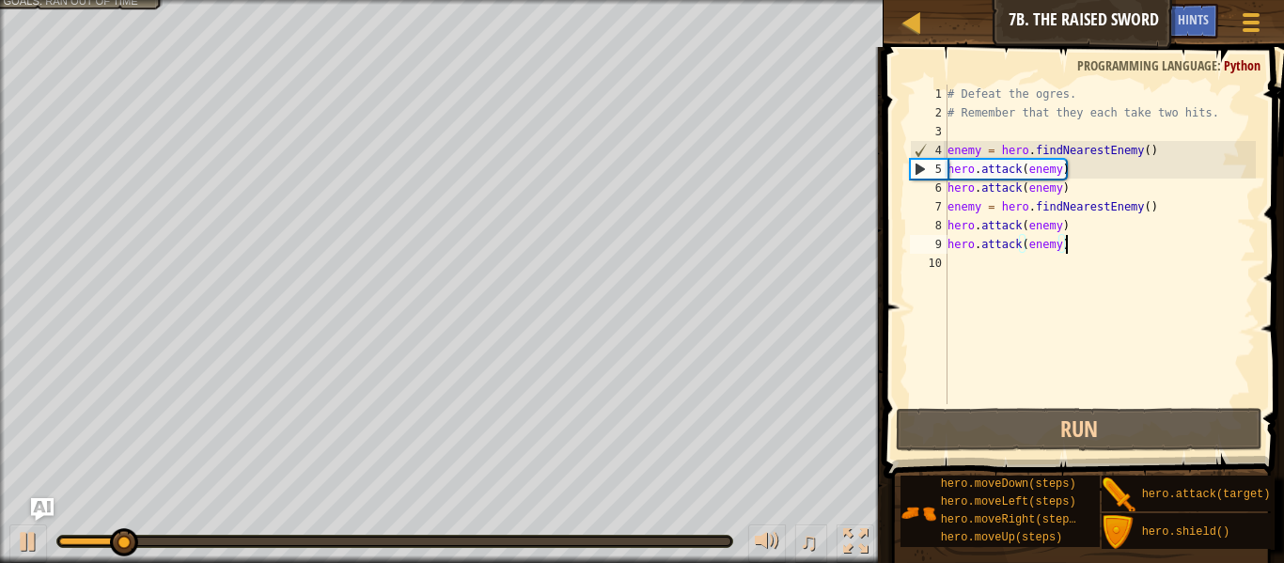
click at [976, 279] on div "# Defeat the ogres. # Remember that they each take two hits. enemy = hero . fin…" at bounding box center [1100, 263] width 312 height 357
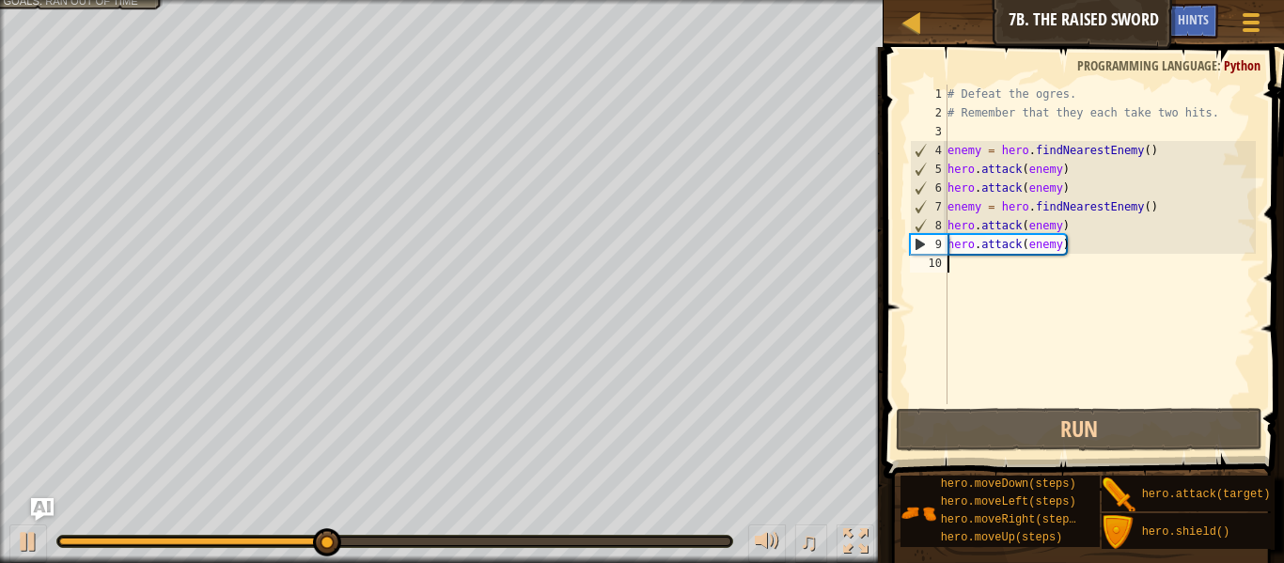
paste textarea "hero.attack(enemy)"
type textarea "hero.attack(enemy)"
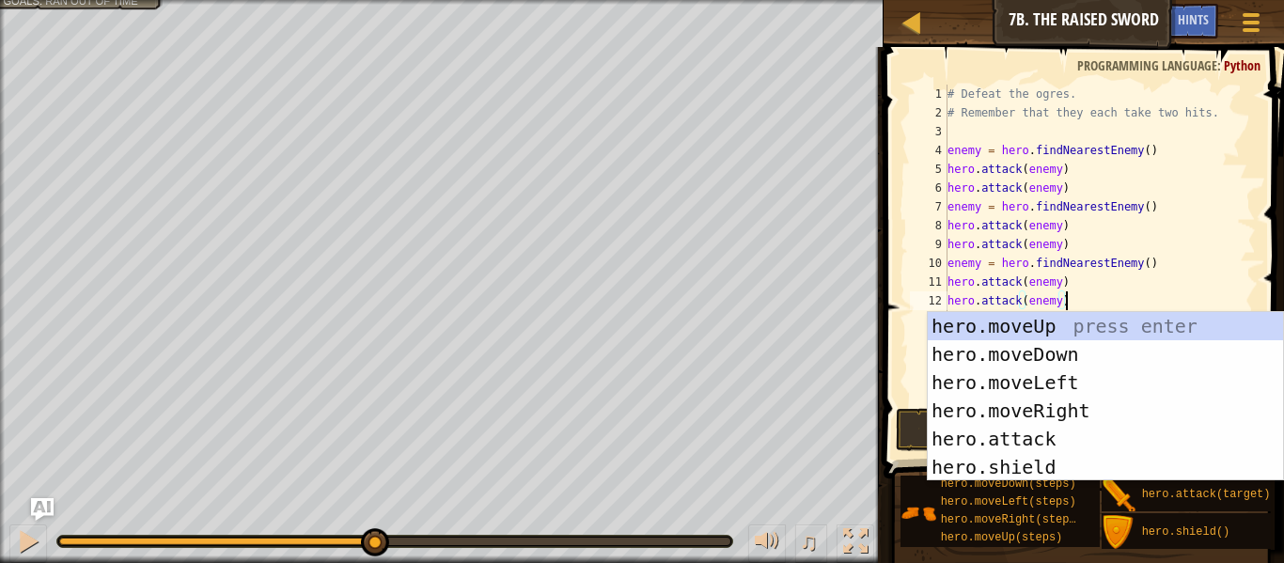
click at [1159, 276] on div "# Defeat the ogres. # Remember that they each take two hits. enemy = hero . fin…" at bounding box center [1100, 263] width 312 height 357
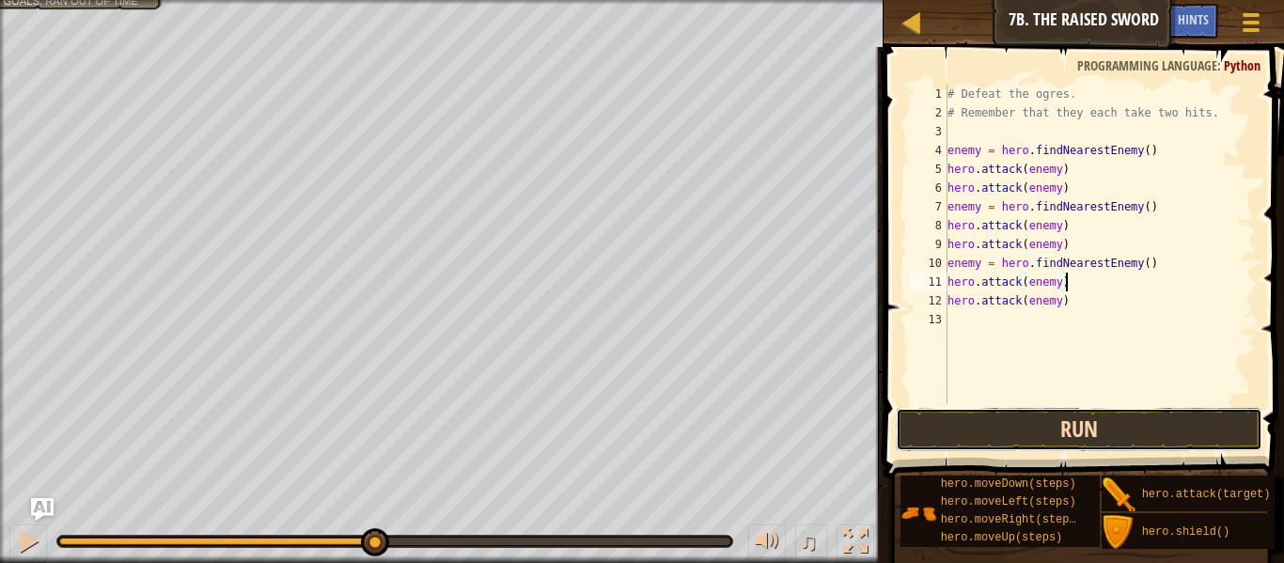
click at [980, 447] on button "Run" at bounding box center [1079, 429] width 367 height 43
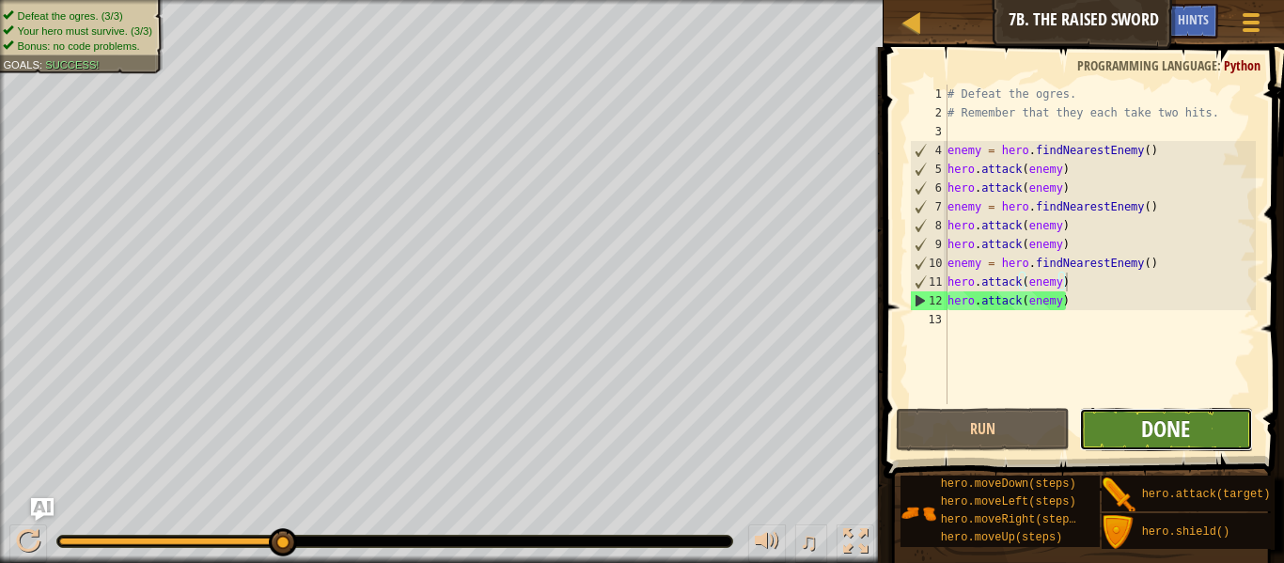
click at [1184, 425] on span "Done" at bounding box center [1165, 429] width 49 height 30
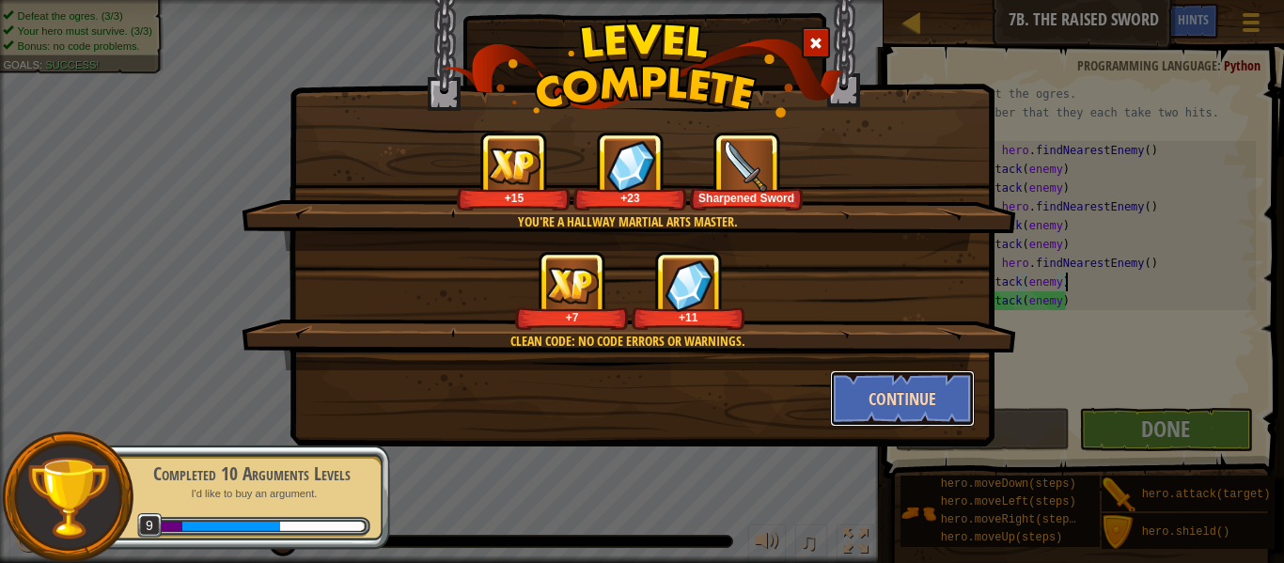
click at [896, 406] on button "Continue" at bounding box center [903, 398] width 146 height 56
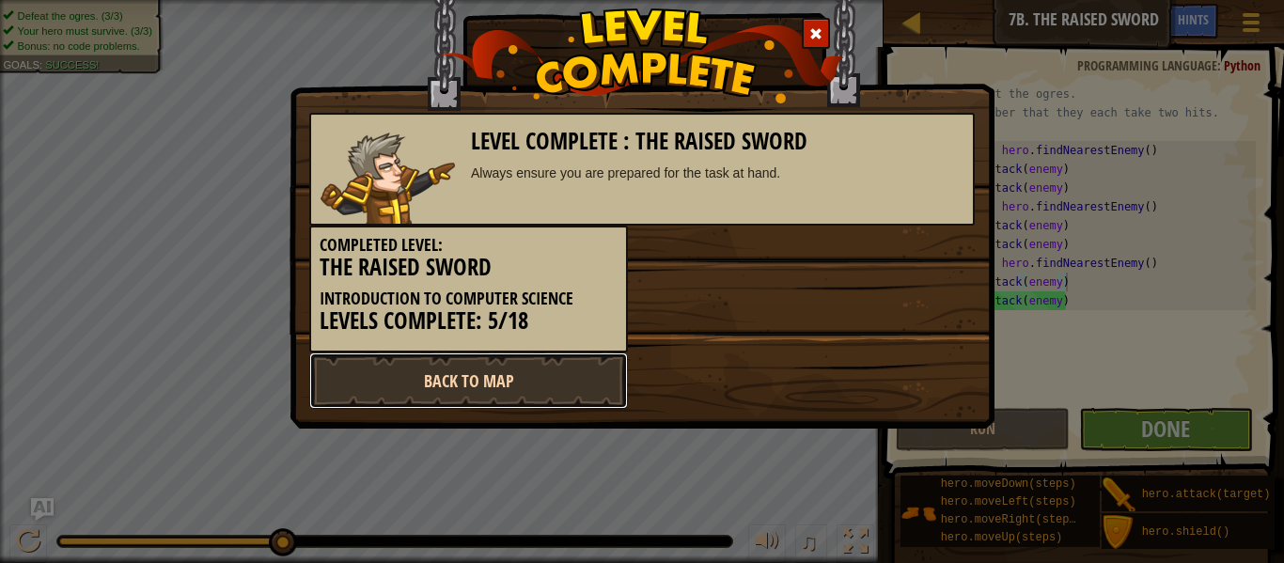
click at [550, 379] on link "Back to Map" at bounding box center [468, 381] width 319 height 56
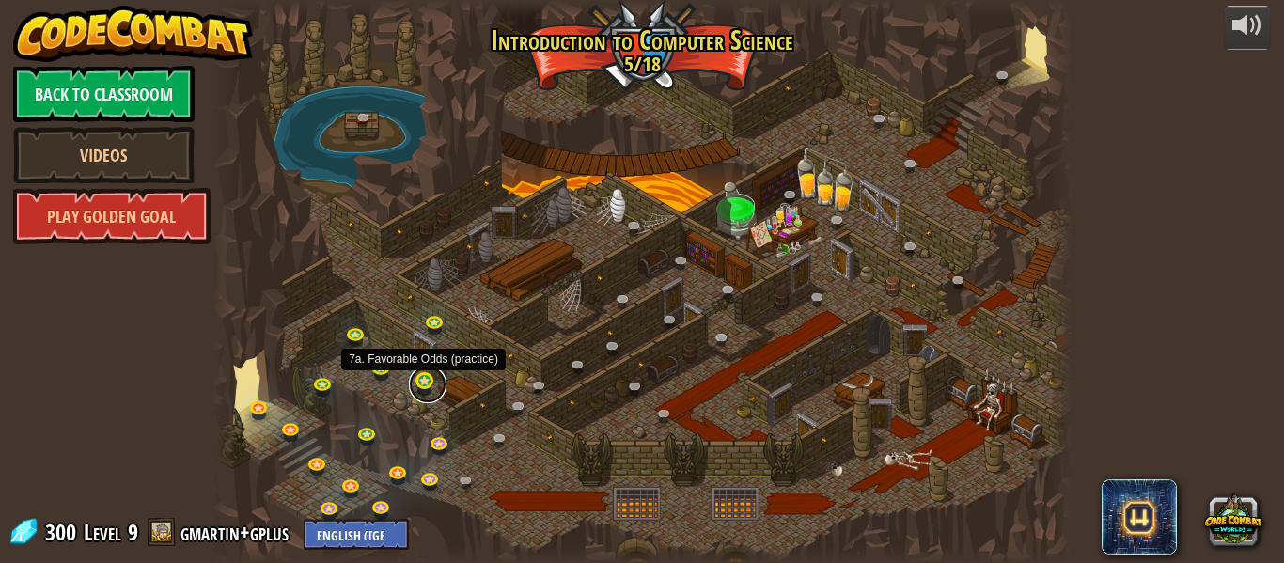
click at [423, 390] on link at bounding box center [428, 385] width 38 height 38
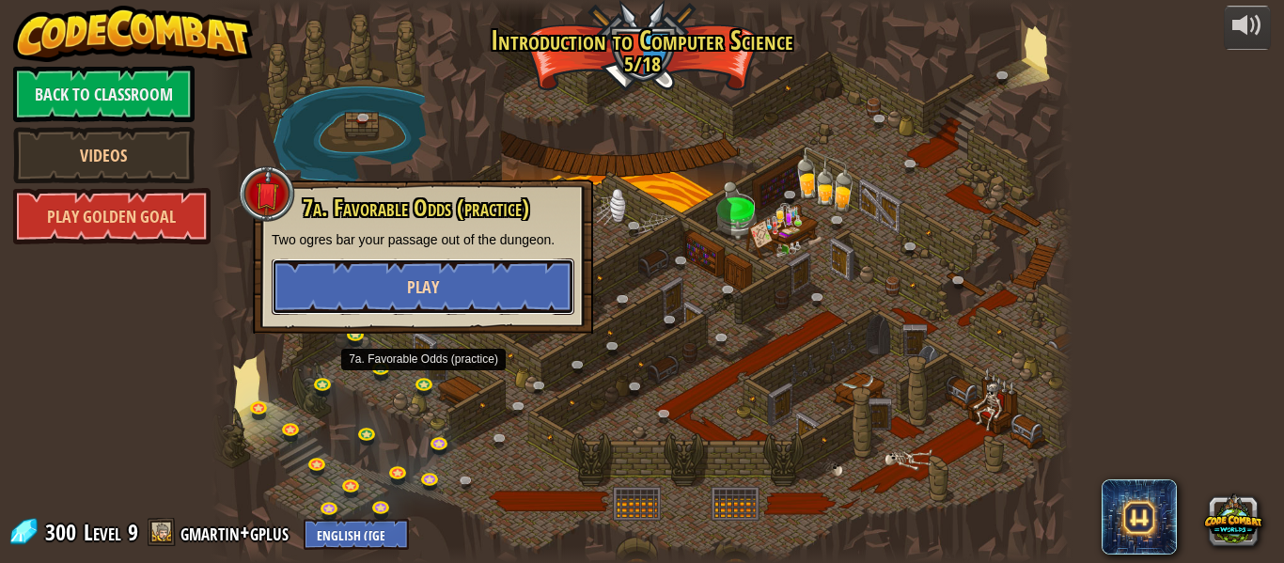
click at [406, 261] on button "Play" at bounding box center [423, 287] width 303 height 56
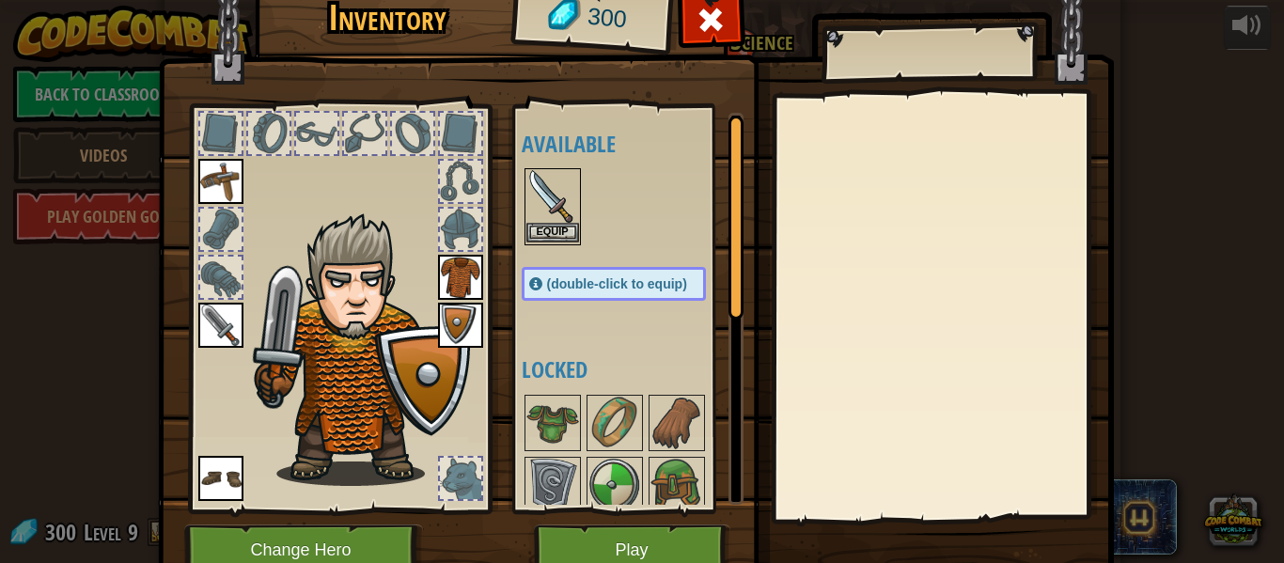
click at [540, 188] on img at bounding box center [552, 196] width 53 height 53
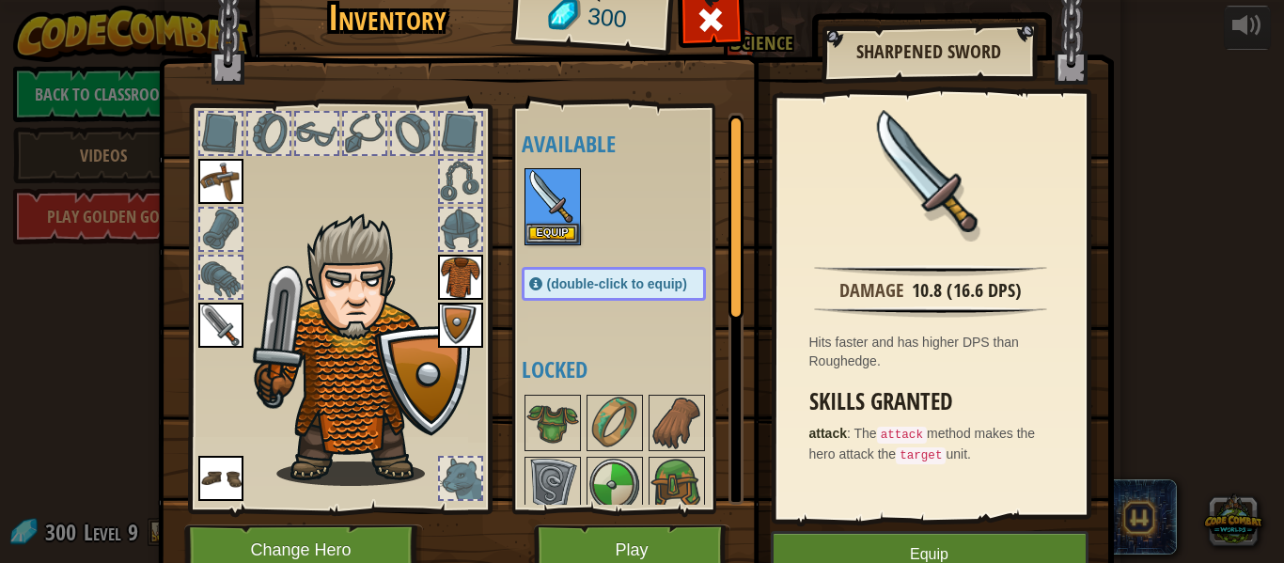
click at [233, 327] on img at bounding box center [220, 325] width 45 height 45
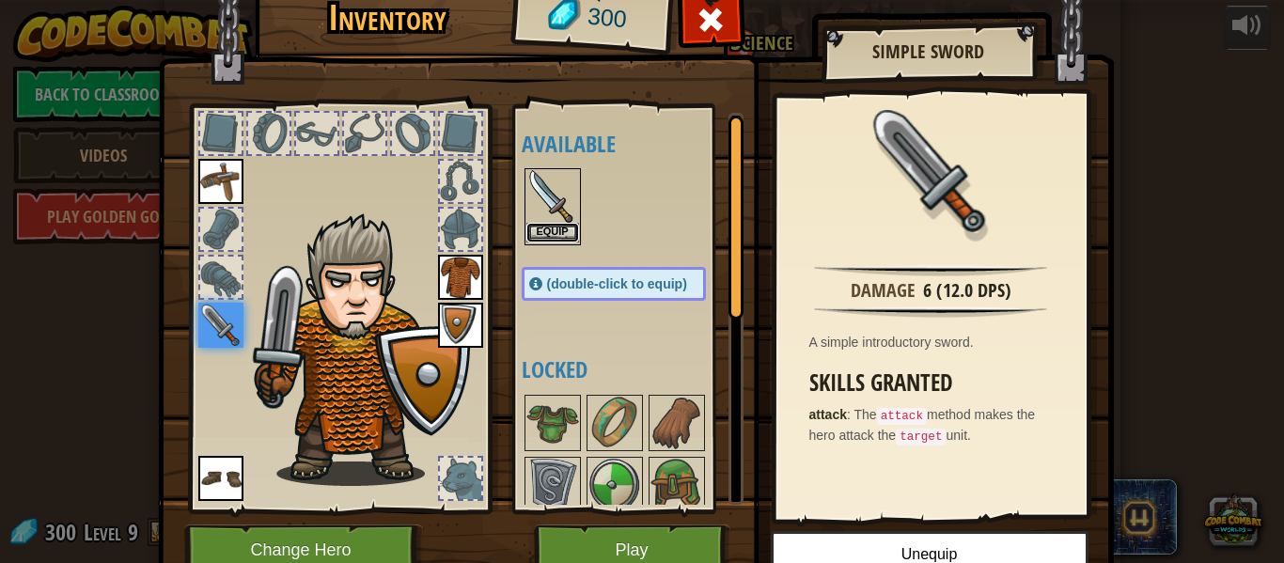
click at [547, 238] on button "Equip" at bounding box center [552, 233] width 53 height 20
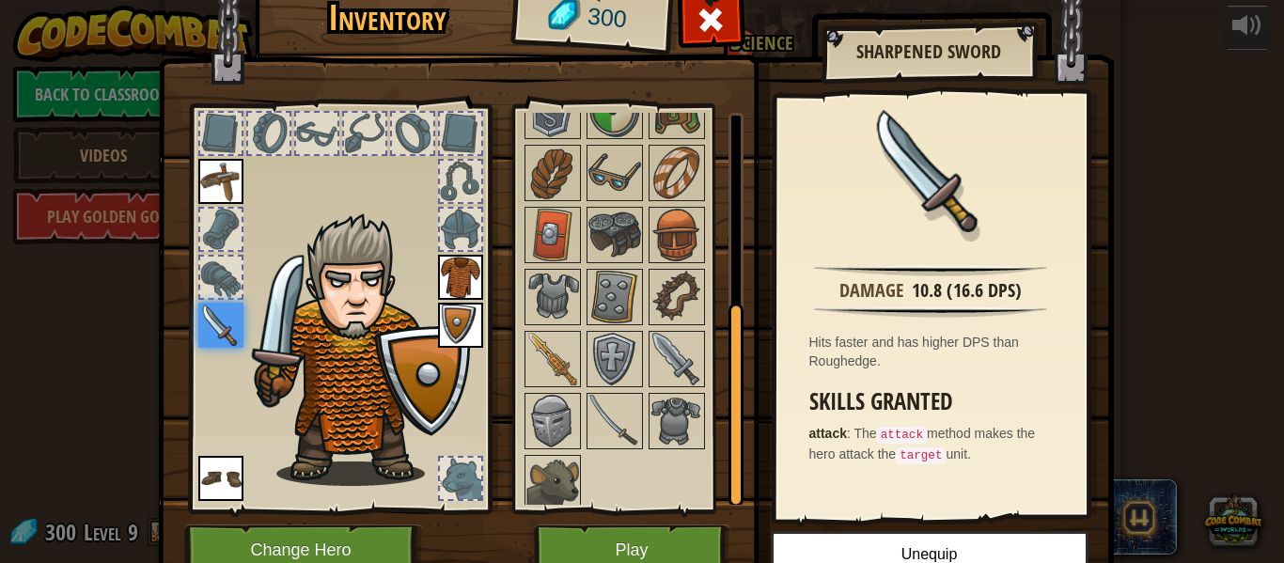
scroll to position [384, 0]
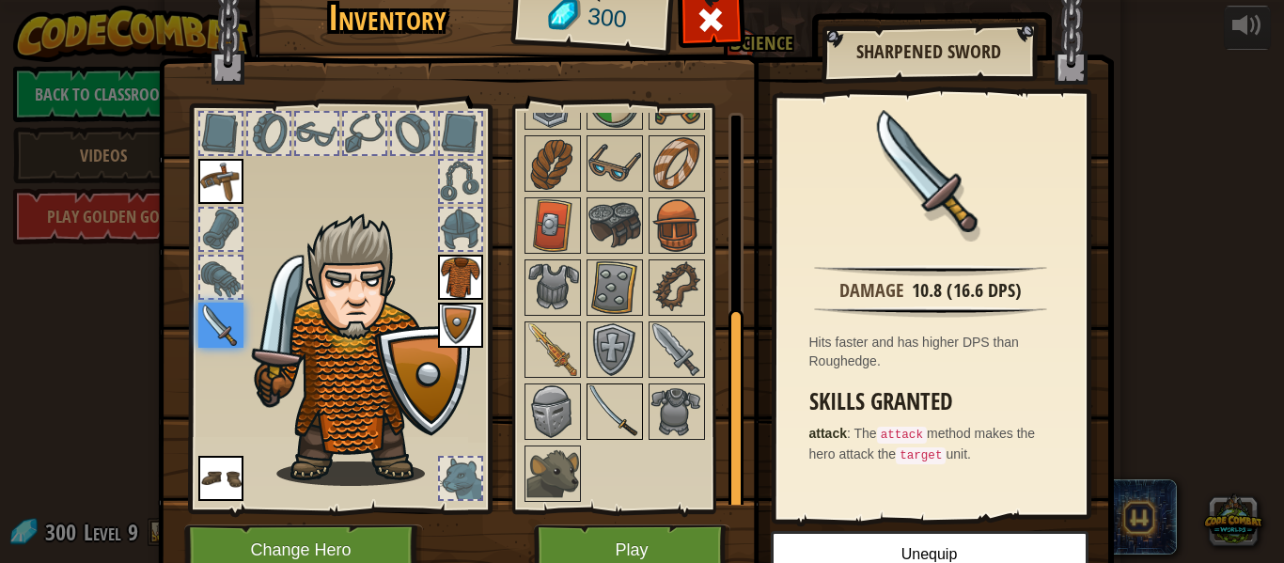
click at [592, 395] on img at bounding box center [614, 411] width 53 height 53
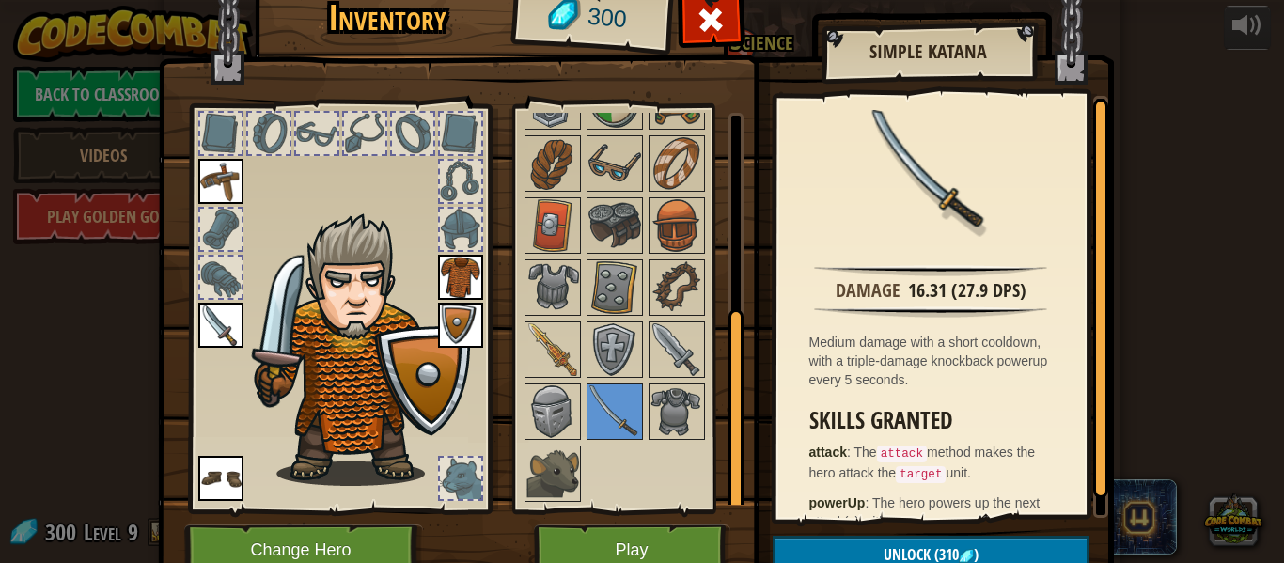
click at [213, 330] on img at bounding box center [220, 325] width 45 height 45
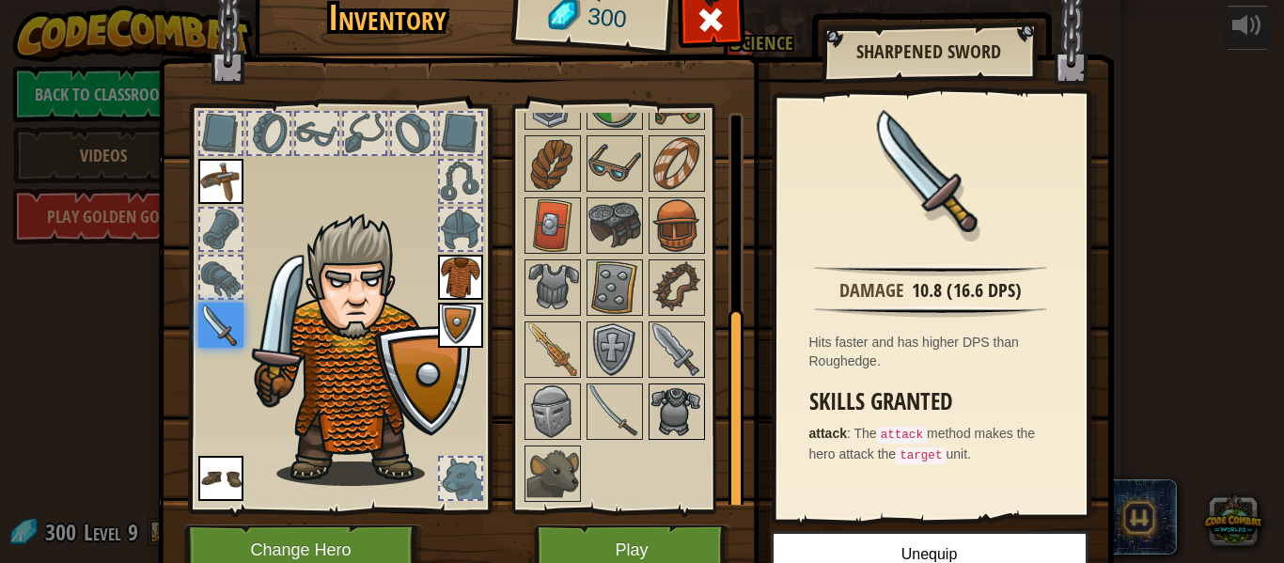
click at [656, 418] on img at bounding box center [677, 411] width 53 height 53
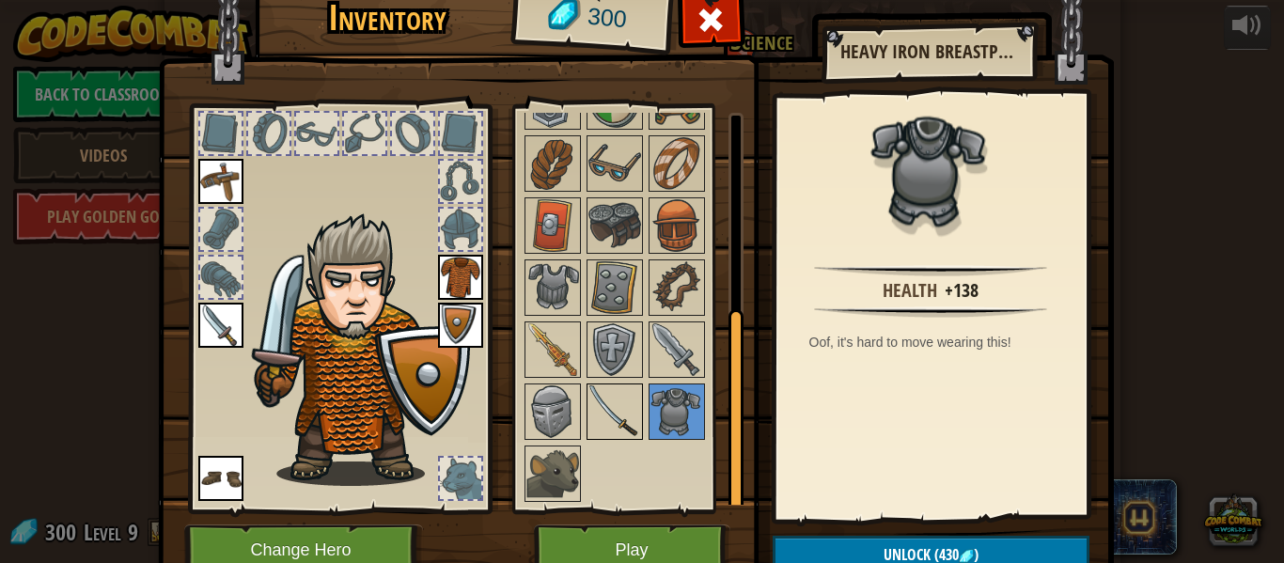
click at [628, 402] on img at bounding box center [614, 411] width 53 height 53
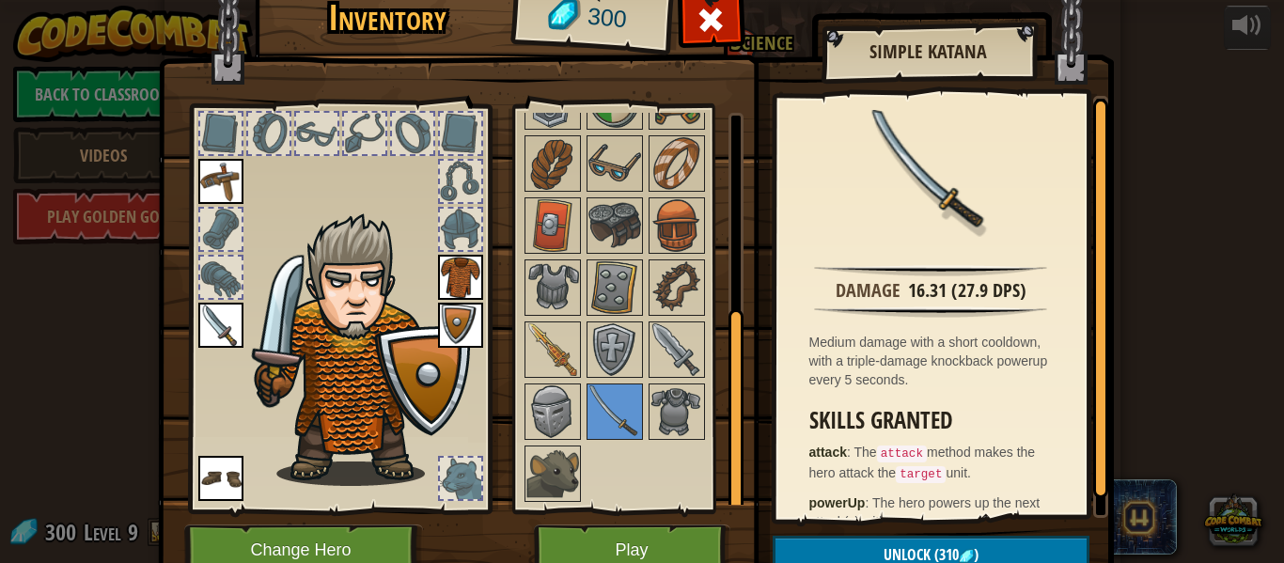
click at [707, 307] on div at bounding box center [633, 256] width 222 height 496
click at [670, 329] on img at bounding box center [677, 349] width 53 height 53
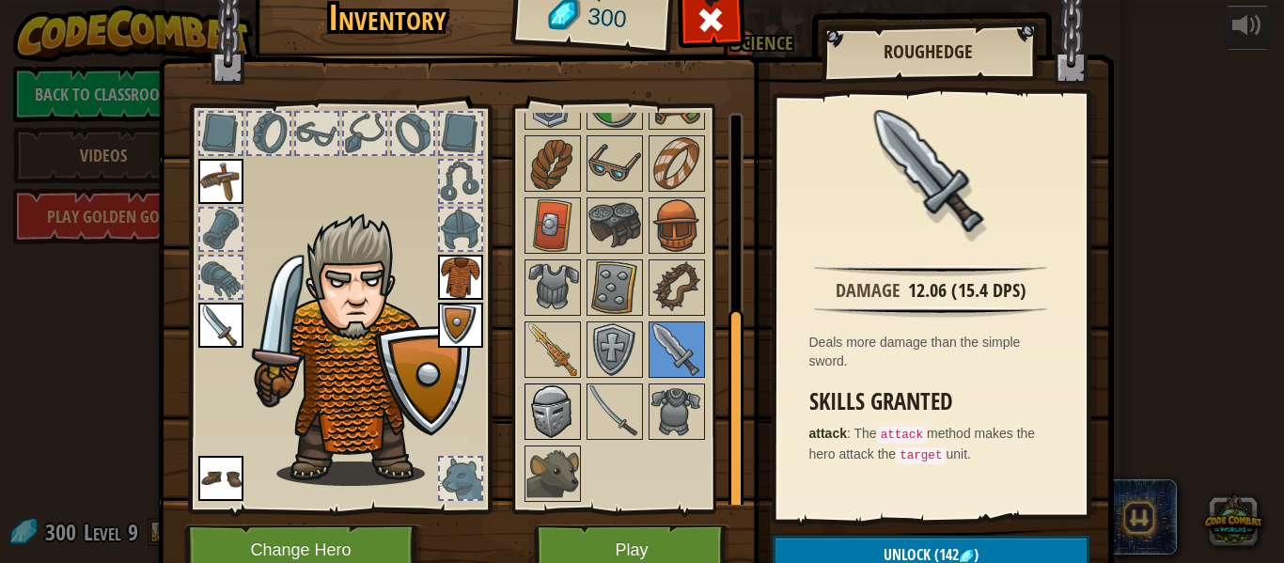
click at [525, 439] on div at bounding box center [553, 412] width 56 height 56
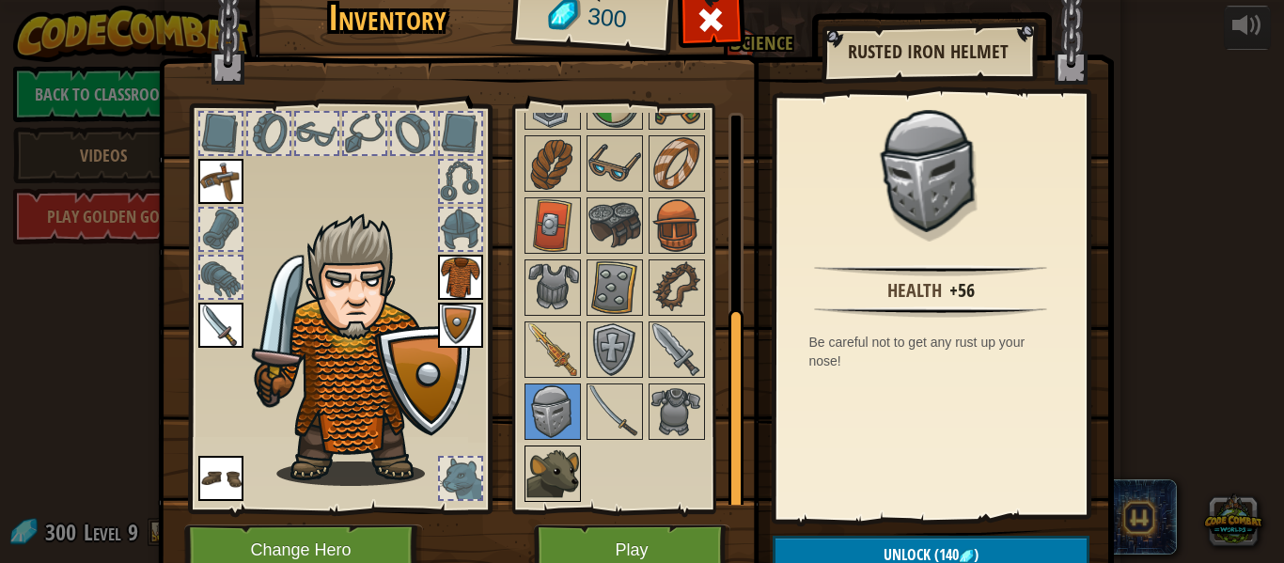
click at [542, 462] on img at bounding box center [552, 473] width 53 height 53
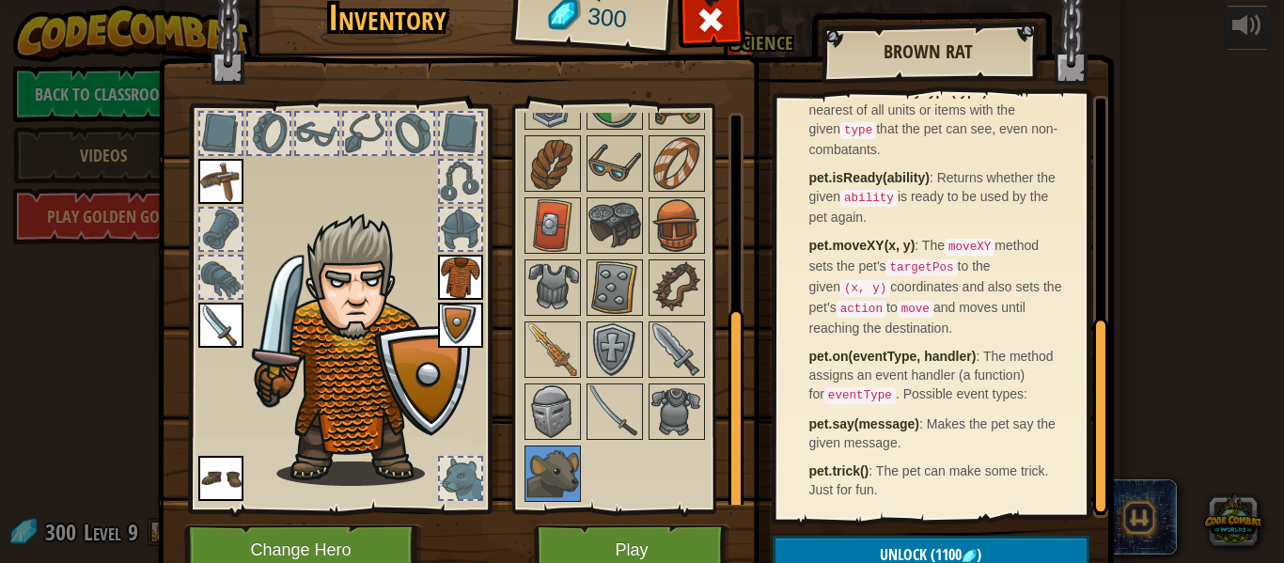
scroll to position [512, 0]
click at [612, 201] on img at bounding box center [614, 225] width 53 height 53
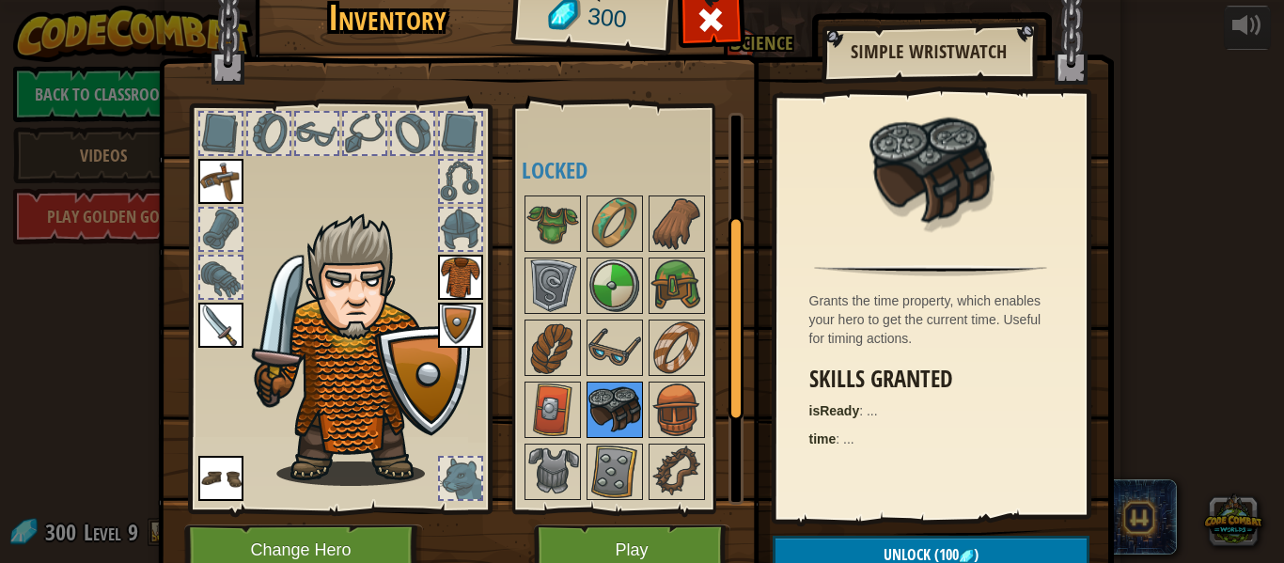
scroll to position [198, 0]
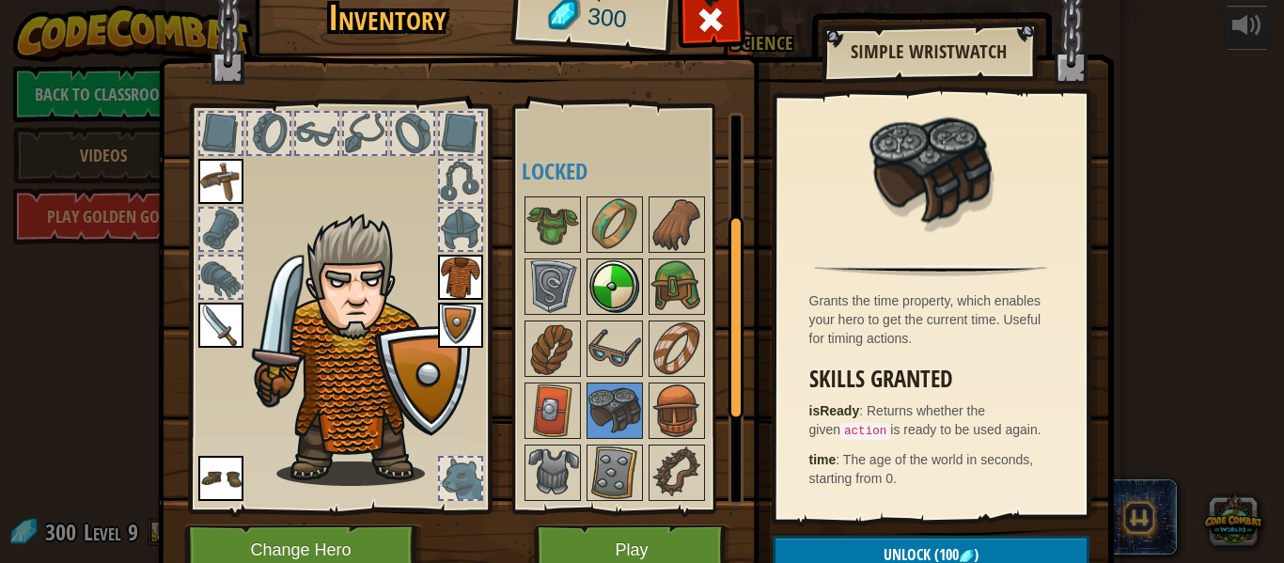
click at [617, 313] on div at bounding box center [615, 287] width 56 height 56
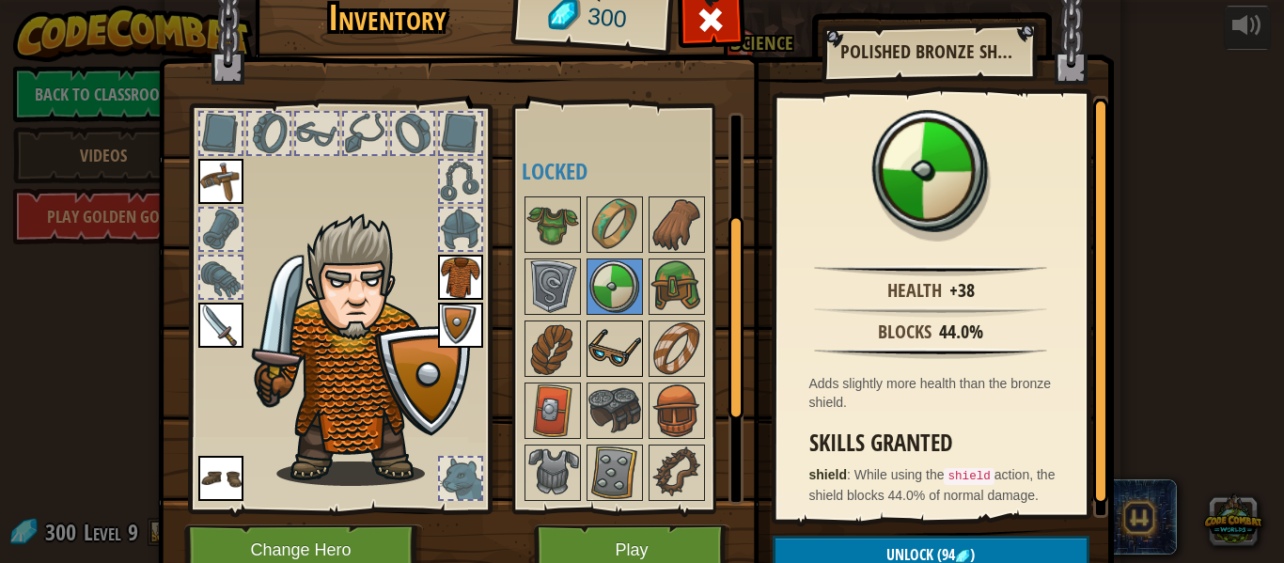
click at [619, 340] on img at bounding box center [614, 348] width 53 height 53
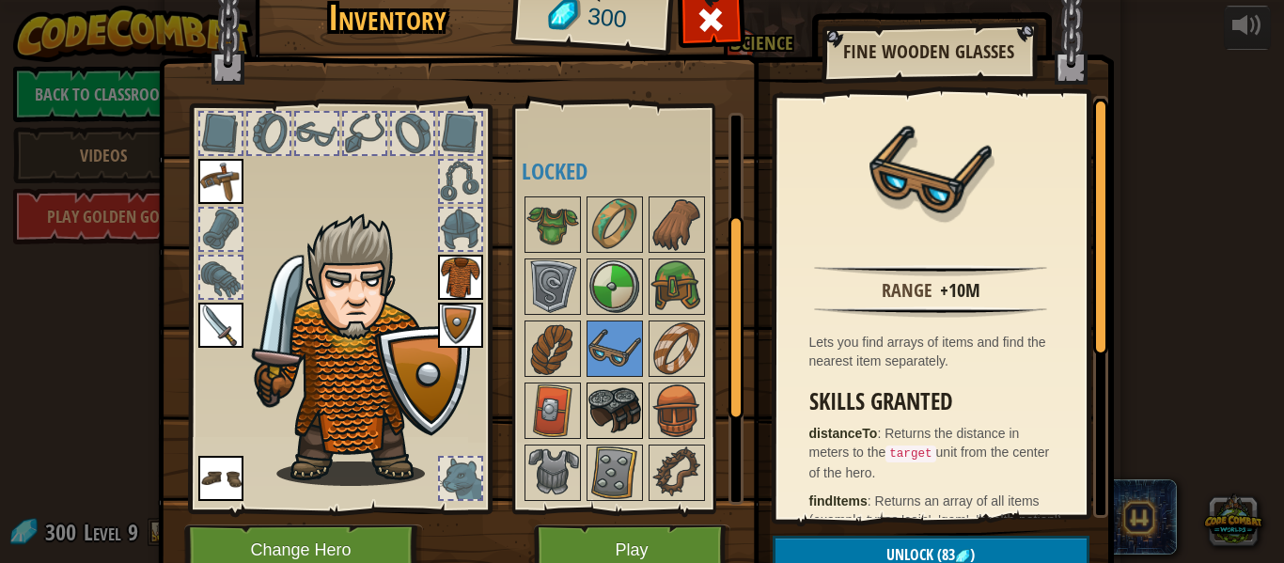
click at [609, 417] on img at bounding box center [614, 410] width 53 height 53
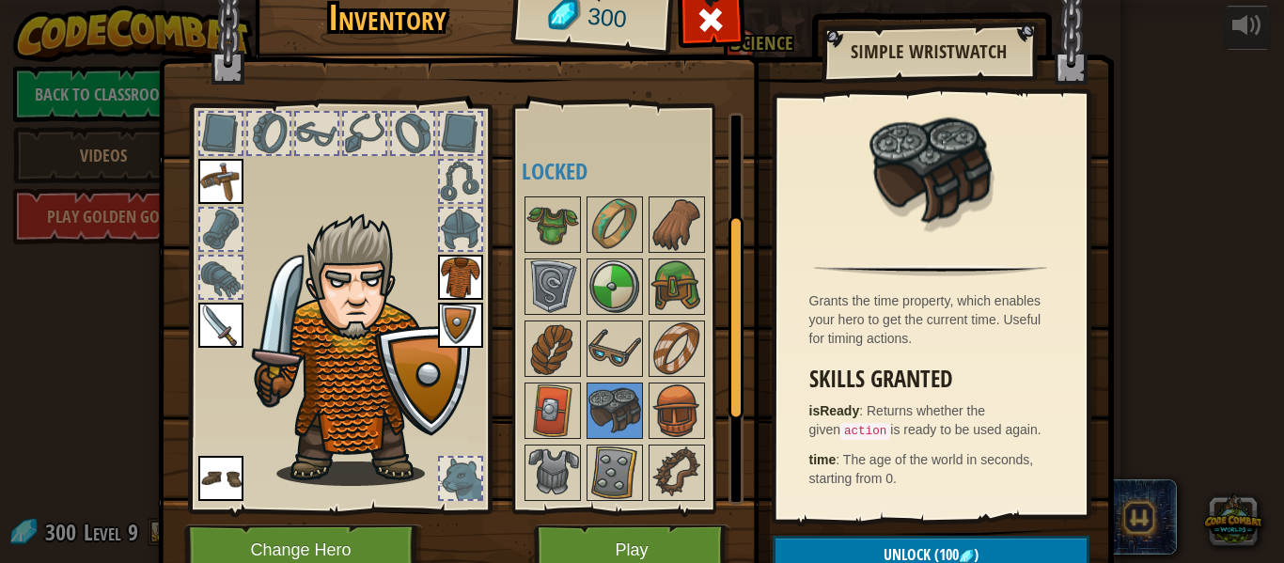
scroll to position [86, 0]
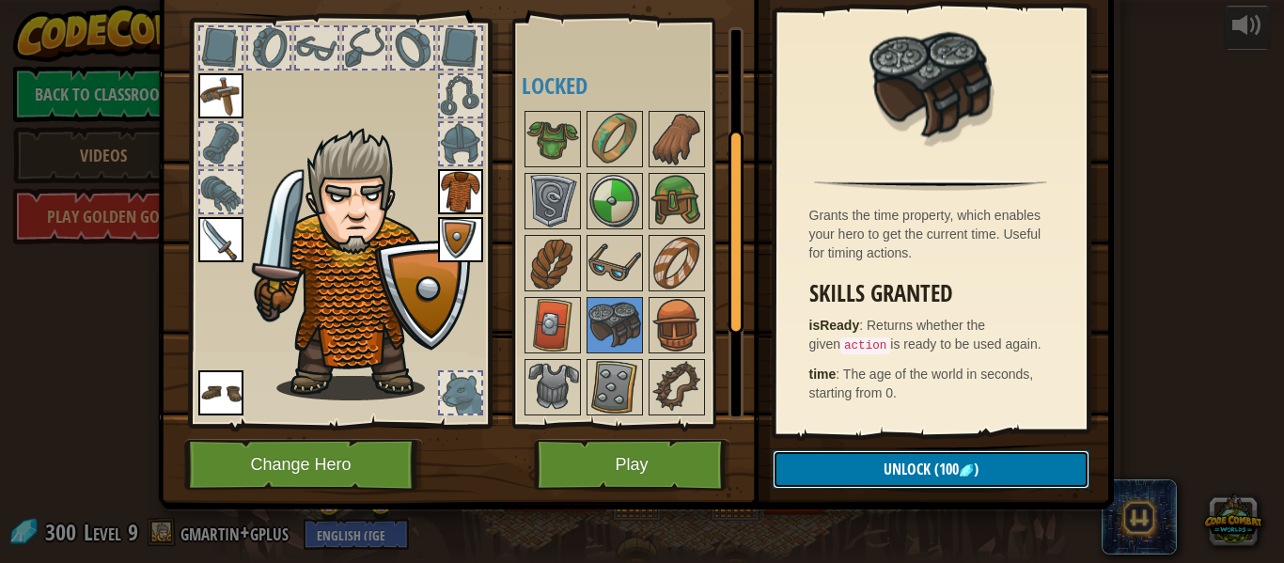
click at [964, 488] on button "Unlock (100 )" at bounding box center [931, 469] width 317 height 39
click at [871, 464] on button "Confirm" at bounding box center [931, 469] width 317 height 39
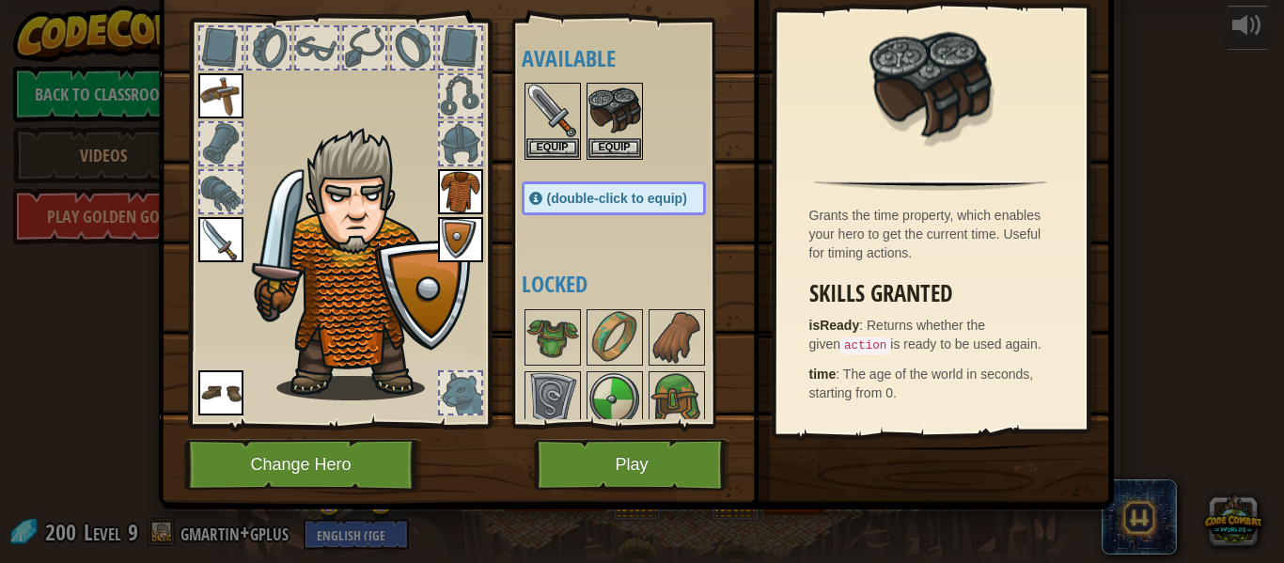
click at [606, 161] on div at bounding box center [633, 121] width 222 height 83
click at [599, 145] on button "Equip" at bounding box center [614, 147] width 53 height 20
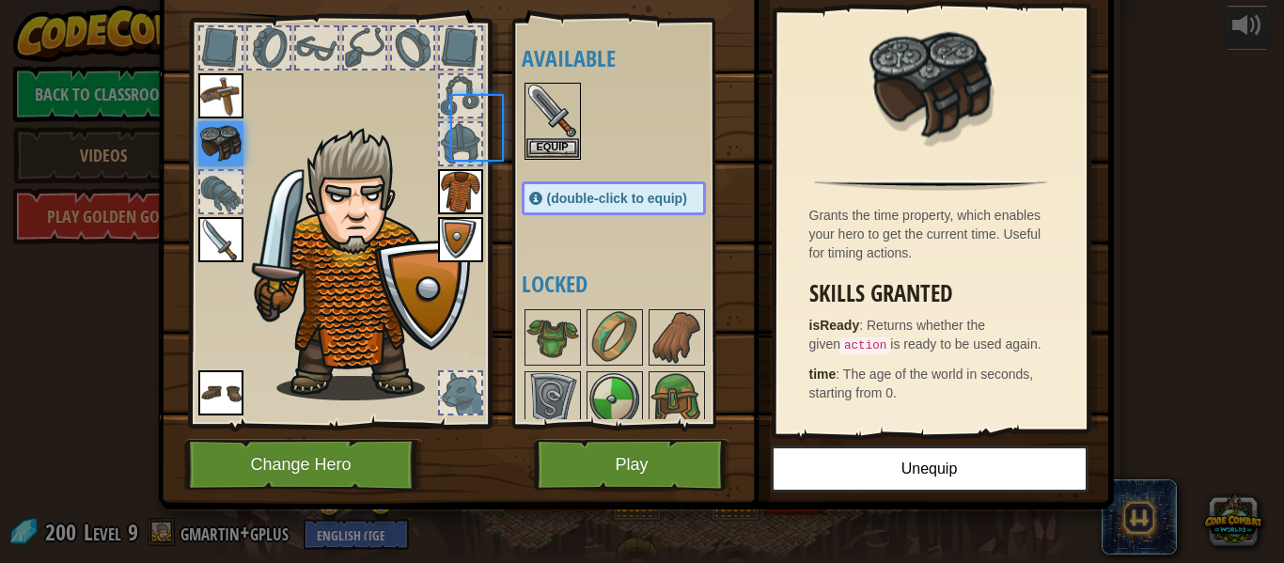
click at [599, 145] on div at bounding box center [633, 121] width 222 height 83
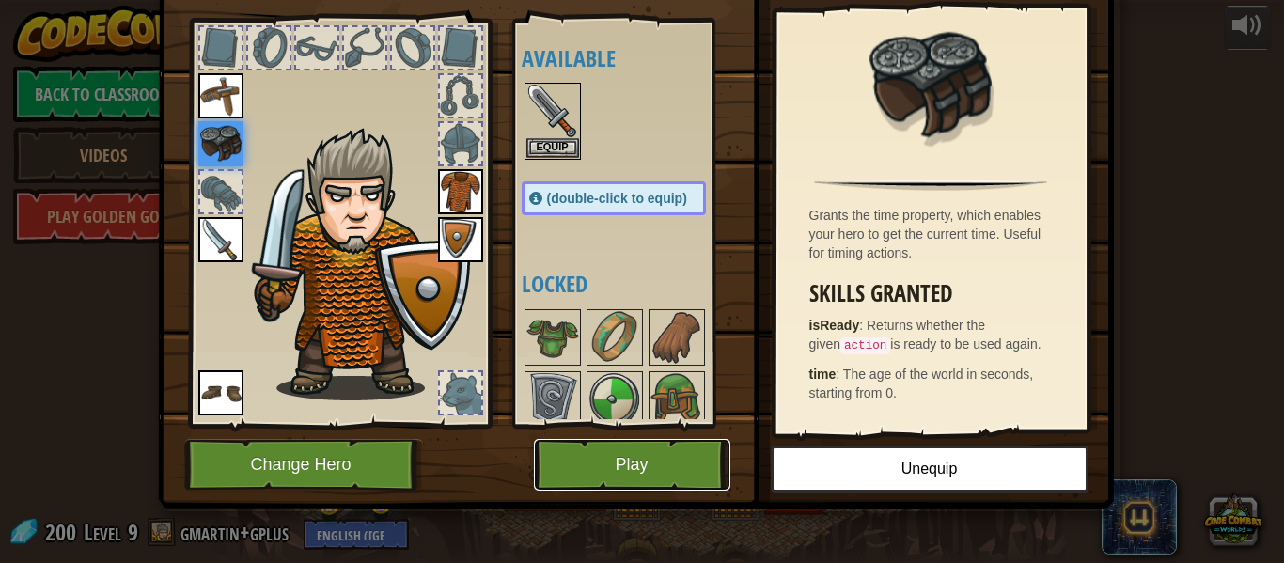
click at [635, 450] on button "Play" at bounding box center [632, 465] width 196 height 52
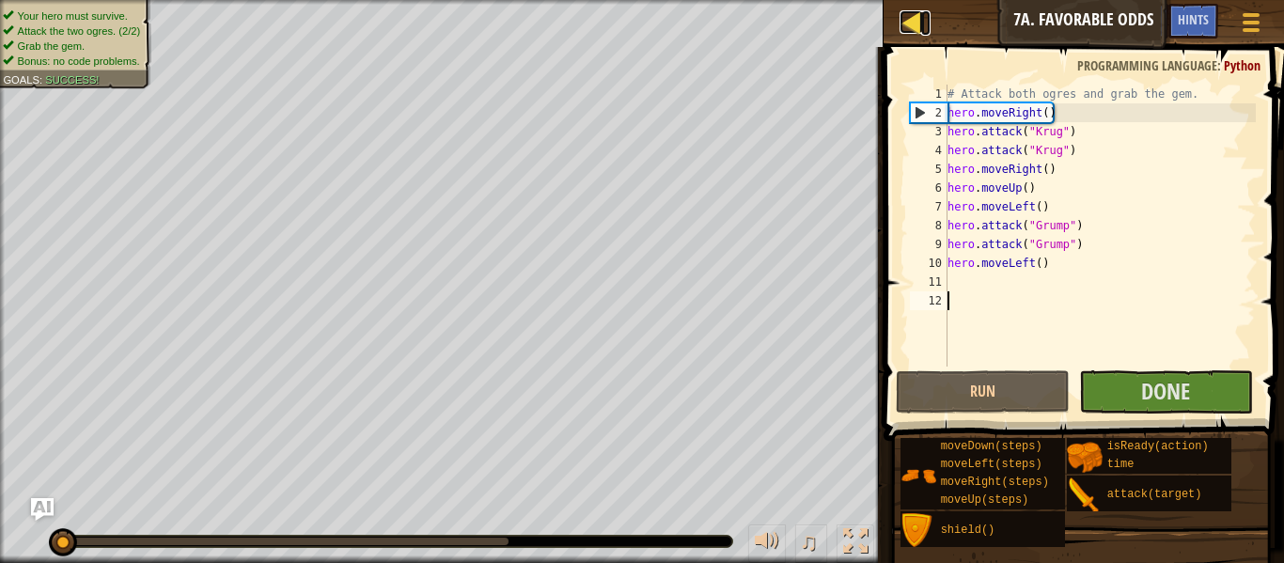
click at [917, 25] on div at bounding box center [912, 22] width 24 height 24
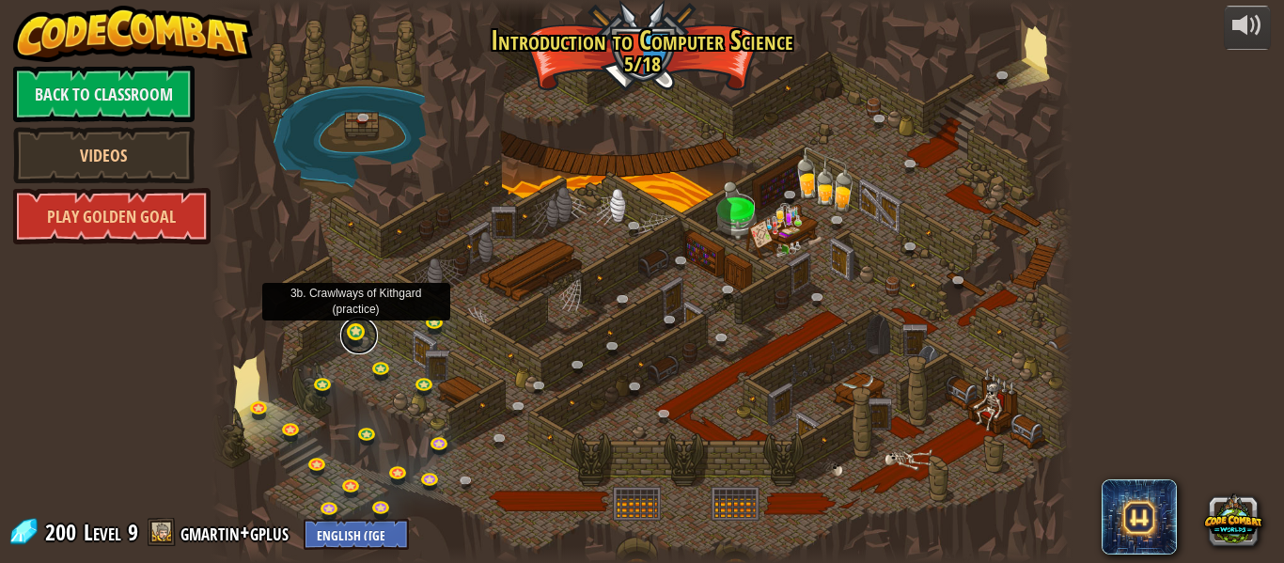
click at [354, 331] on link at bounding box center [359, 336] width 38 height 38
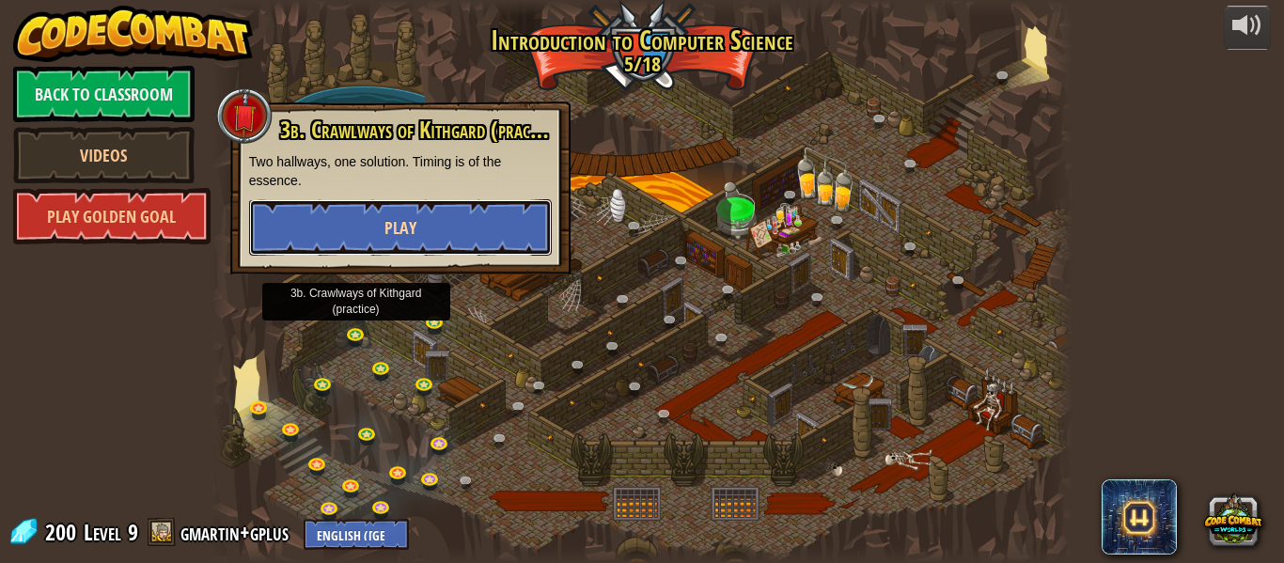
click at [416, 236] on button "Play" at bounding box center [400, 227] width 303 height 56
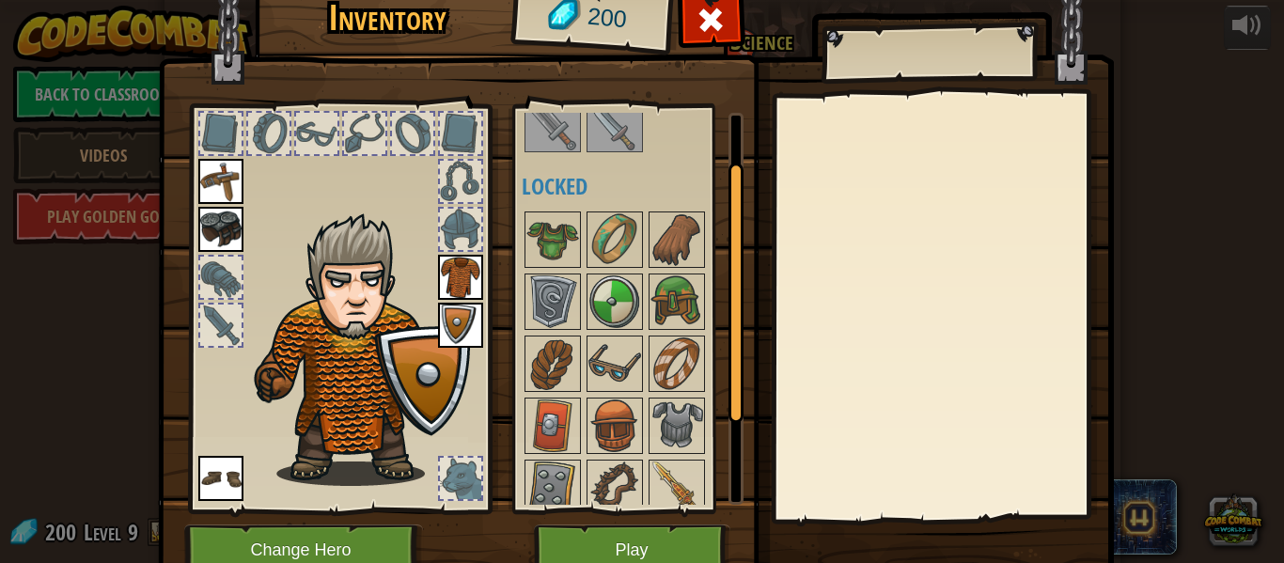
scroll to position [211, 0]
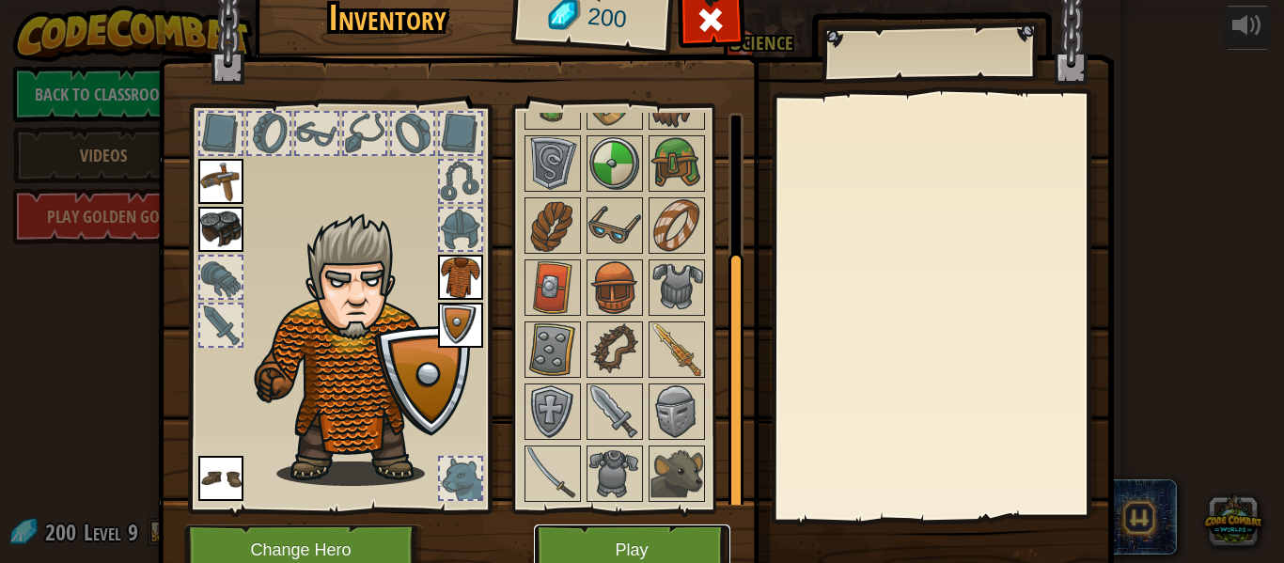
click at [611, 529] on button "Play" at bounding box center [632, 551] width 196 height 52
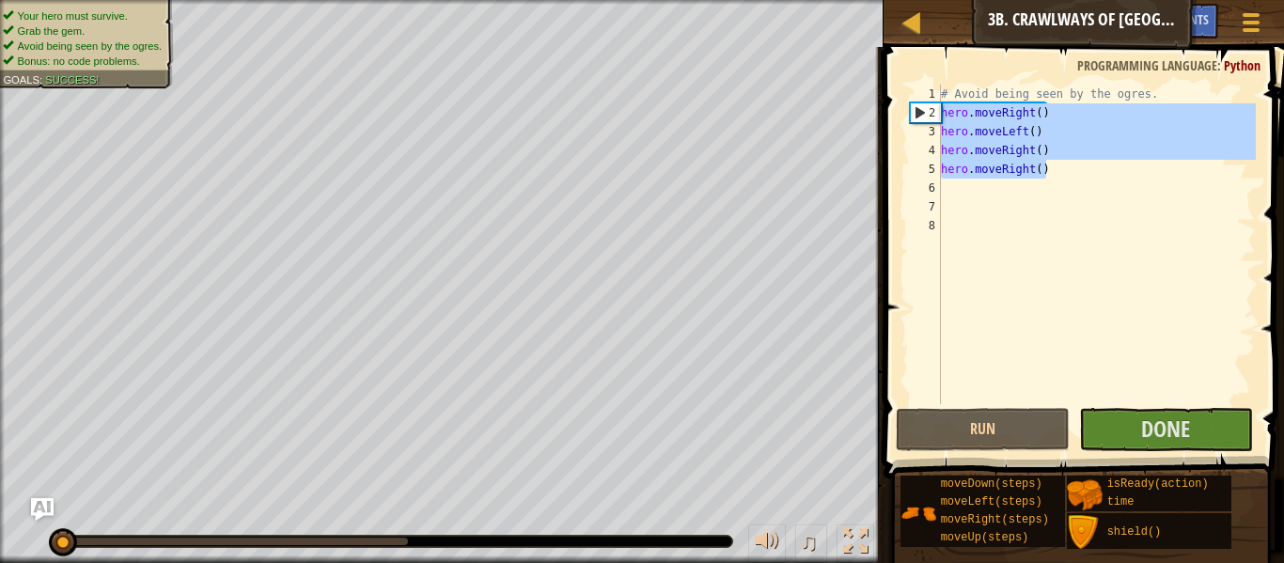
drag, startPoint x: 1079, startPoint y: 178, endPoint x: 936, endPoint y: 110, distance: 158.1
click at [936, 110] on div "1 2 3 4 5 6 7 8 # Avoid being seen by the ogres. hero . moveRight ( ) hero . mo…" at bounding box center [1081, 245] width 350 height 320
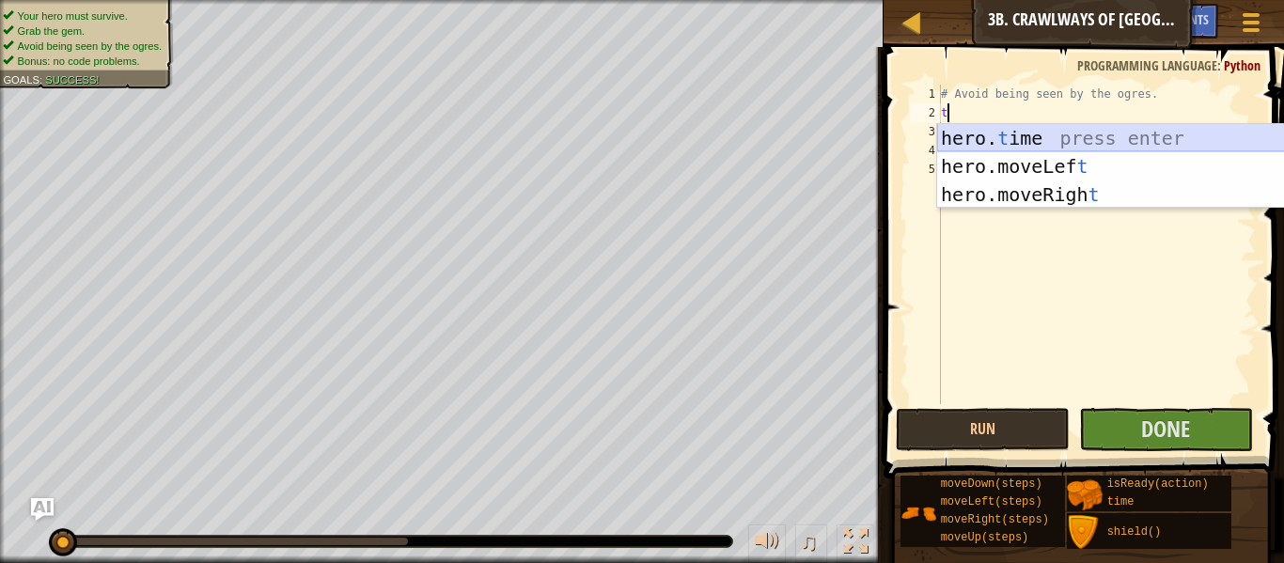
click at [1024, 145] on div "hero. t ime press enter hero.moveLef t press enter hero.moveRigh t press enter" at bounding box center [1114, 194] width 355 height 141
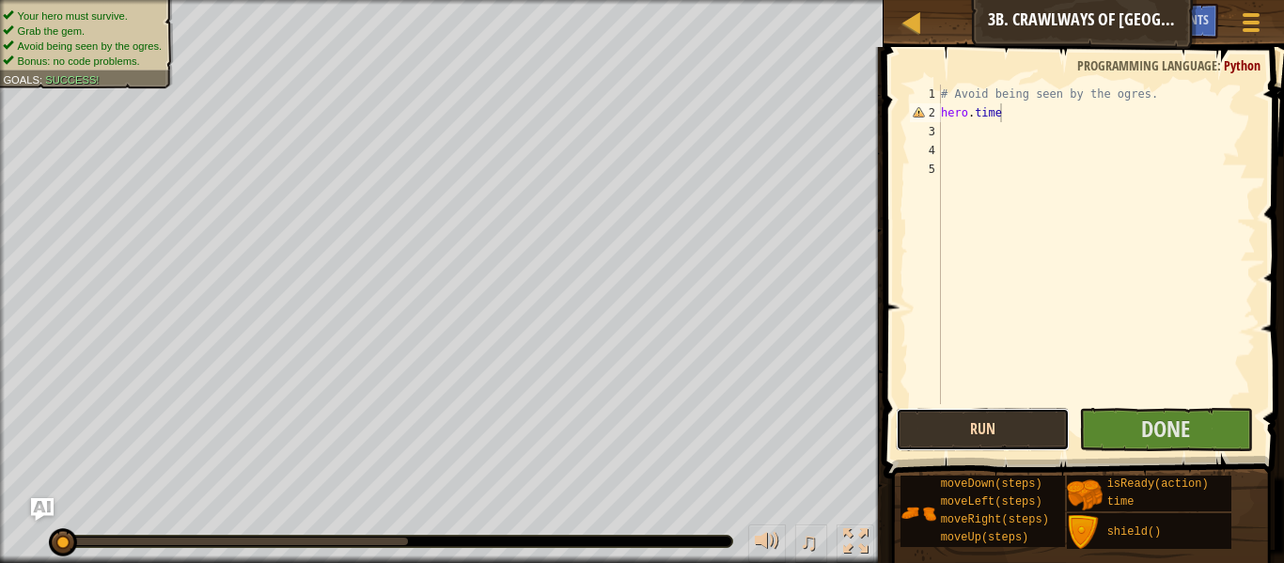
click at [1049, 425] on button "Run" at bounding box center [983, 429] width 174 height 43
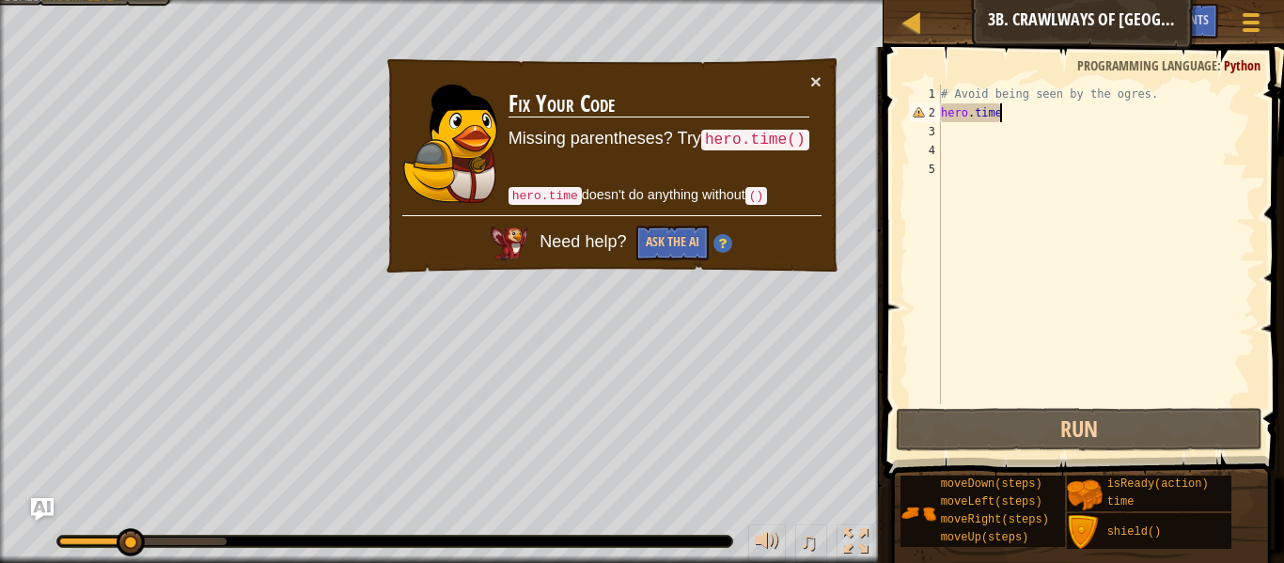
click at [831, 77] on div "× Fix Your Code Missing parentheses? Try hero.time() hero.time doesn't do anyth…" at bounding box center [612, 165] width 457 height 219
click at [815, 80] on button "×" at bounding box center [815, 81] width 11 height 20
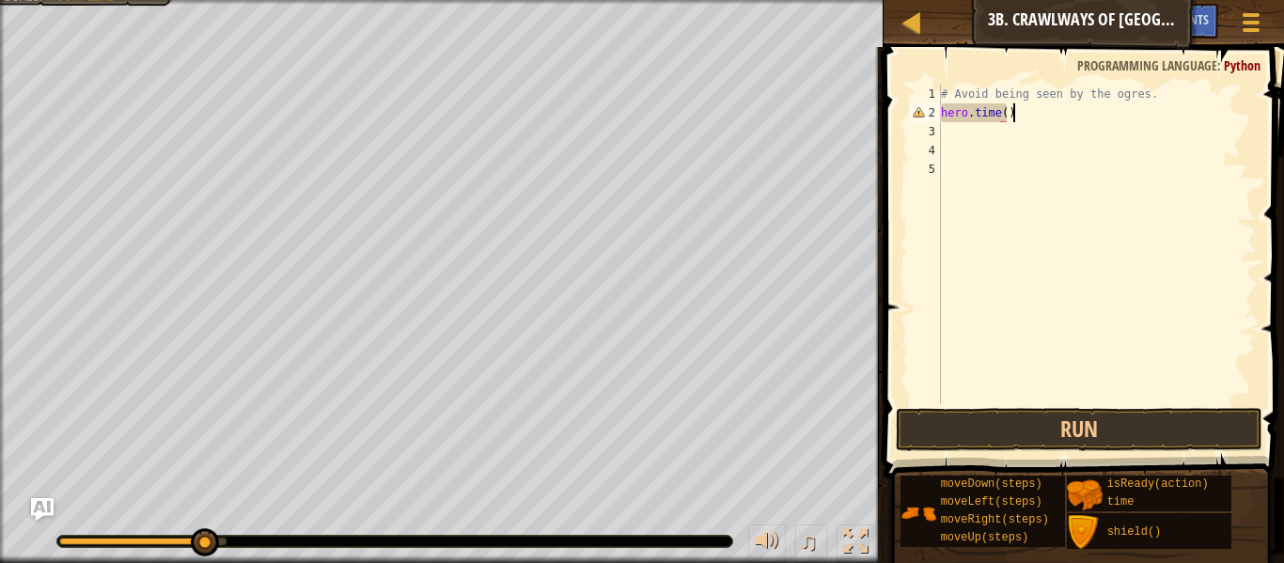
scroll to position [8, 9]
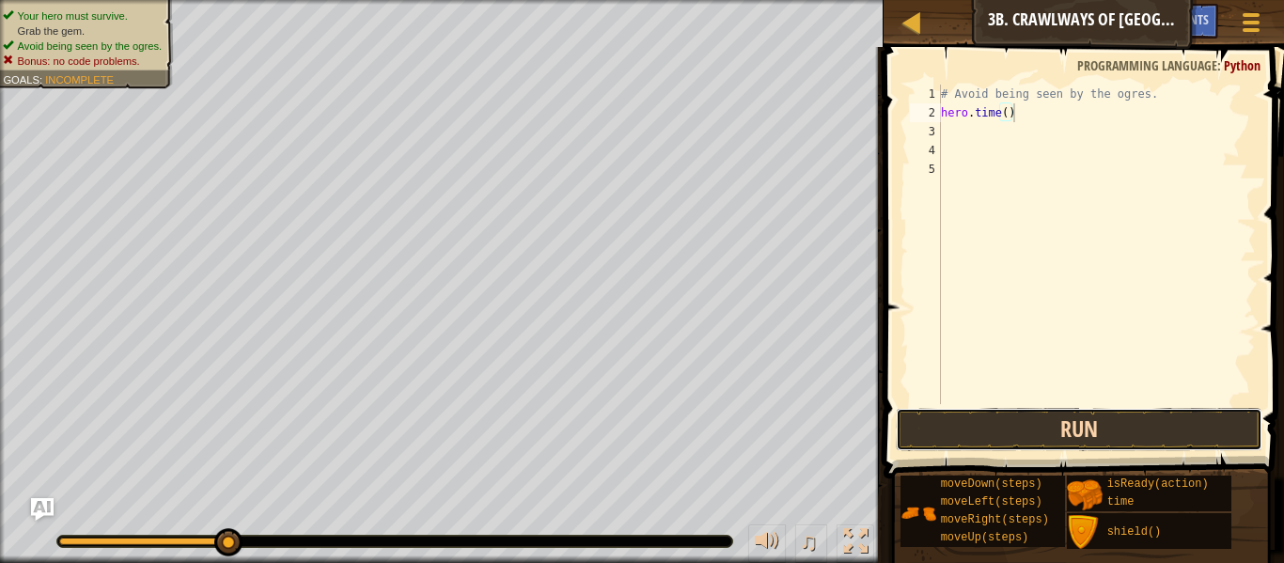
click at [1012, 426] on button "Run" at bounding box center [1079, 429] width 367 height 43
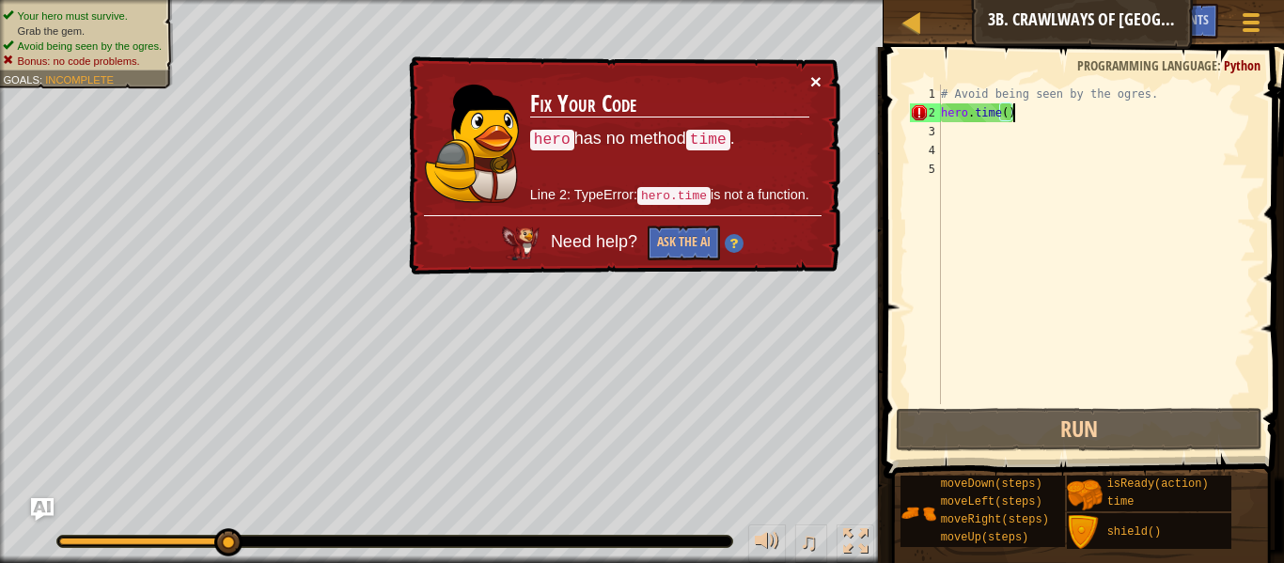
click at [814, 82] on button "×" at bounding box center [815, 81] width 11 height 20
drag, startPoint x: 1042, startPoint y: 105, endPoint x: 931, endPoint y: 115, distance: 111.3
click at [931, 115] on div "hero.time() 1 2 3 4 5 # Avoid being seen by the ogres. hero . time ( ) הההההההה…" at bounding box center [1081, 245] width 350 height 320
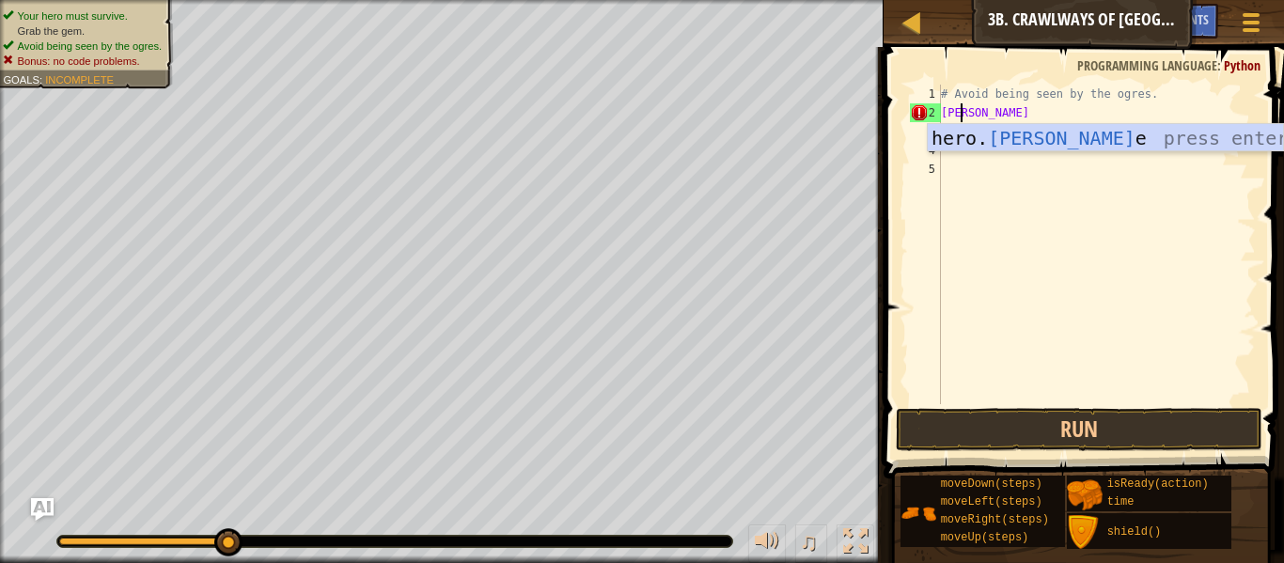
scroll to position [8, 3]
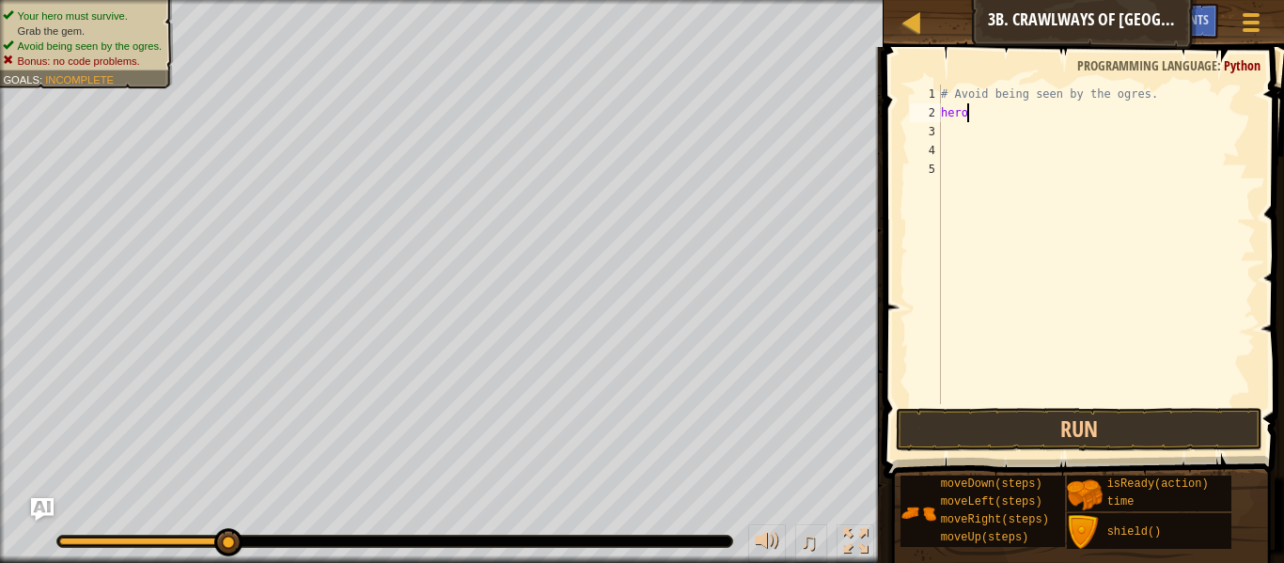
type textarea "h"
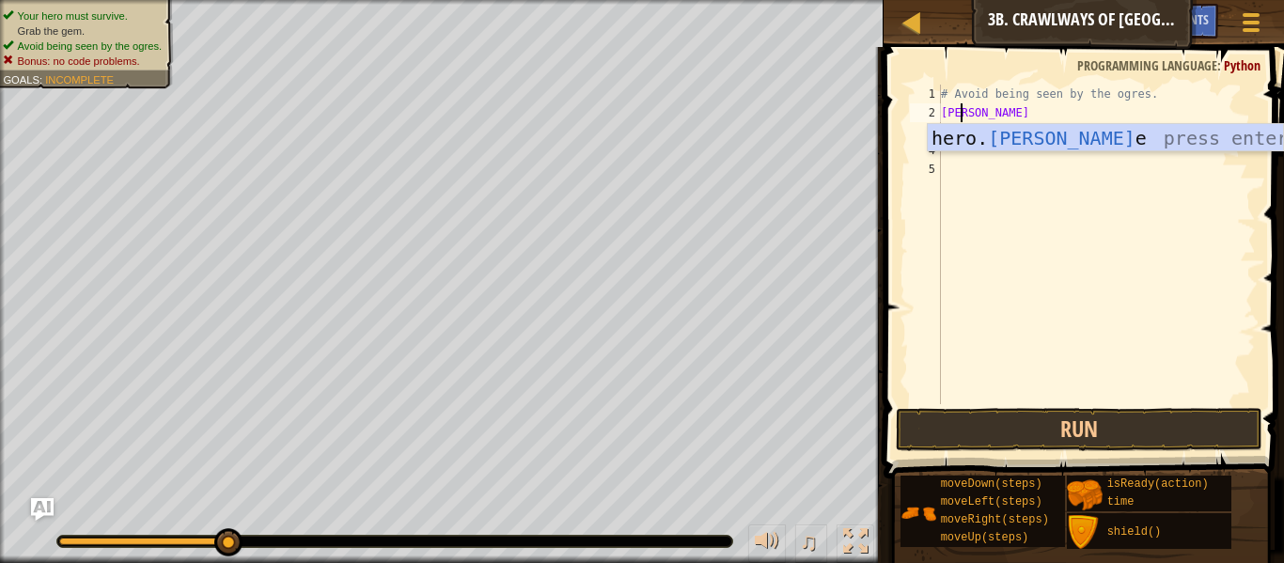
type textarea "time"
click at [991, 170] on div "# Avoid being seen by the ogres. time" at bounding box center [1096, 263] width 319 height 357
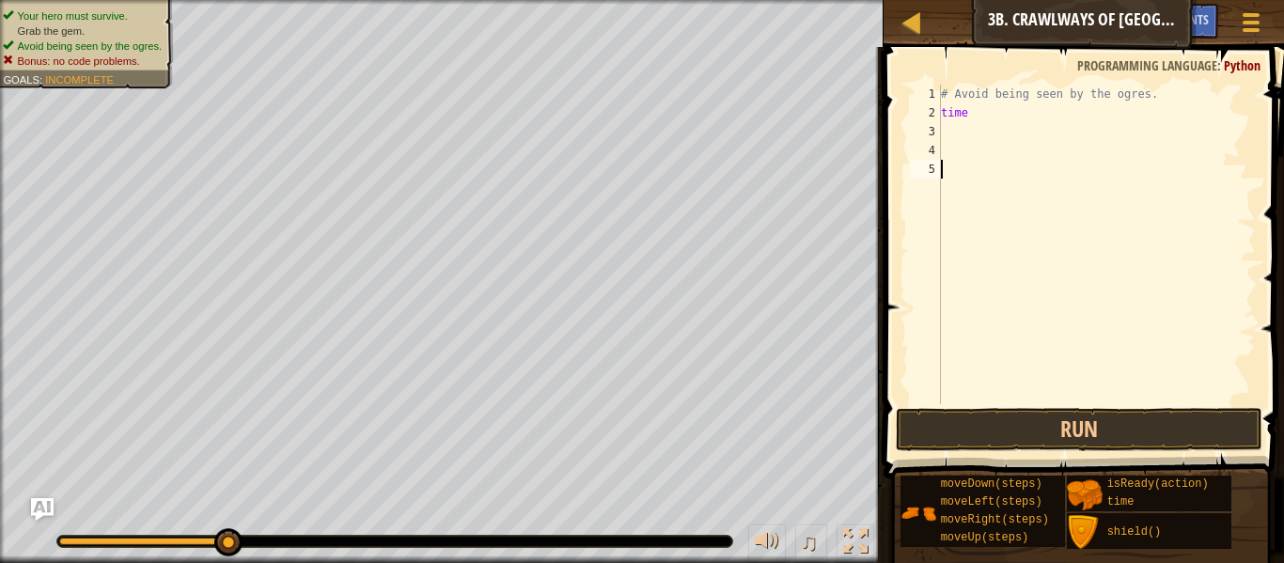
scroll to position [8, 0]
click at [973, 433] on button "Run" at bounding box center [1079, 429] width 367 height 43
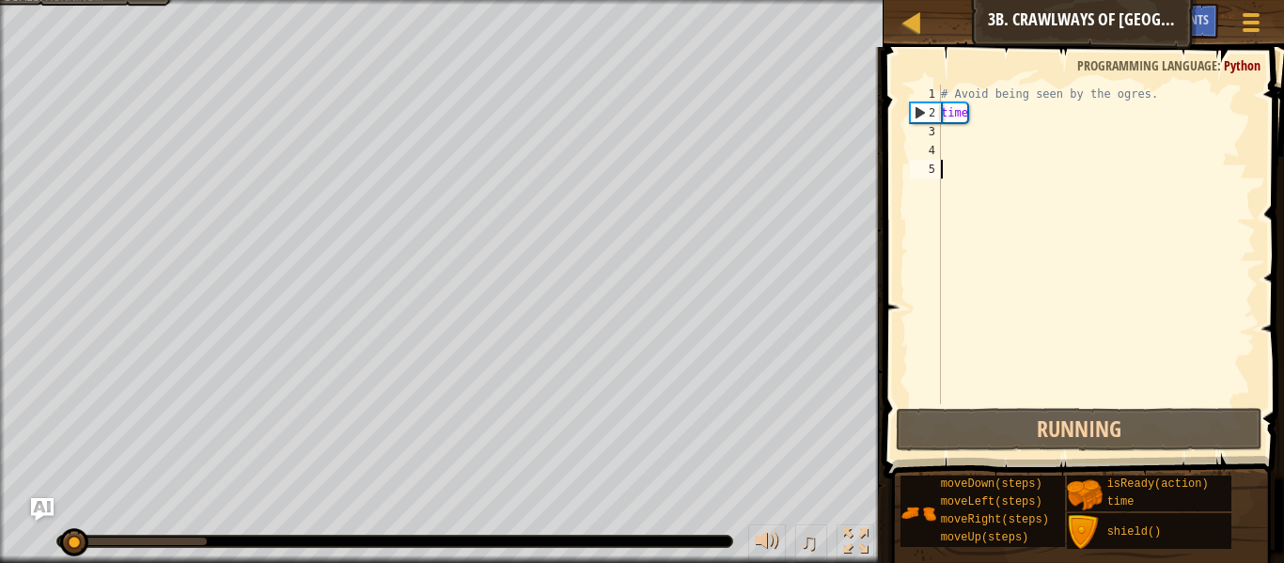
click at [971, 135] on div "# Avoid being seen by the ogres. time" at bounding box center [1096, 263] width 319 height 357
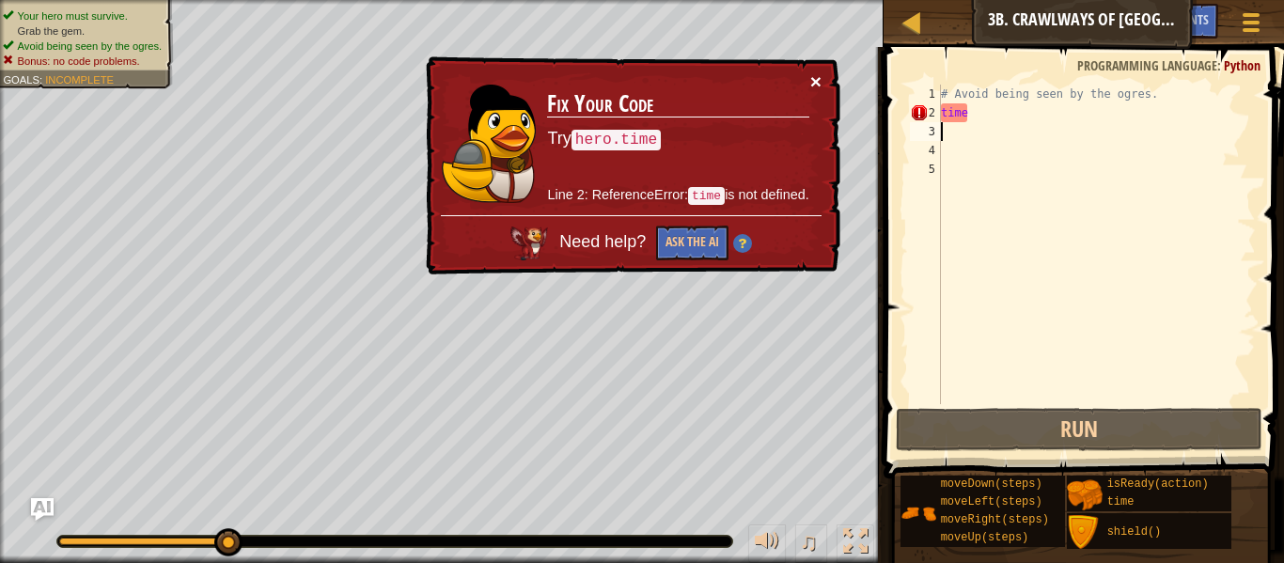
click at [820, 78] on button "×" at bounding box center [815, 81] width 11 height 20
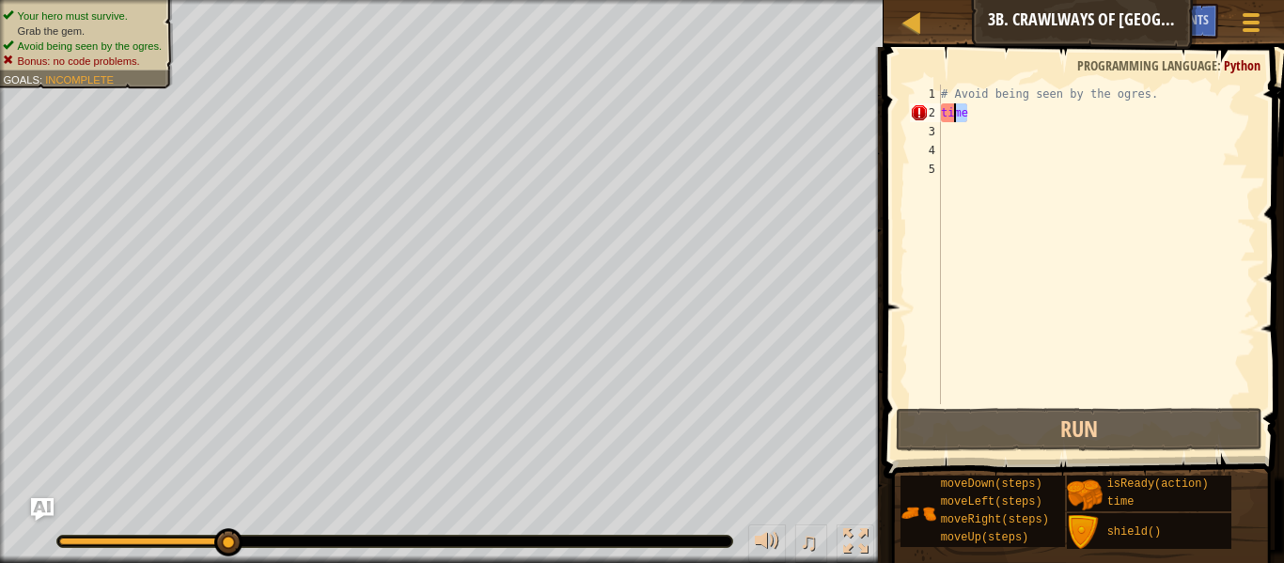
drag, startPoint x: 995, startPoint y: 111, endPoint x: 909, endPoint y: 128, distance: 87.2
click at [909, 128] on div "1 2 3 4 5 # Avoid being seen by the ogres. time ההההההההההההההההההההההההההההההה…" at bounding box center [1081, 245] width 350 height 320
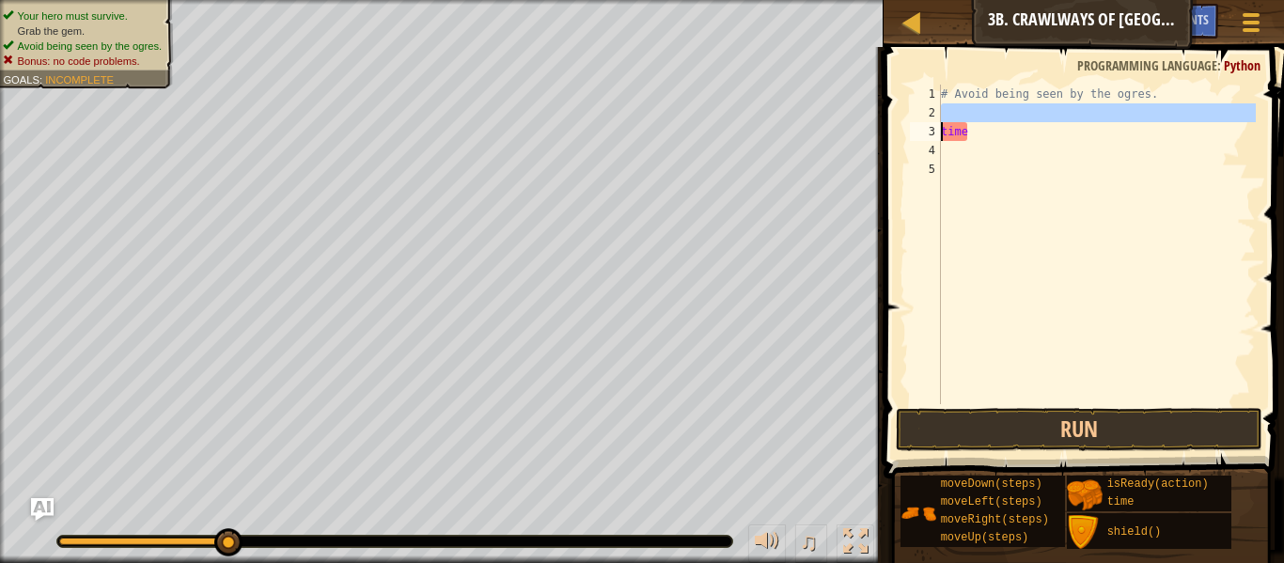
type textarea "time"
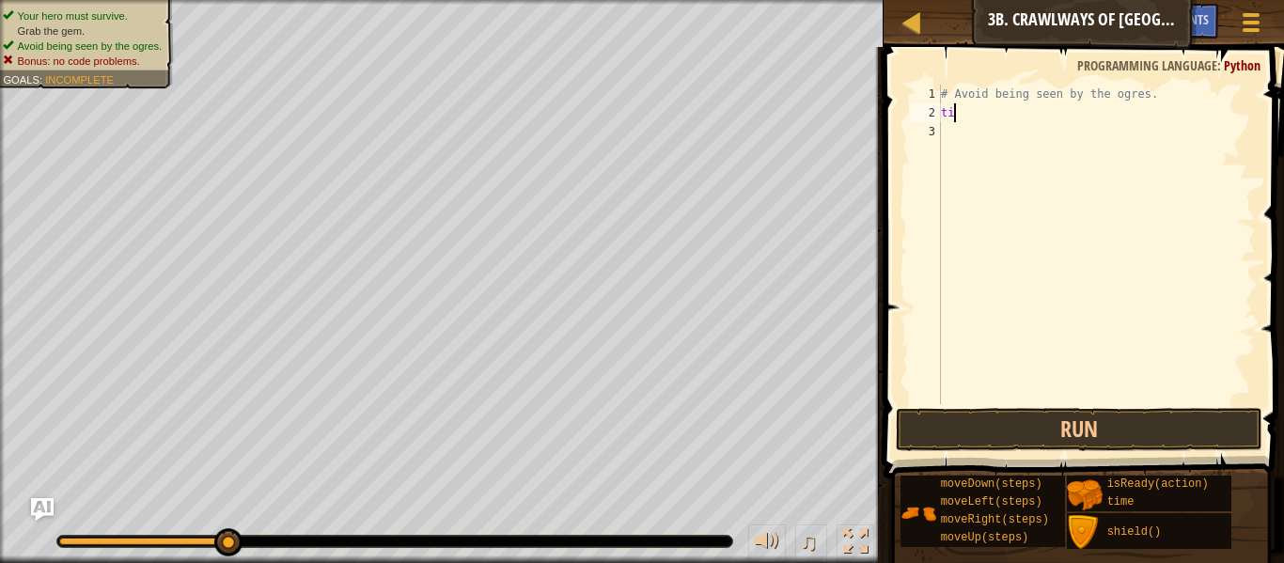
type textarea "t"
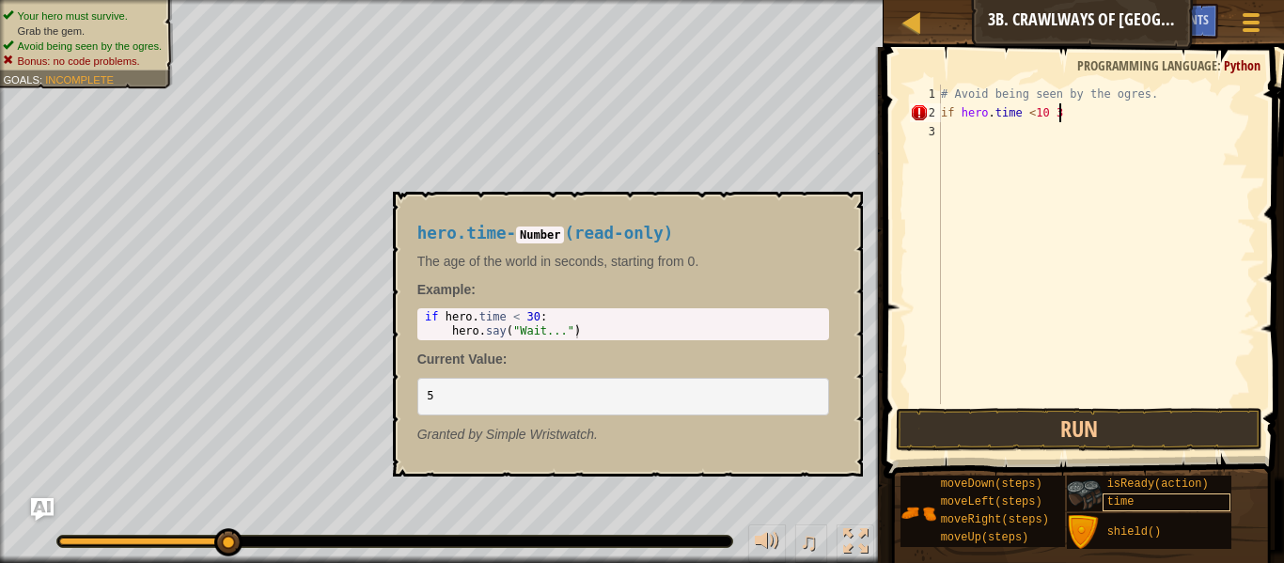
scroll to position [8, 17]
type textarea "if hero.time <10 30:"
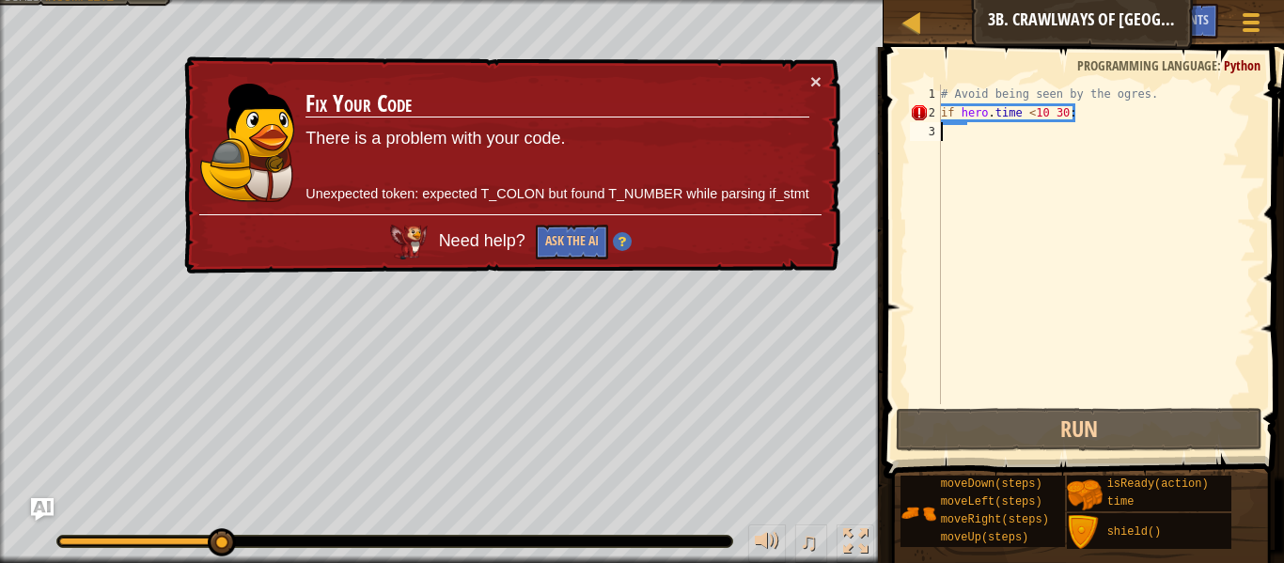
click at [1067, 135] on div "# Avoid being seen by the ogres. if hero . time < 10 30 :" at bounding box center [1096, 263] width 319 height 357
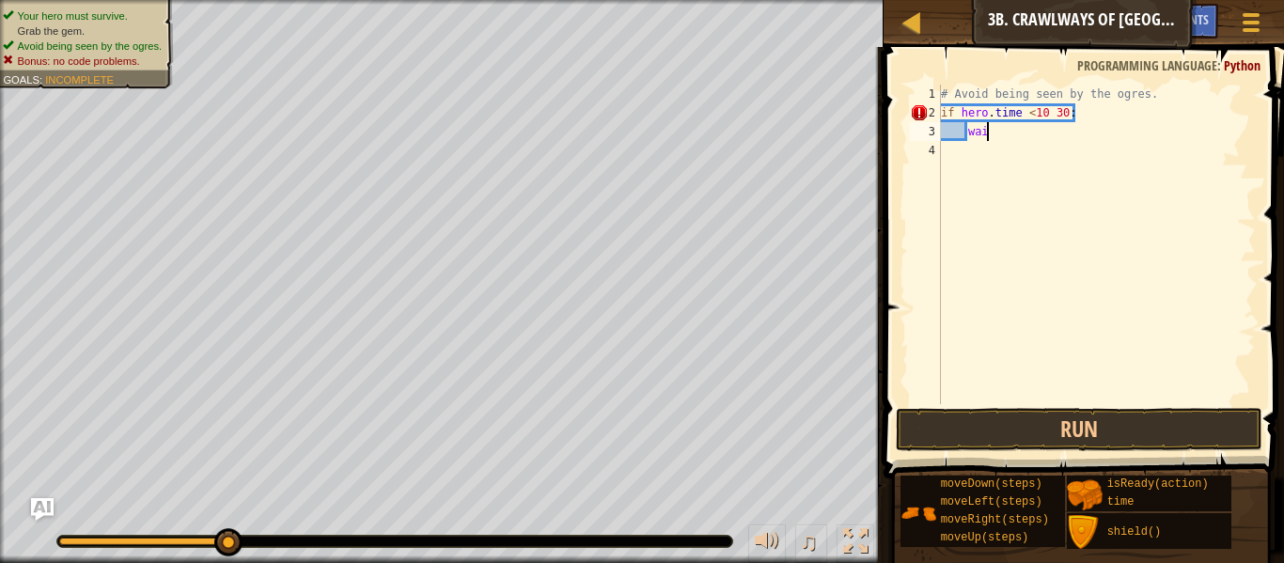
scroll to position [8, 7]
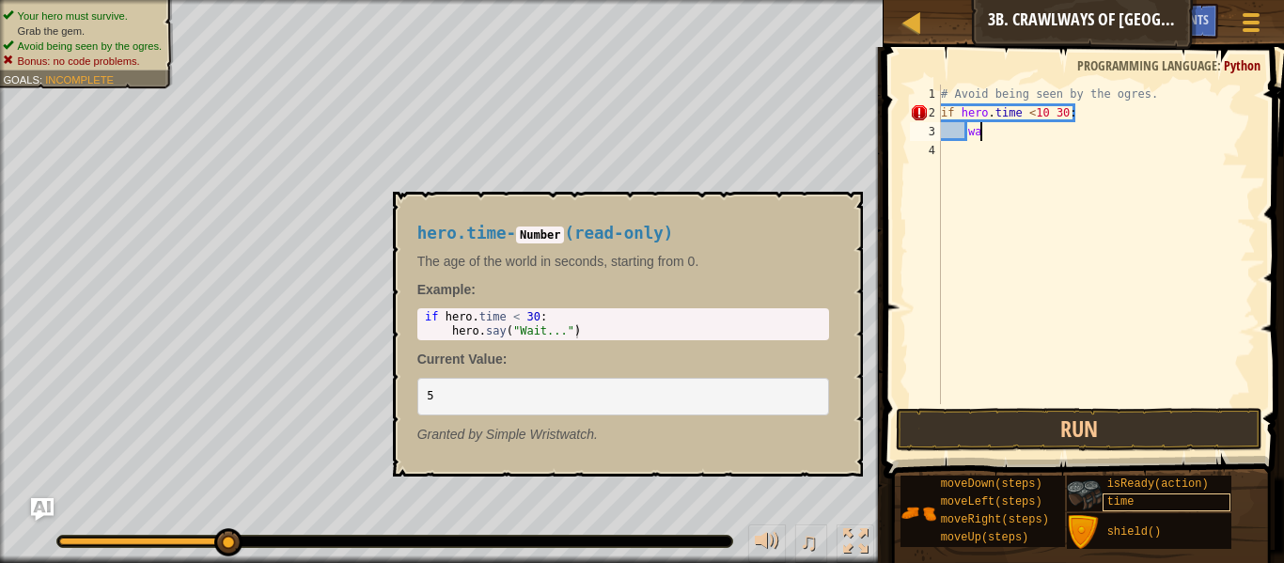
type textarea "w"
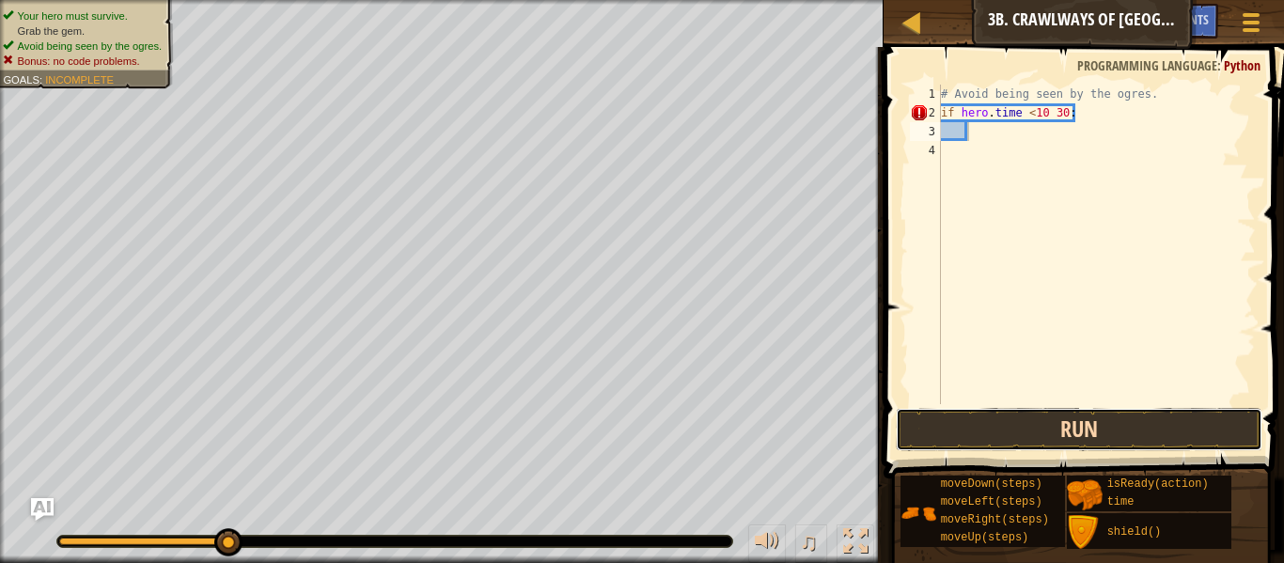
click at [1023, 434] on button "Run" at bounding box center [1079, 429] width 367 height 43
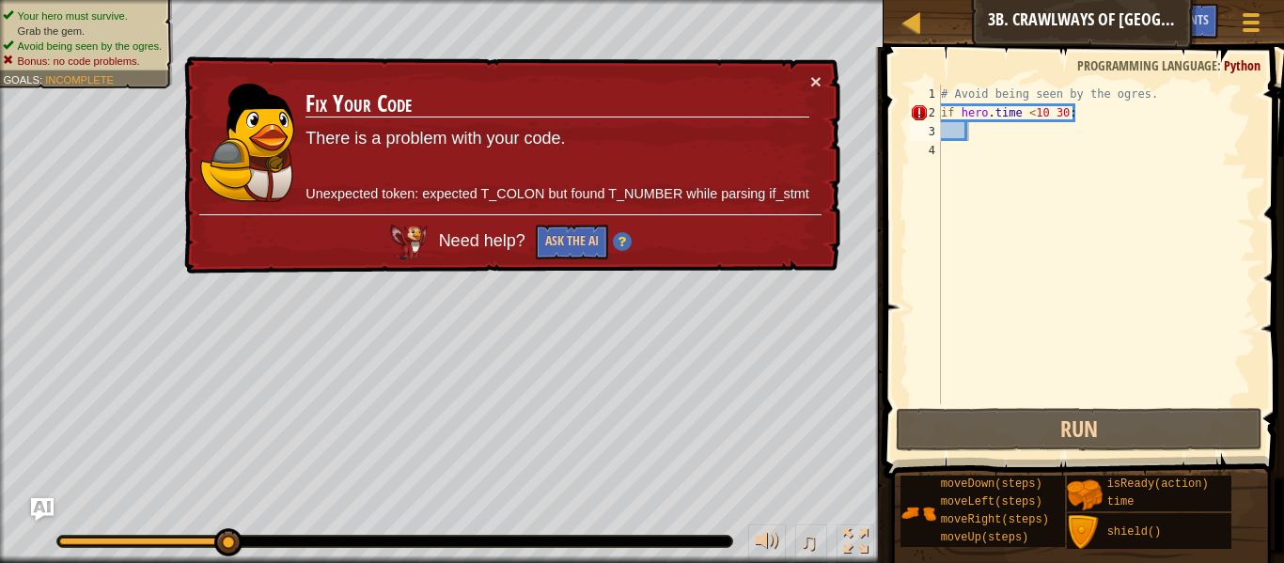
click at [808, 72] on div "× Fix Your Code There is a problem with your code. Unexpected token: expected T…" at bounding box center [511, 165] width 663 height 228
click at [818, 78] on button "×" at bounding box center [815, 83] width 11 height 20
click at [1065, 112] on div "# Avoid being seen by the ogres. if hero . time < 10 30 :" at bounding box center [1096, 263] width 319 height 357
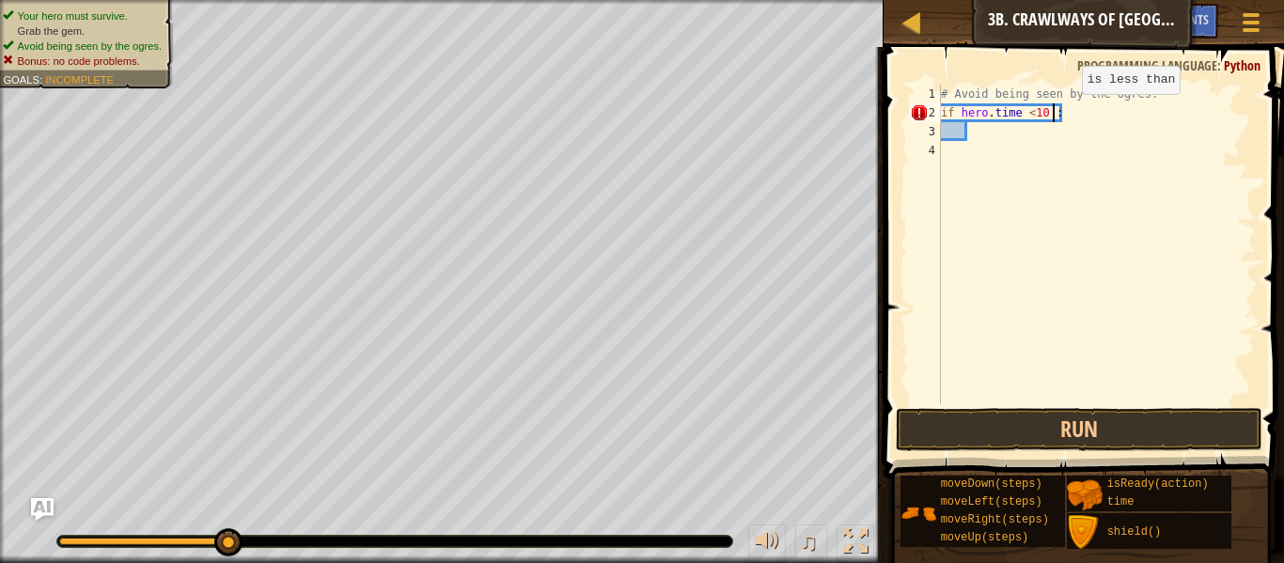
type textarea "if hero.time <10:"
click at [1018, 134] on div "# Avoid being seen by the ogres. if hero . time < 10 :" at bounding box center [1096, 263] width 319 height 357
click at [1039, 112] on div "# Avoid being seen by the ogres. if hero . time < 10 :" at bounding box center [1096, 263] width 319 height 357
click at [1033, 114] on div "# Avoid being seen by the ogres. if hero . time < 10 :" at bounding box center [1096, 263] width 319 height 357
type textarea "if hero.time >10:"
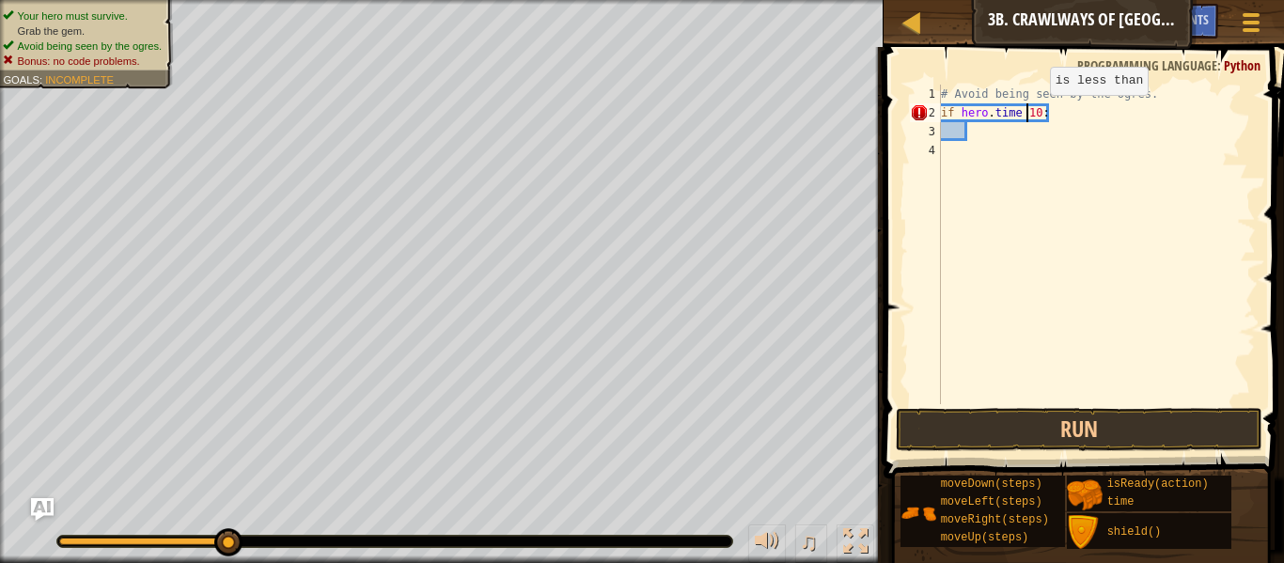
scroll to position [8, 13]
click at [1028, 127] on div "# Avoid being seen by the ogres. if hero . time > 10 :" at bounding box center [1096, 263] width 319 height 357
type textarea "ri"
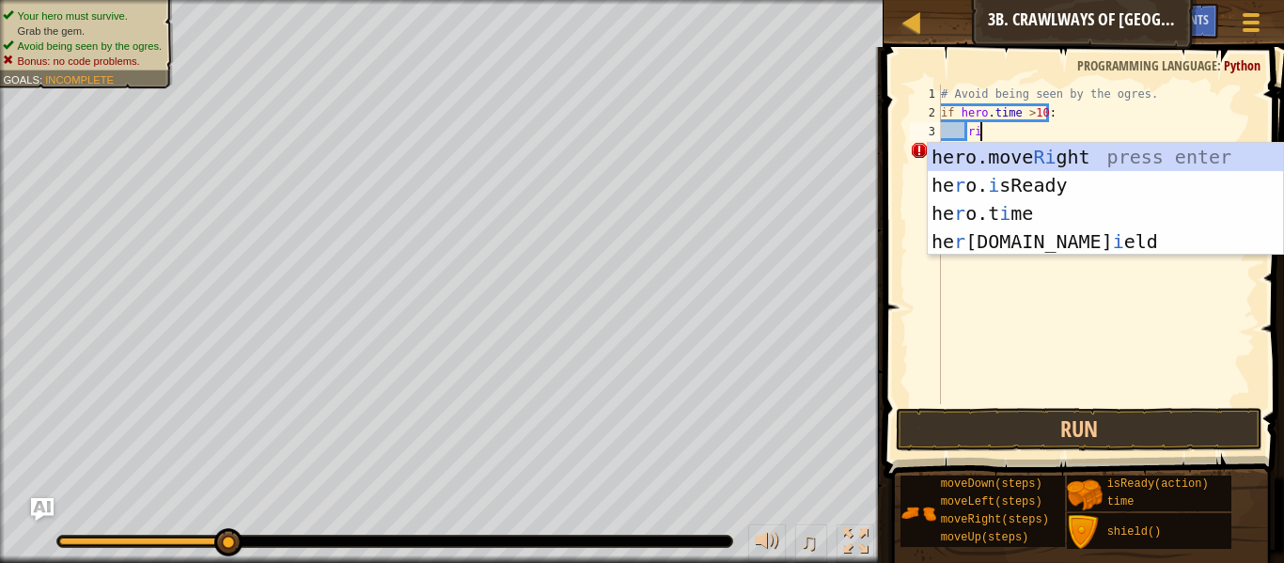
scroll to position [8, 5]
click at [1011, 162] on div "hero.move Ri ght press enter he r o. i sReady press enter he r o.t i me press e…" at bounding box center [1105, 227] width 355 height 169
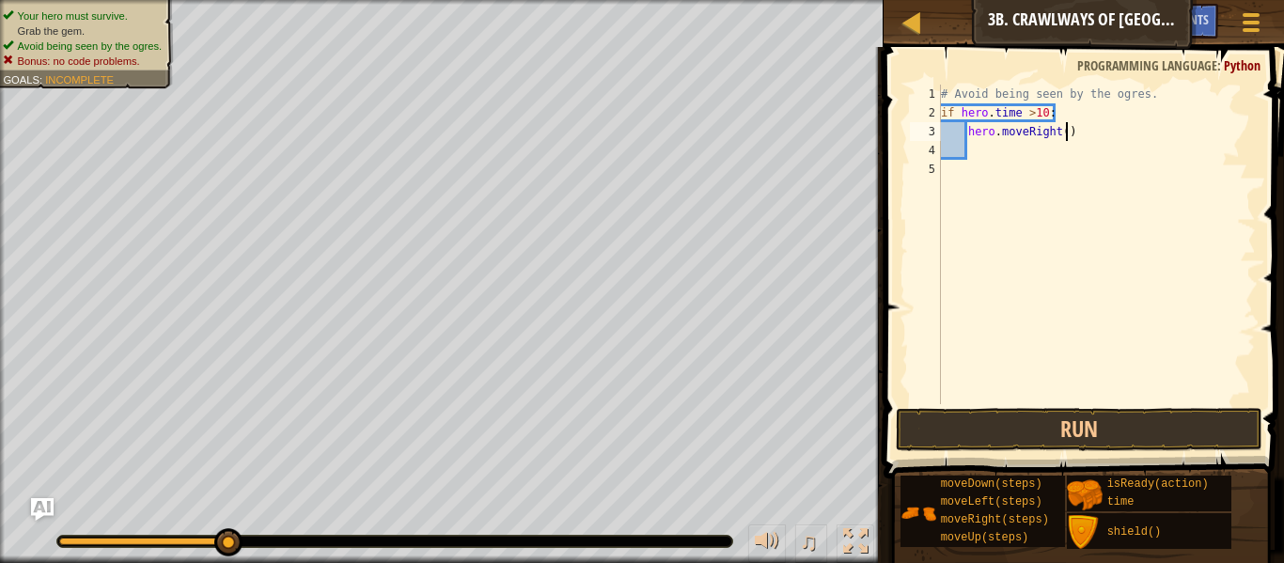
click at [1063, 131] on div "# Avoid being seen by the ogres. if hero . time > 10 : hero . moveRight ( )" at bounding box center [1096, 263] width 319 height 357
click at [1061, 426] on button "Run" at bounding box center [1079, 429] width 367 height 43
click at [995, 442] on button "Run" at bounding box center [1079, 429] width 367 height 43
click at [909, 428] on button "Run" at bounding box center [1079, 429] width 367 height 43
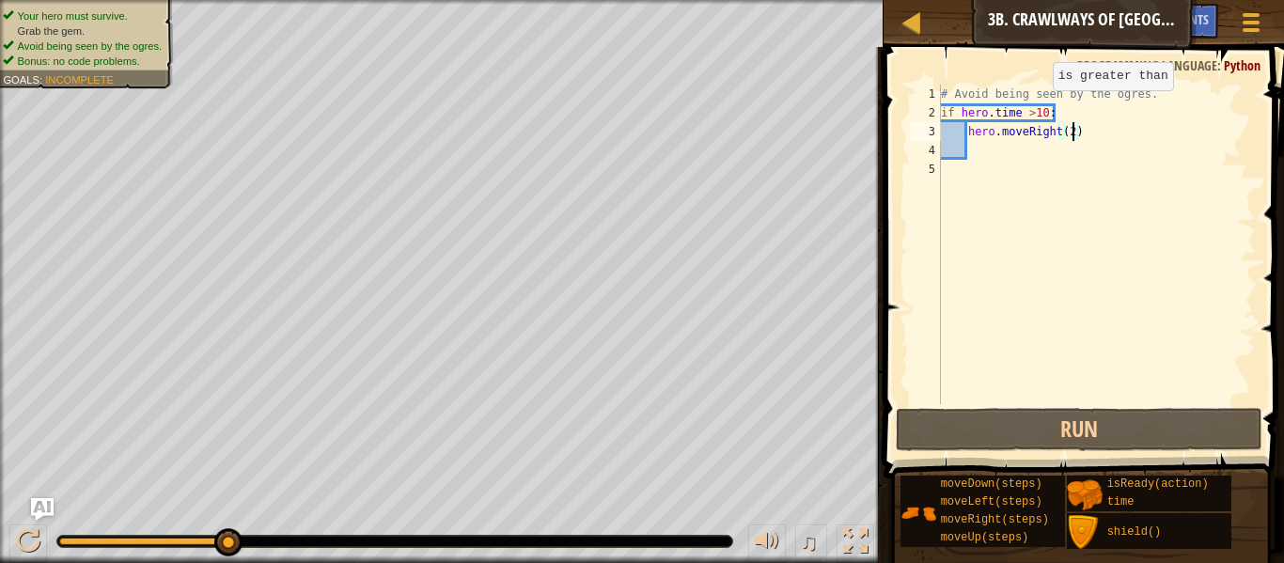
click at [1036, 109] on div "# Avoid being seen by the ogres. if hero . time > 10 : hero . moveRight ( 2 )" at bounding box center [1096, 263] width 319 height 357
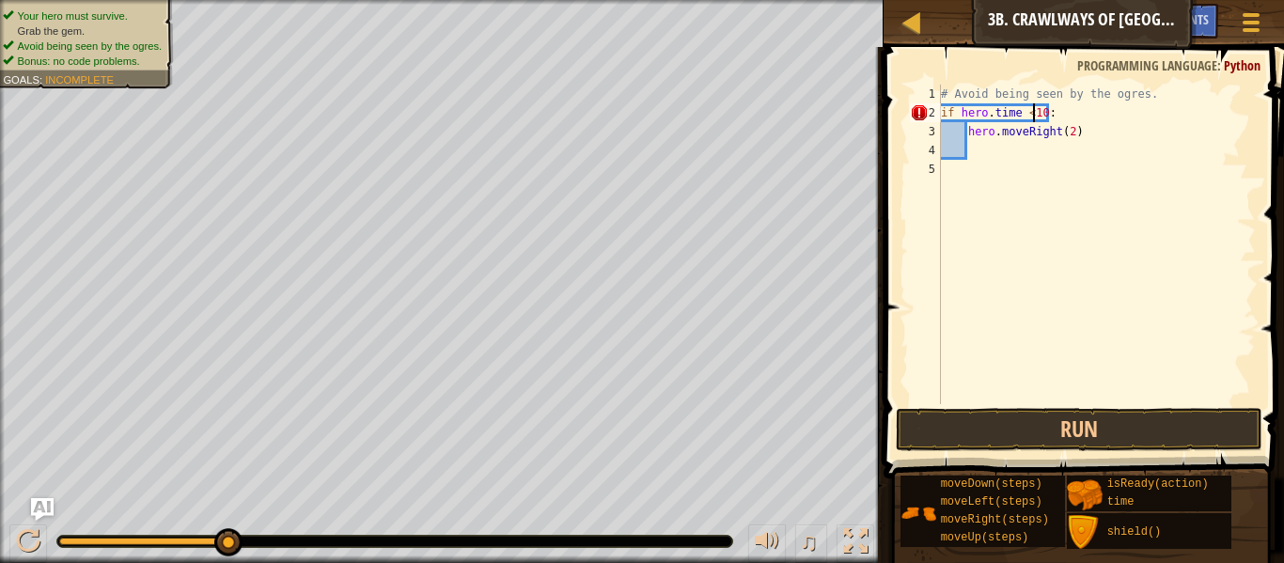
scroll to position [8, 13]
click at [1045, 118] on div "# Avoid being seen by the ogres. if hero . time < 10 : hero . moveRight ( 2 )" at bounding box center [1096, 263] width 319 height 357
drag, startPoint x: 1085, startPoint y: 136, endPoint x: 1032, endPoint y: 133, distance: 52.8
click at [1032, 133] on div "# Avoid being seen by the ogres. if hero . time < 30 : hero . moveRight ( 2 )" at bounding box center [1096, 263] width 319 height 357
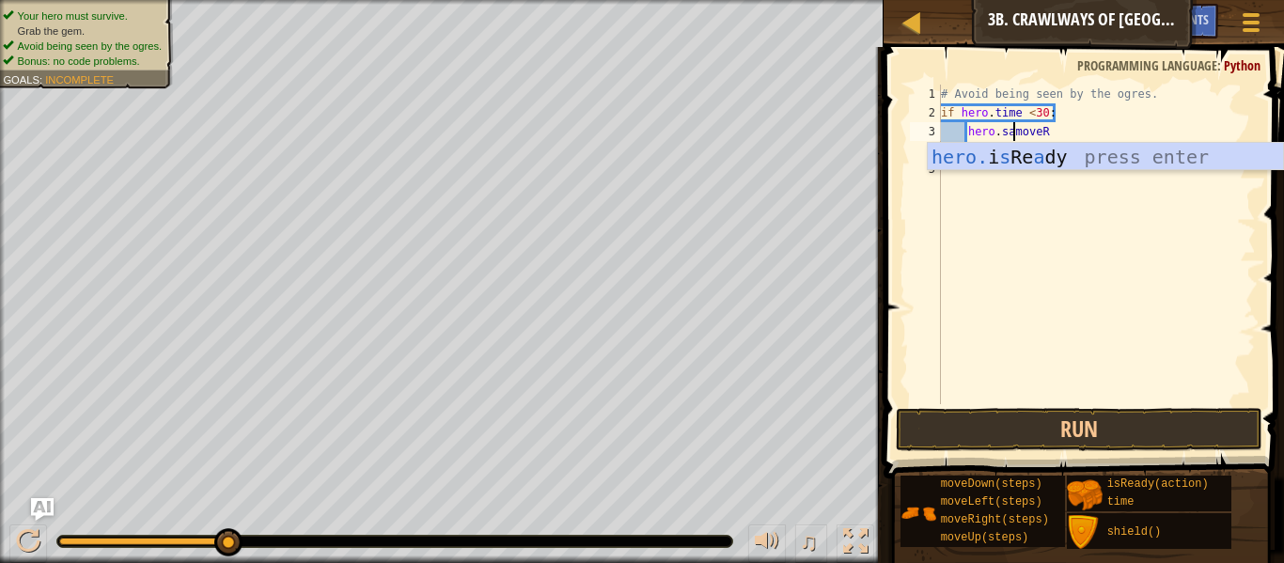
scroll to position [8, 11]
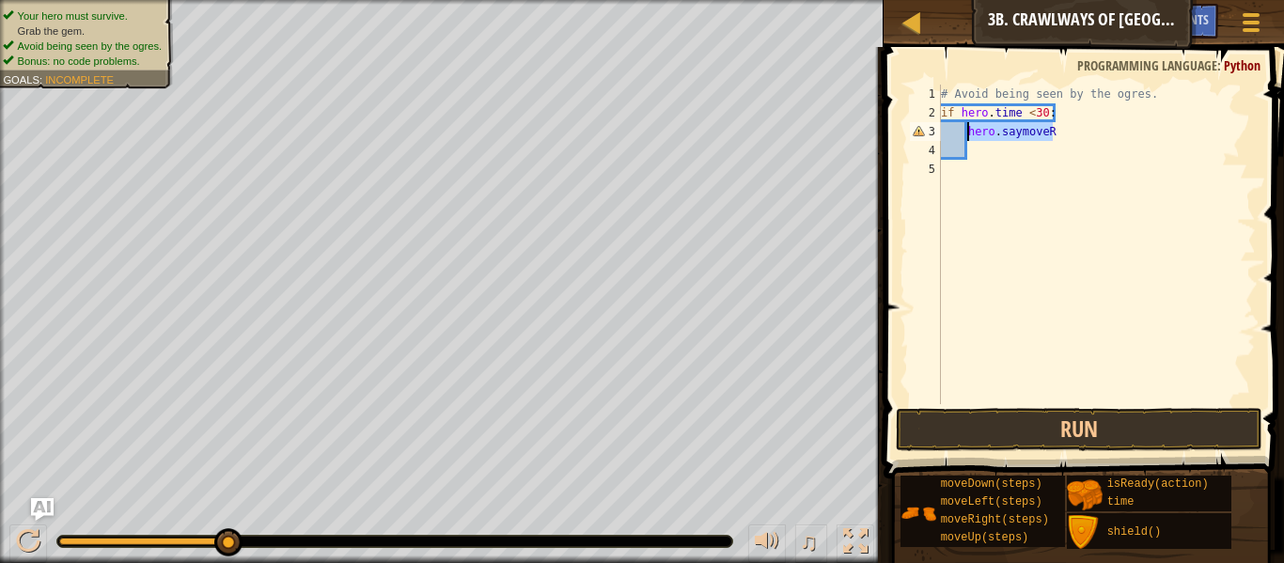
drag, startPoint x: 1067, startPoint y: 130, endPoint x: 971, endPoint y: 135, distance: 96.1
click at [971, 135] on div "# Avoid being seen by the ogres. if hero . time < 30 : hero . saymoveR" at bounding box center [1096, 263] width 319 height 357
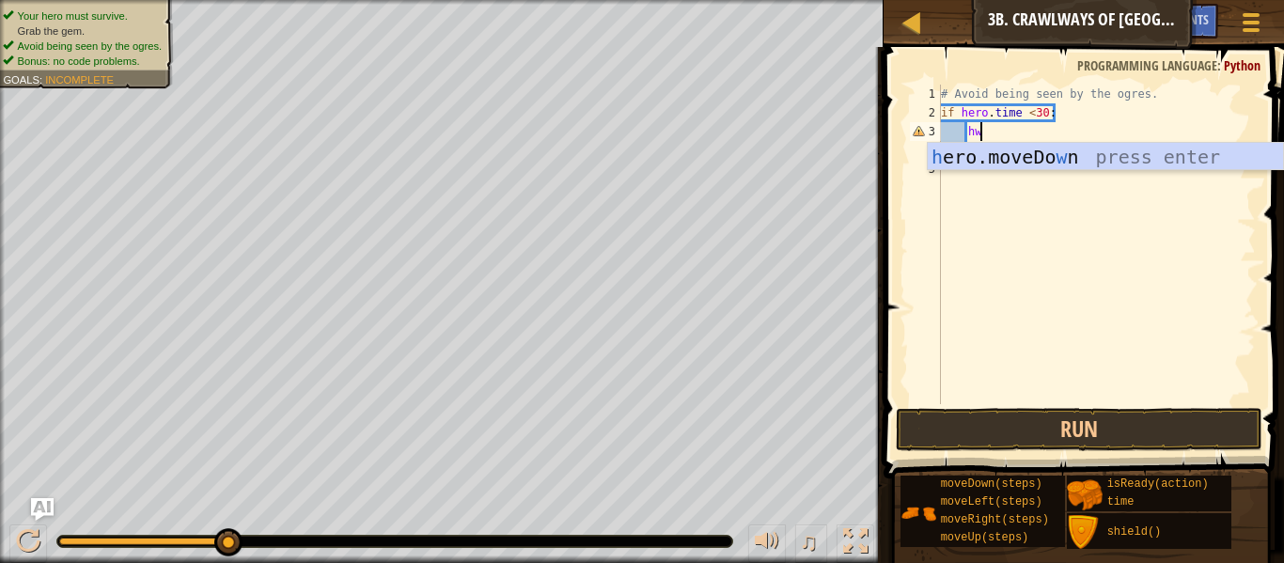
type textarea "h"
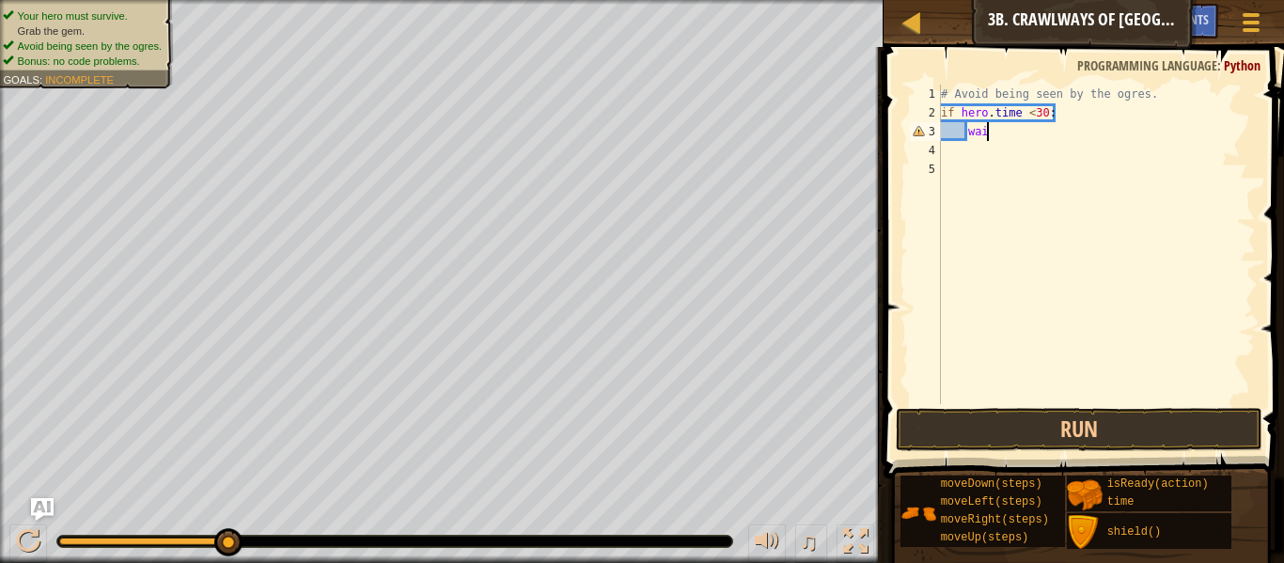
scroll to position [8, 7]
type textarea "wait"
click at [1214, 22] on div "Hints" at bounding box center [1193, 21] width 50 height 35
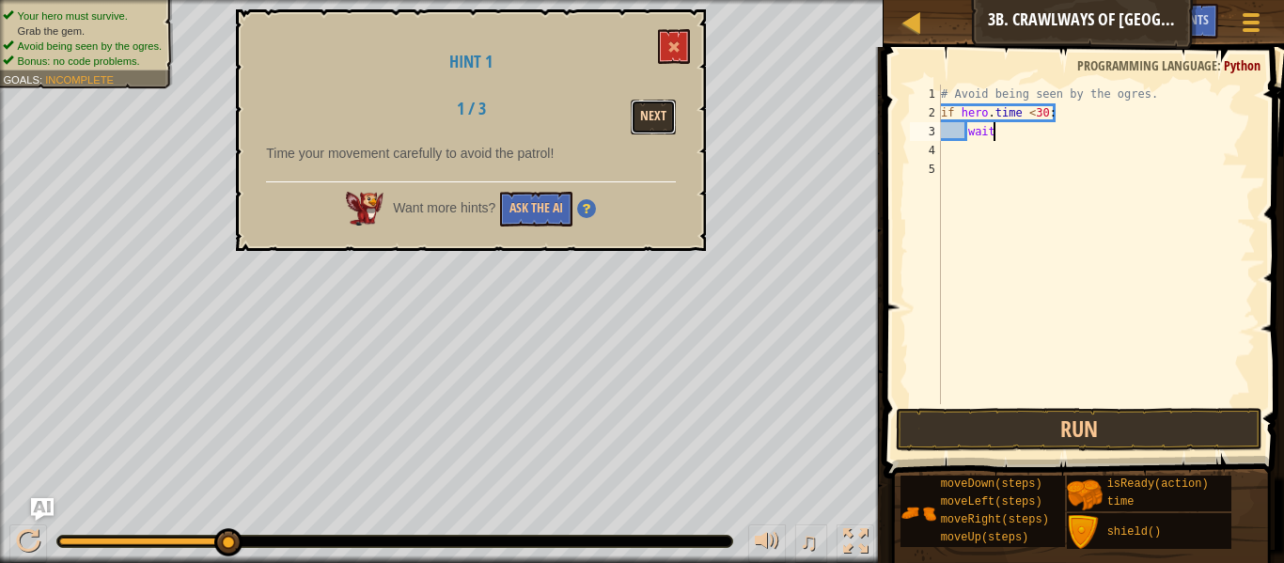
click at [639, 109] on button "Next" at bounding box center [653, 117] width 45 height 35
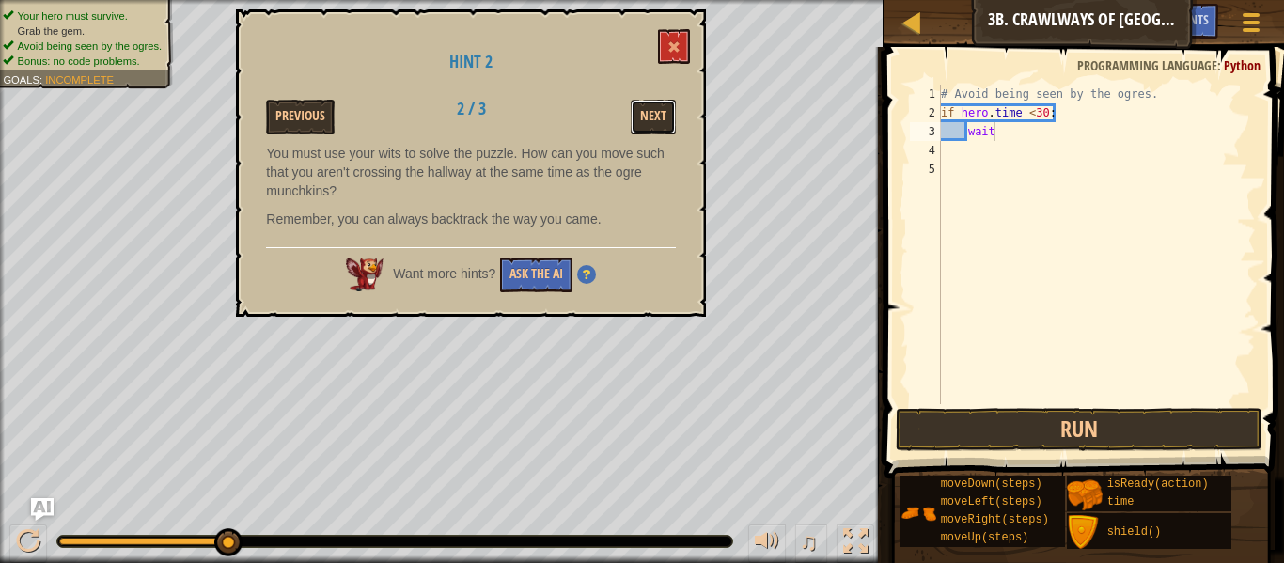
click at [639, 109] on button "Next" at bounding box center [653, 117] width 45 height 35
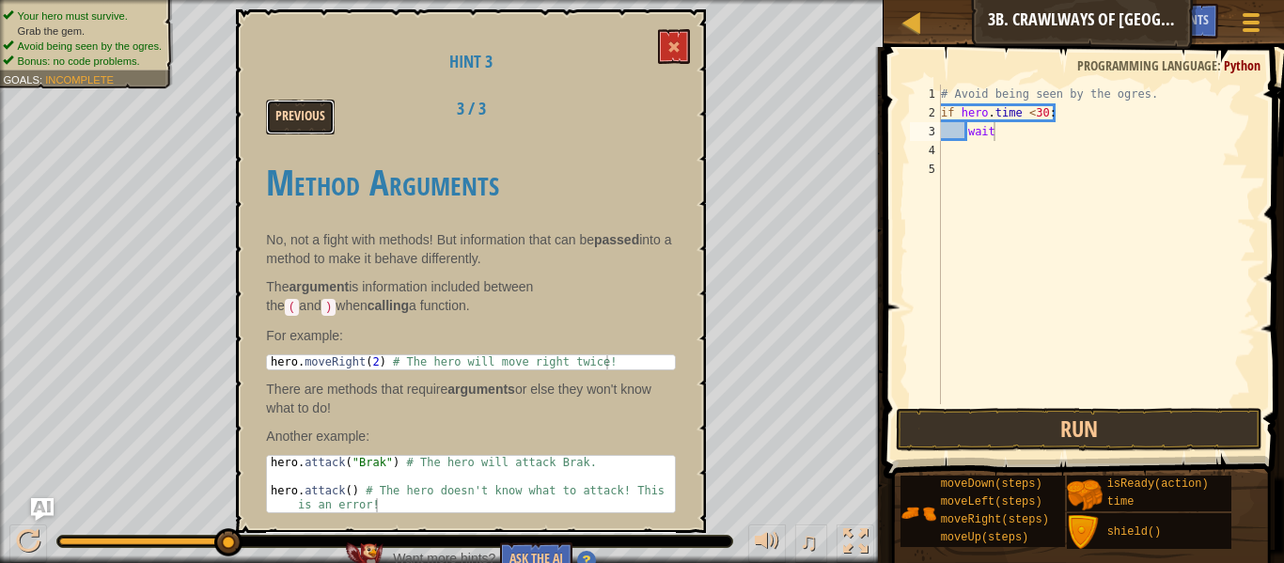
click at [289, 131] on button "Previous" at bounding box center [300, 117] width 69 height 35
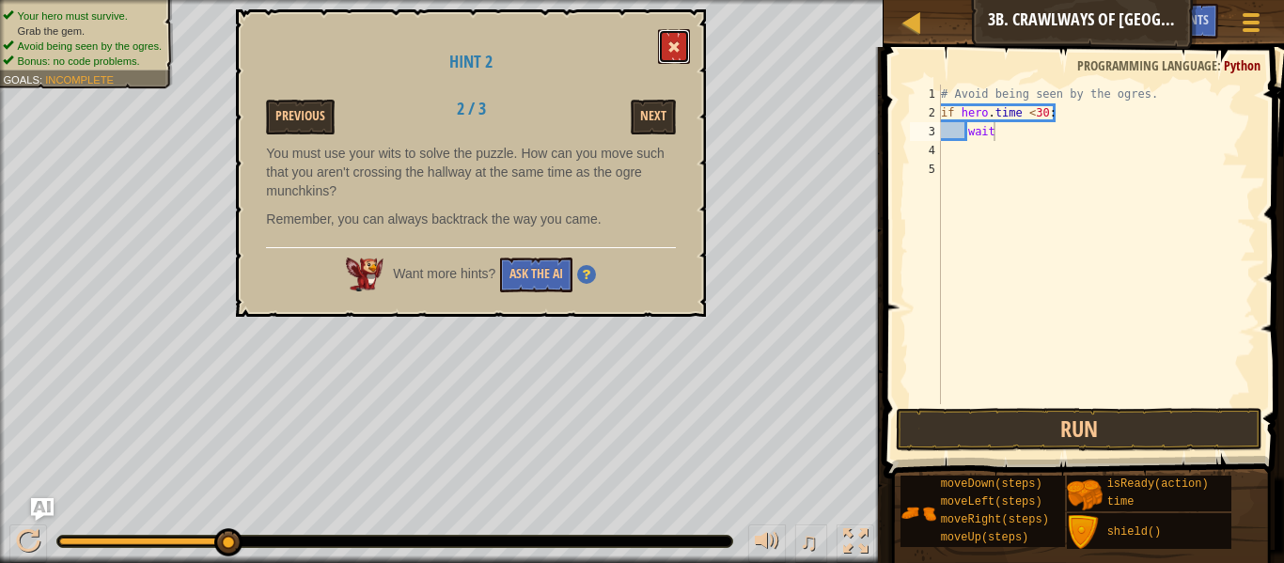
click at [678, 48] on span at bounding box center [673, 46] width 13 height 13
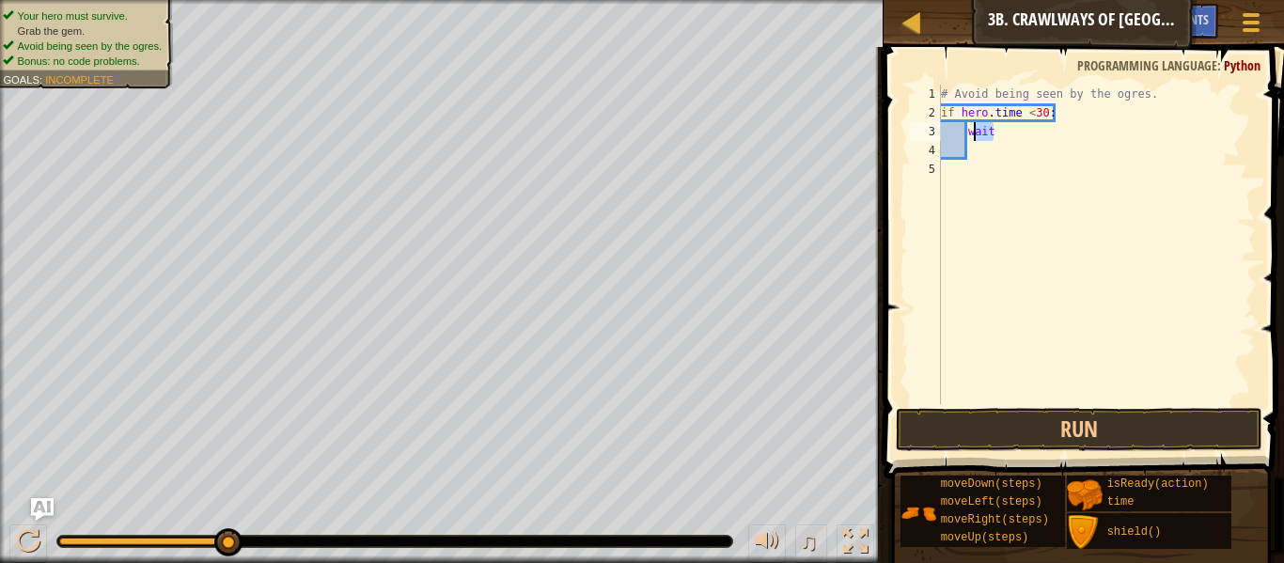
drag, startPoint x: 1005, startPoint y: 133, endPoint x: 970, endPoint y: 138, distance: 35.2
click at [970, 138] on div "# Avoid being seen by the ogres. if hero . time < 30 : wait" at bounding box center [1096, 263] width 319 height 357
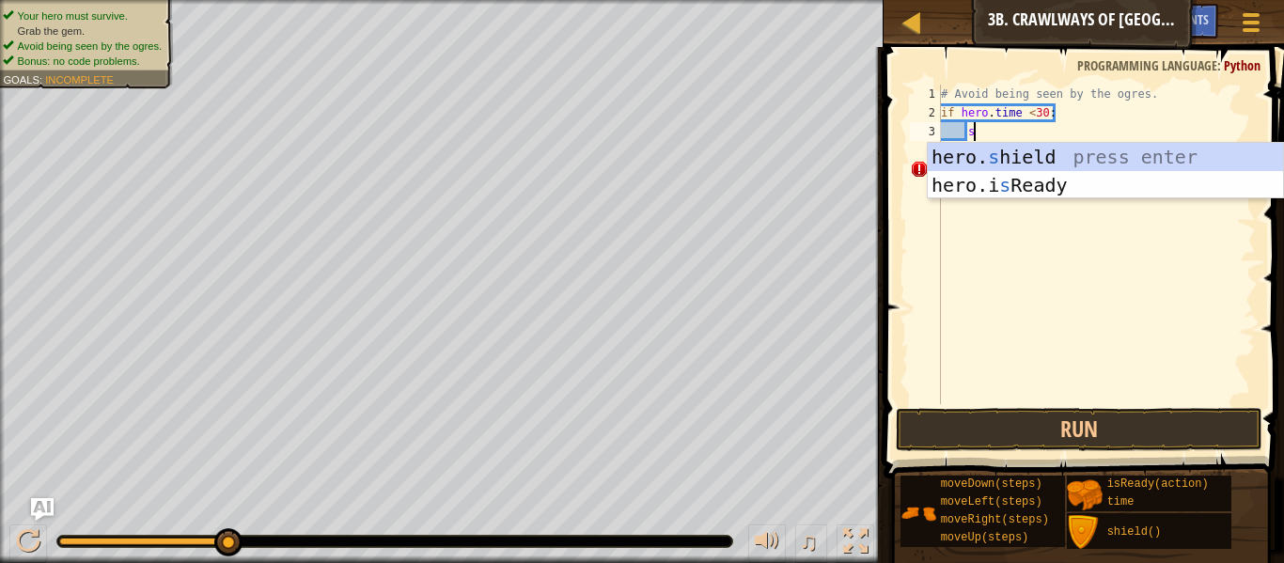
type textarea "sh"
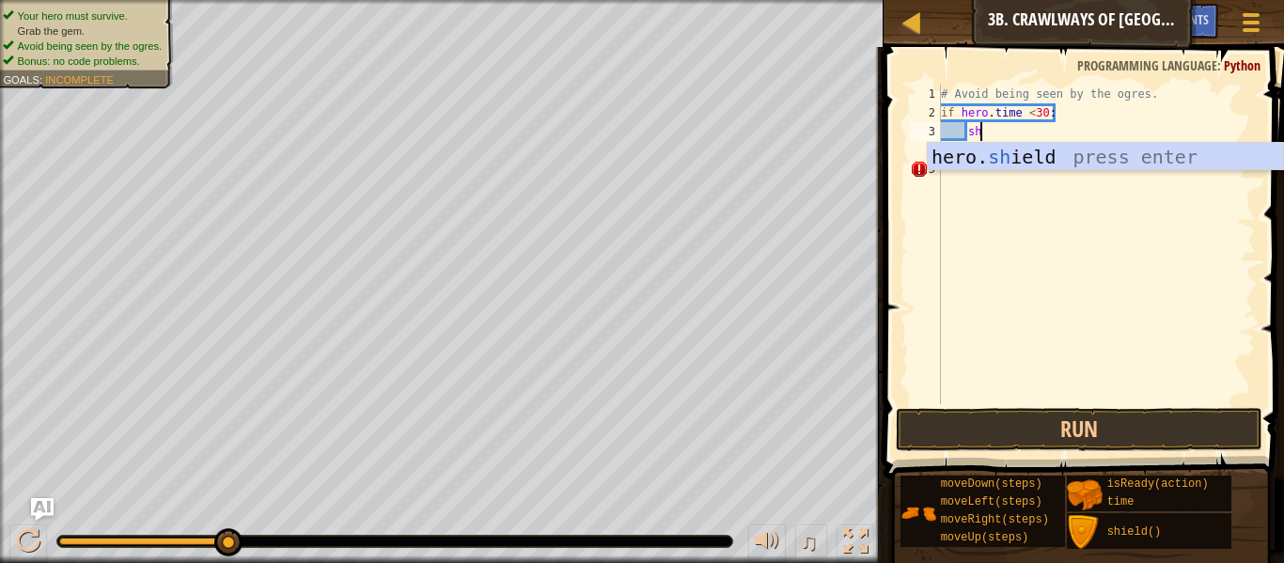
click at [995, 145] on div "hero. sh ield press enter" at bounding box center [1105, 185] width 355 height 85
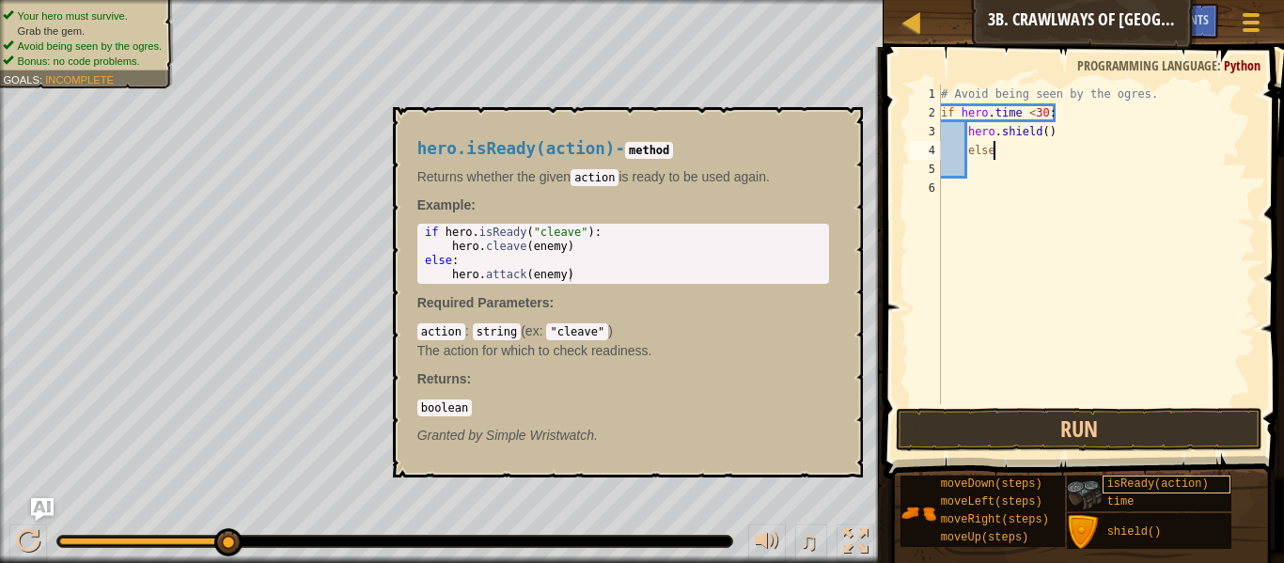
scroll to position [8, 8]
type textarea "e"
type textarea "else:"
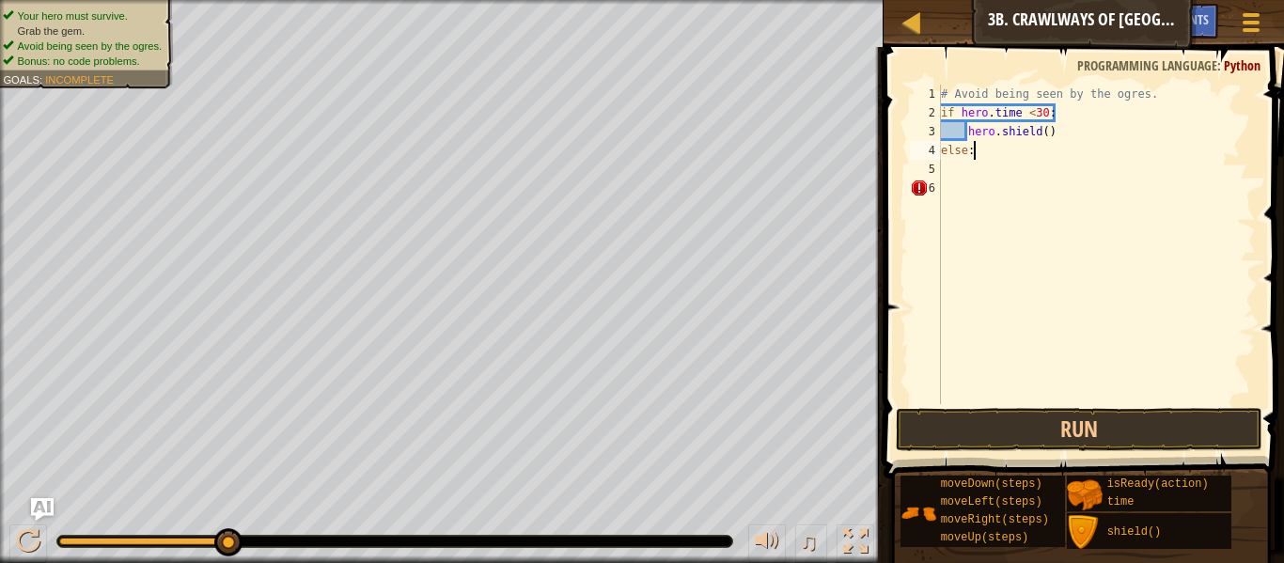
click at [996, 172] on div "# Avoid being seen by the ogres. if hero . time < 30 : hero . shield ( ) else :" at bounding box center [1096, 263] width 319 height 357
click at [999, 161] on div "# Avoid being seen by the ogres. if hero . time < 30 : hero . shield ( ) else :" at bounding box center [1096, 263] width 319 height 357
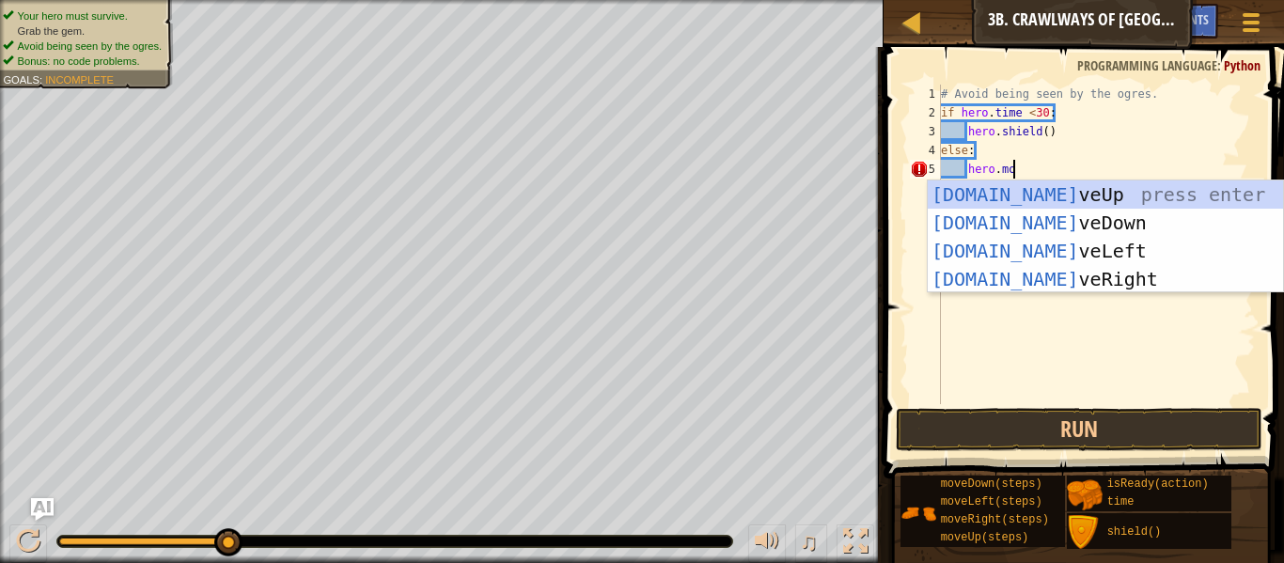
type textarea "[DOMAIN_NAME]"
click at [1074, 271] on div "[DOMAIN_NAME] v e Up press enter [DOMAIN_NAME] v e Down press enter [DOMAIN_NAM…" at bounding box center [1105, 264] width 355 height 169
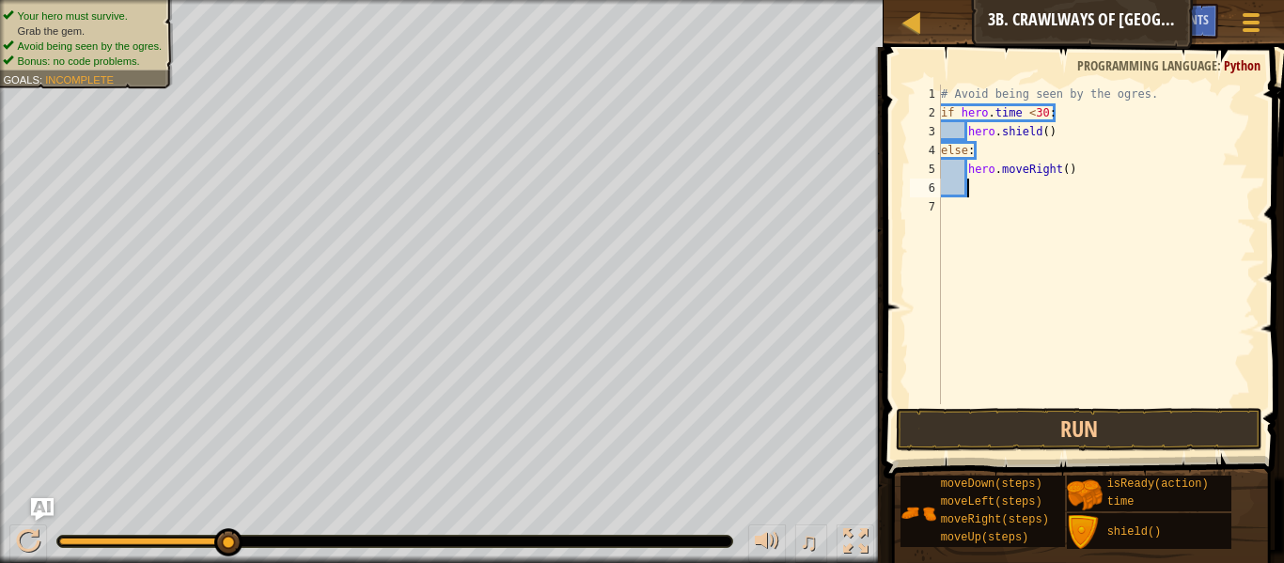
scroll to position [8, 3]
click at [1066, 168] on div "# Avoid being seen by the ogres. if hero . time < 30 : hero . shield ( ) else :…" at bounding box center [1096, 263] width 319 height 357
click at [1037, 414] on button "Run" at bounding box center [1079, 429] width 367 height 43
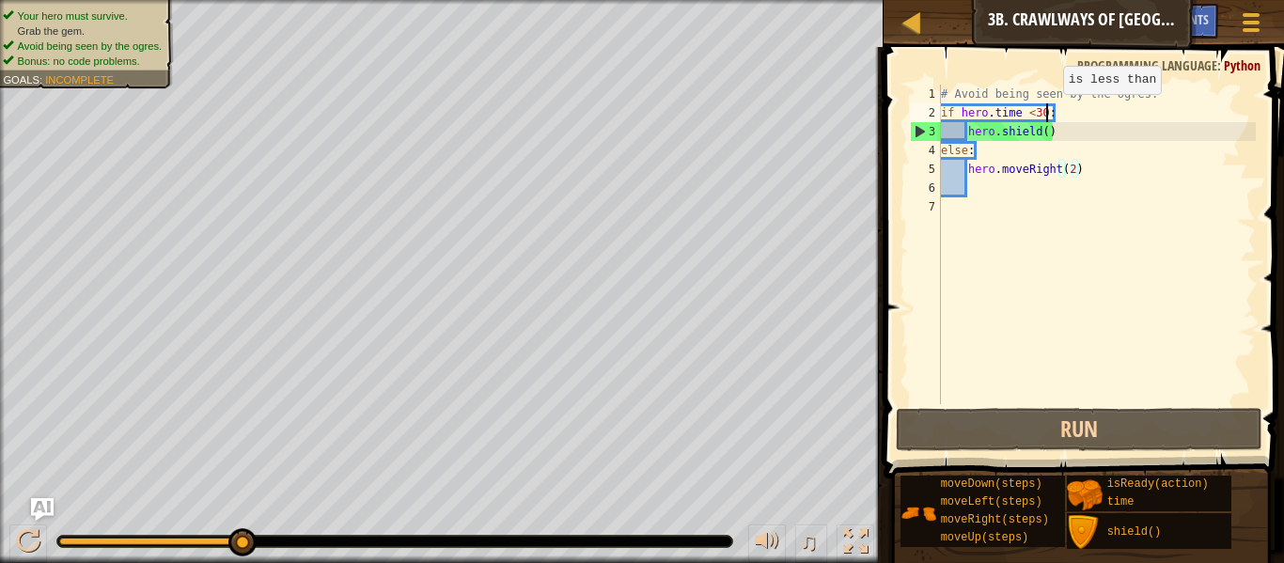
click at [1046, 113] on div "# Avoid being seen by the ogres. if hero . time < 30 : hero . shield ( ) else :…" at bounding box center [1096, 263] width 319 height 357
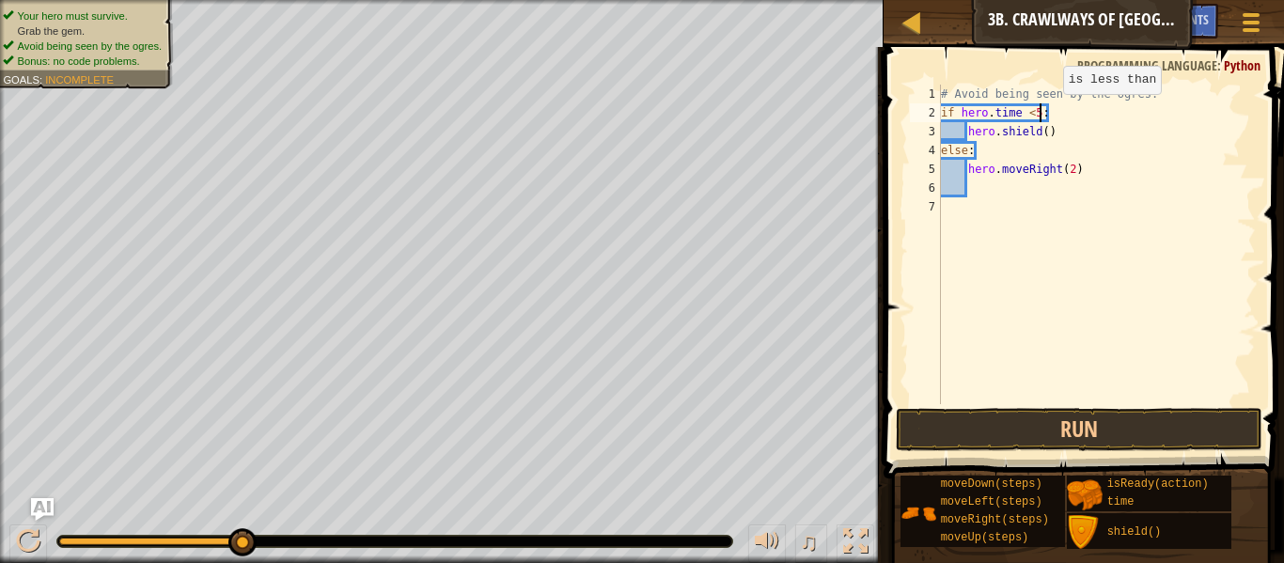
scroll to position [8, 14]
drag, startPoint x: 1177, startPoint y: 170, endPoint x: 984, endPoint y: 156, distance: 193.2
click at [984, 156] on div "# Avoid being seen by the ogres. if hero . time < 5 : hero . shield ( ) else : …" at bounding box center [1096, 263] width 319 height 357
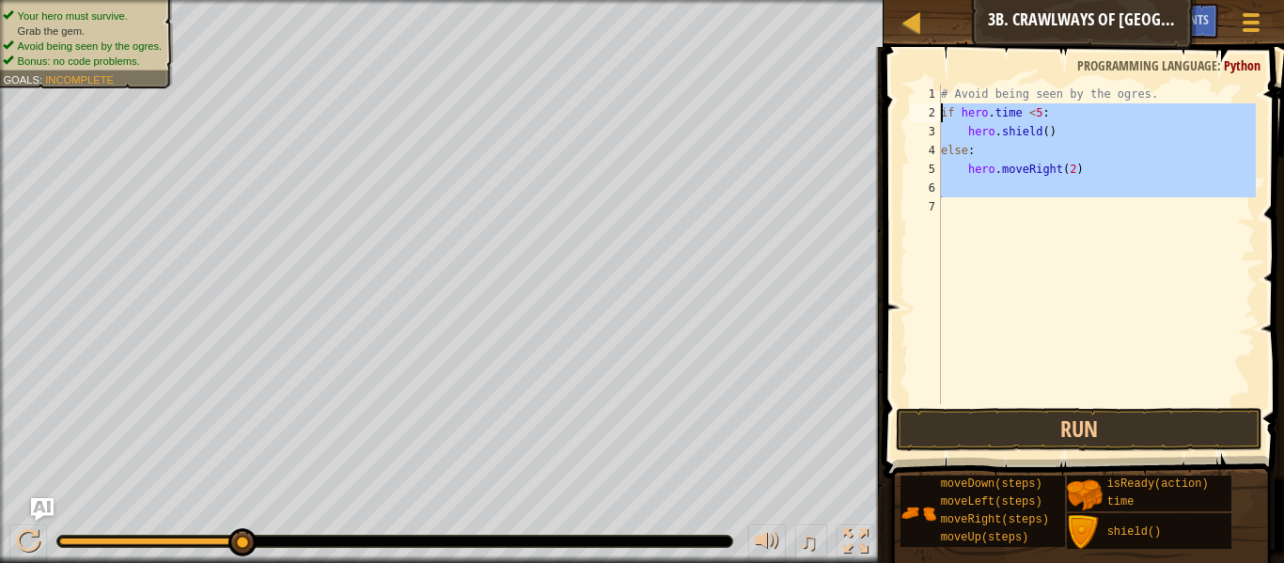
drag, startPoint x: 1000, startPoint y: 209, endPoint x: 916, endPoint y: 107, distance: 132.2
click at [916, 107] on div "else: hero.moveRight(2) 1 2 3 4 5 6 7 # Avoid being seen by the ogres. if hero …" at bounding box center [1081, 245] width 350 height 320
type textarea "if hero.time <5: hero.shield()"
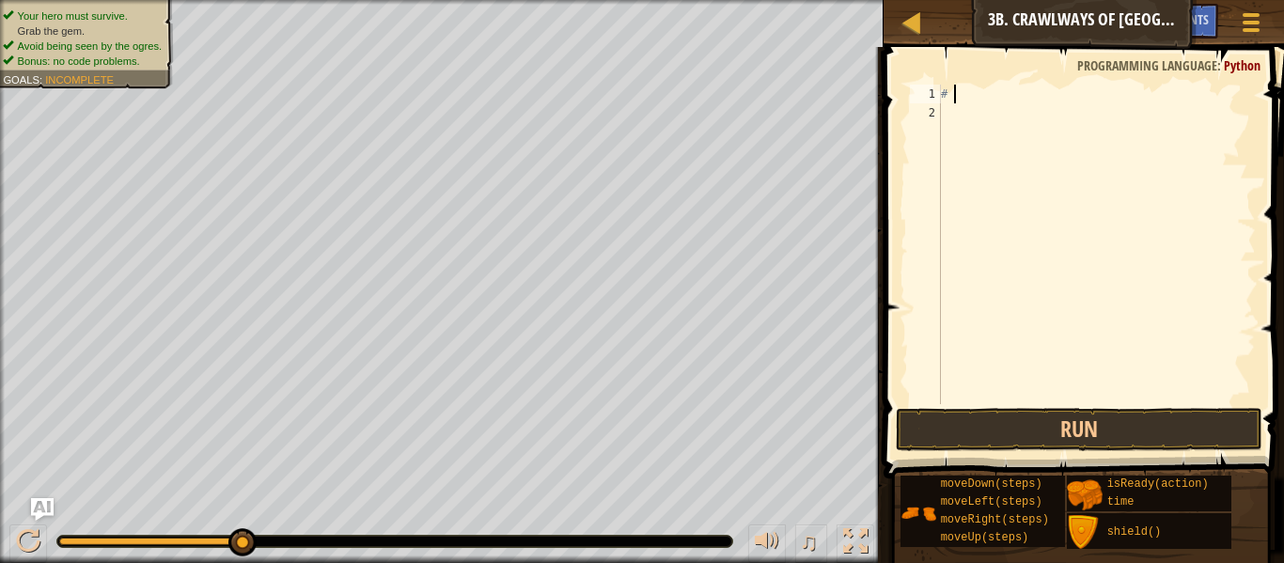
type textarea "#"
type textarea "e"
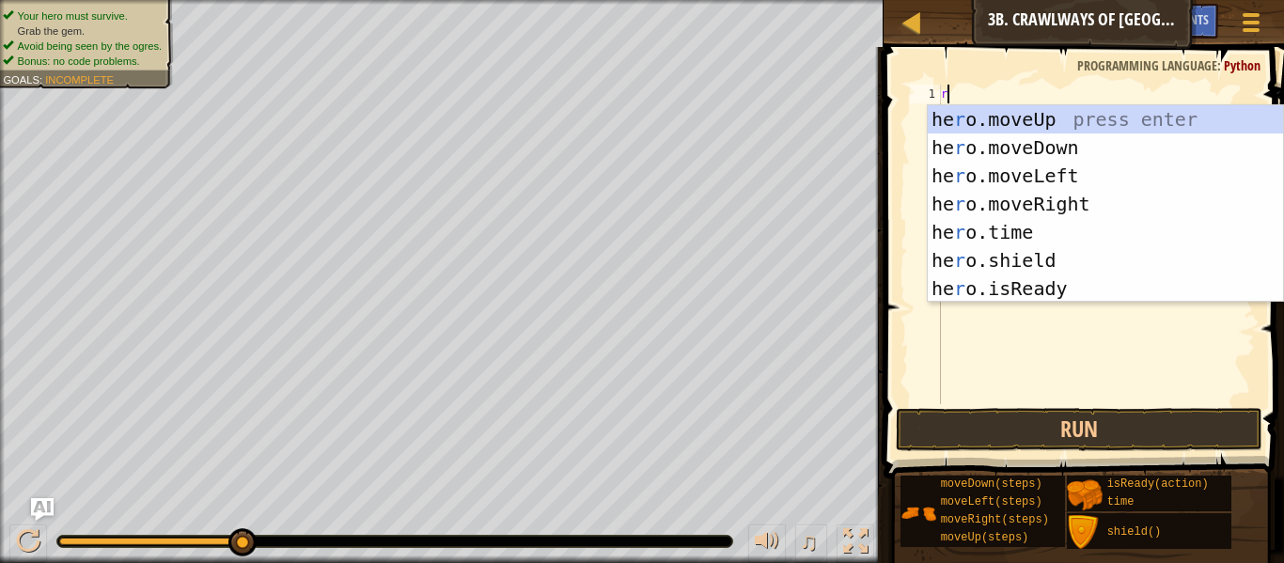
type textarea "r"
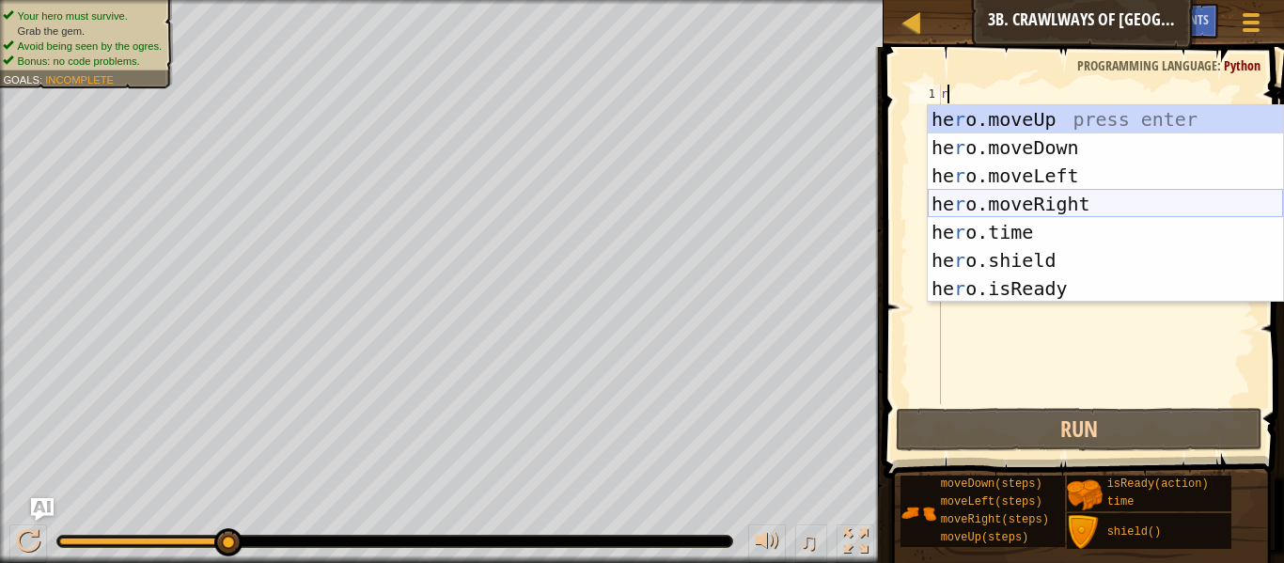
click at [1000, 210] on div "he r o.moveUp press enter he r o.moveDown press enter he r o.moveLeft press ent…" at bounding box center [1105, 232] width 355 height 254
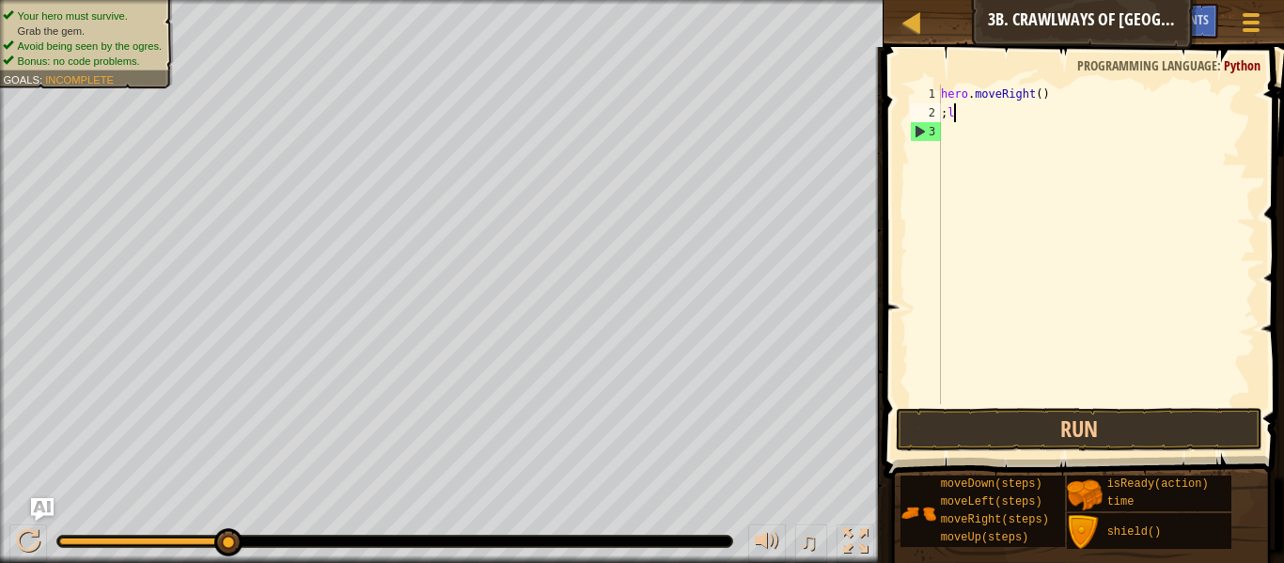
scroll to position [8, 1]
type textarea ";"
type textarea "l"
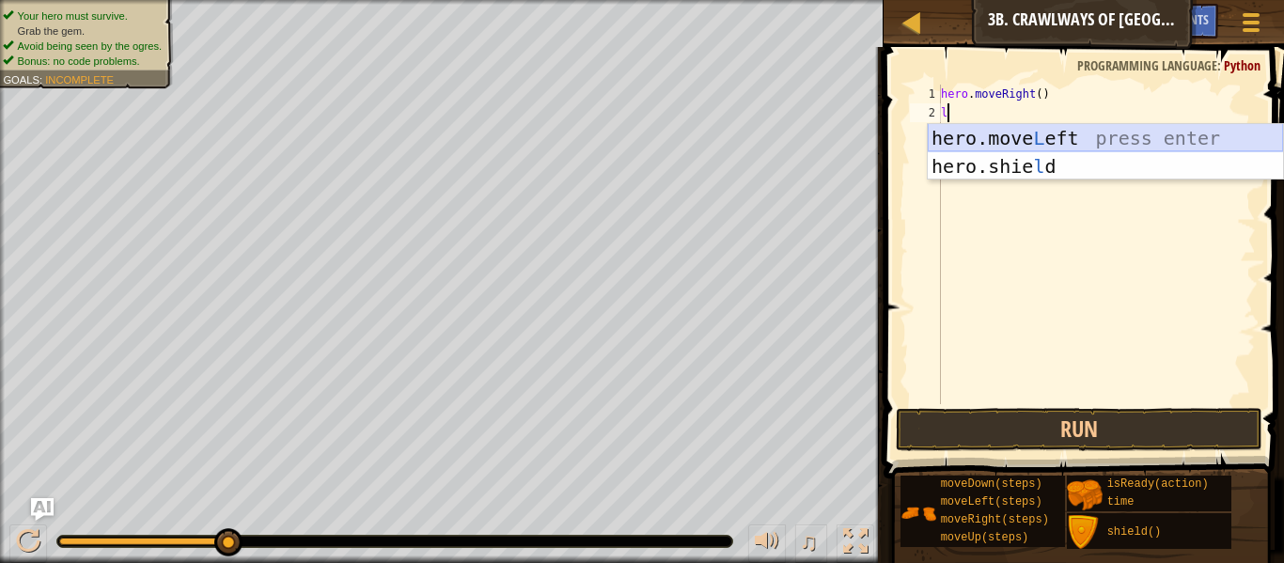
click at [994, 149] on div "hero.move L eft press enter hero.[PERSON_NAME] press enter" at bounding box center [1105, 180] width 355 height 113
type textarea "r"
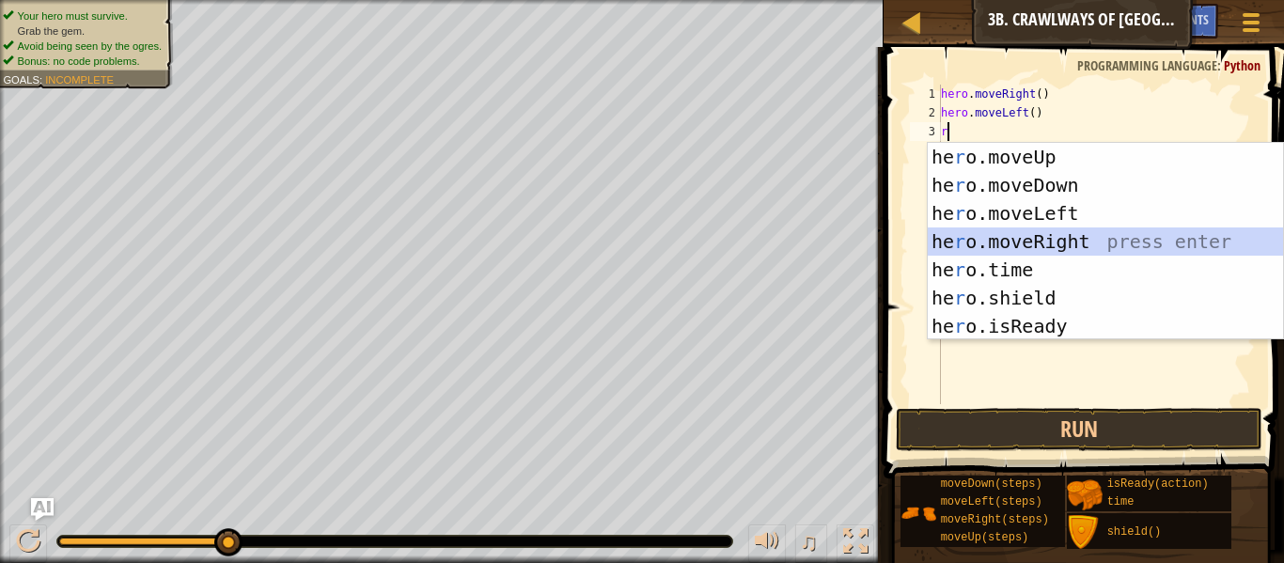
click at [1030, 241] on div "he r o.moveUp press enter he r o.moveDown press enter he r o.moveLeft press ent…" at bounding box center [1105, 270] width 355 height 254
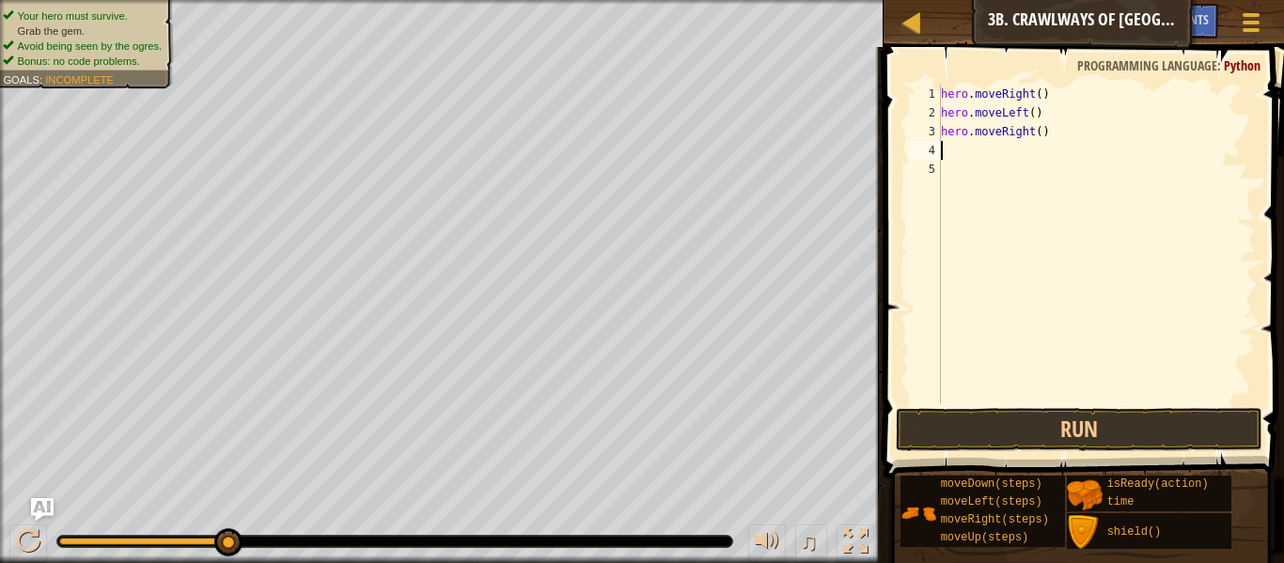
type textarea "r"
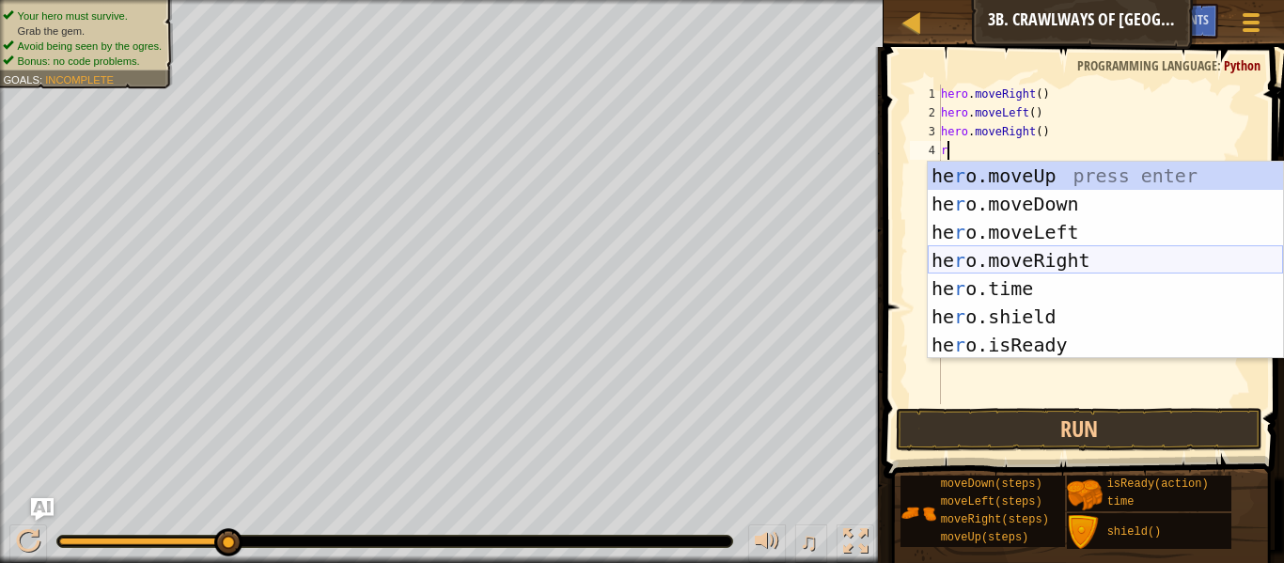
click at [1005, 257] on div "he r o.moveUp press enter he r o.moveDown press enter he r o.moveLeft press ent…" at bounding box center [1105, 289] width 355 height 254
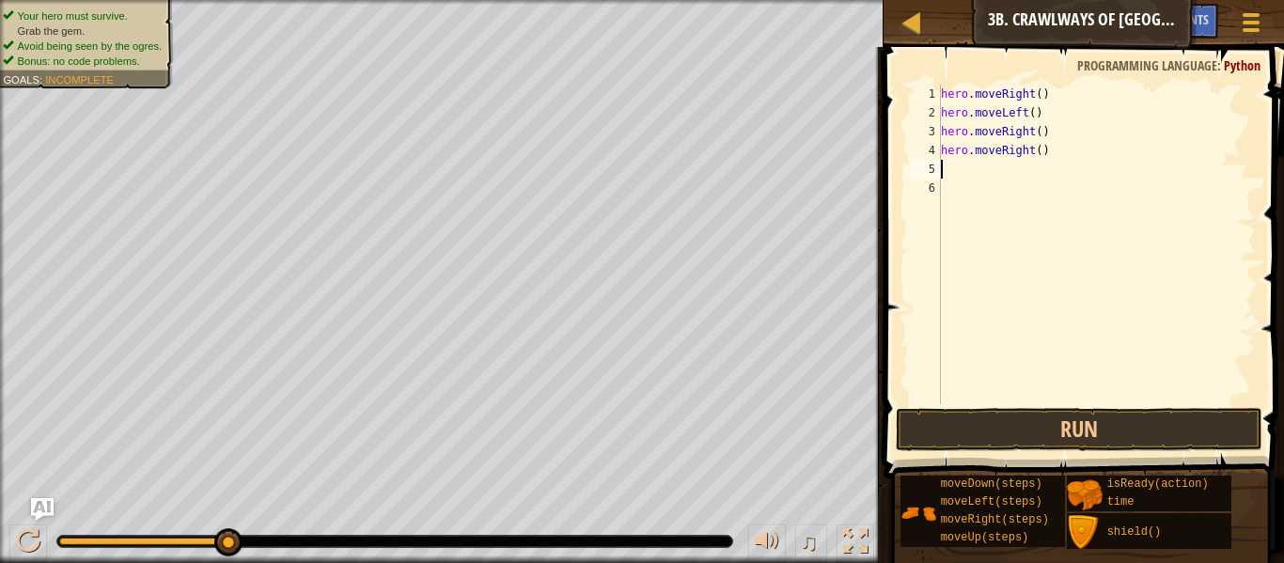
click at [1011, 262] on div "hero . moveRight ( ) hero . moveLeft ( ) hero . moveRight ( ) hero . moveRight …" at bounding box center [1096, 263] width 319 height 357
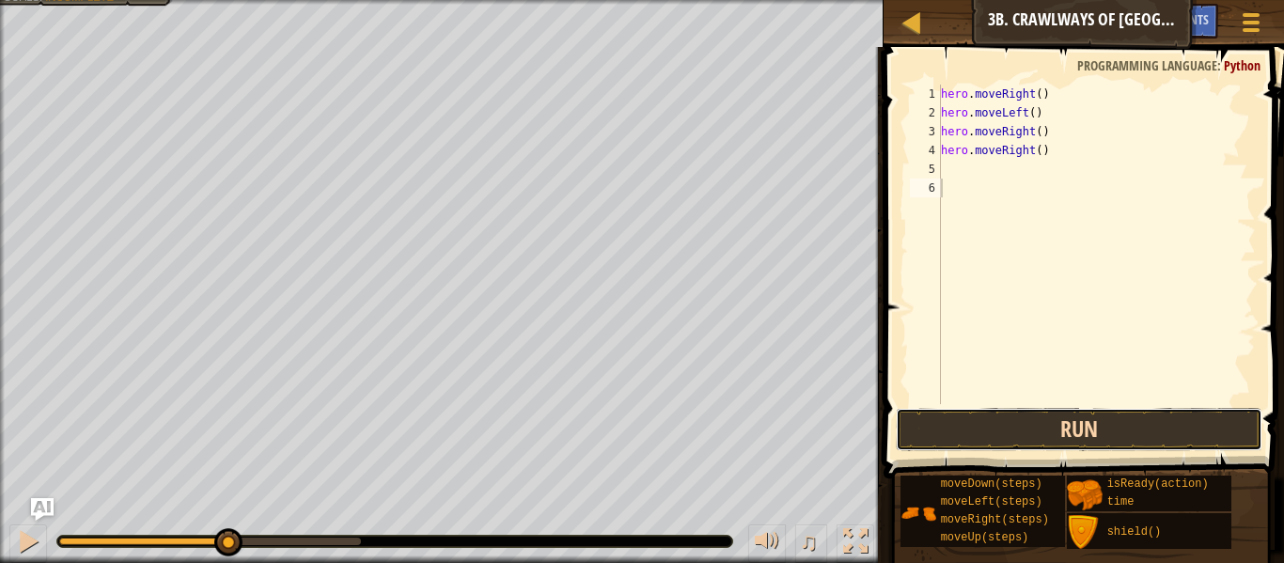
click at [1024, 424] on button "Run" at bounding box center [1079, 429] width 367 height 43
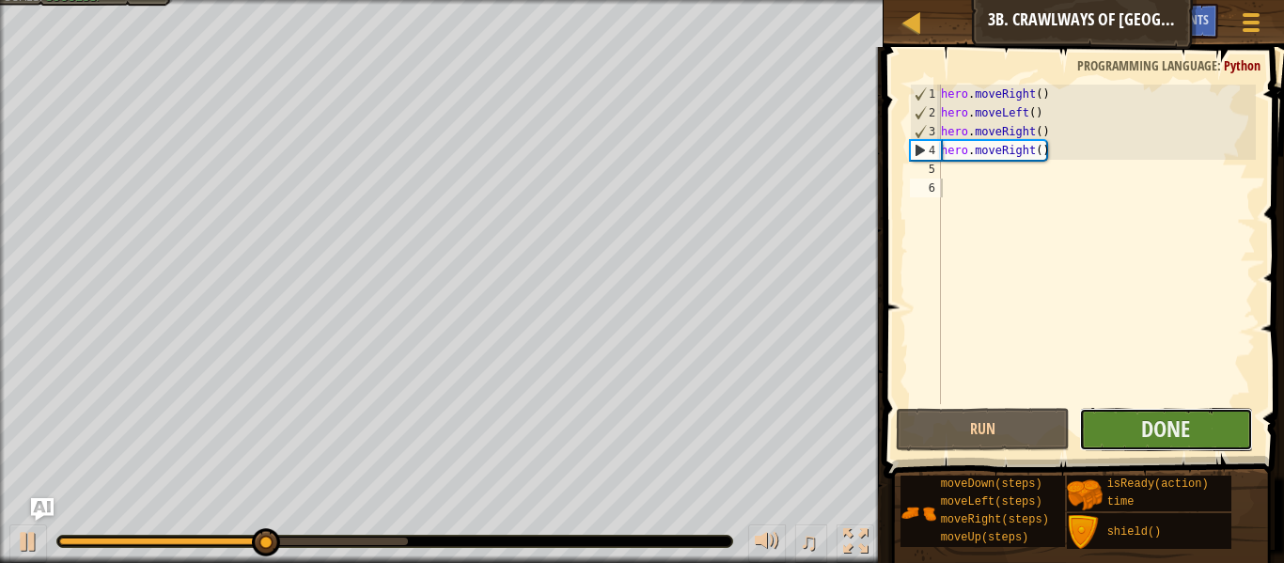
click at [1185, 449] on button "Done" at bounding box center [1166, 429] width 174 height 43
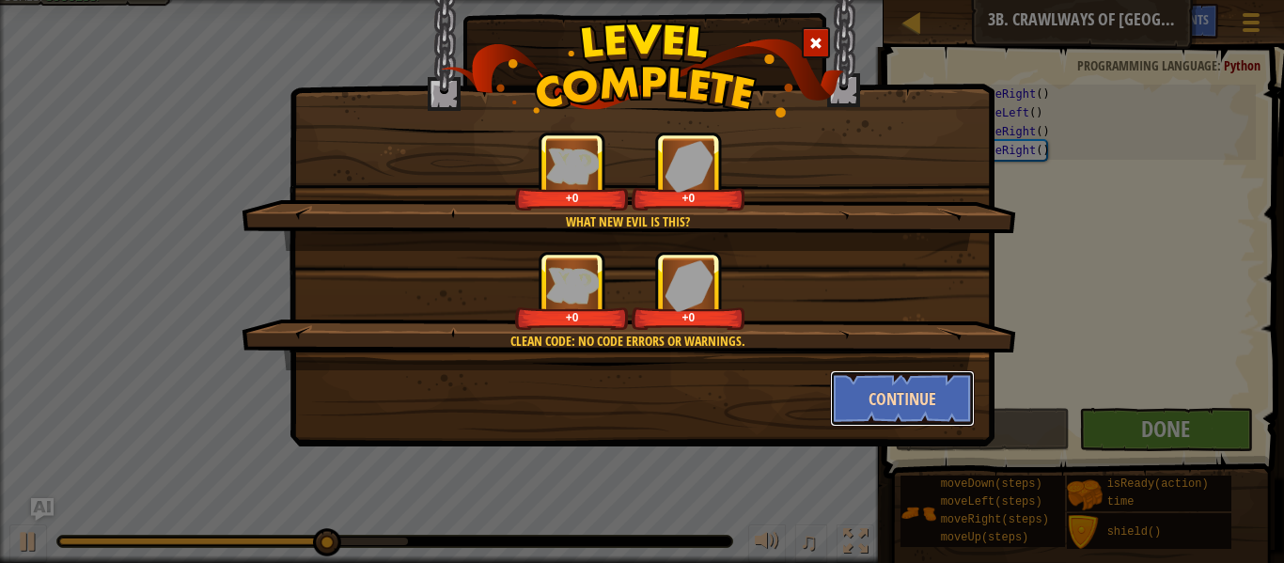
click at [905, 394] on button "Continue" at bounding box center [903, 398] width 146 height 56
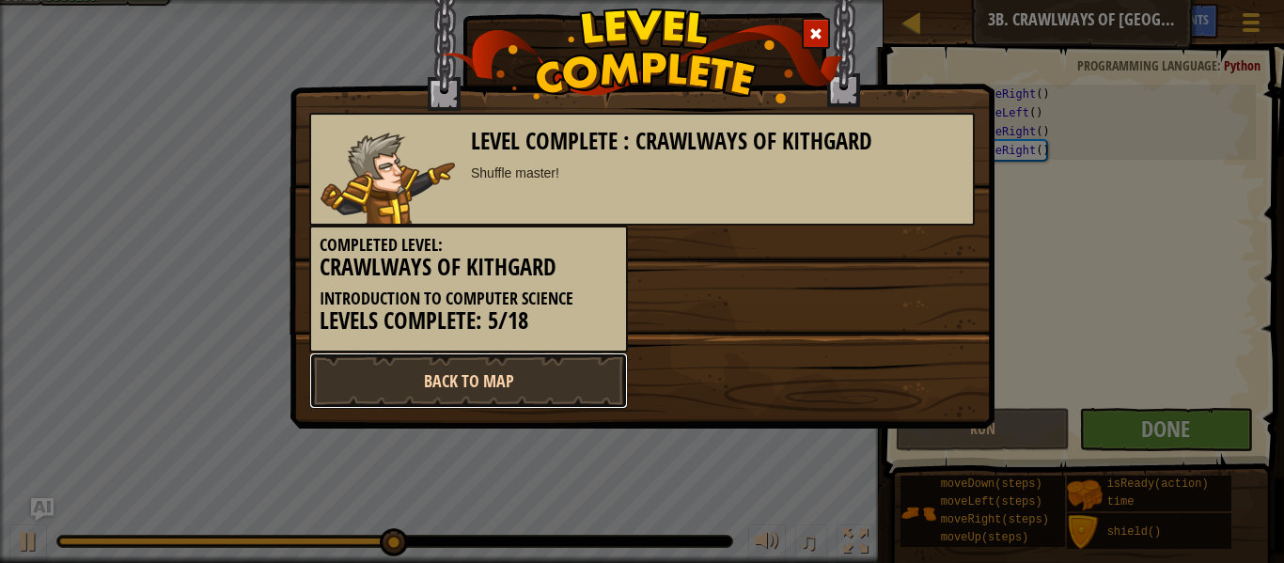
click at [501, 382] on link "Back to Map" at bounding box center [468, 381] width 319 height 56
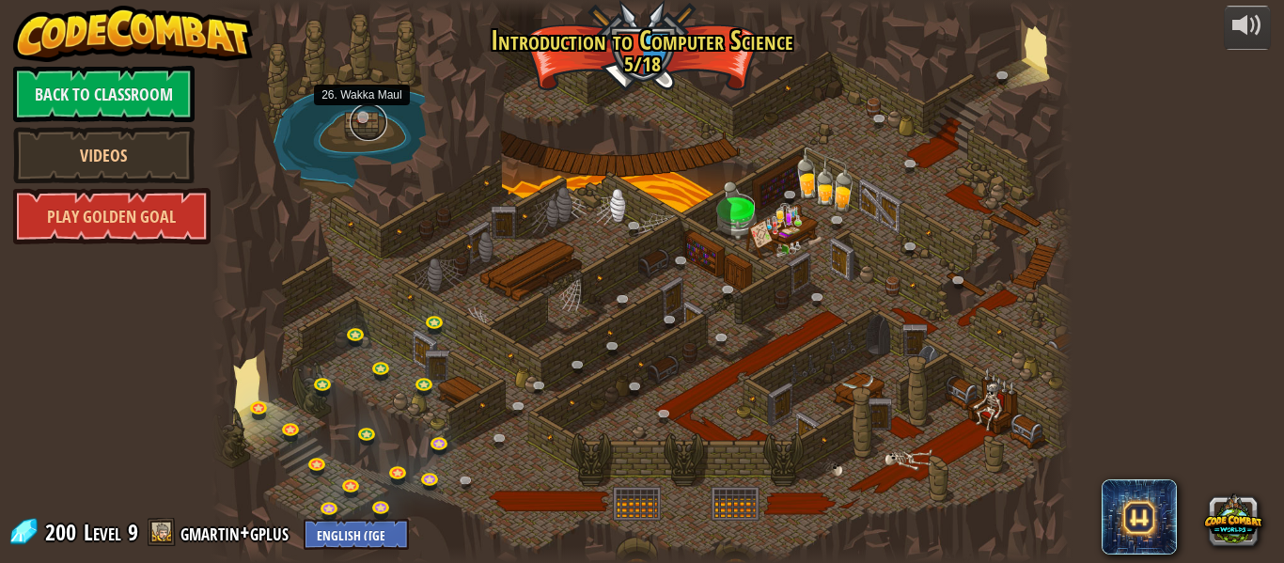
click at [367, 125] on link at bounding box center [369, 122] width 38 height 38
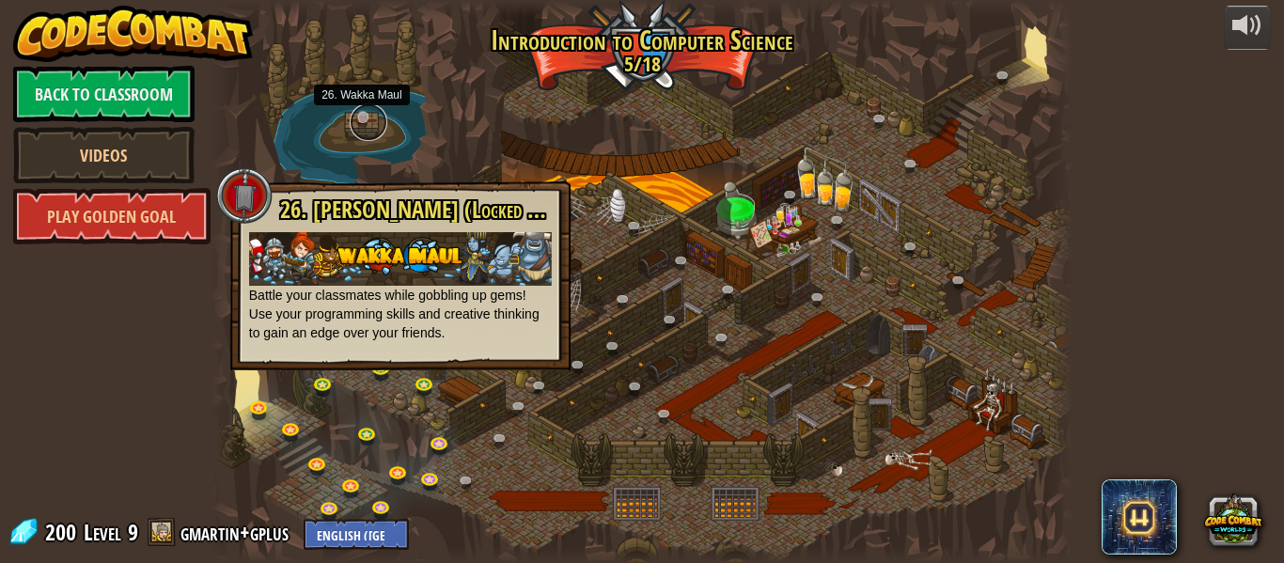
click at [369, 125] on link at bounding box center [369, 122] width 38 height 38
click at [884, 113] on link at bounding box center [885, 123] width 38 height 38
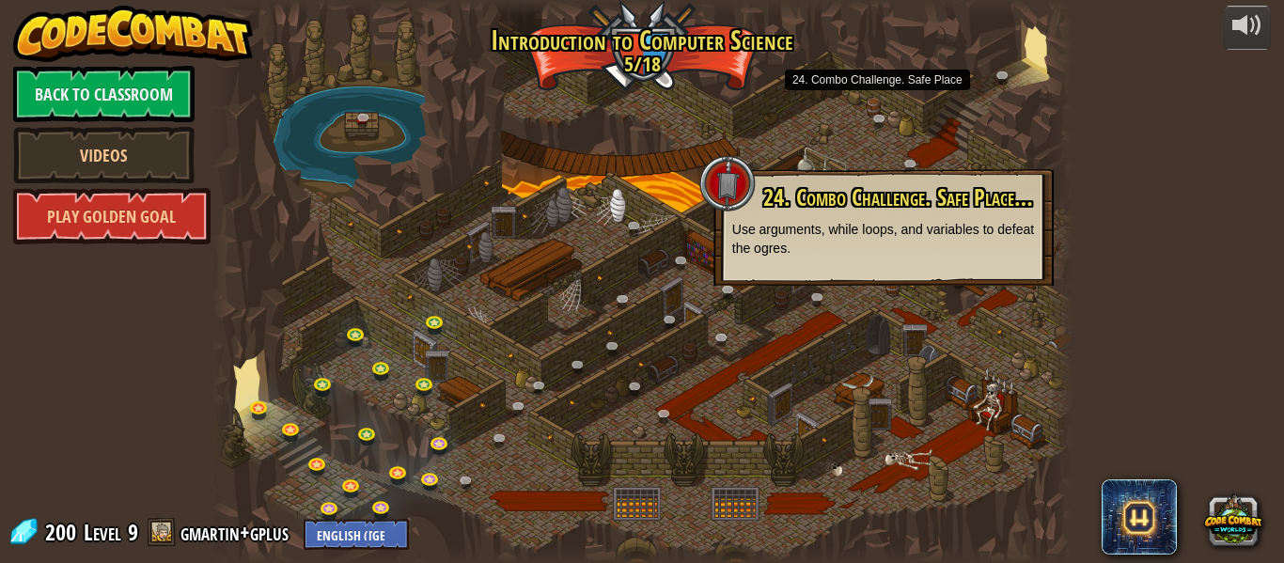
click at [824, 128] on div at bounding box center [642, 281] width 861 height 563
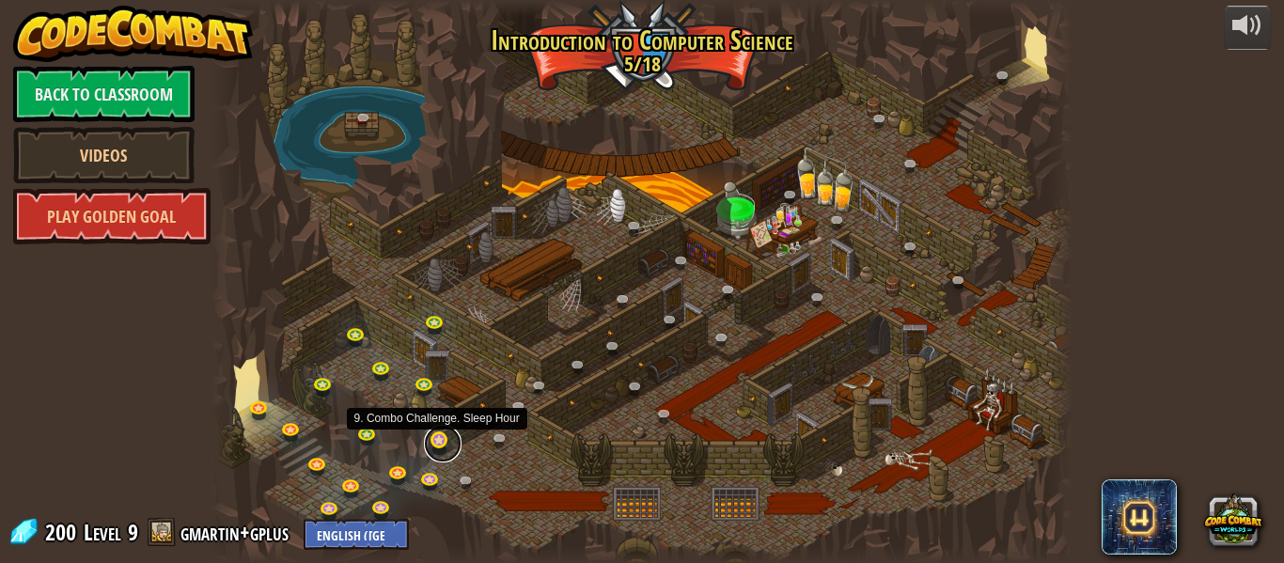
click at [431, 451] on link at bounding box center [443, 444] width 38 height 38
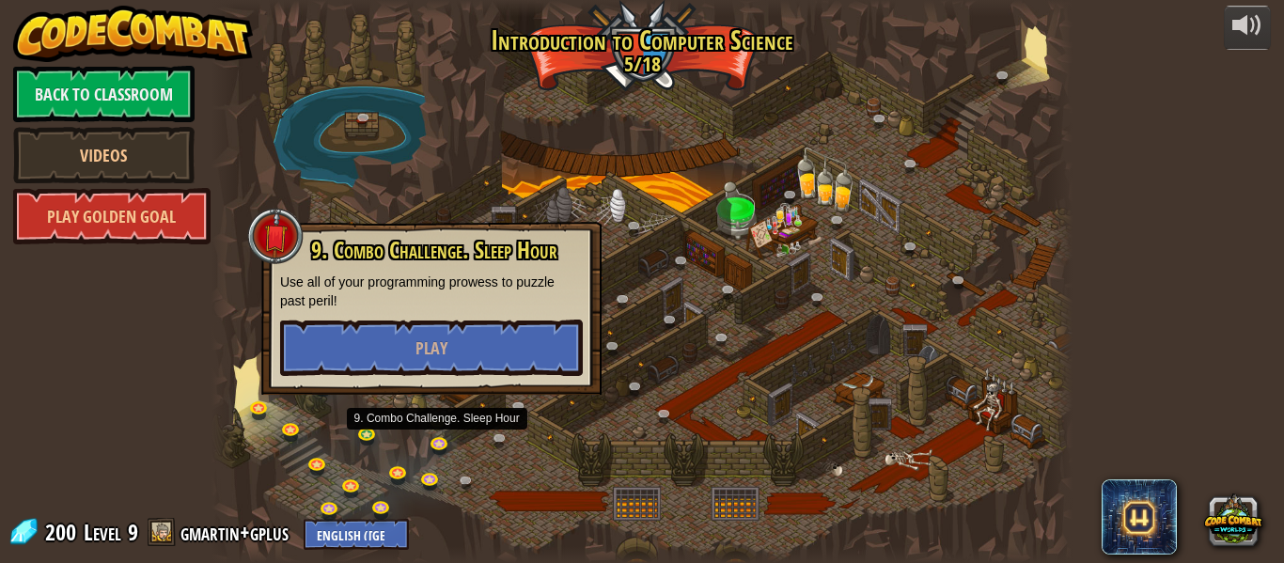
click at [494, 318] on div "9. Combo Challenge. Sleep Hour Use all of your programming prowess to puzzle pa…" at bounding box center [431, 307] width 303 height 138
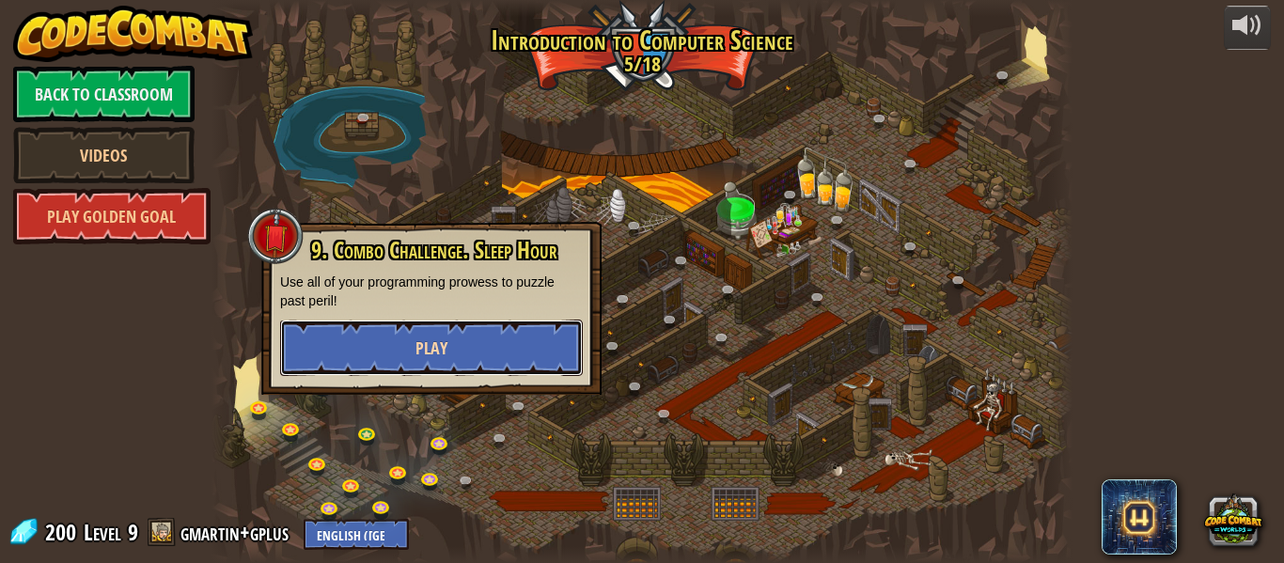
click at [495, 322] on button "Play" at bounding box center [431, 348] width 303 height 56
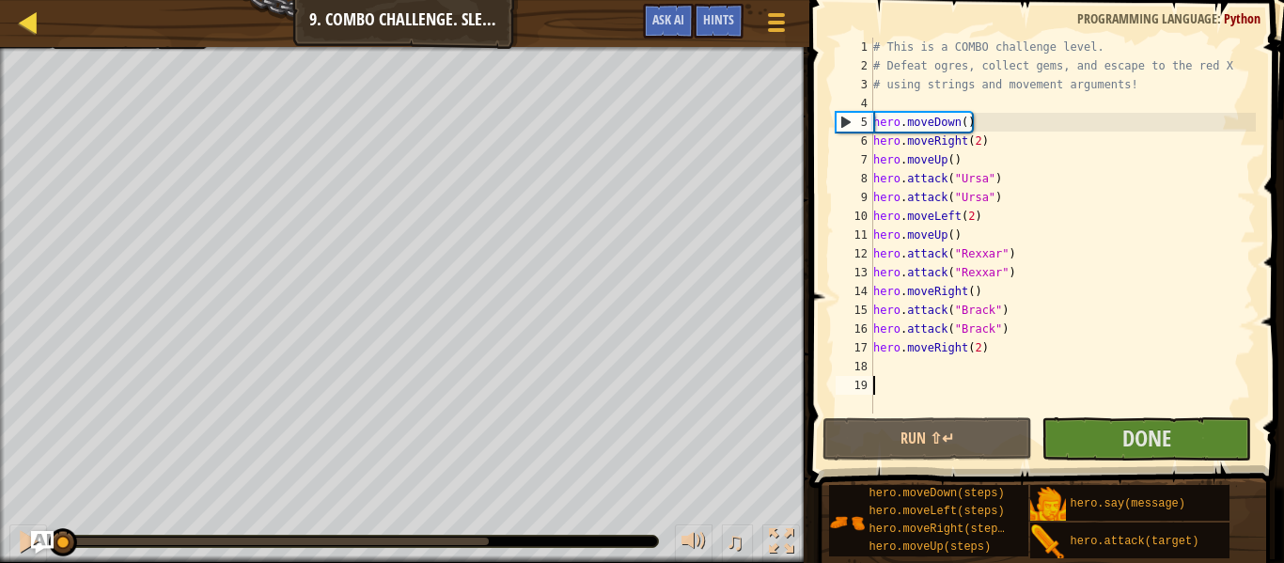
click at [40, 36] on div "Map" at bounding box center [42, 23] width 9 height 47
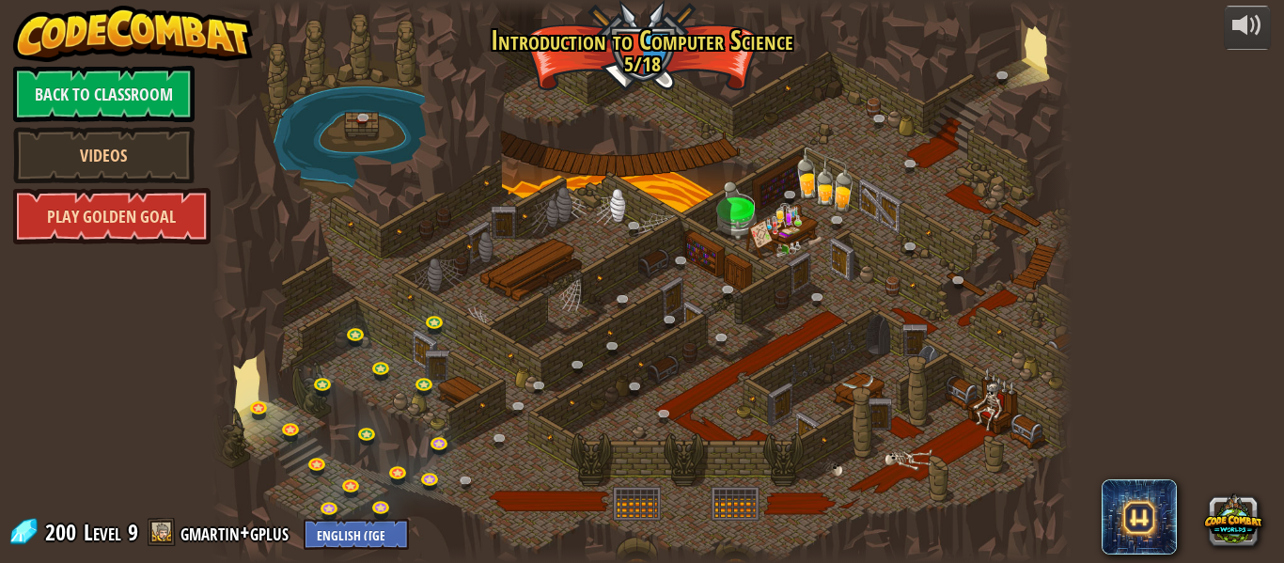
click at [131, 230] on link "Play Golden Goal" at bounding box center [111, 216] width 197 height 56
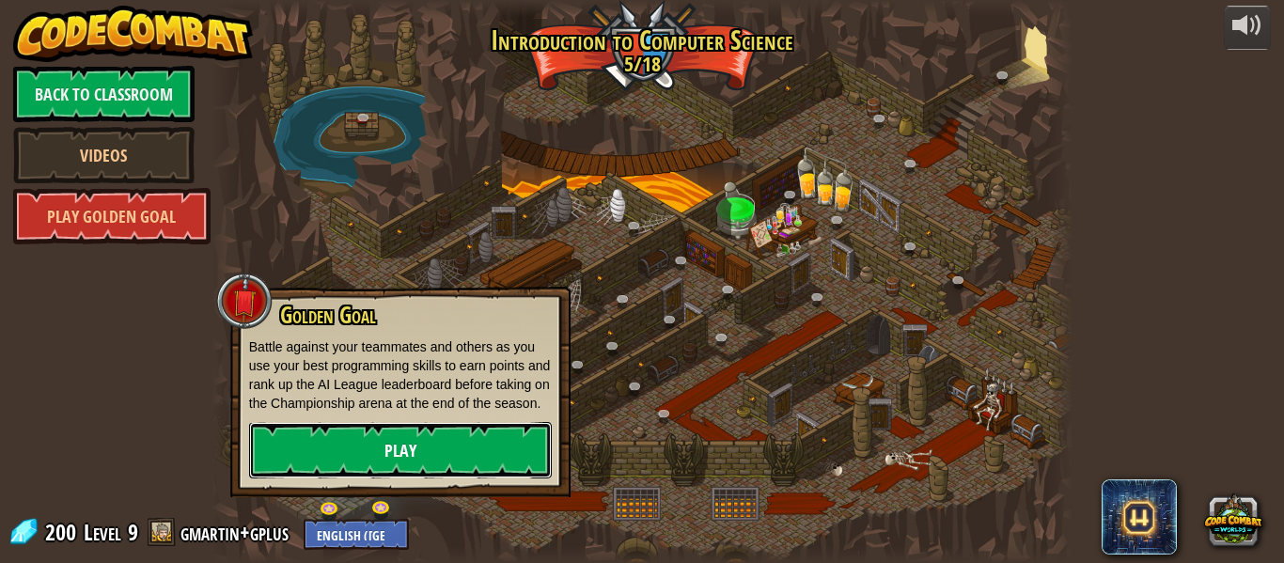
click at [447, 456] on link "Play" at bounding box center [400, 450] width 303 height 56
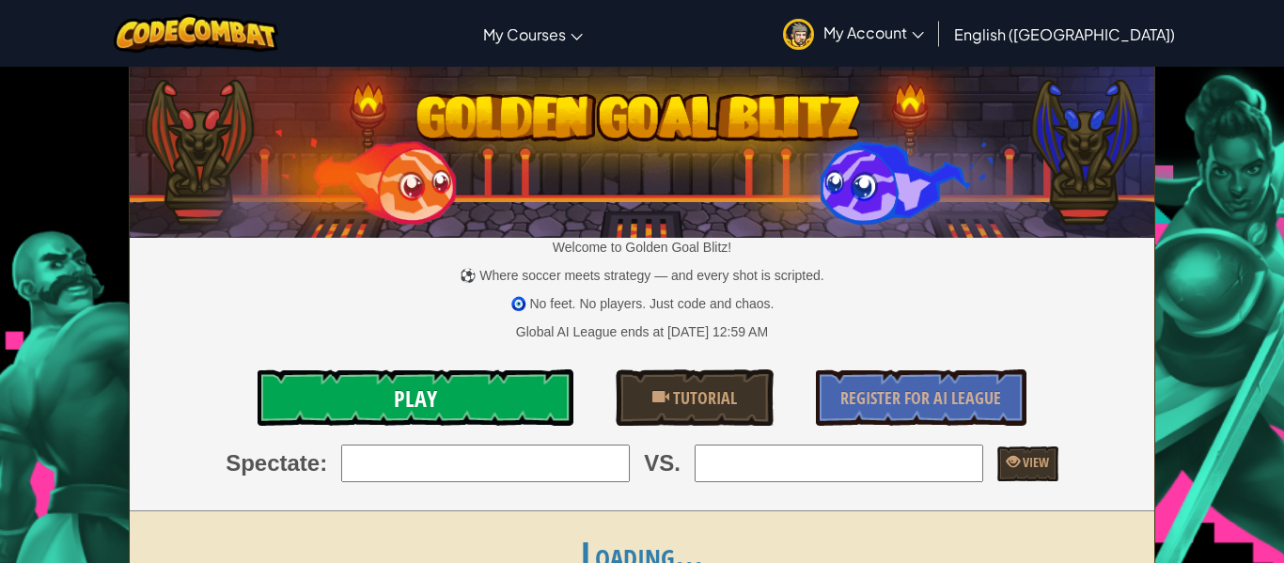
click at [477, 399] on link "Play" at bounding box center [416, 397] width 316 height 56
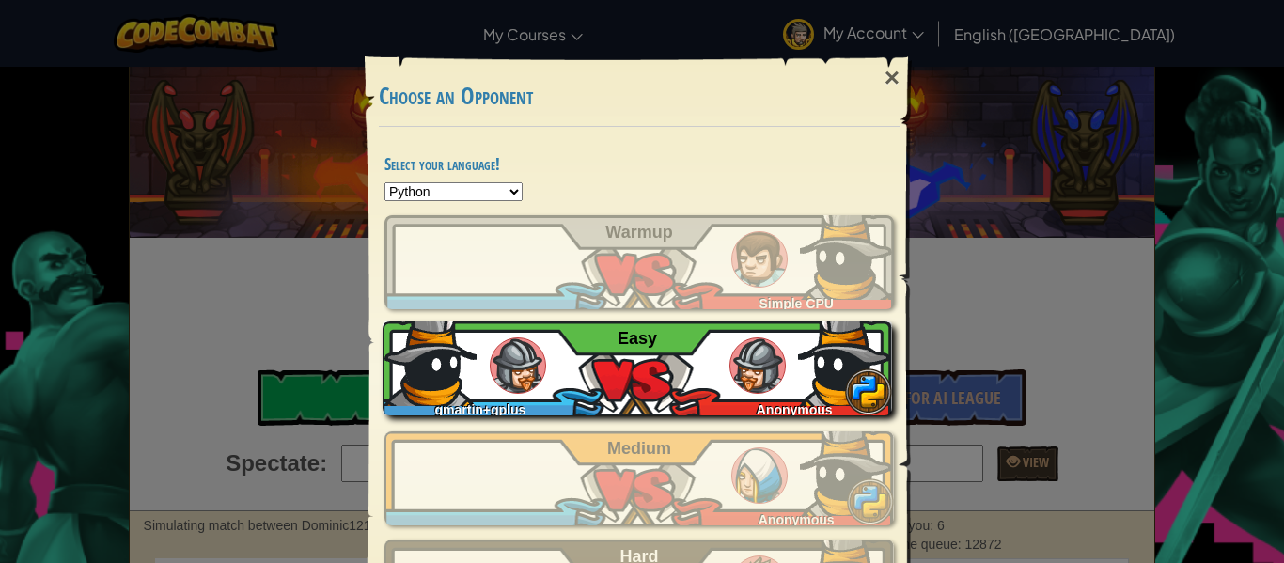
click at [679, 386] on div "gmartin+gplus Anonymous Easy" at bounding box center [638, 368] width 510 height 94
